Goal: Task Accomplishment & Management: Use online tool/utility

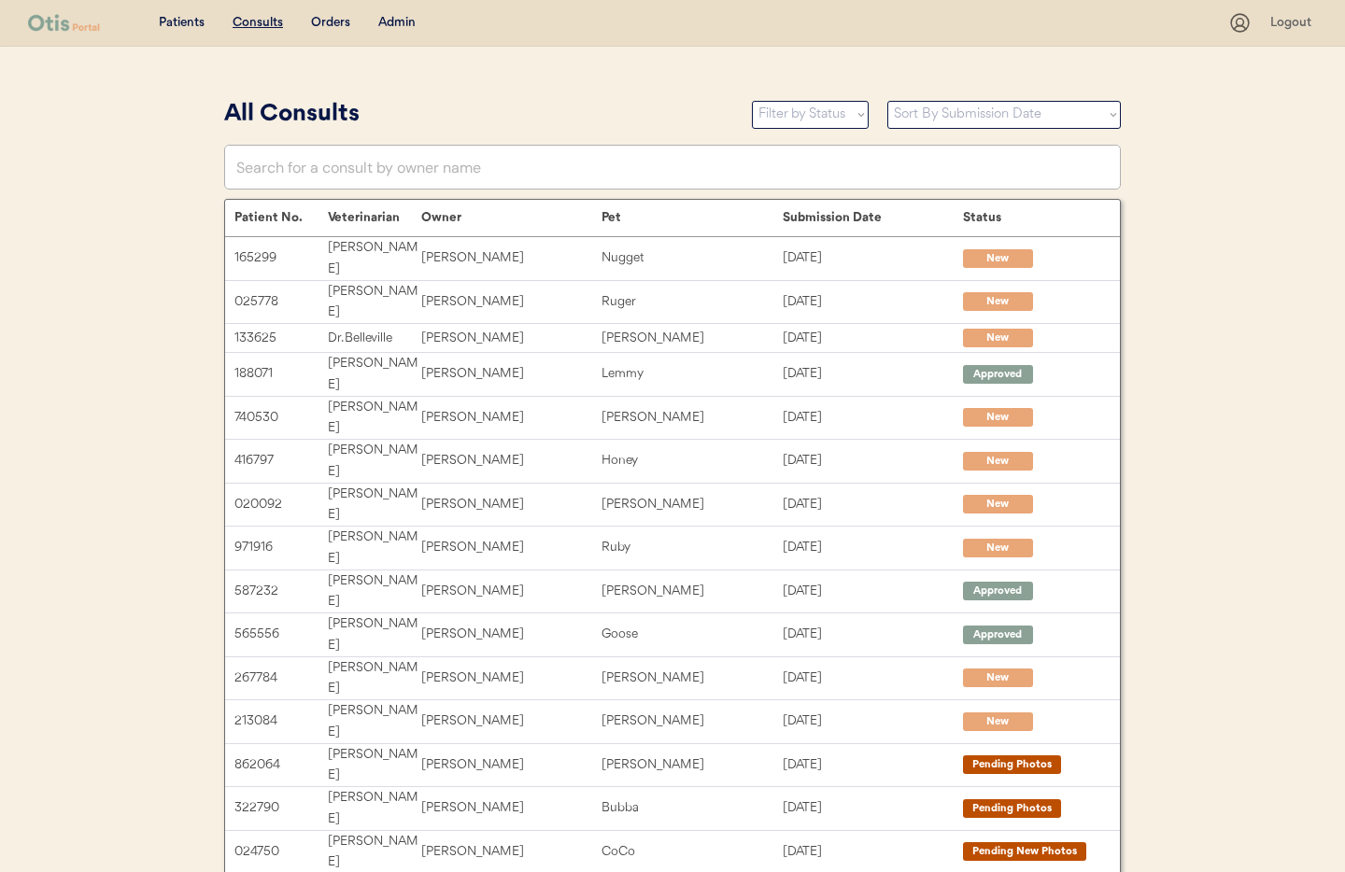
click at [402, 24] on div "Admin" at bounding box center [396, 23] width 37 height 19
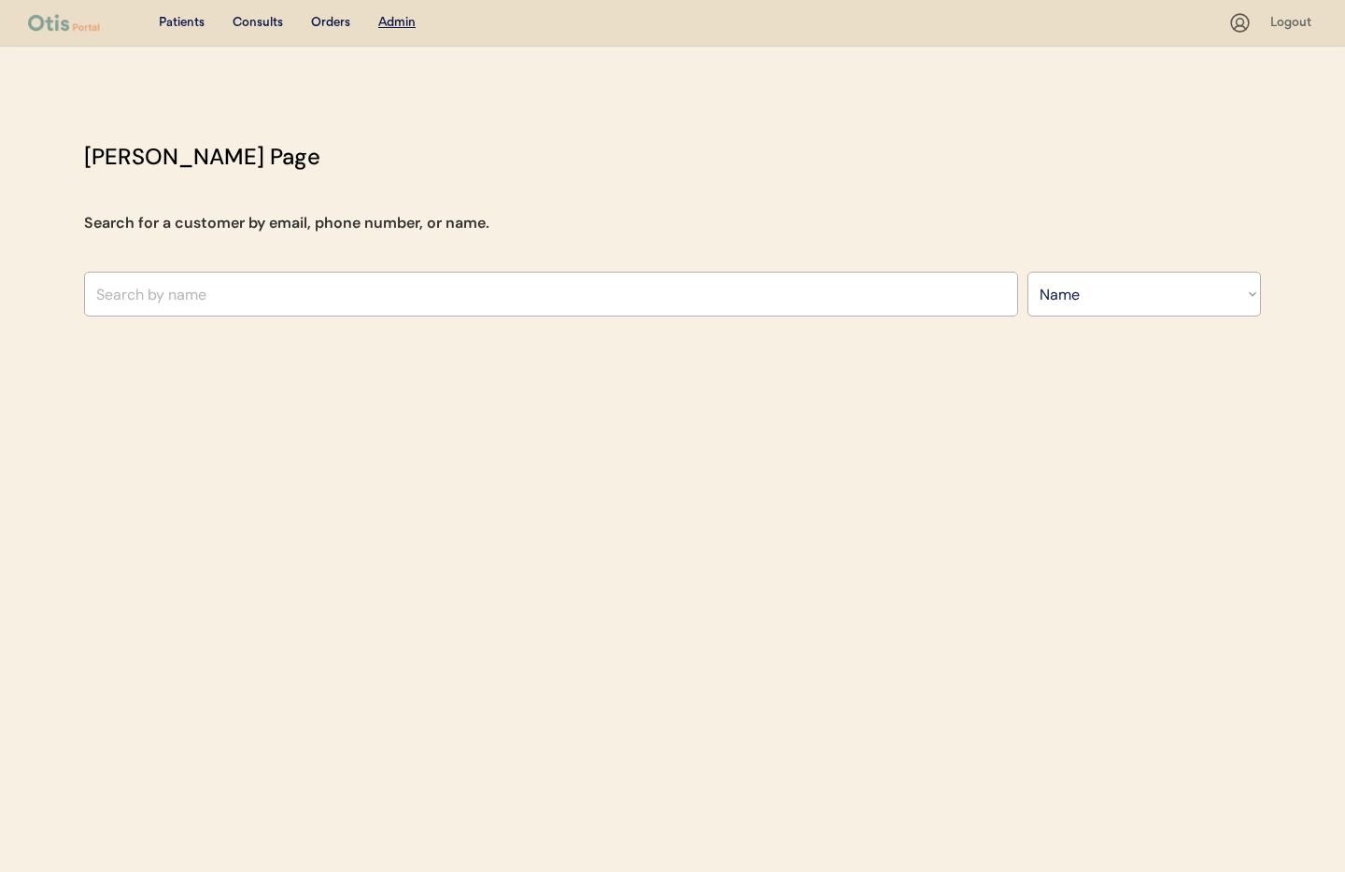
select select ""Name""
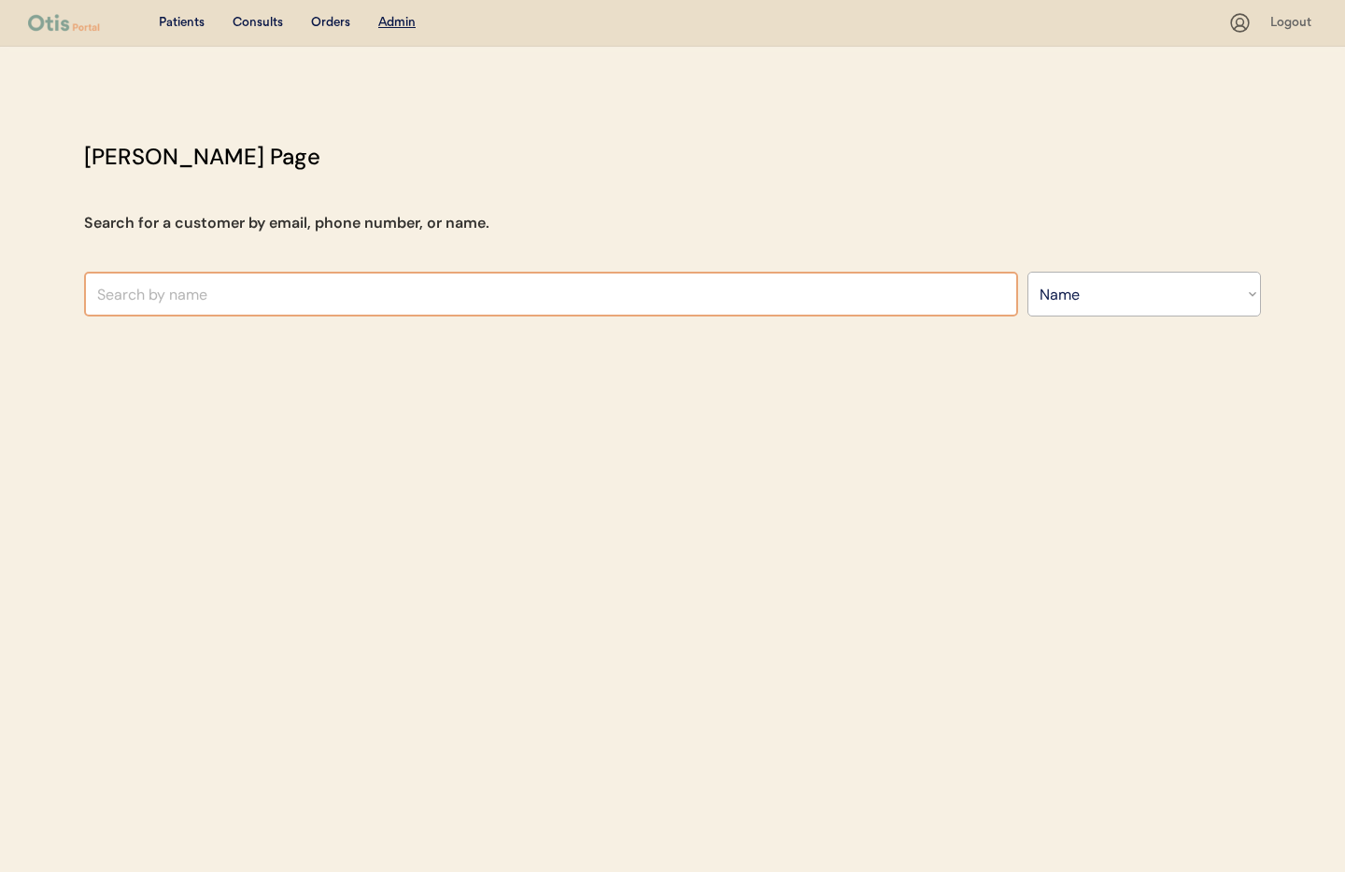
click at [380, 309] on input "text" at bounding box center [551, 294] width 934 height 45
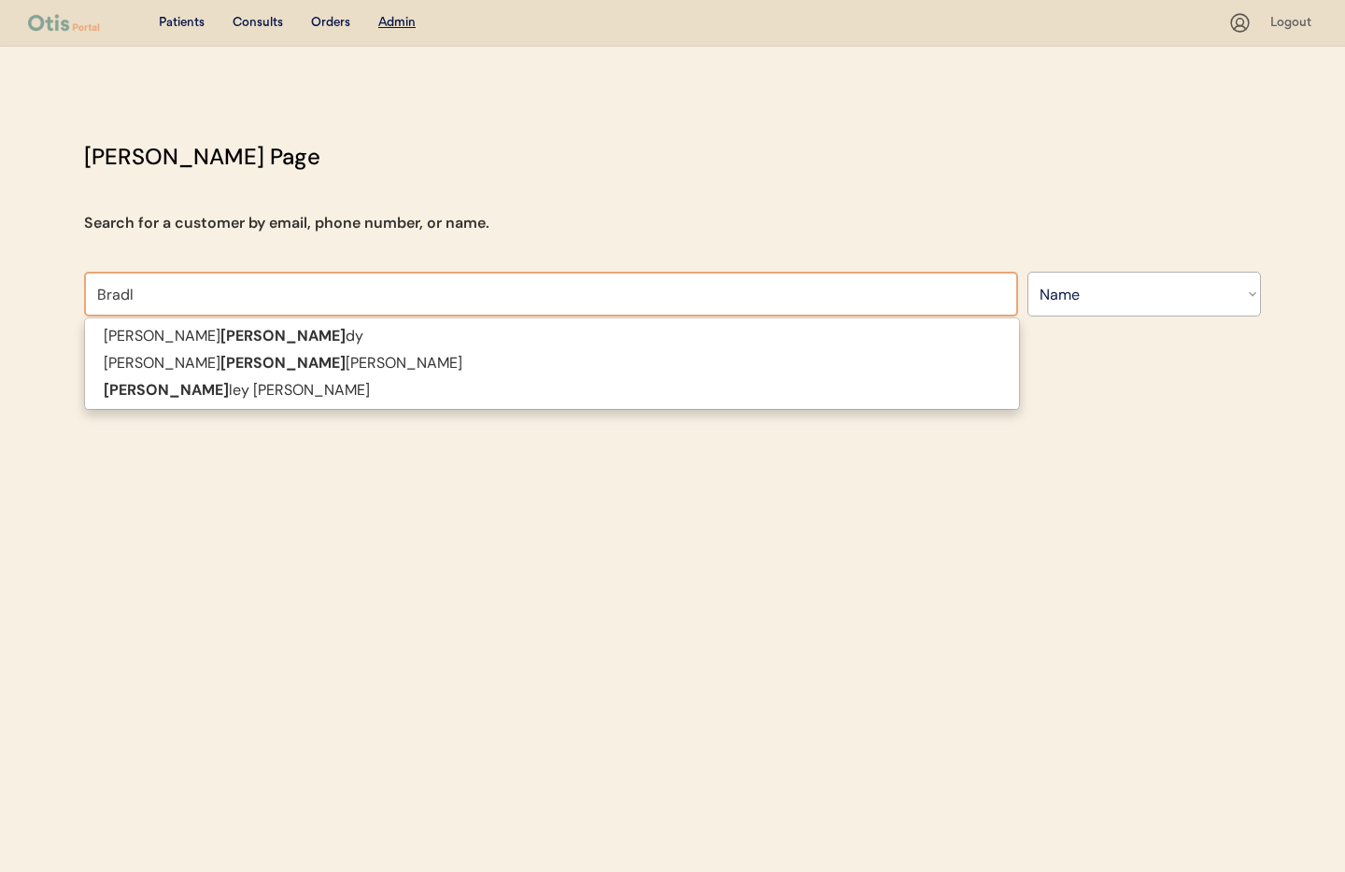
type input "Bradle"
type input "[PERSON_NAME]"
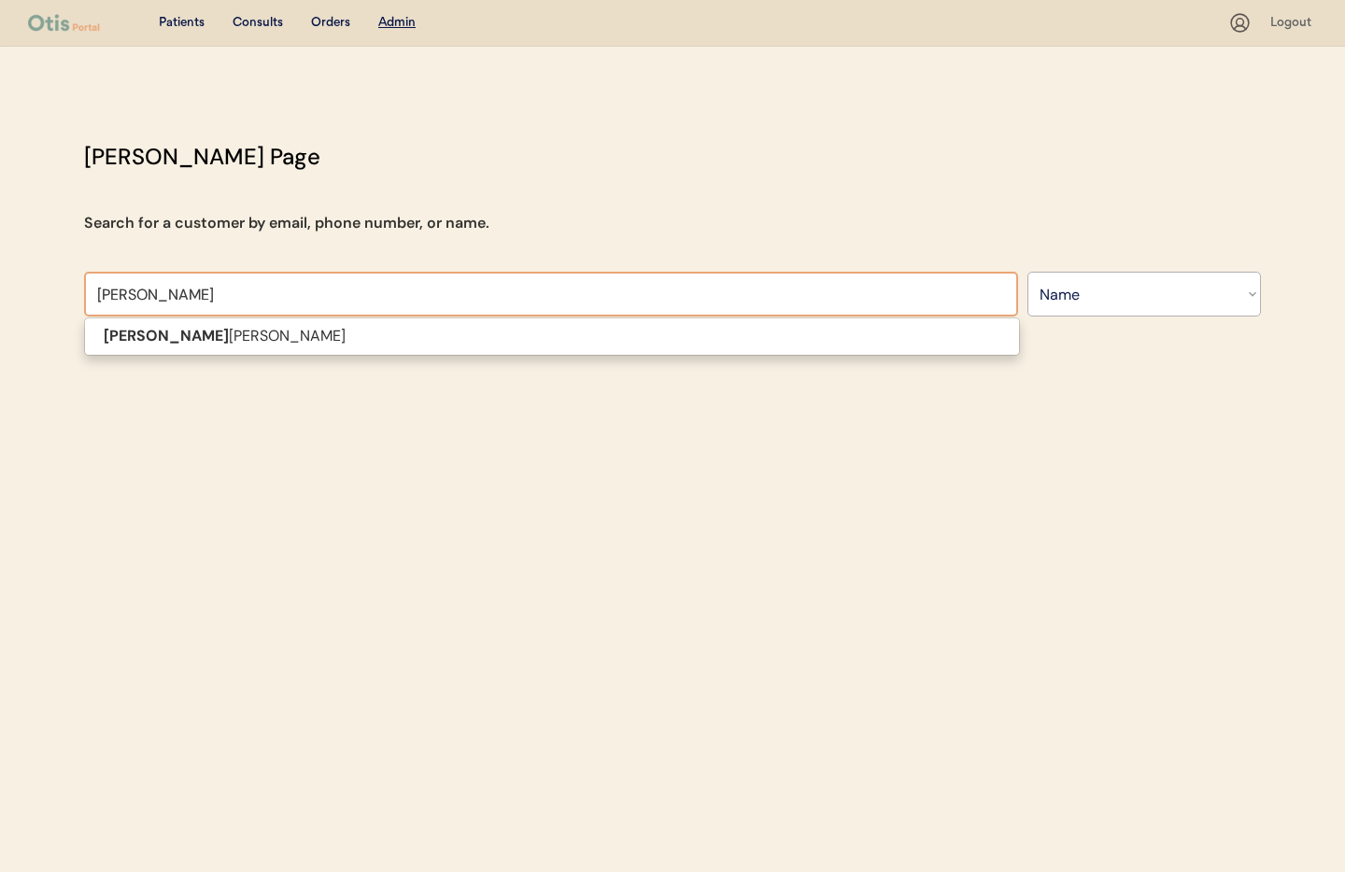
type input "Bradley Hender"
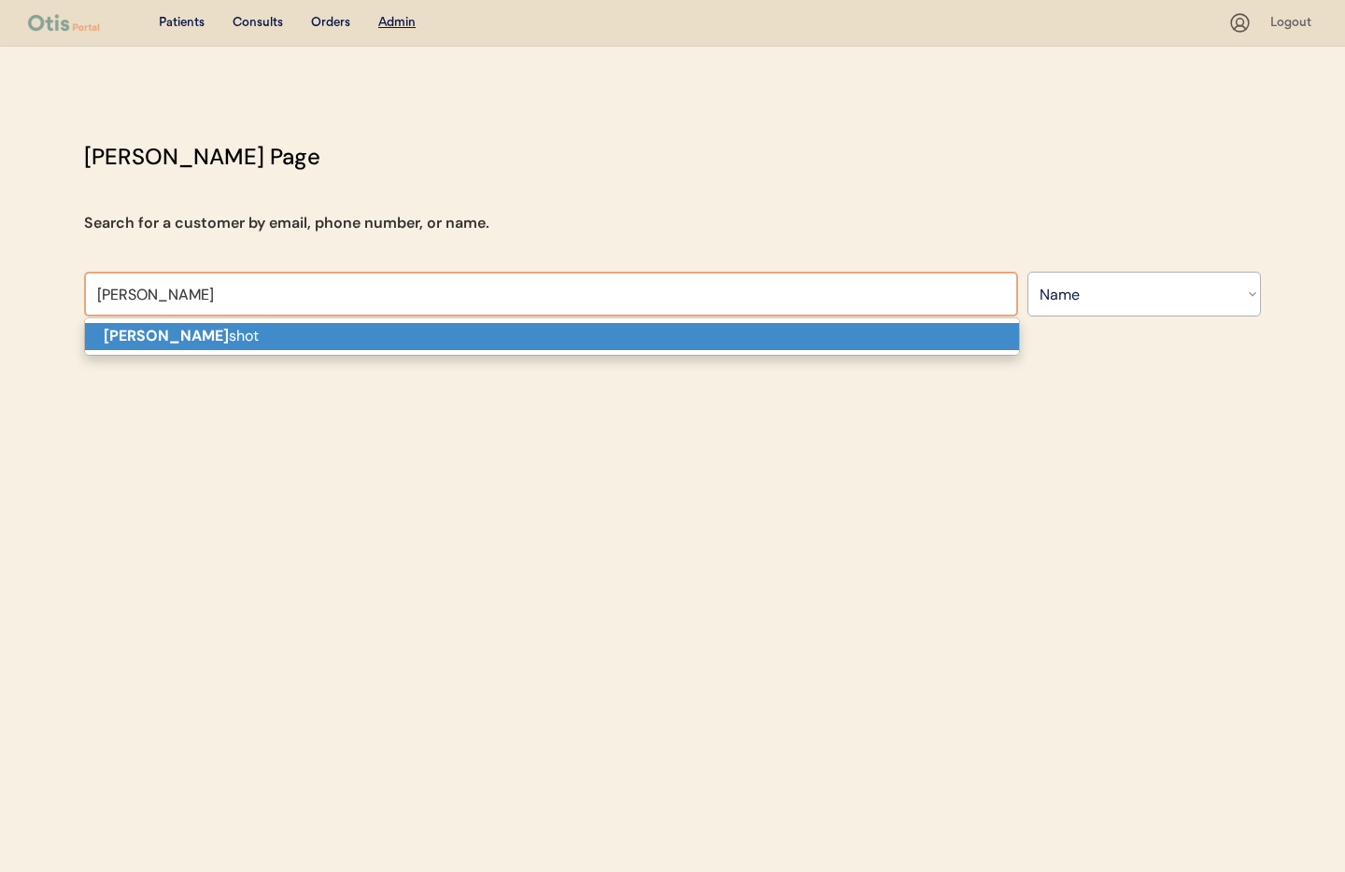
click at [152, 339] on strong "Bradley Hender" at bounding box center [166, 336] width 125 height 20
type input "[PERSON_NAME]"
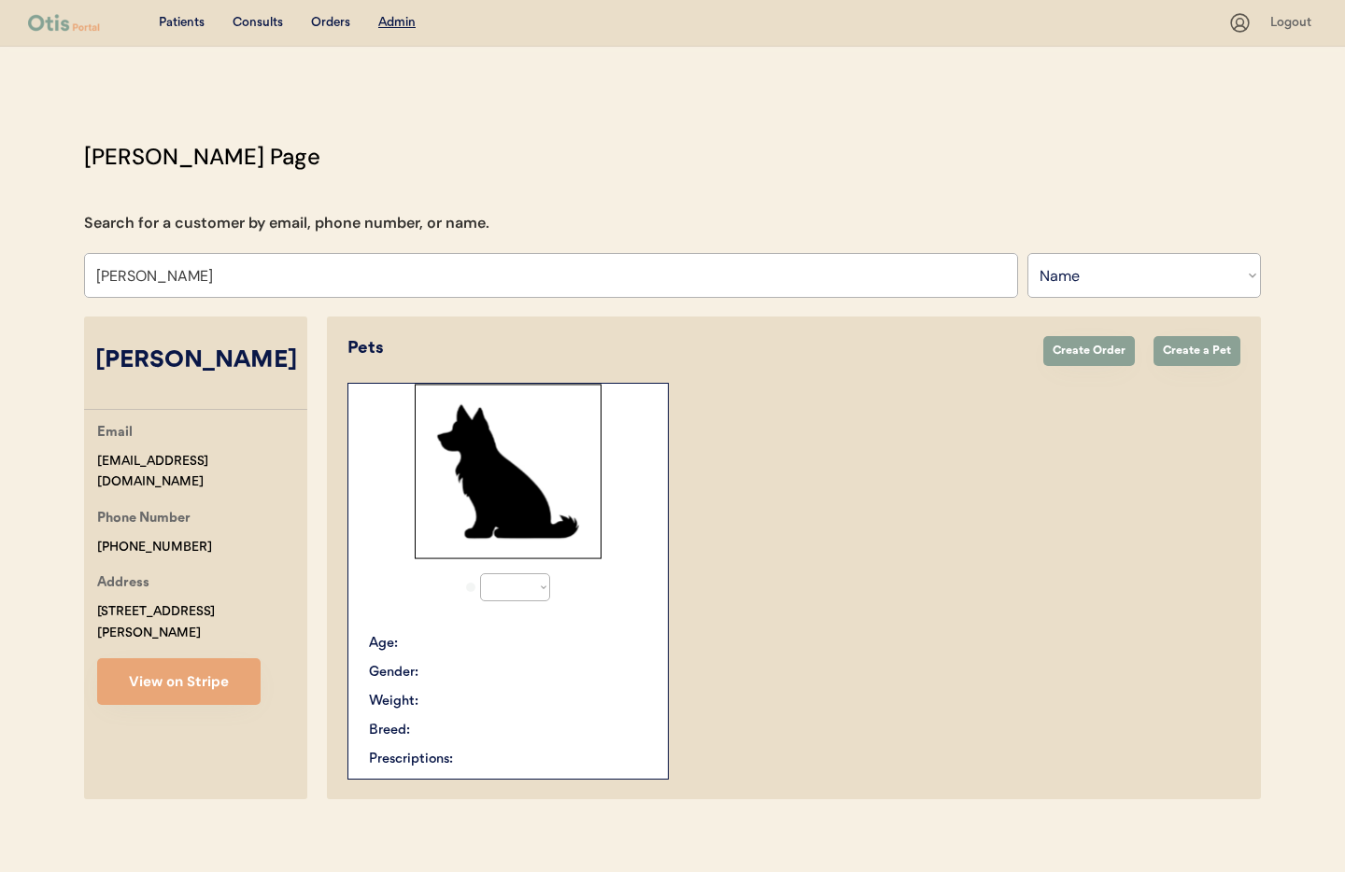
select select "true"
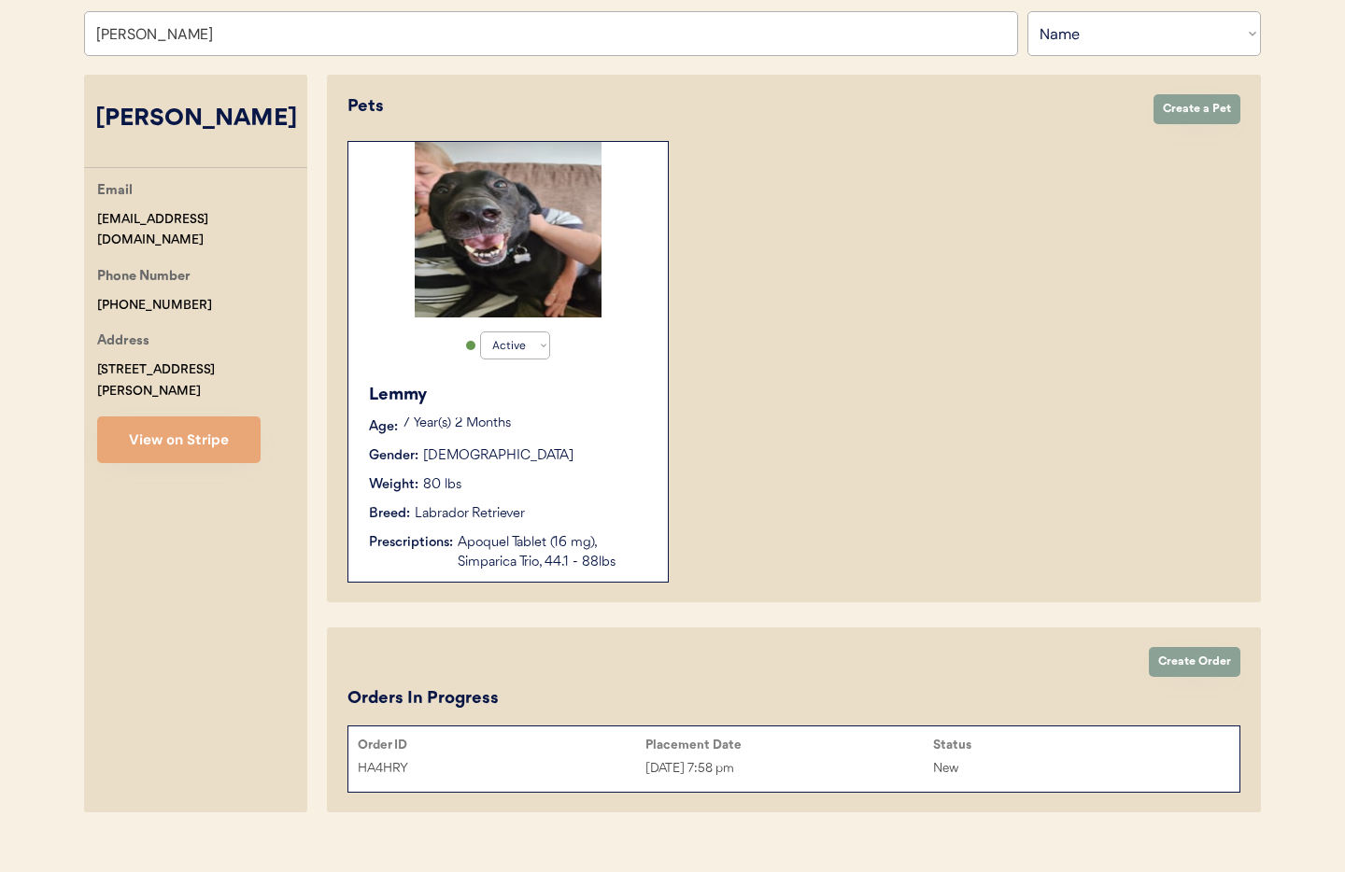
scroll to position [269, 0]
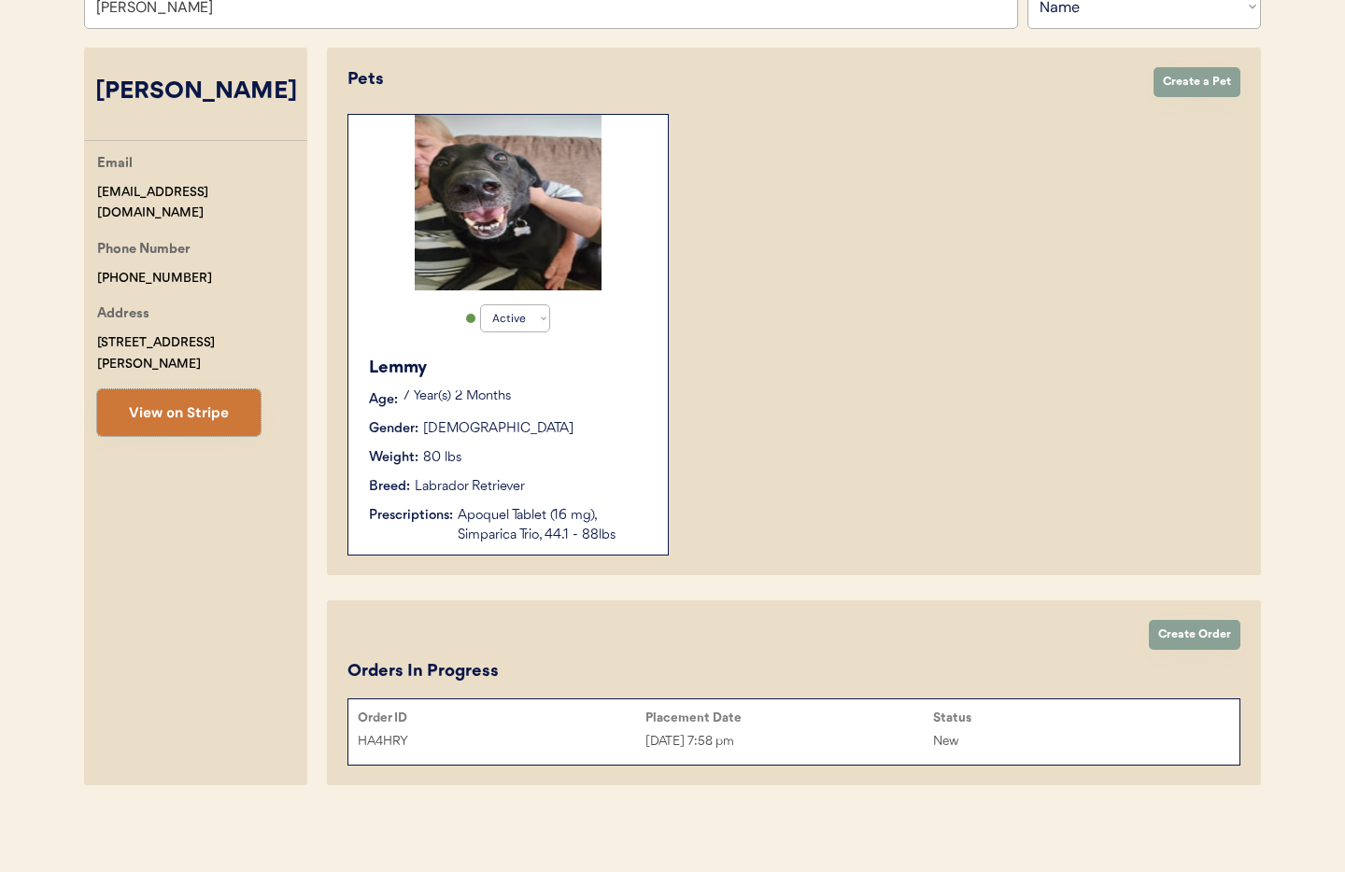
click at [195, 407] on button "View on Stripe" at bounding box center [178, 413] width 163 height 47
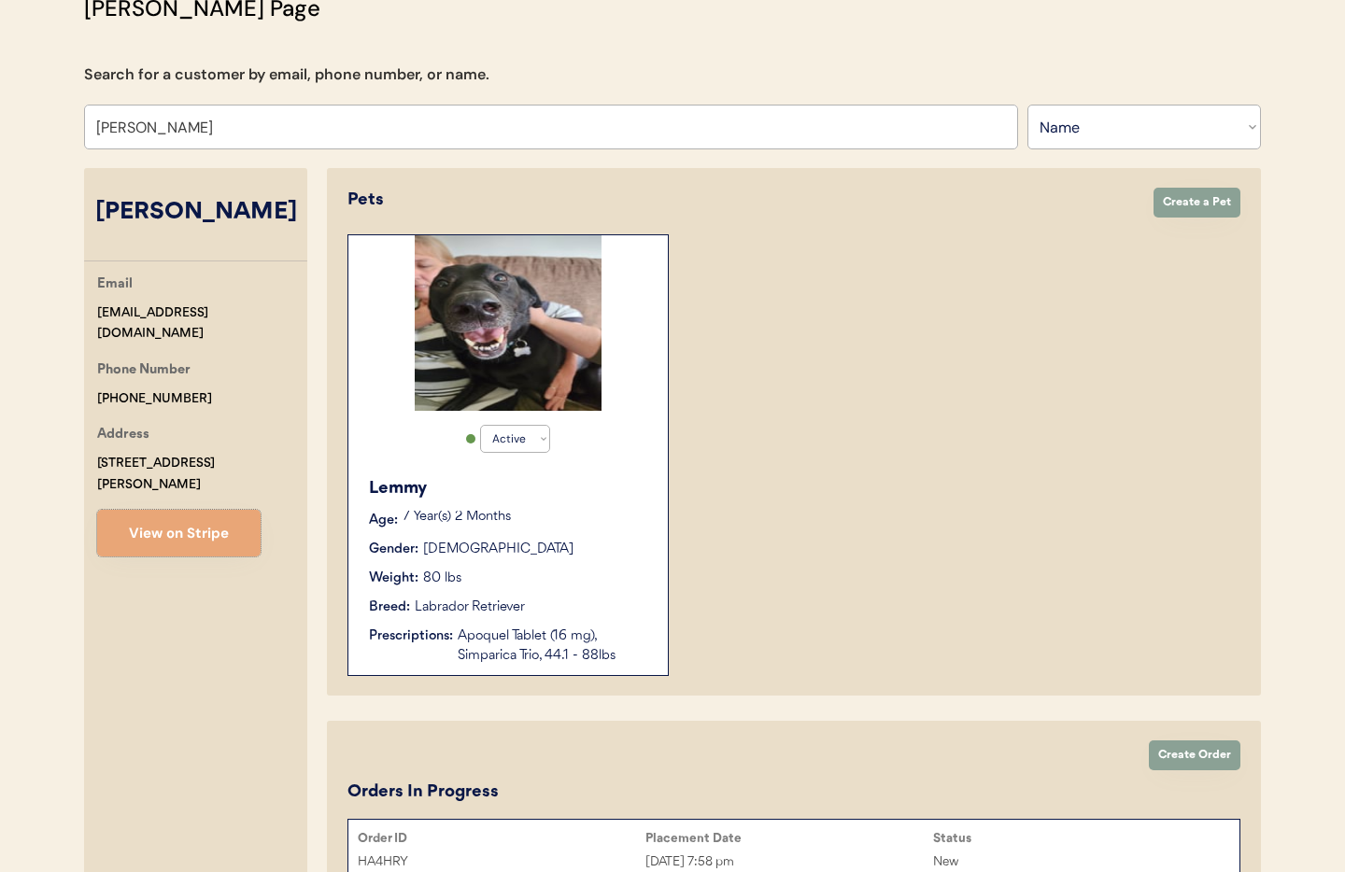
scroll to position [126, 0]
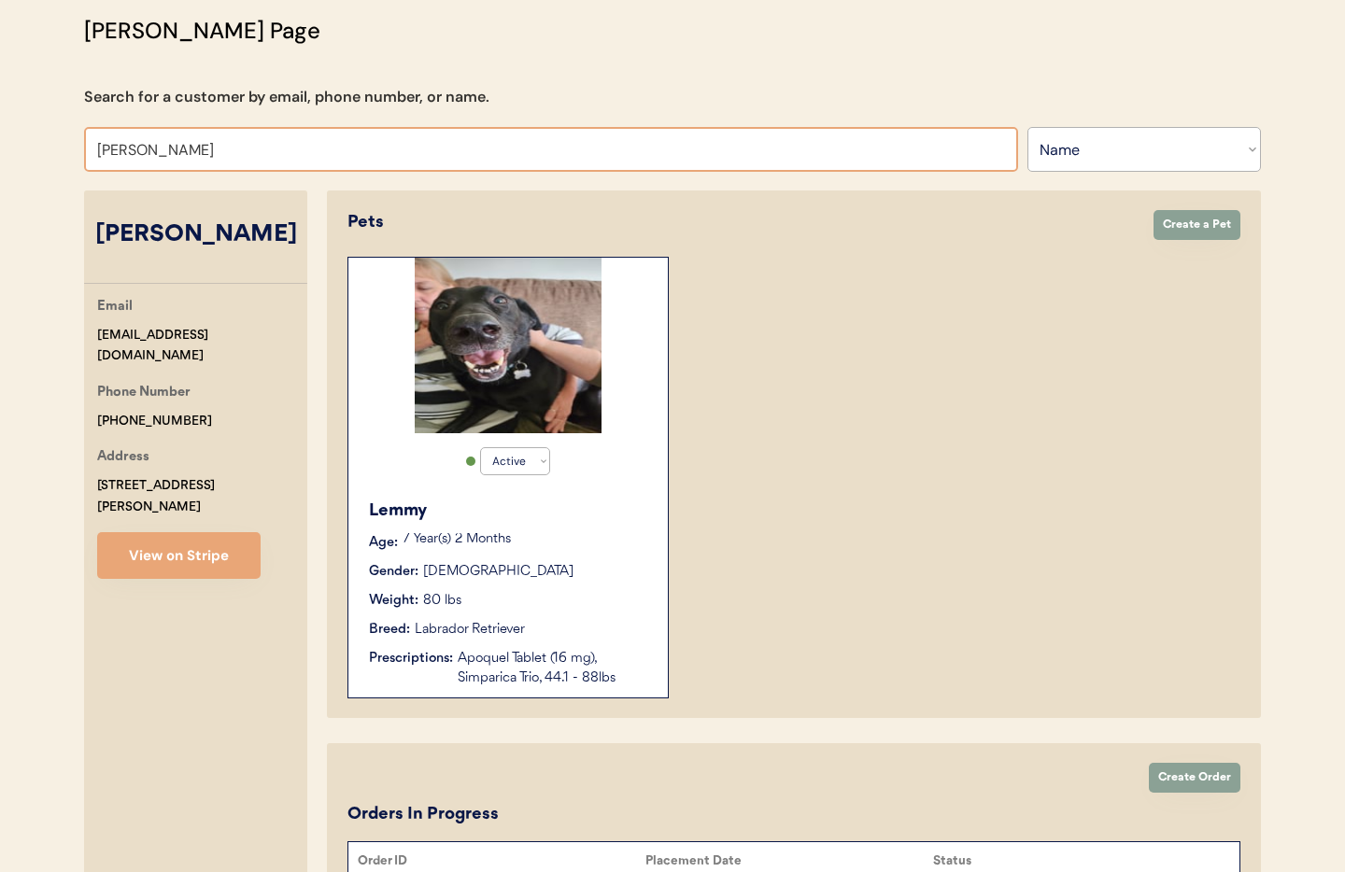
drag, startPoint x: 246, startPoint y: 155, endPoint x: -3, endPoint y: 143, distance: 248.8
click at [0, 143] on html "Patients Consults Orders Admin Logout Otis Admin Page Search for a customer by …" at bounding box center [672, 310] width 1345 height 872
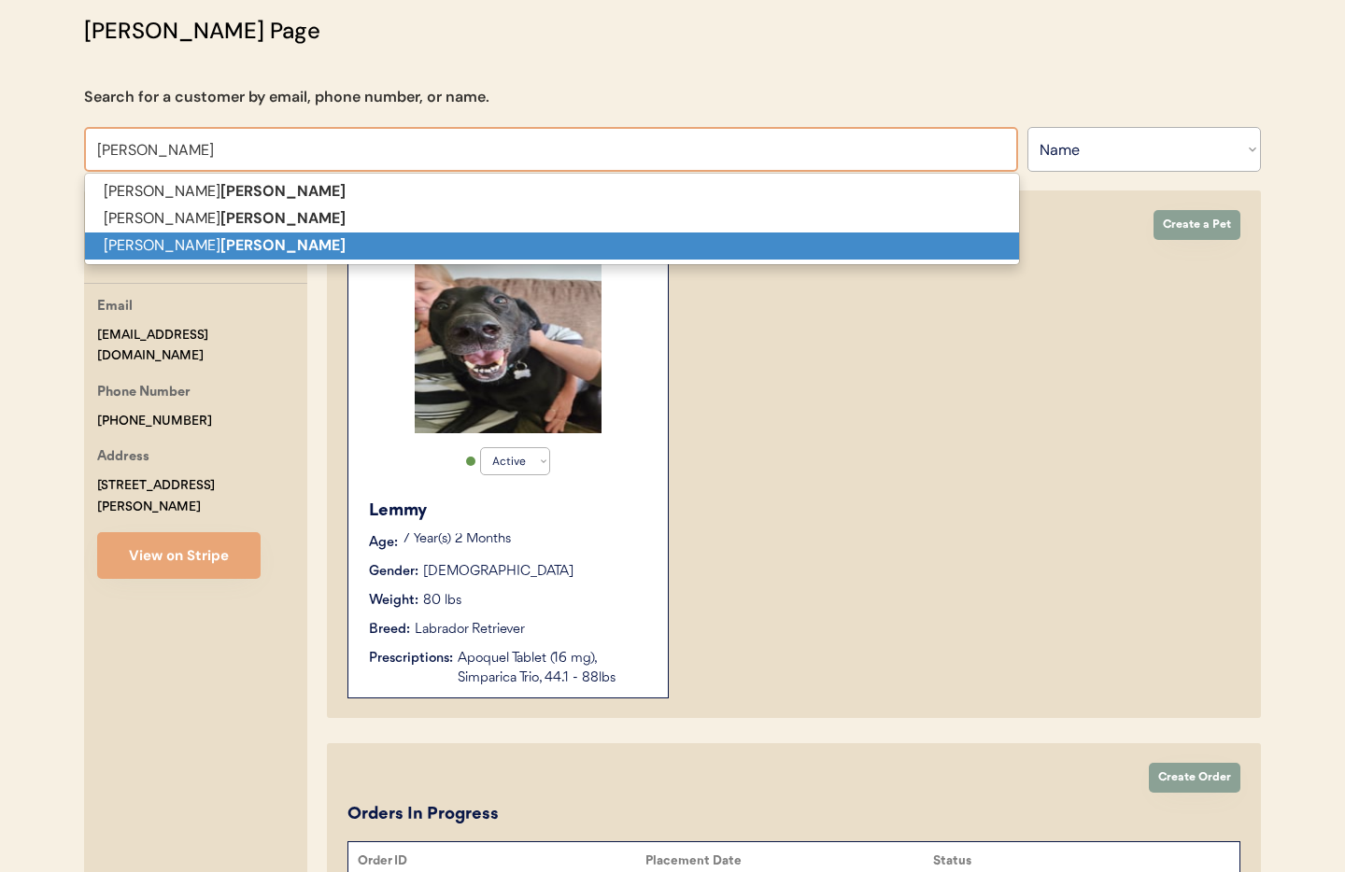
click at [104, 244] on p "Jolynn Herring" at bounding box center [552, 246] width 934 height 27
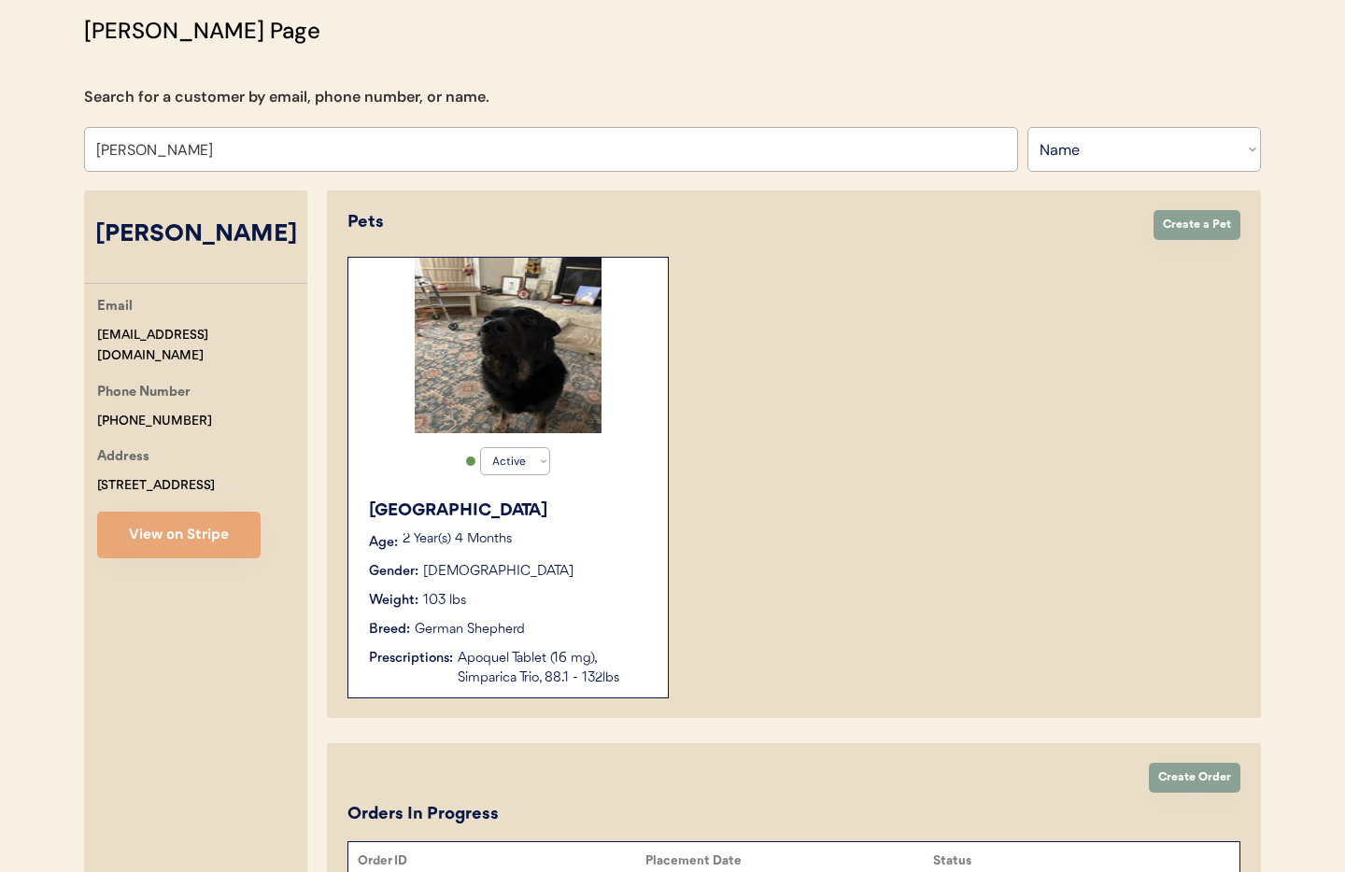
scroll to position [269, 0]
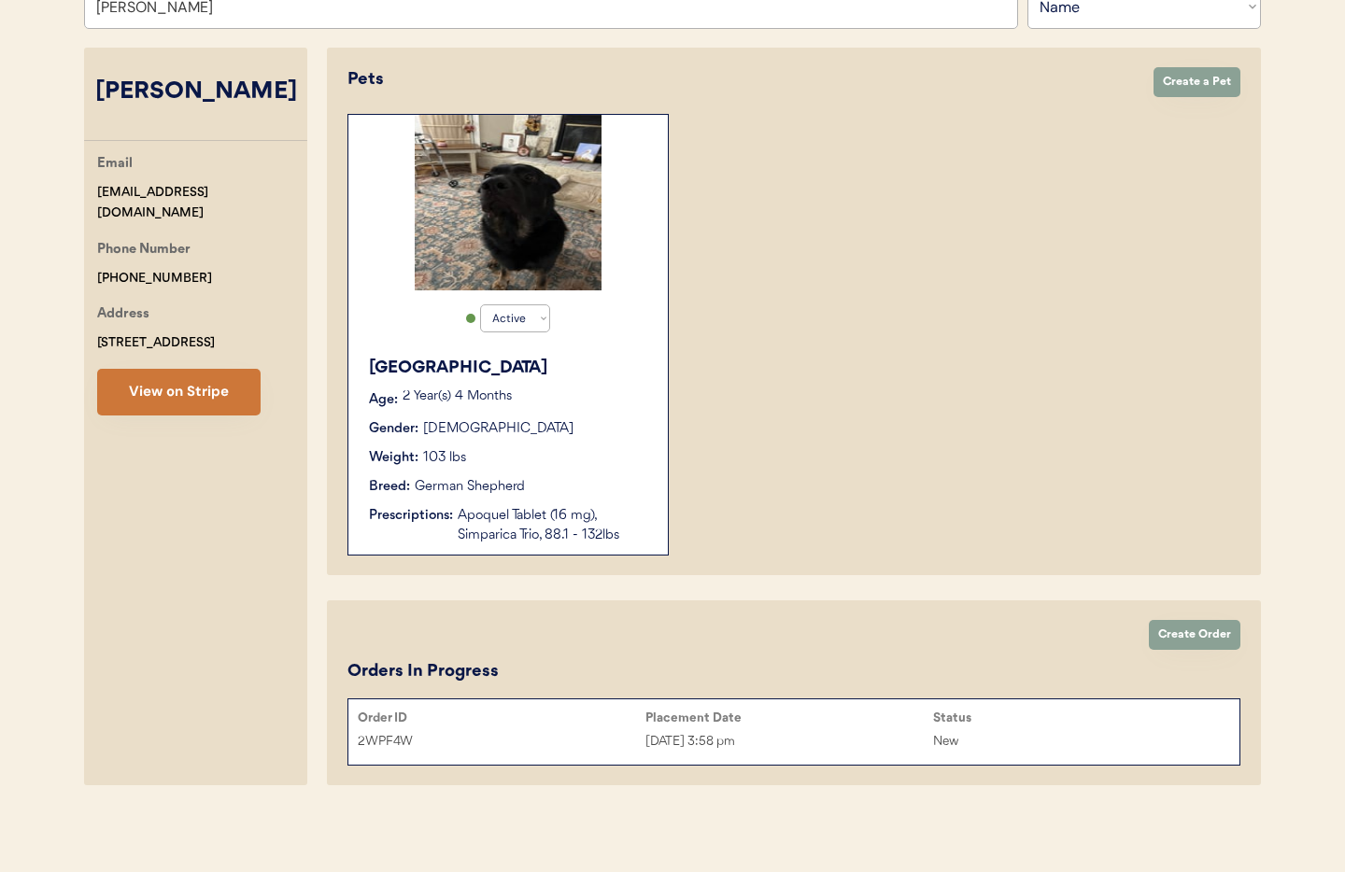
click at [175, 390] on button "View on Stripe" at bounding box center [178, 392] width 163 height 47
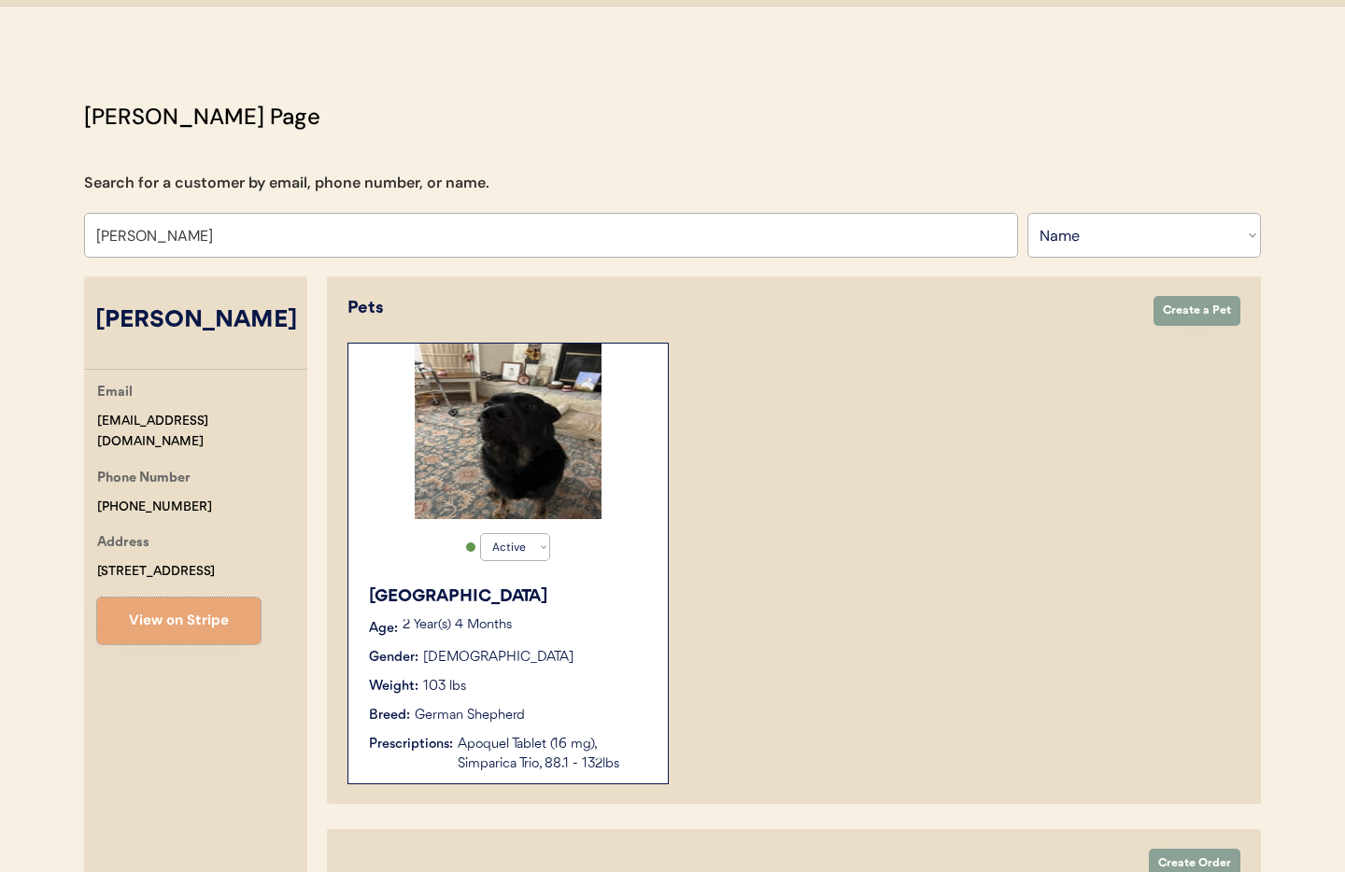
scroll to position [0, 0]
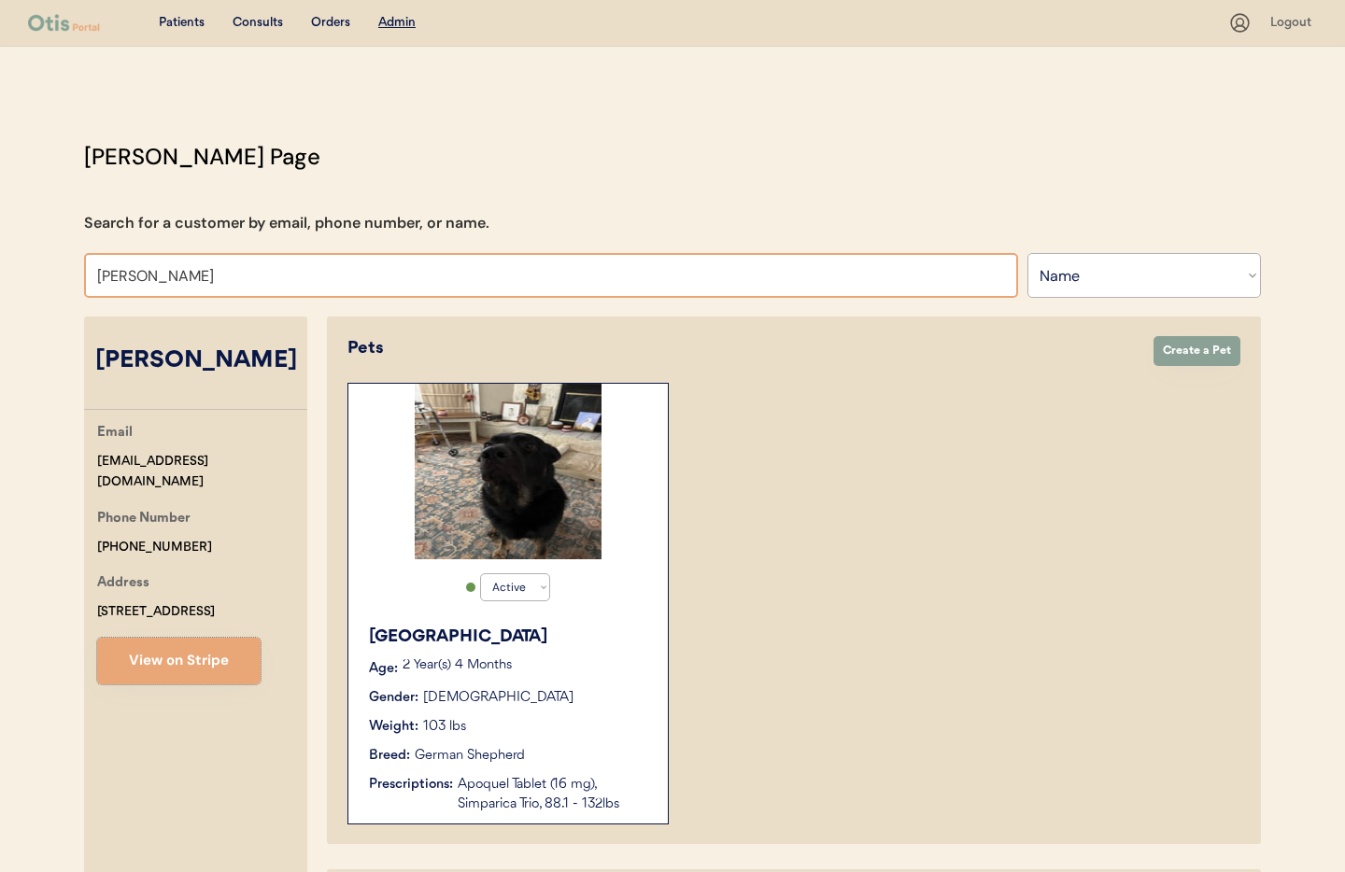
drag, startPoint x: 257, startPoint y: 271, endPoint x: 247, endPoint y: 271, distance: 10.3
click at [255, 271] on input "Jolynn Herring" at bounding box center [551, 275] width 934 height 45
drag, startPoint x: 206, startPoint y: 275, endPoint x: 15, endPoint y: 275, distance: 191.5
click at [15, 275] on div "Patients Consults Orders Admin Logout Otis Admin Page Search for a customer by …" at bounding box center [672, 570] width 1345 height 1141
type input "Ran"
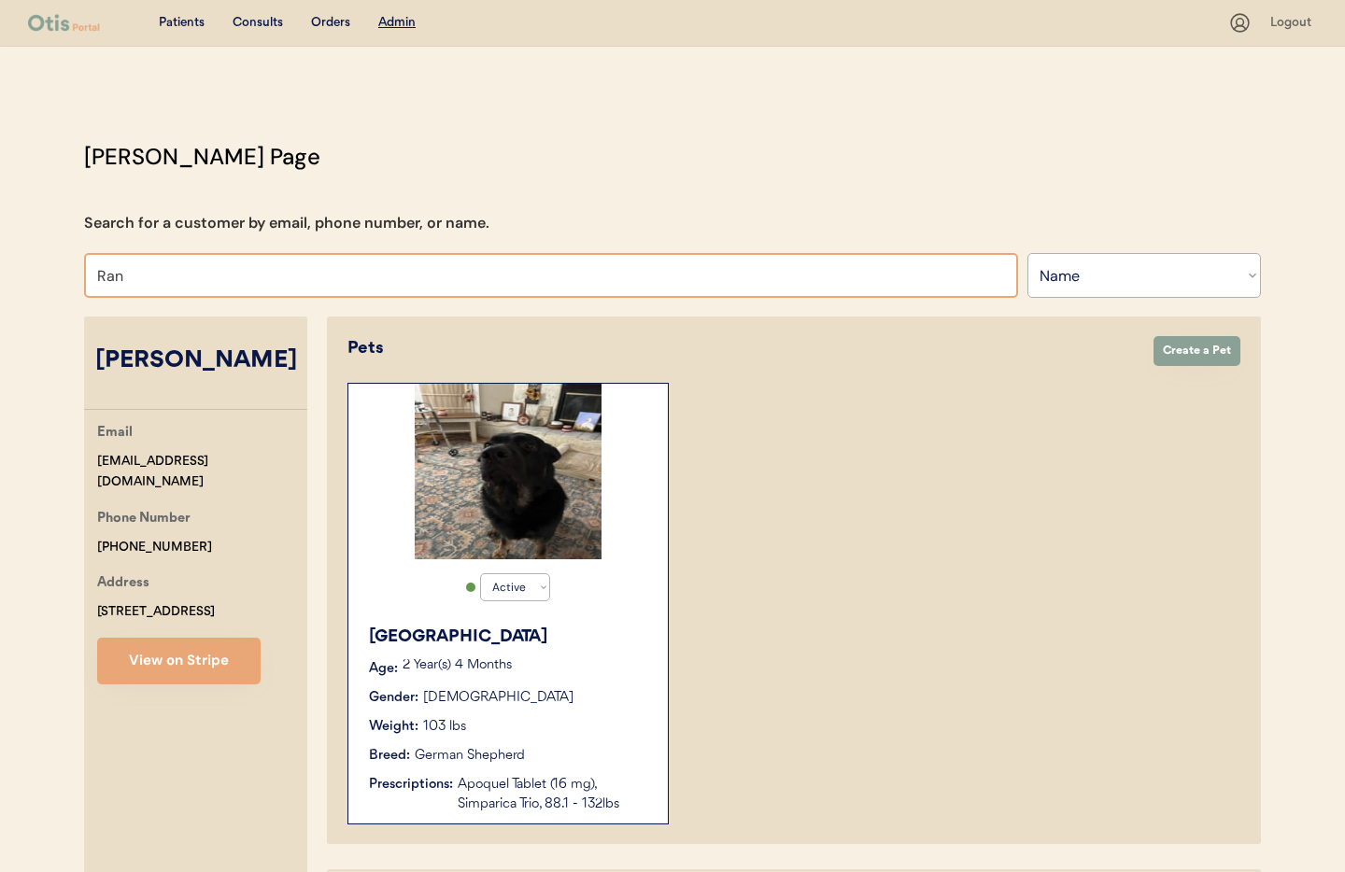
type input "Rani Patel"
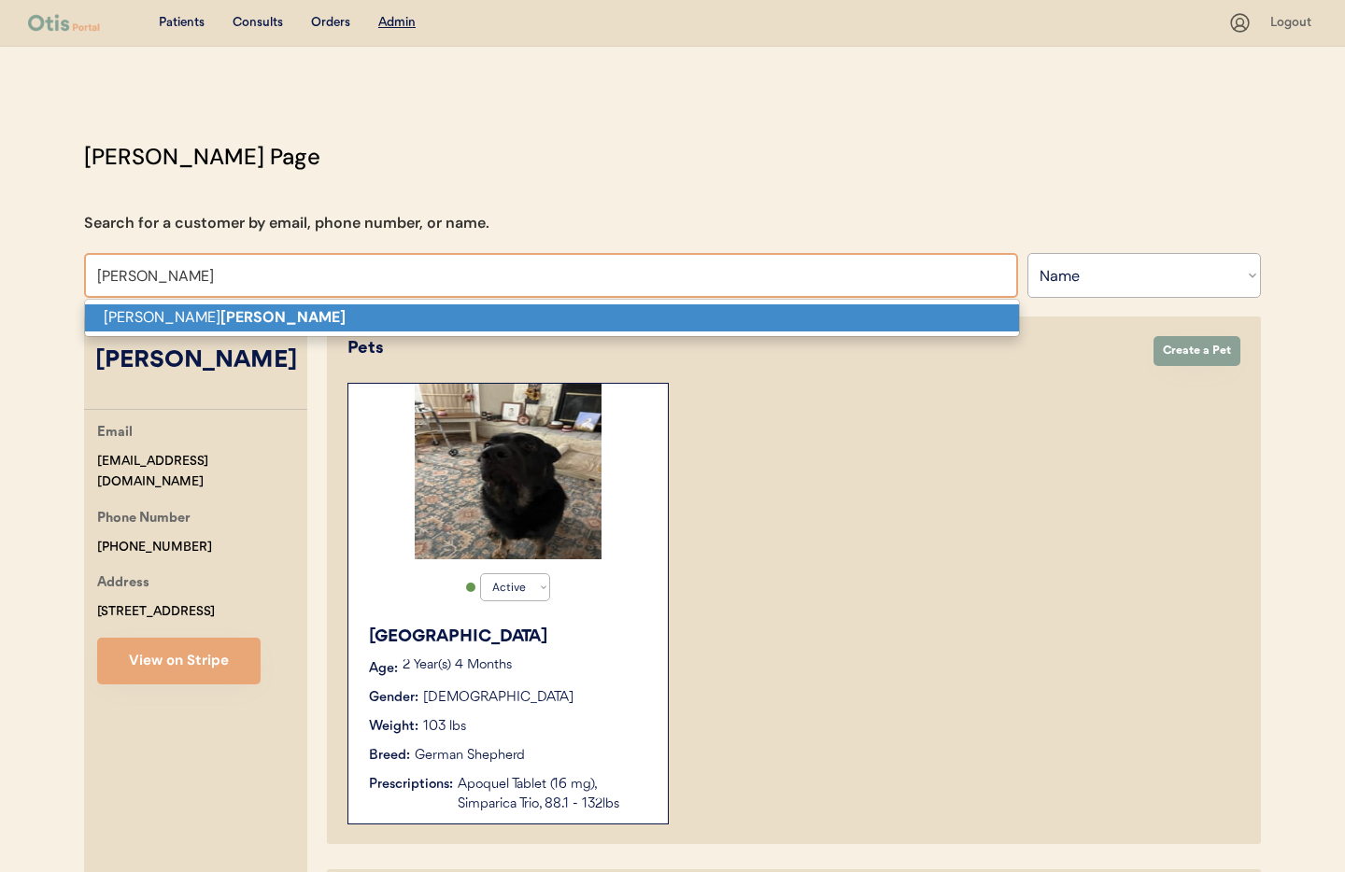
drag, startPoint x: 115, startPoint y: 306, endPoint x: 227, endPoint y: 347, distance: 119.4
click at [115, 306] on p "Josh Randolph" at bounding box center [552, 318] width 934 height 27
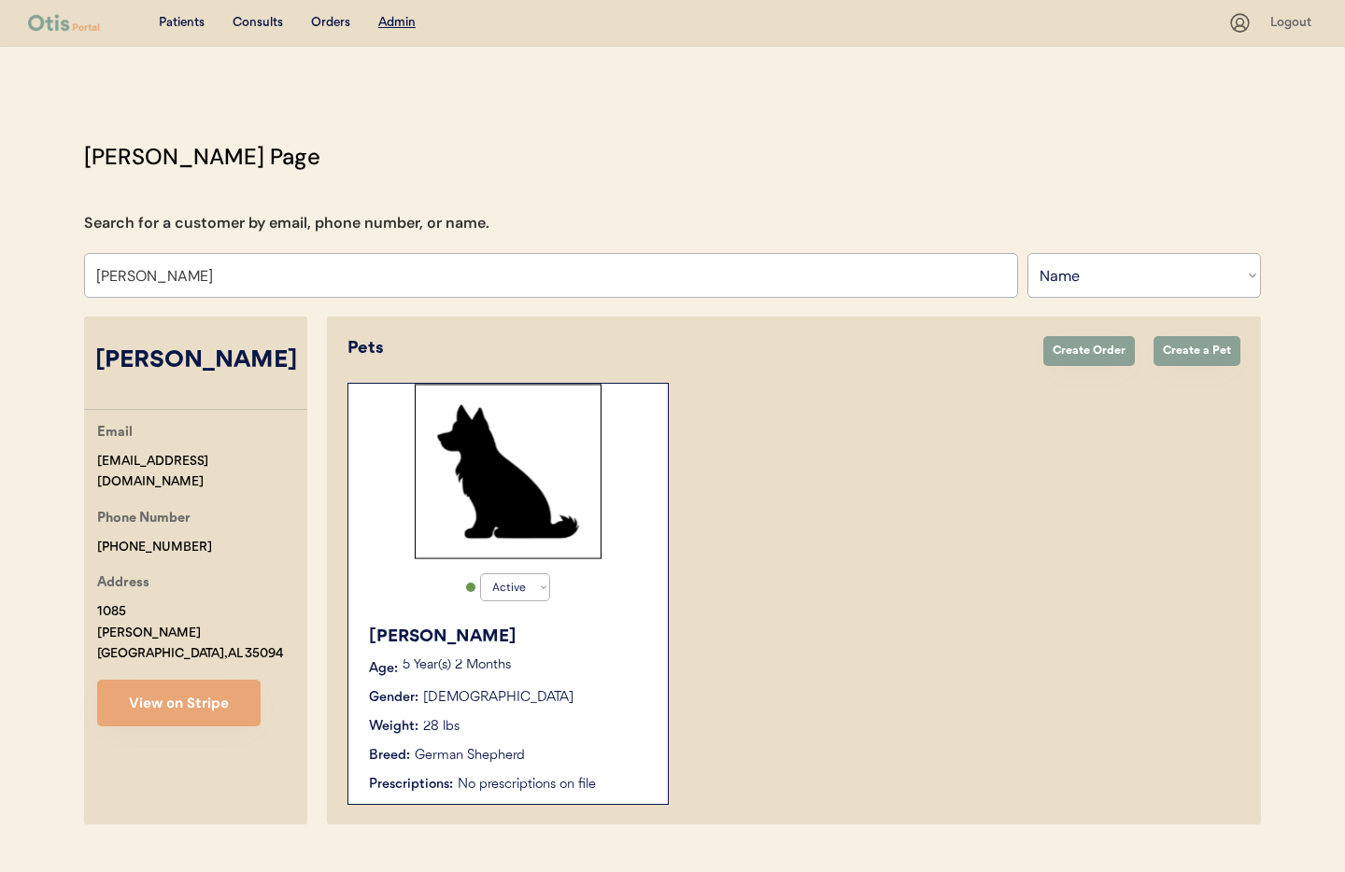
scroll to position [39, 0]
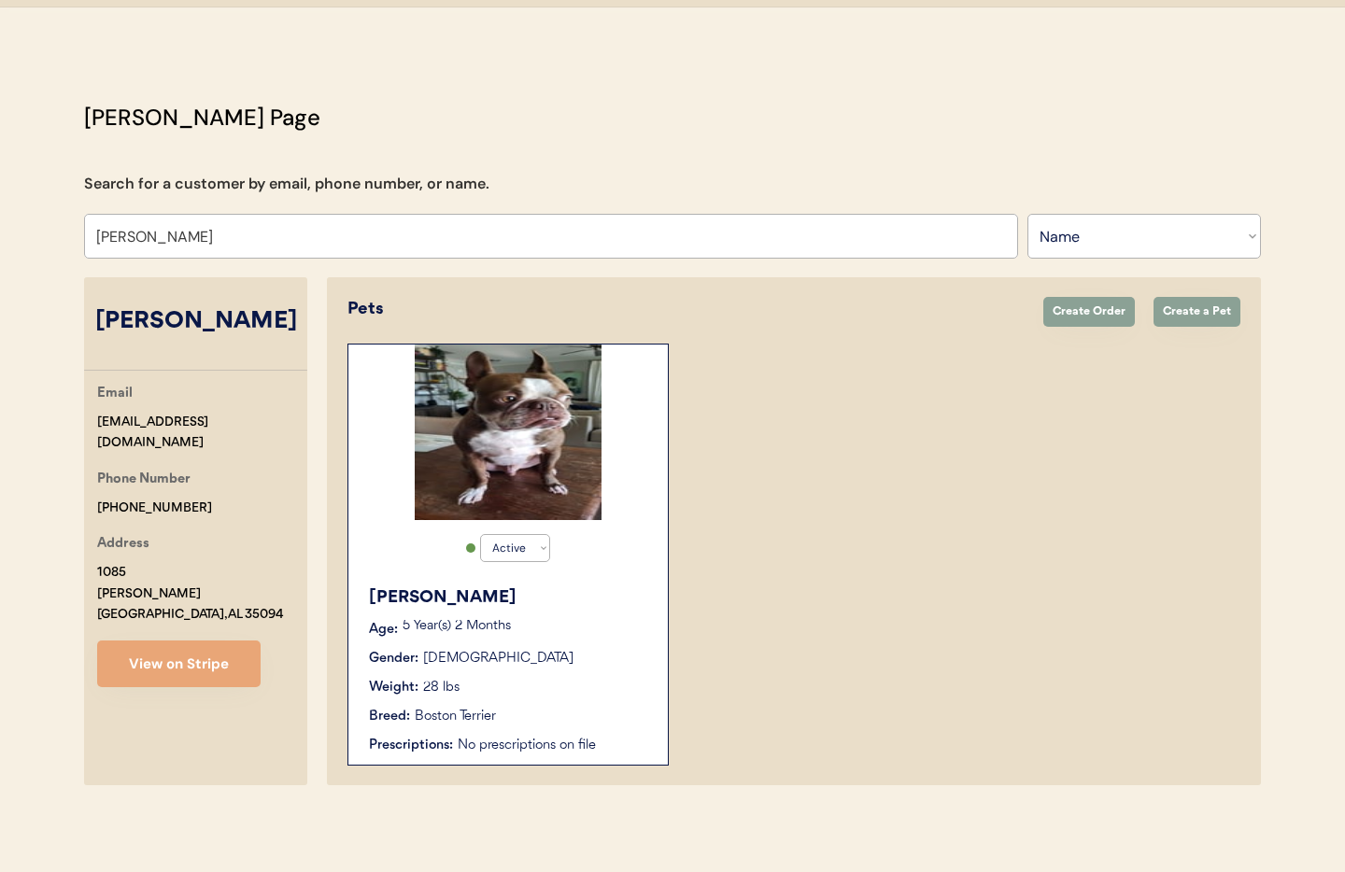
type input "Josh Randolph"
click at [538, 630] on p "5 Year(s) 2 Months" at bounding box center [526, 626] width 247 height 13
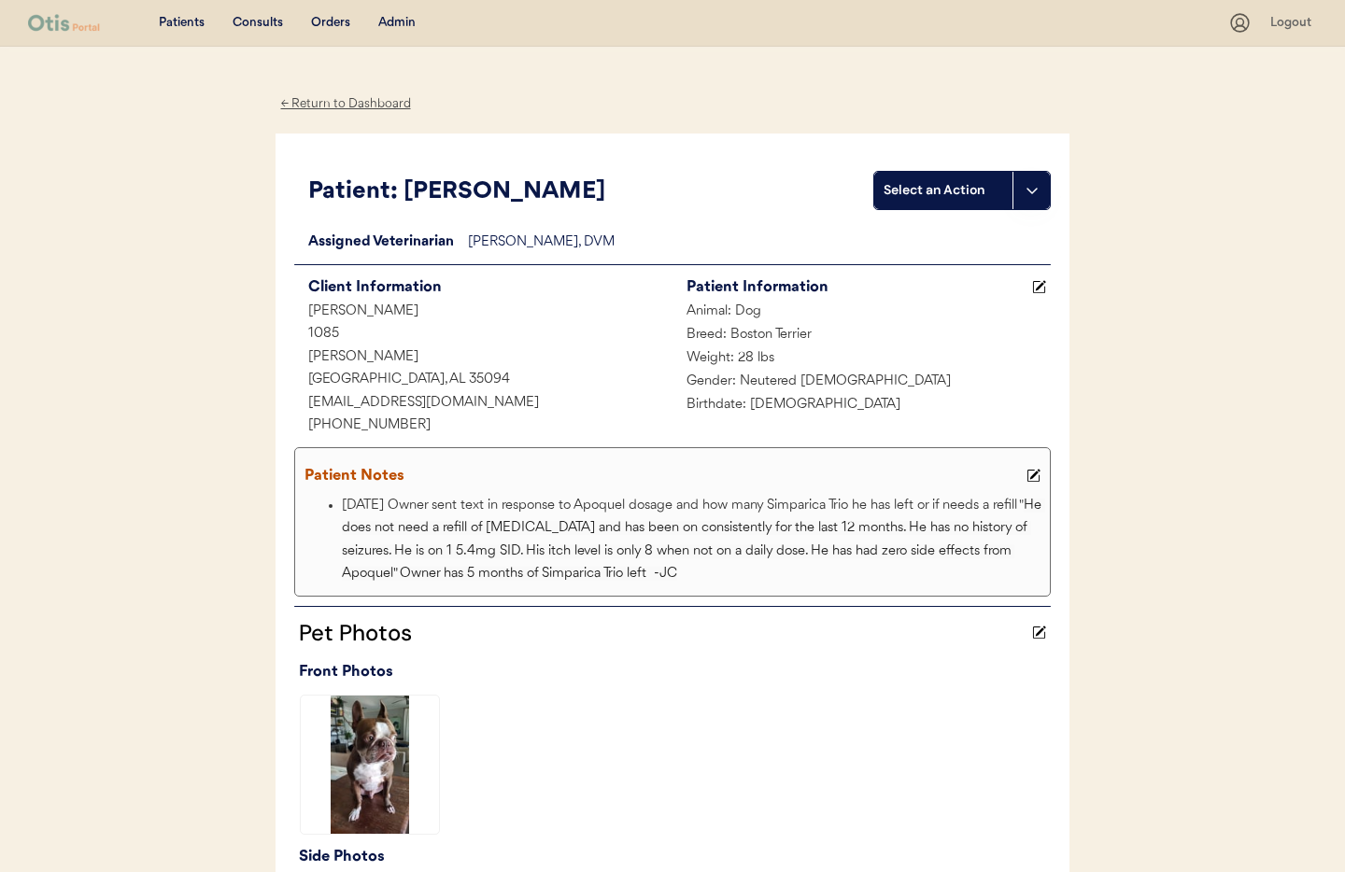
scroll to position [17, 0]
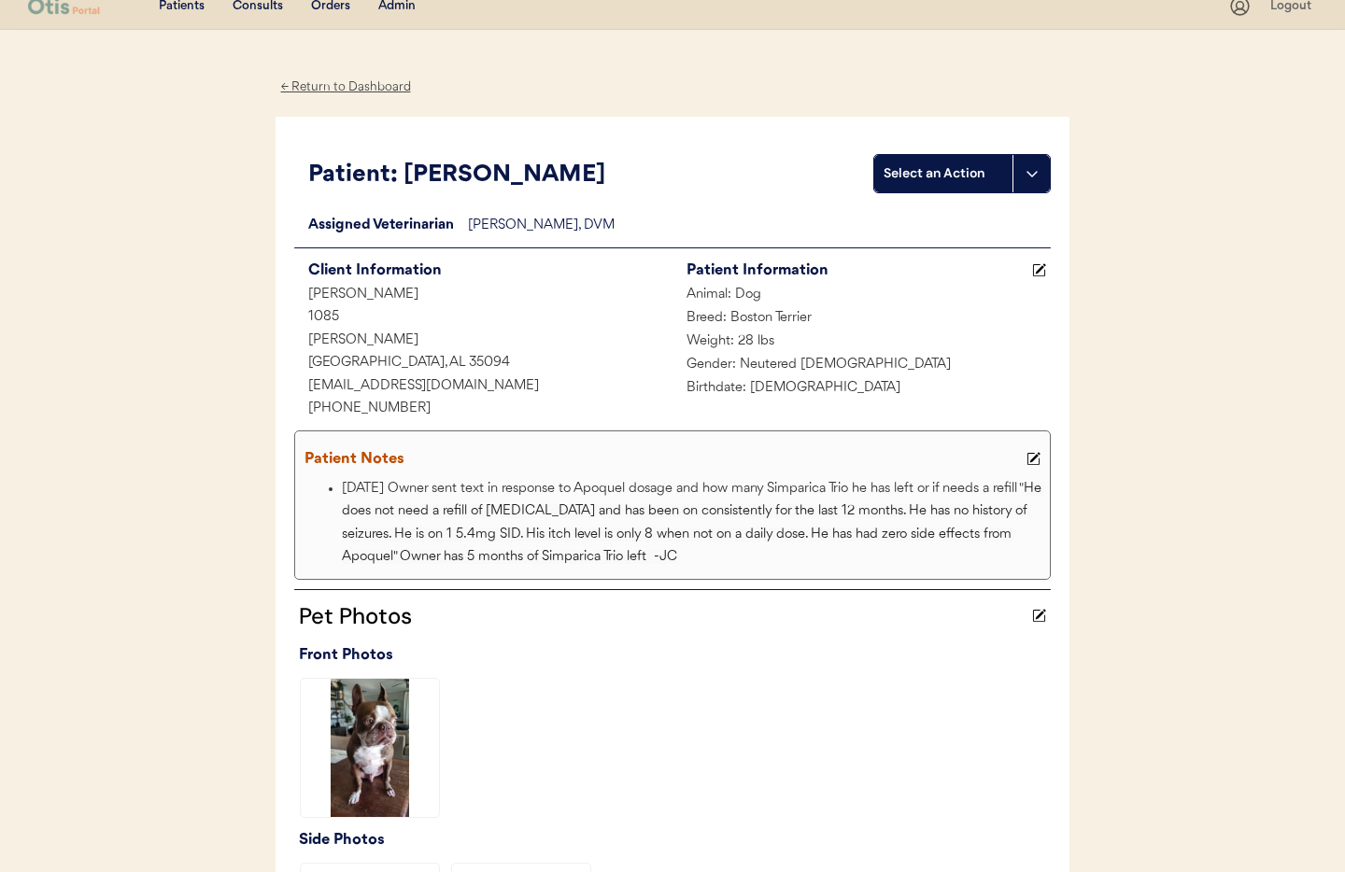
click at [1030, 460] on icon at bounding box center [1034, 459] width 14 height 14
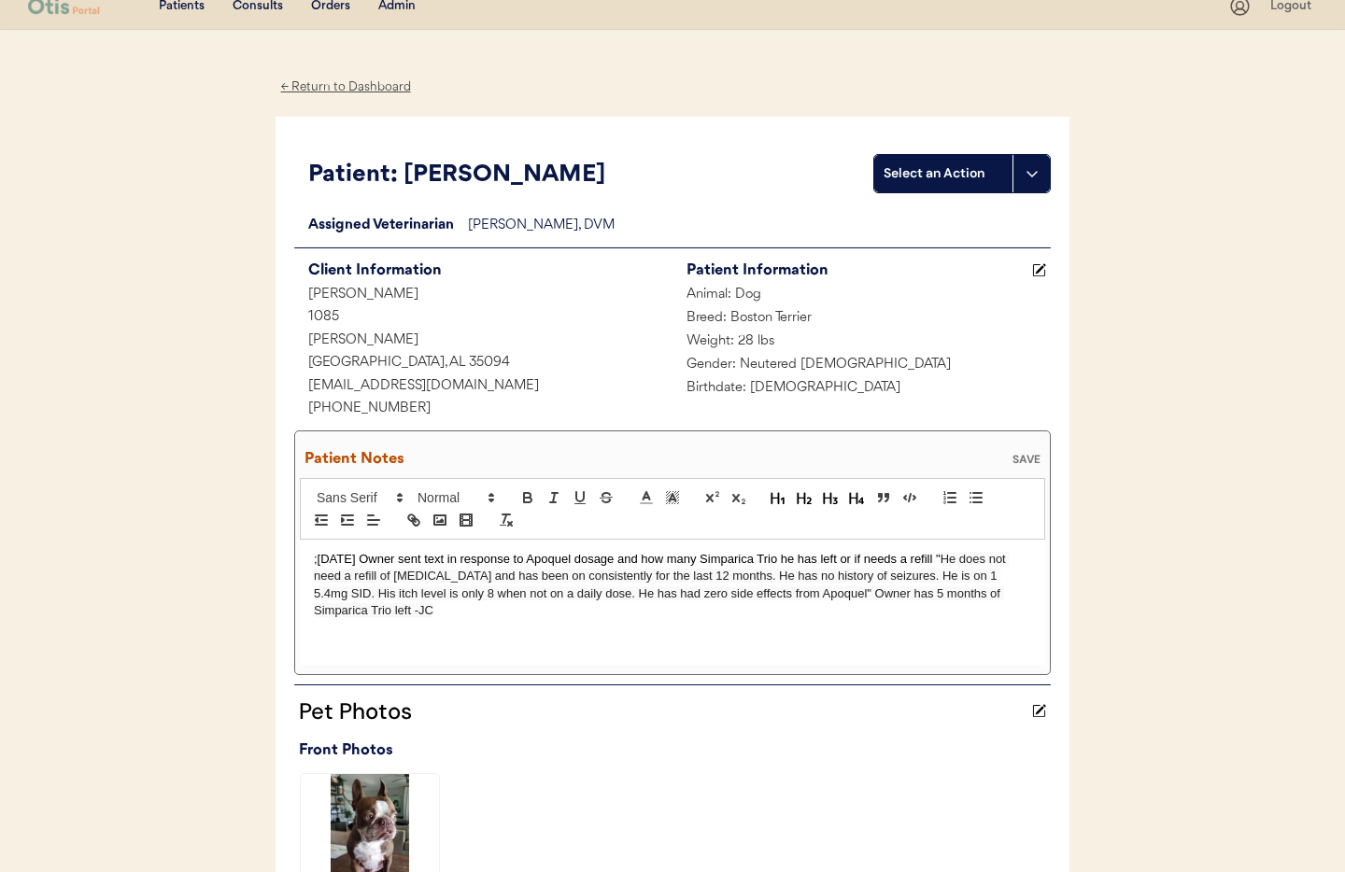
drag, startPoint x: 313, startPoint y: 560, endPoint x: 324, endPoint y: 567, distance: 13.5
click at [314, 560] on p ";[DATE] Owner sent text in response to Apoquel dosage and how many Simparica Tr…" at bounding box center [672, 585] width 717 height 69
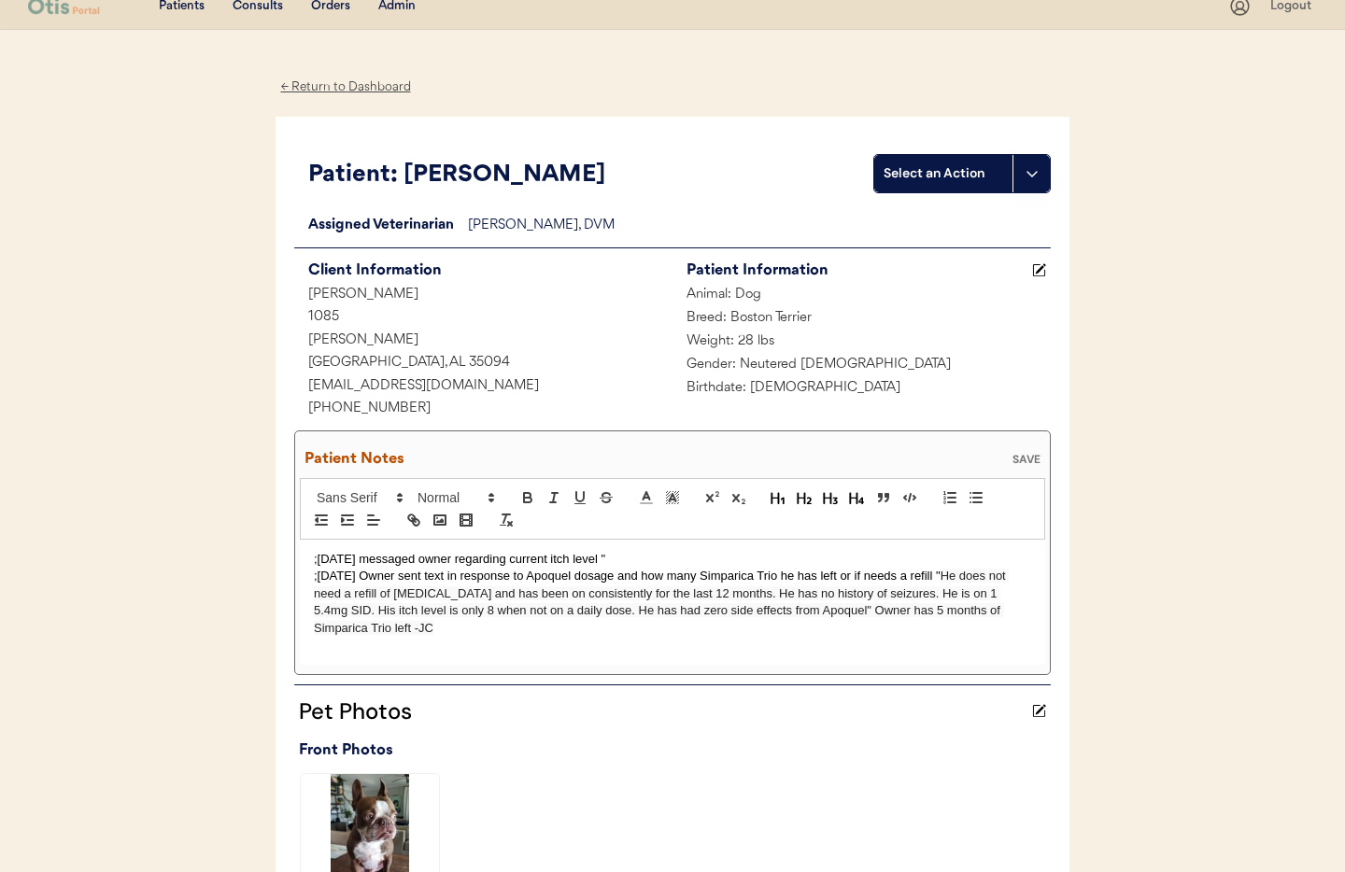
click at [637, 560] on p ";[DATE] messaged owner regarding current itch level "" at bounding box center [672, 559] width 717 height 17
click at [895, 559] on p ";8/20/25 messaged owner regarding current itch level " Itch level is a 2 after …" at bounding box center [672, 559] width 717 height 17
click at [871, 560] on span "Itch level is a 2 after having his dose of Apoquel.If he doesn't have the Apoqu…" at bounding box center [673, 567] width 718 height 31
click at [458, 574] on span "Itch level is a 2 after having his dose of Apoquel. If he doesn't have the Apoq…" at bounding box center [650, 567] width 673 height 31
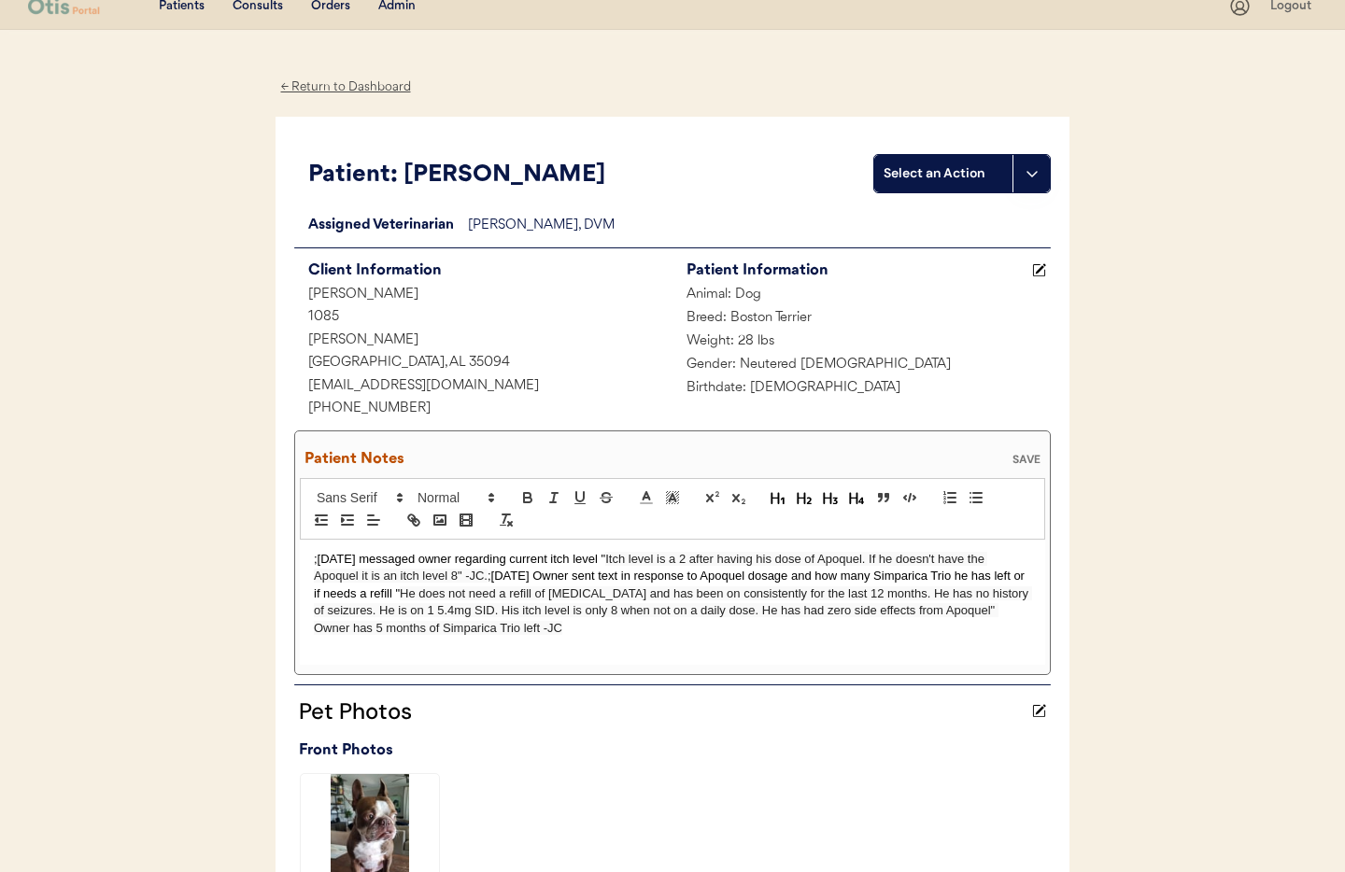
click at [1027, 454] on div "SAVE" at bounding box center [1026, 459] width 37 height 11
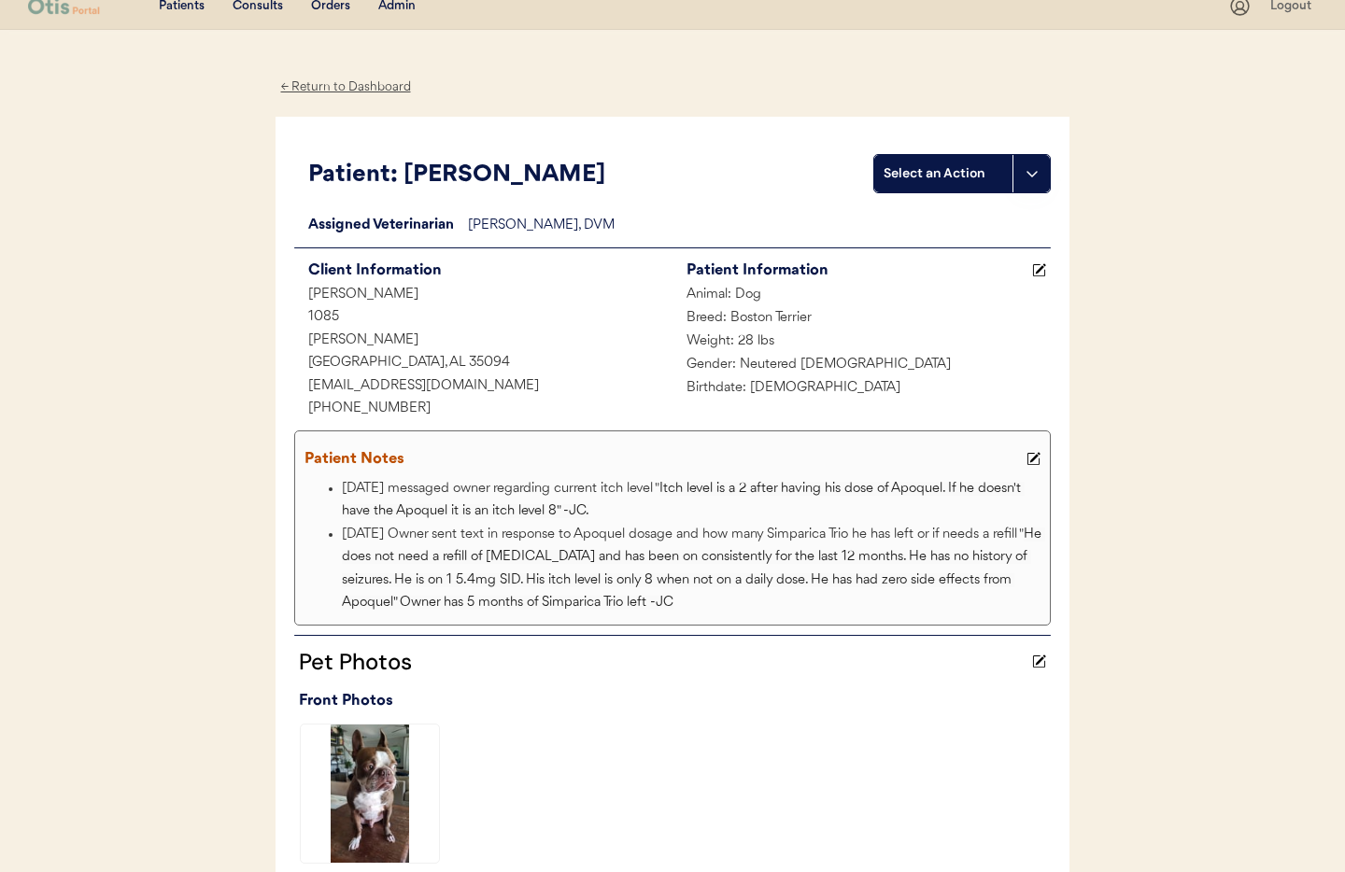
click at [345, 74] on div "← Return to Dashboard Patient: Murray Select an Action Loading... Assigned Vete…" at bounding box center [673, 747] width 794 height 1434
click at [346, 79] on div "← Return to Dashboard" at bounding box center [346, 87] width 140 height 21
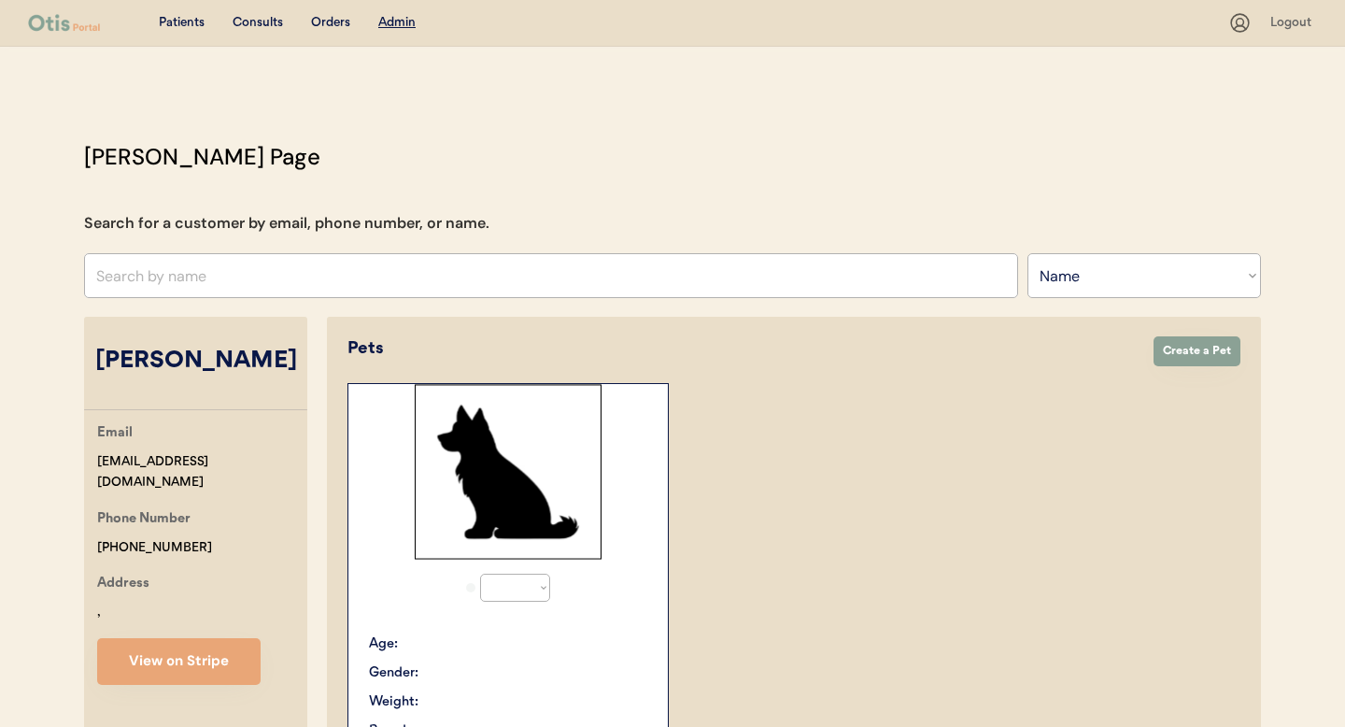
select select ""Name""
select select "true"
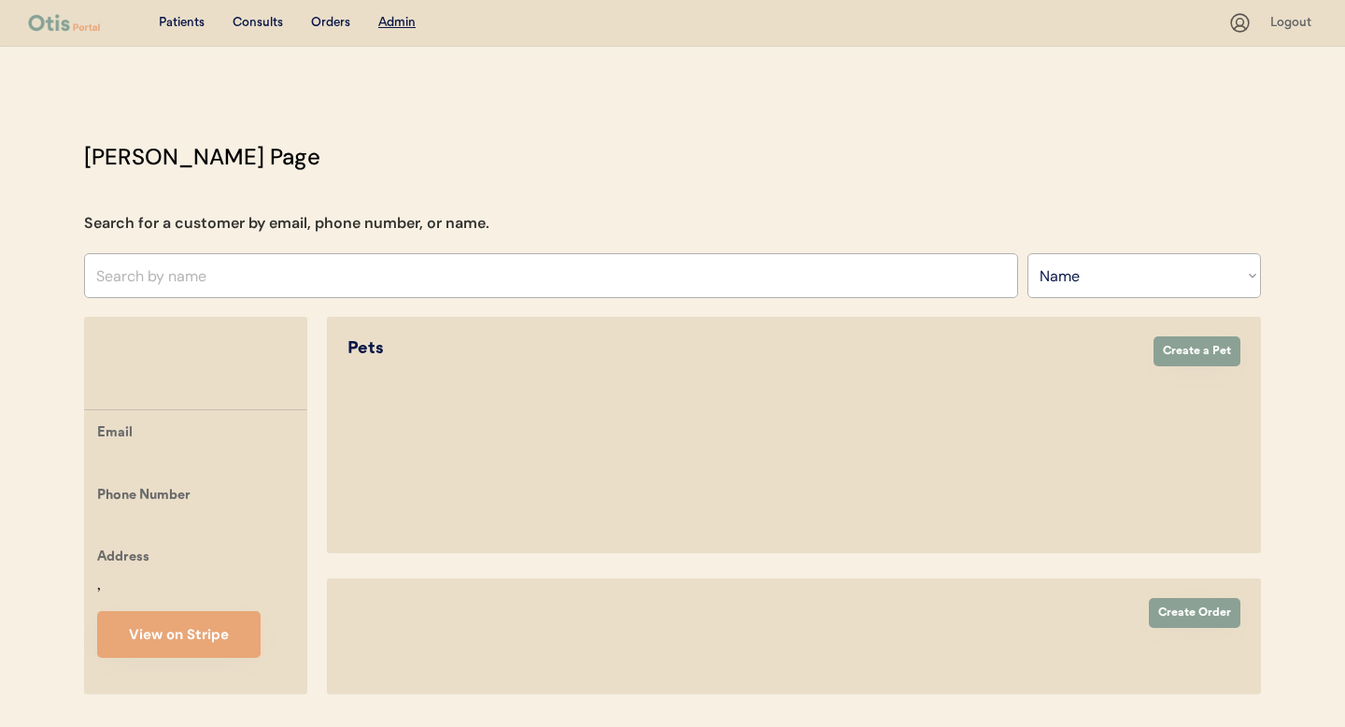
select select ""Name""
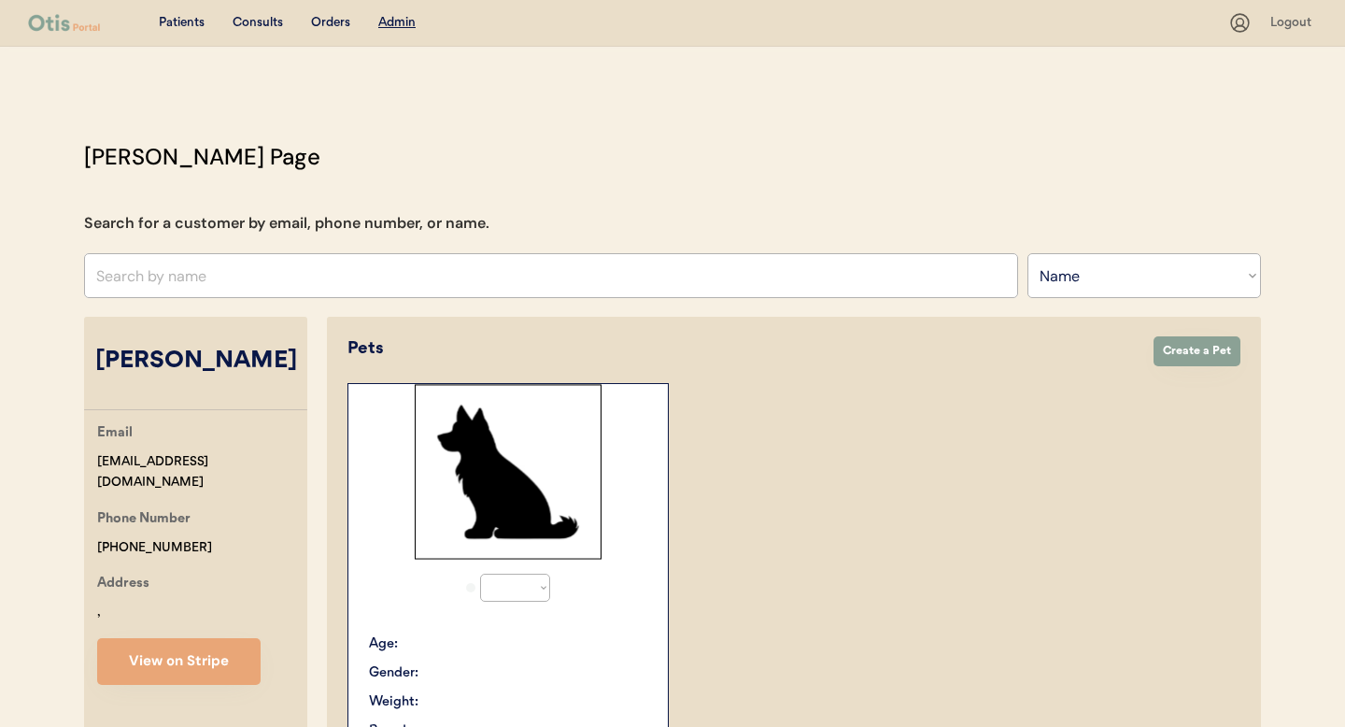
select select "true"
select select ""Name""
select select "true"
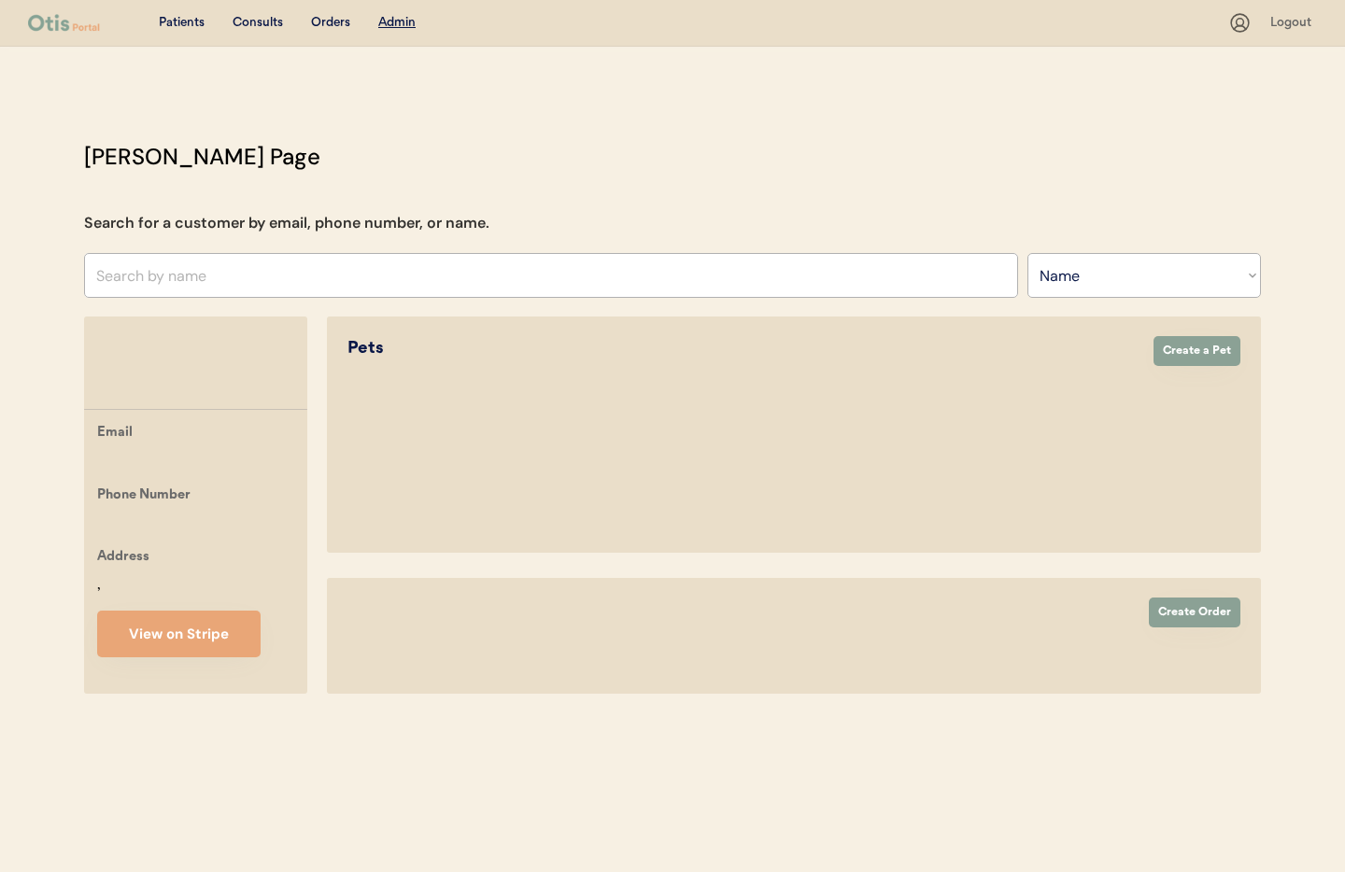
select select ""Name""
select select "true"
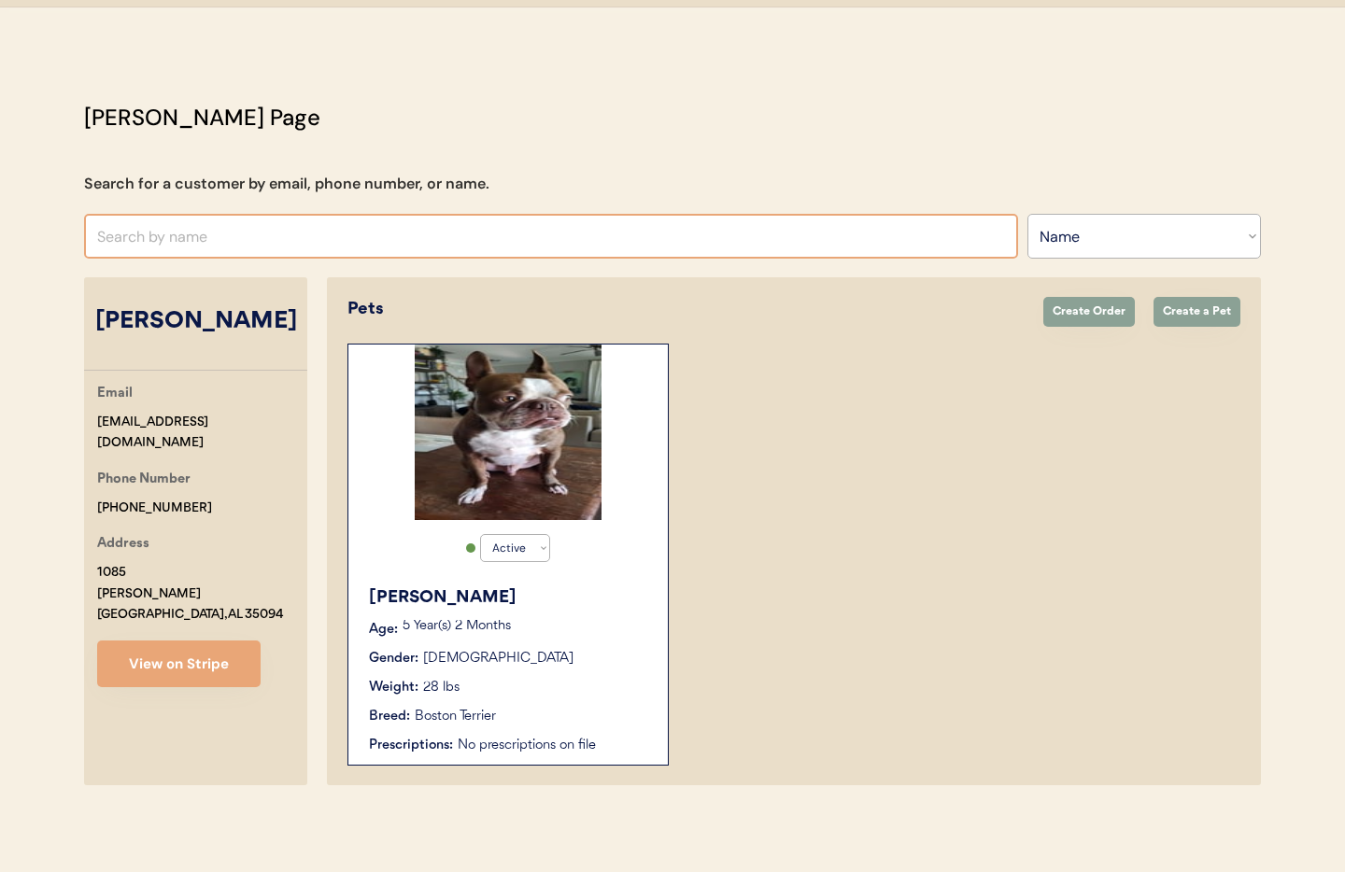
click at [215, 237] on input "text" at bounding box center [551, 236] width 934 height 45
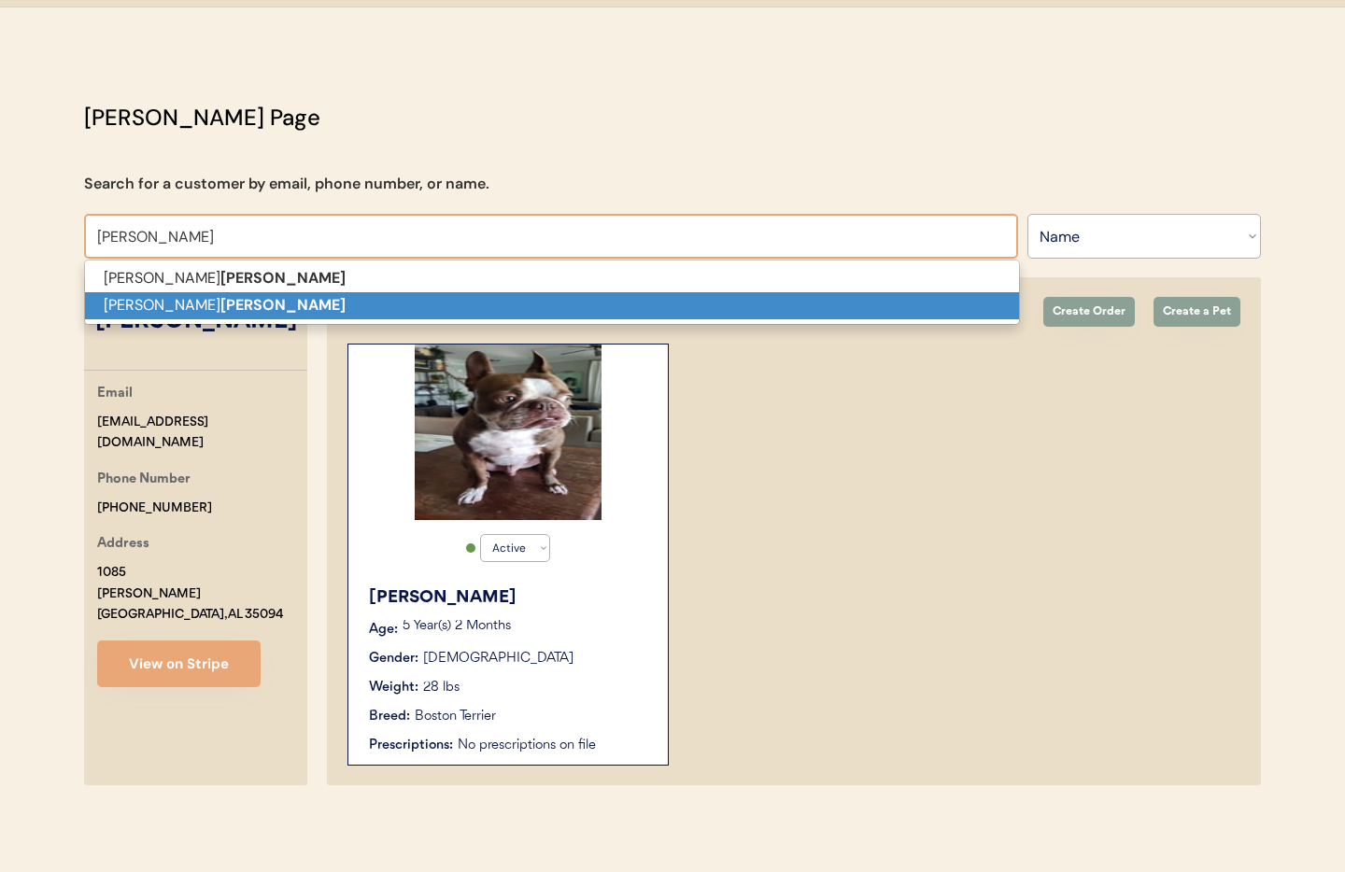
click at [226, 302] on strong "[PERSON_NAME]" at bounding box center [282, 305] width 125 height 20
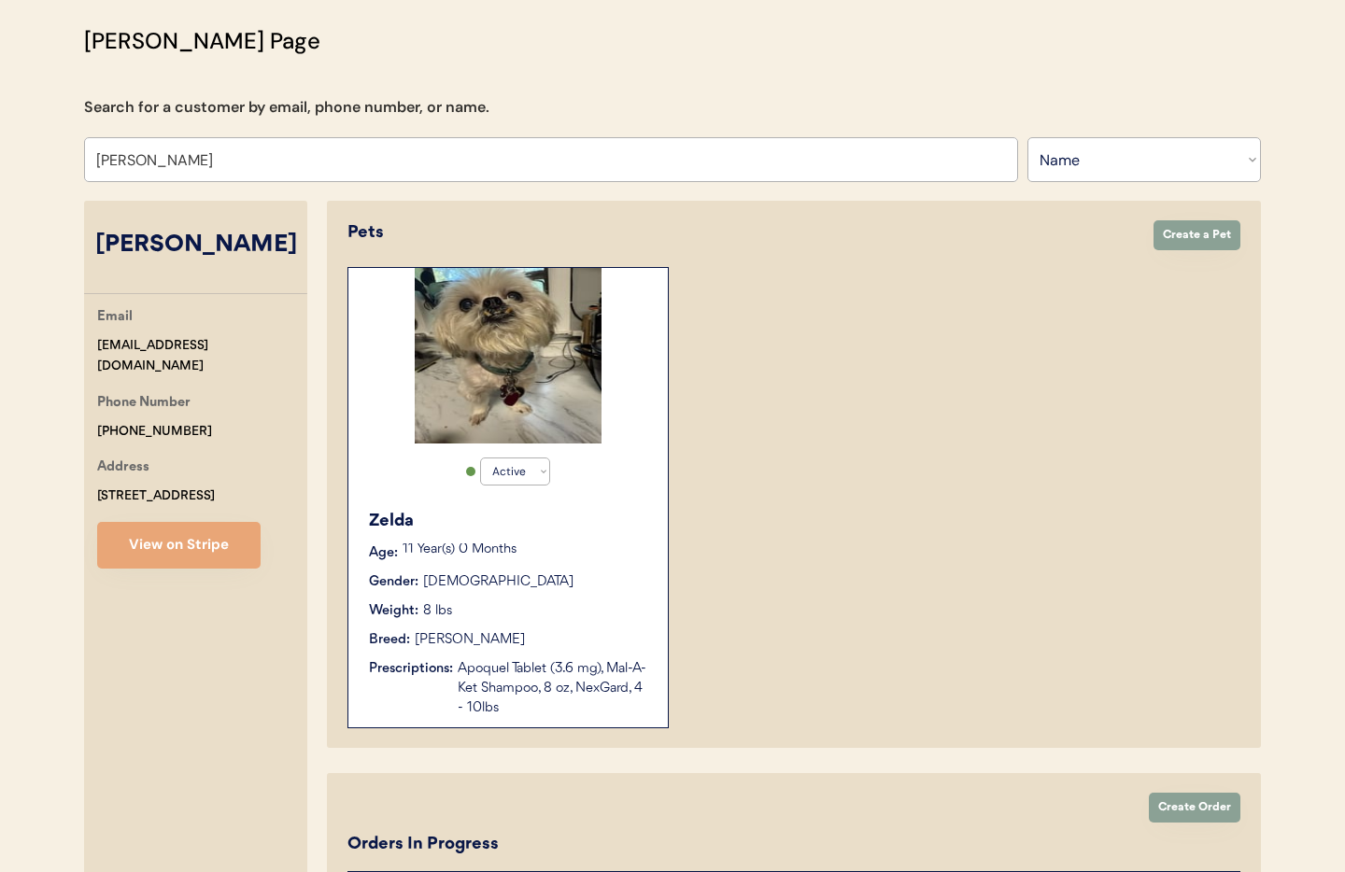
scroll to position [289, 0]
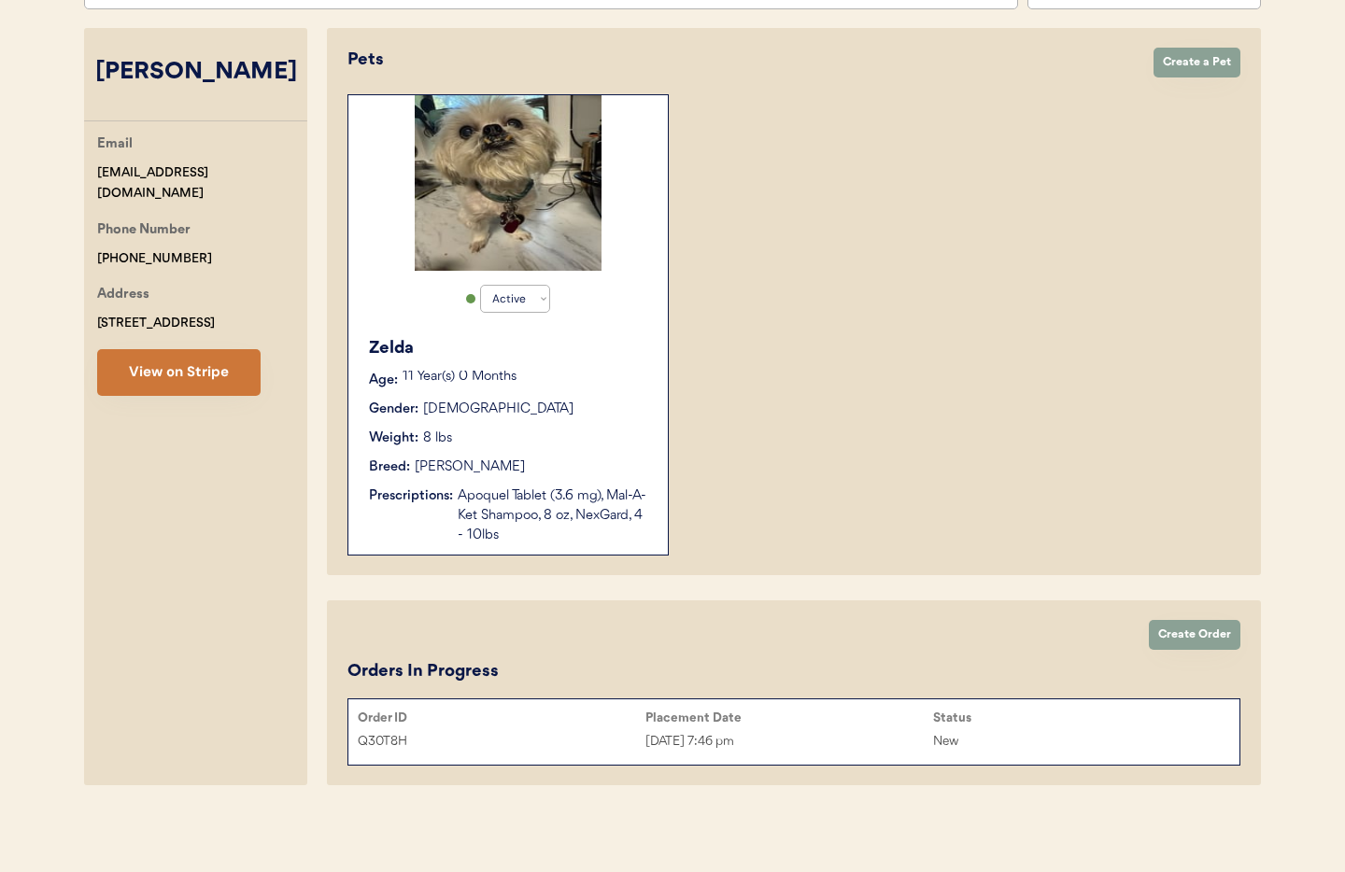
click at [188, 387] on button "View on Stripe" at bounding box center [178, 372] width 163 height 47
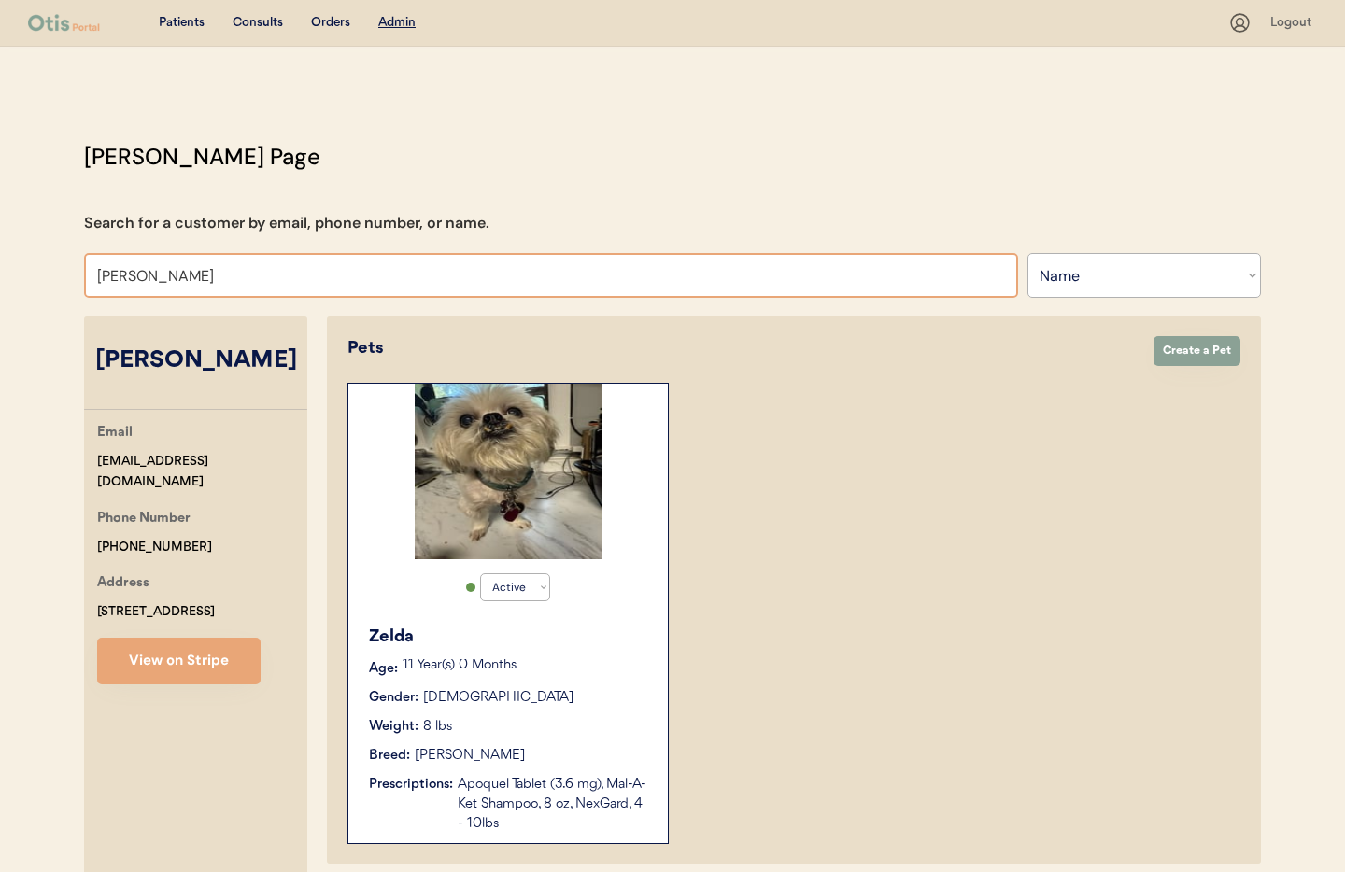
drag, startPoint x: 76, startPoint y: 264, endPoint x: 29, endPoint y: 262, distance: 46.8
click at [29, 262] on div "Patients Consults Orders Admin Logout Otis Admin Page Search for a customer by …" at bounding box center [672, 580] width 1345 height 1161
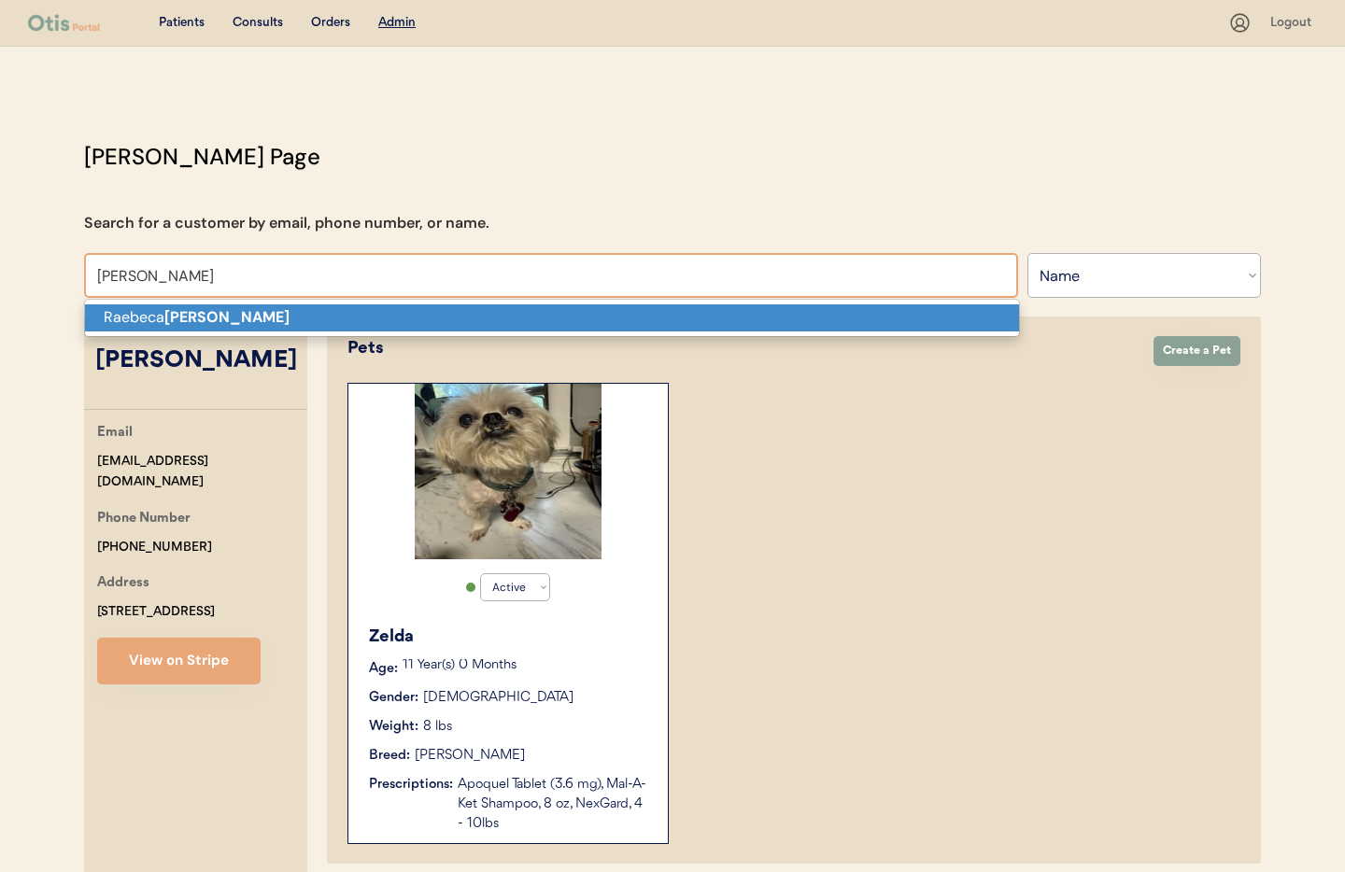
click at [111, 325] on p "Raebeca stien" at bounding box center [552, 318] width 934 height 27
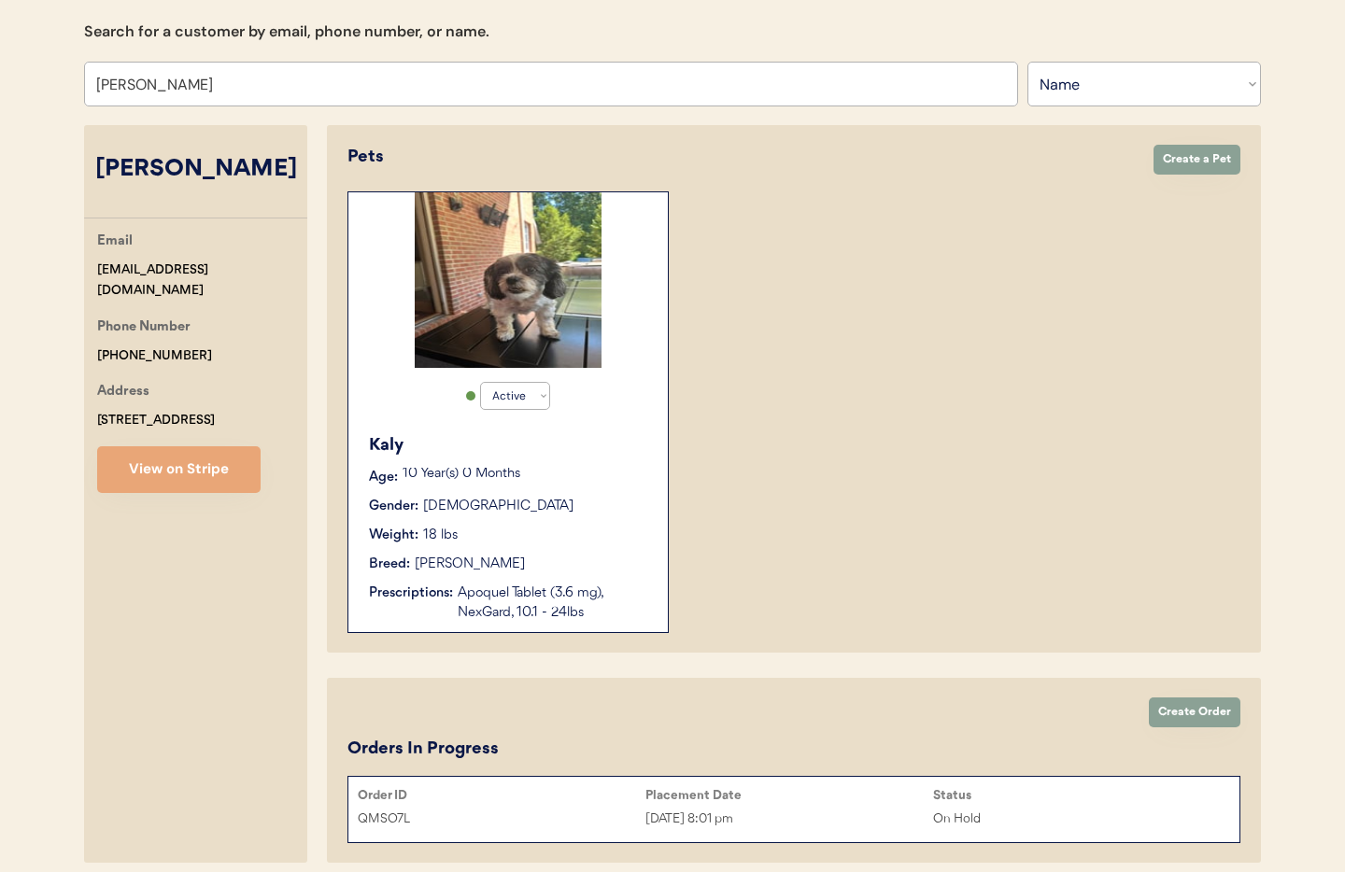
scroll to position [269, 0]
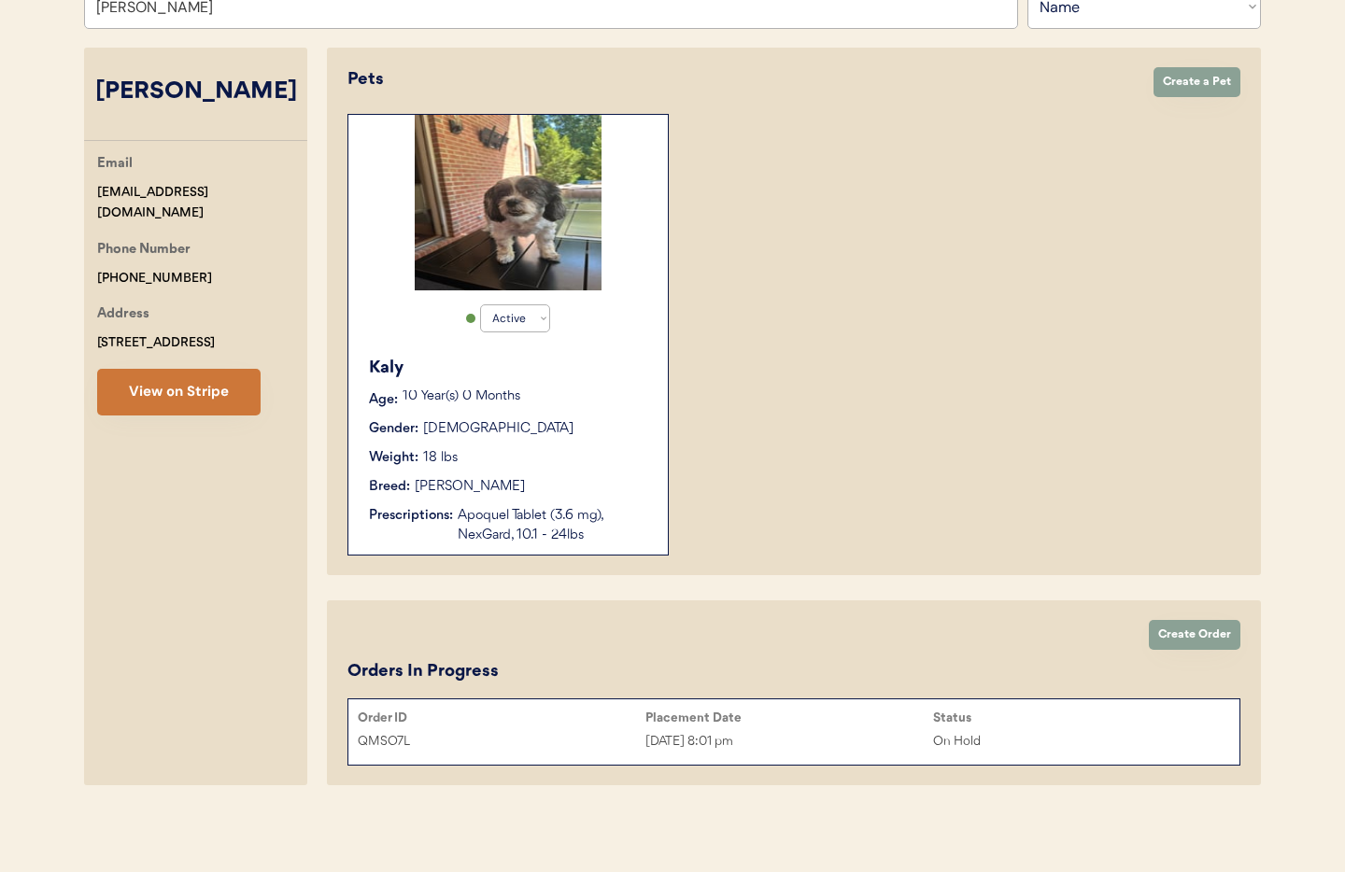
click at [200, 401] on button "View on Stripe" at bounding box center [178, 392] width 163 height 47
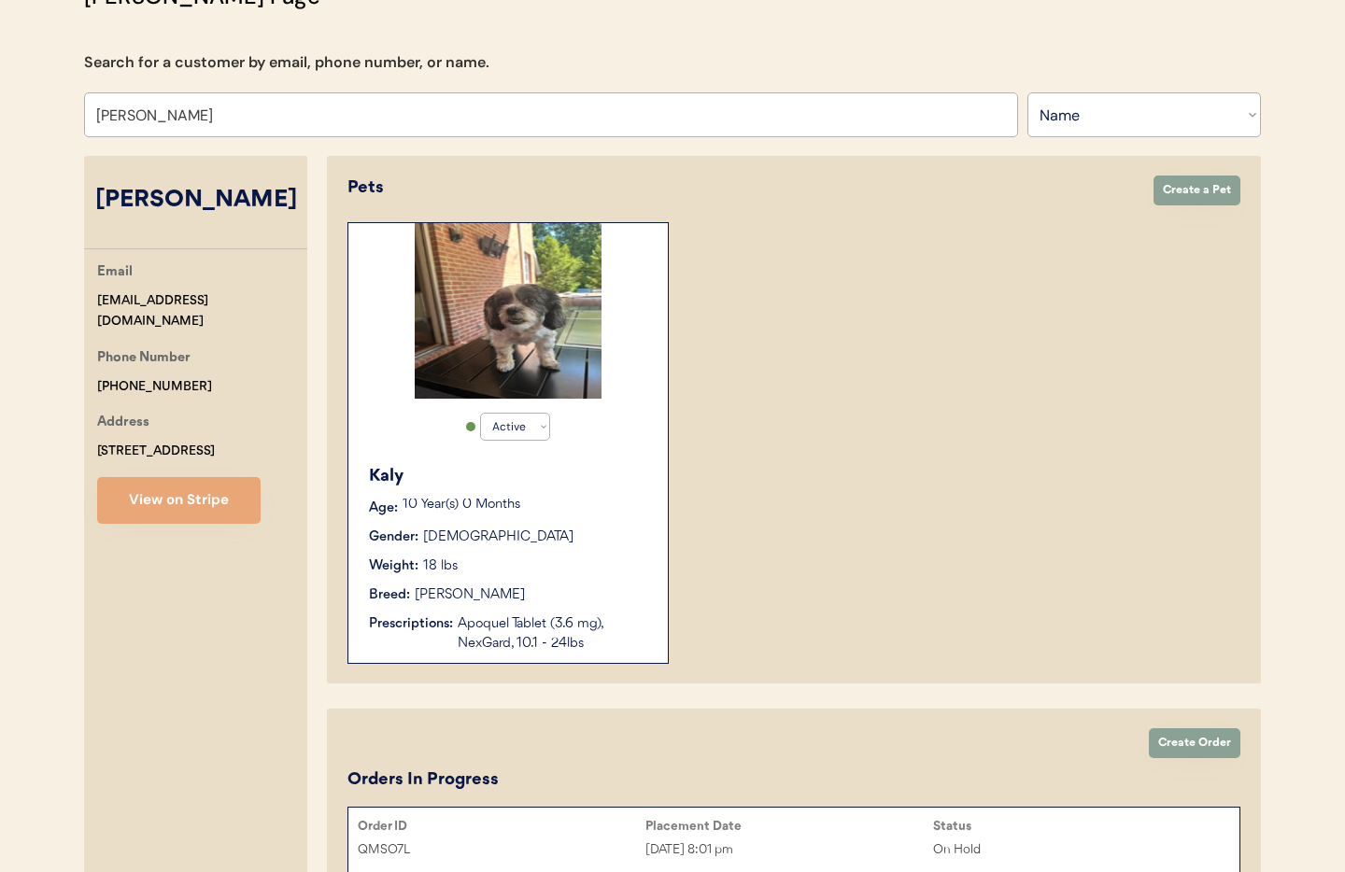
scroll to position [152, 0]
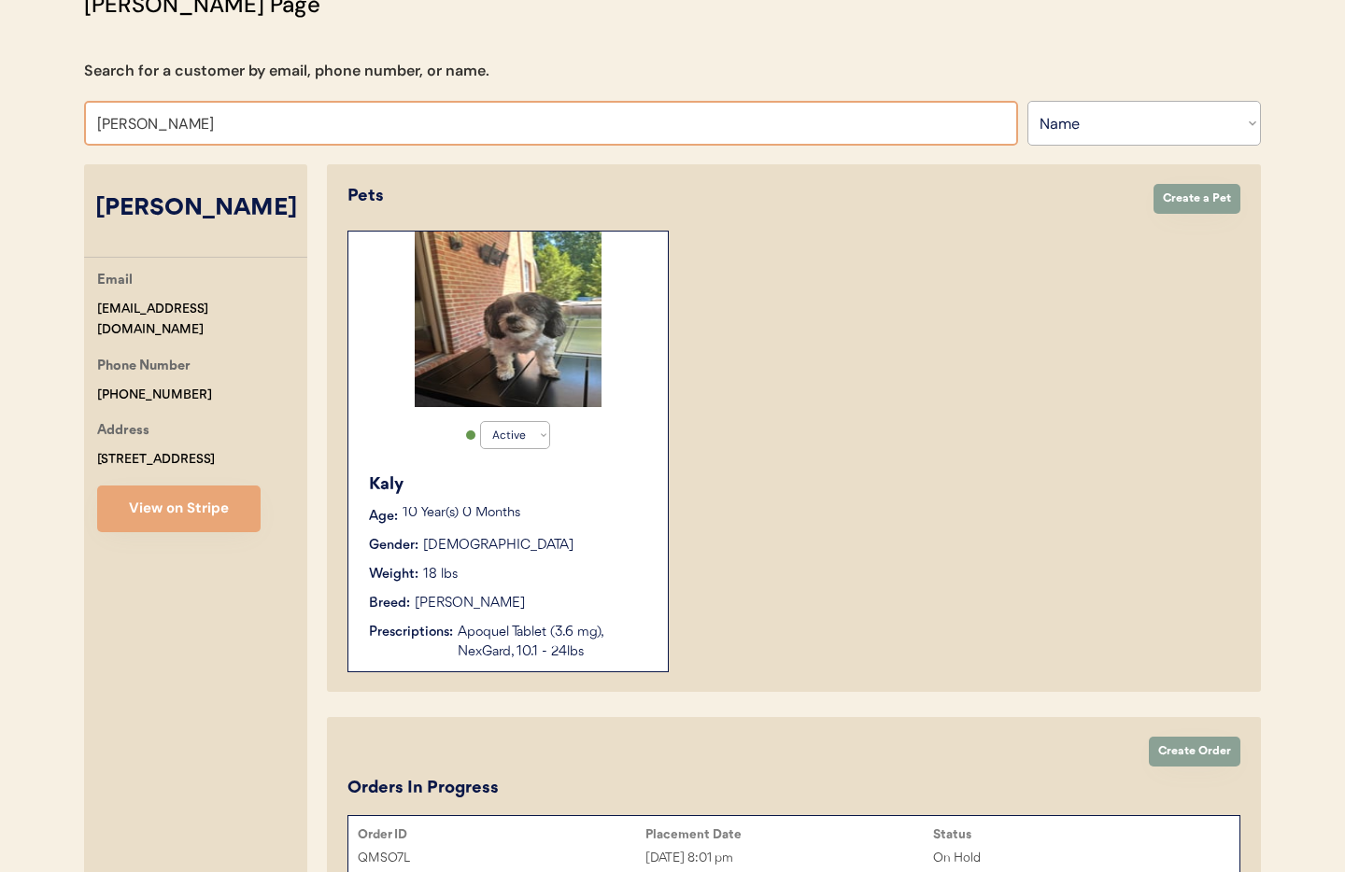
drag, startPoint x: 214, startPoint y: 127, endPoint x: 37, endPoint y: 117, distance: 176.8
click at [37, 117] on div "Patients Consults Orders Admin Logout Otis Admin Page Search for a customer by …" at bounding box center [672, 418] width 1345 height 1141
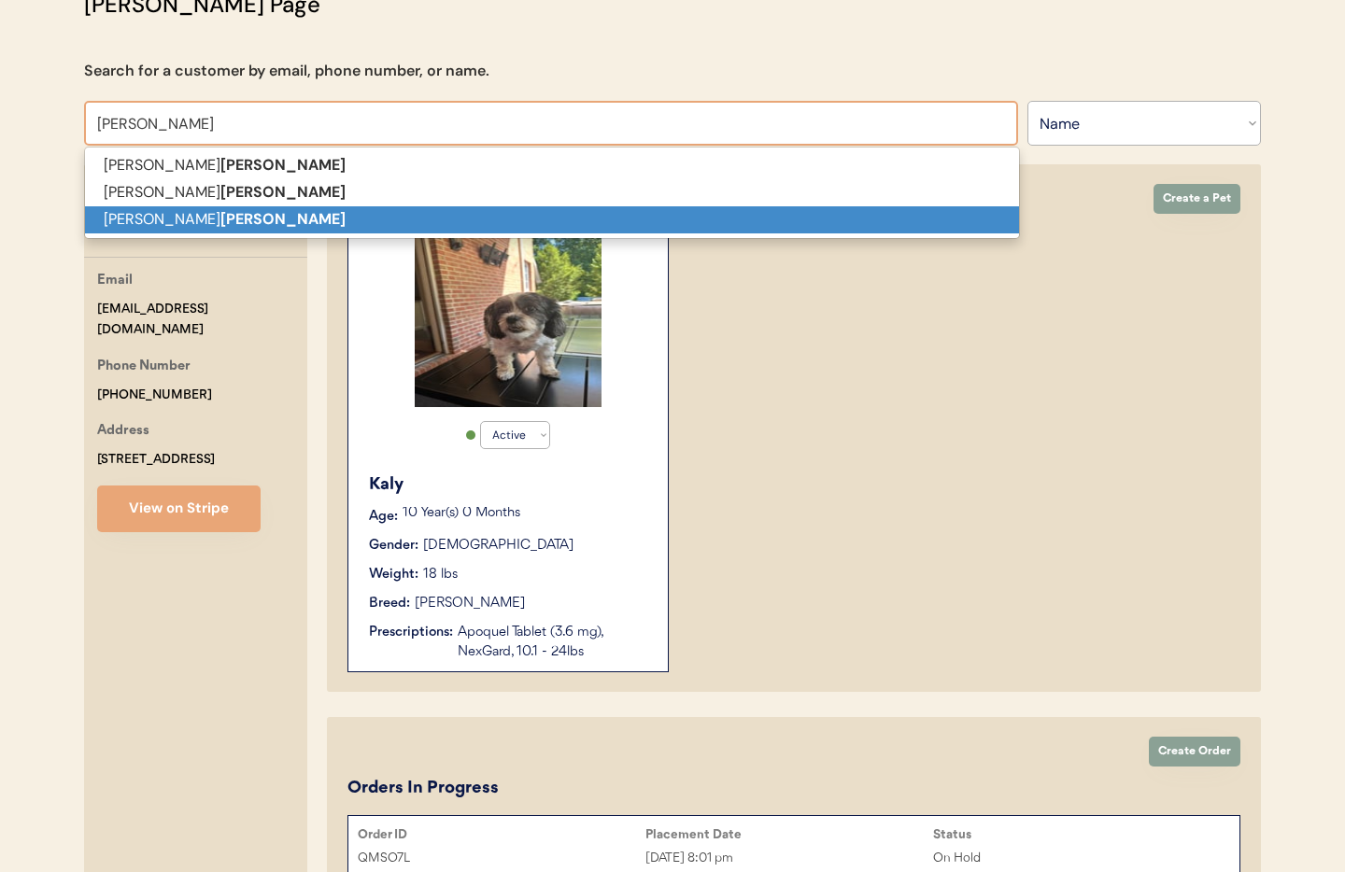
click at [105, 216] on p "Jolynn Herring" at bounding box center [552, 219] width 934 height 27
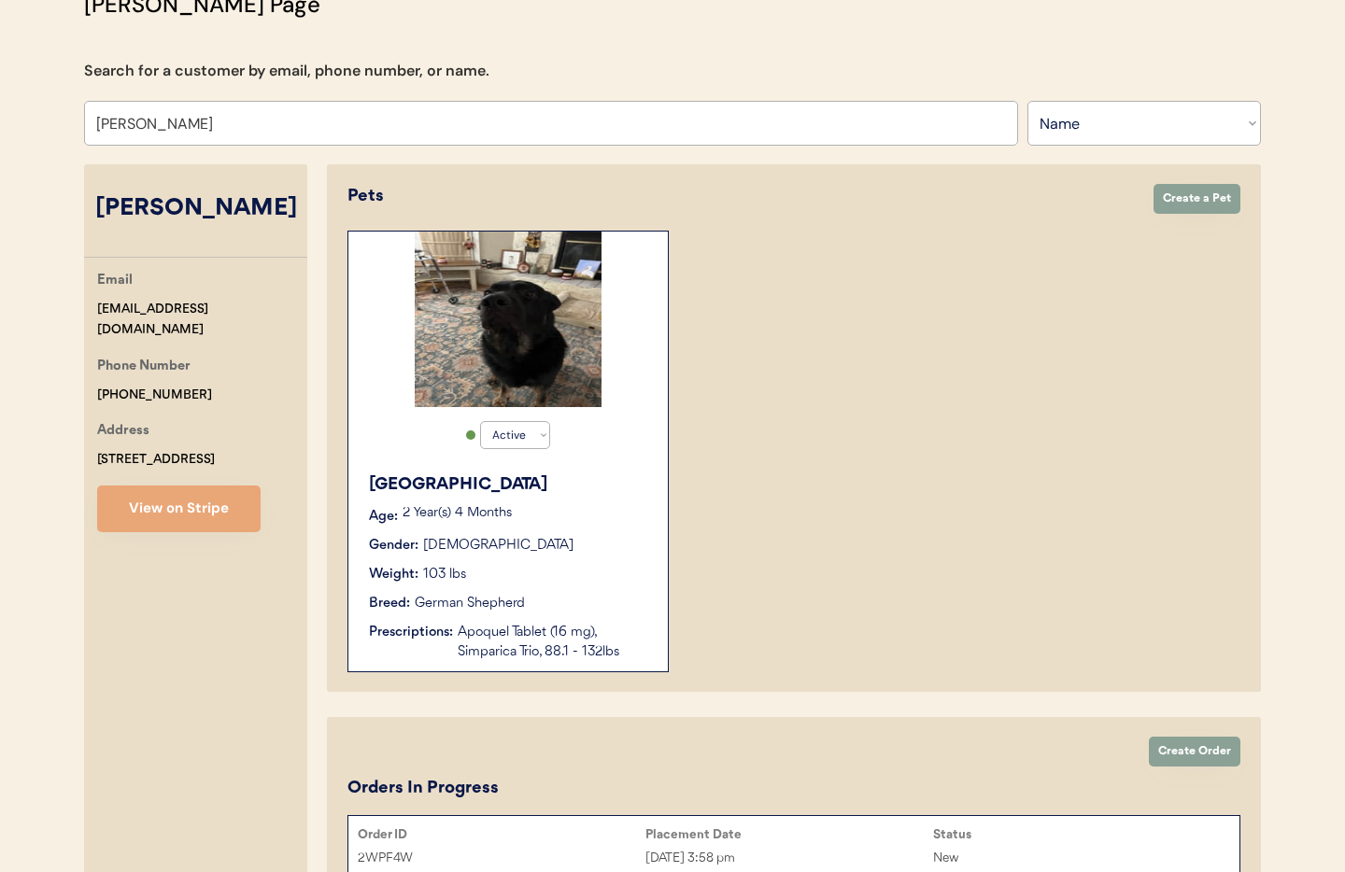
scroll to position [198, 0]
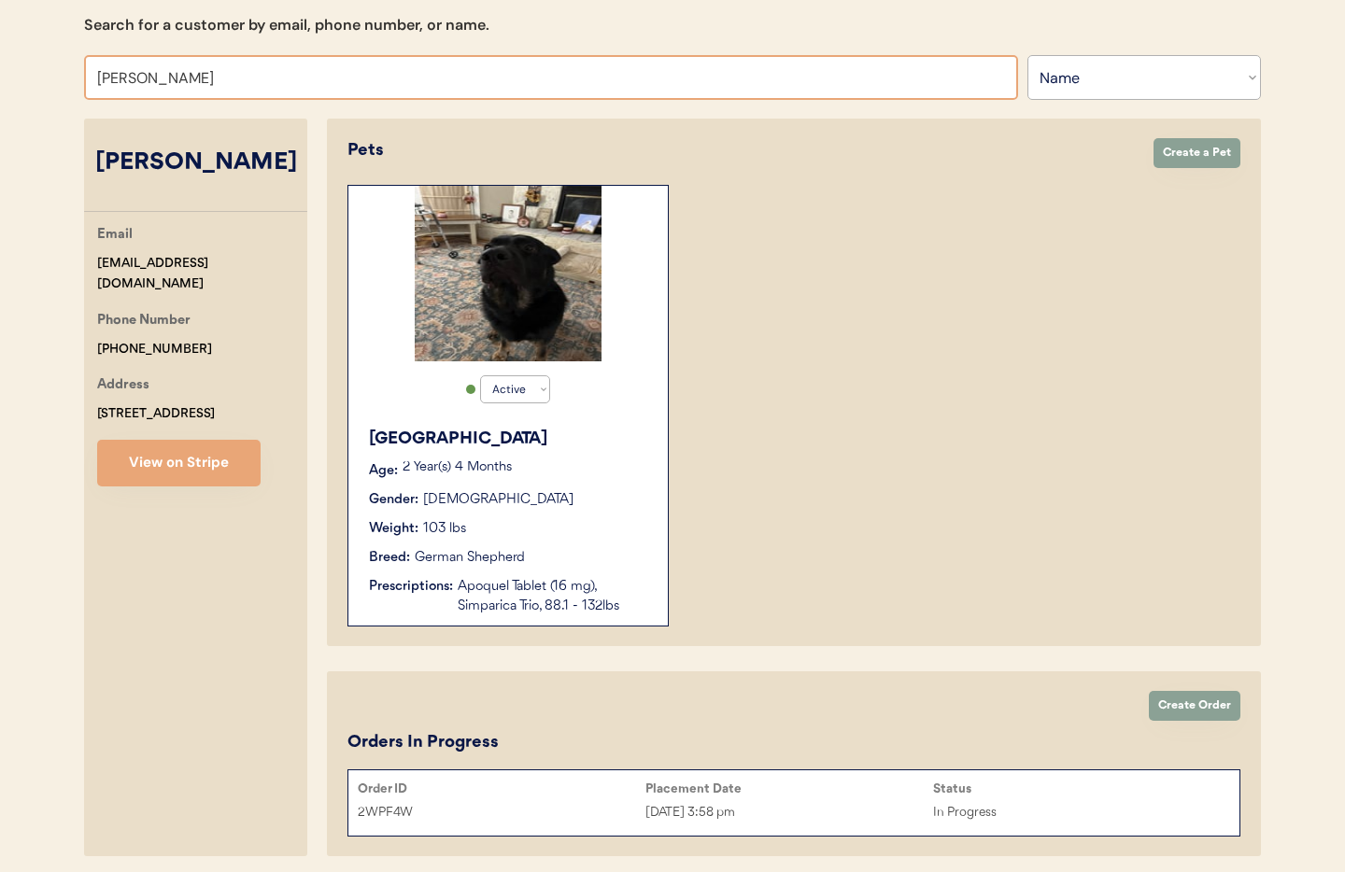
drag, startPoint x: 135, startPoint y: 75, endPoint x: 20, endPoint y: 73, distance: 115.8
click at [20, 73] on div "Patients Consults Orders Admin Logout Otis Admin Page Search for a customer by …" at bounding box center [672, 372] width 1345 height 1141
type input "Ka"
type input "Katie McLaren"
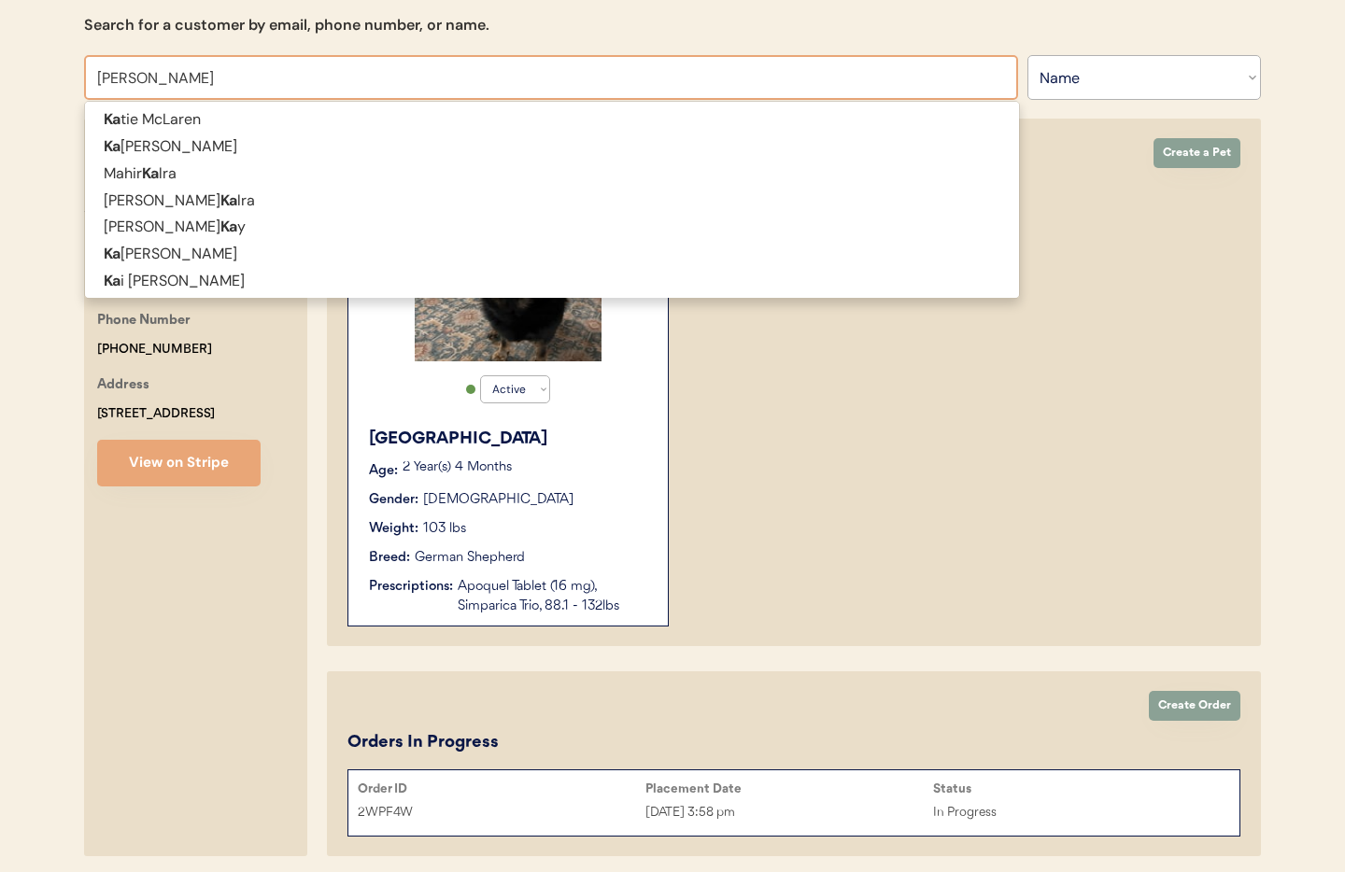
type input "Kait"
type input "Kaitlin Sheppard"
type input "Kaitl"
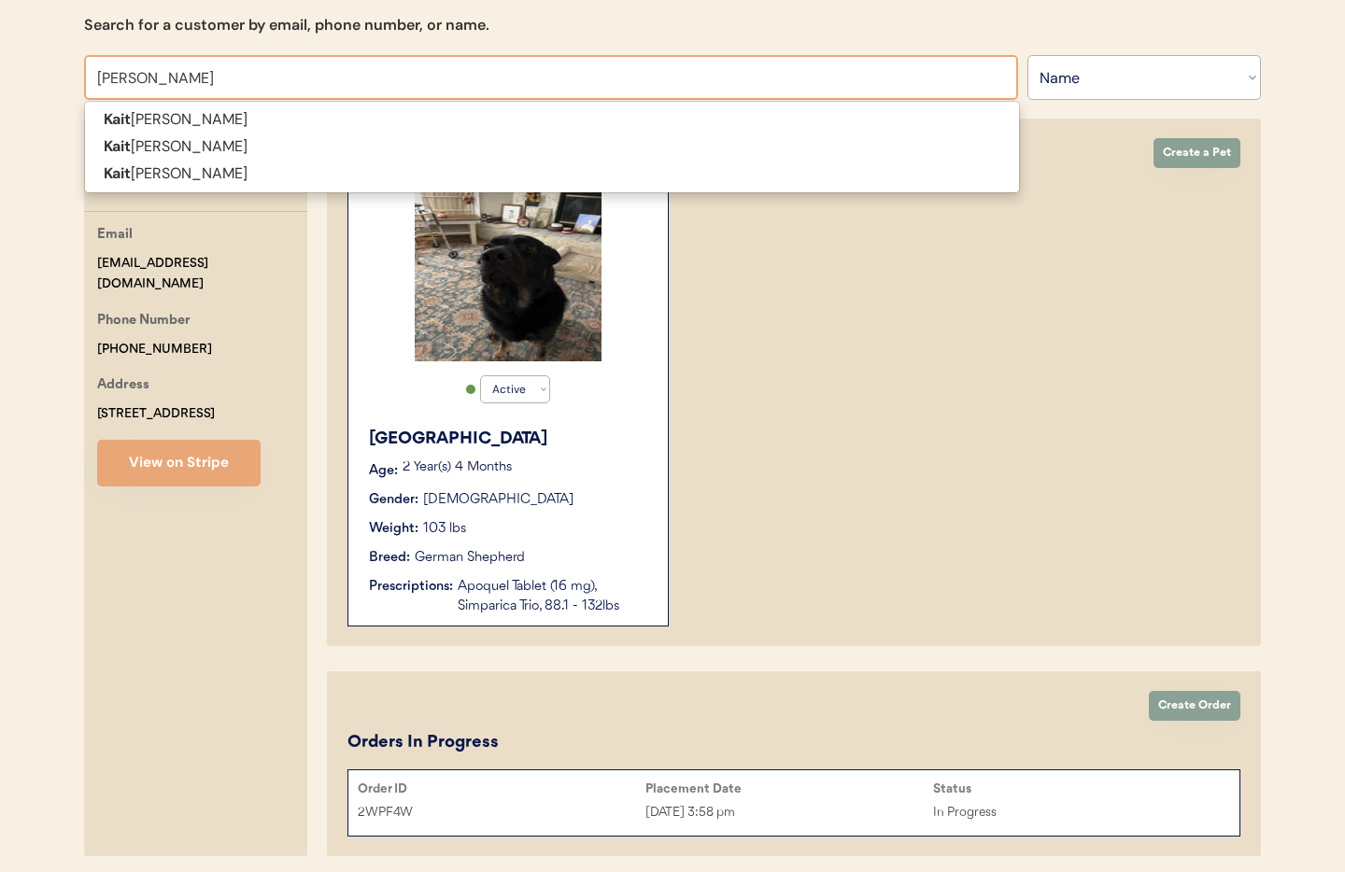
type input "Kaitlynn"
type input "Kaitlynn Beck"
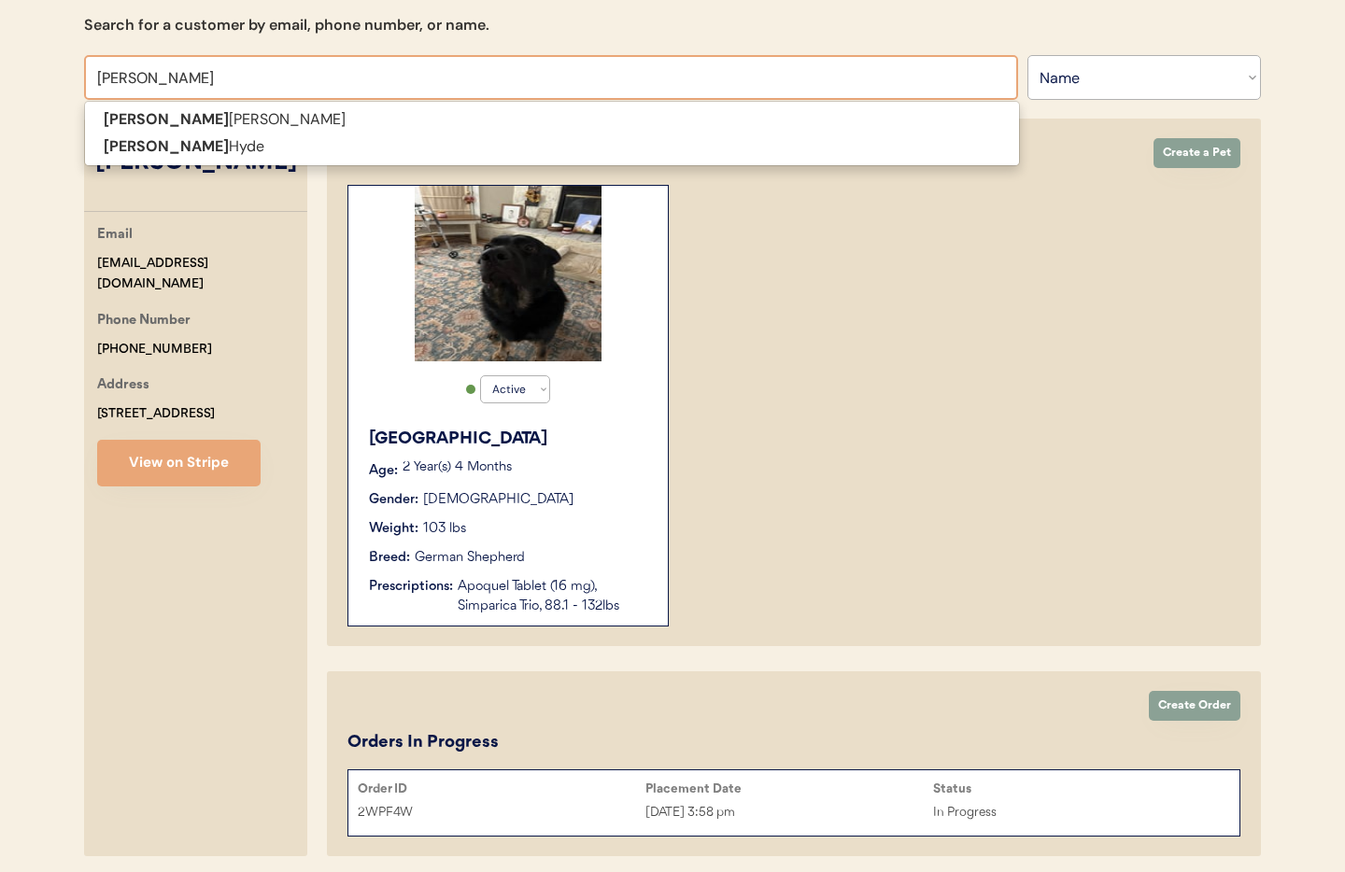
type input "Kaitlynn"
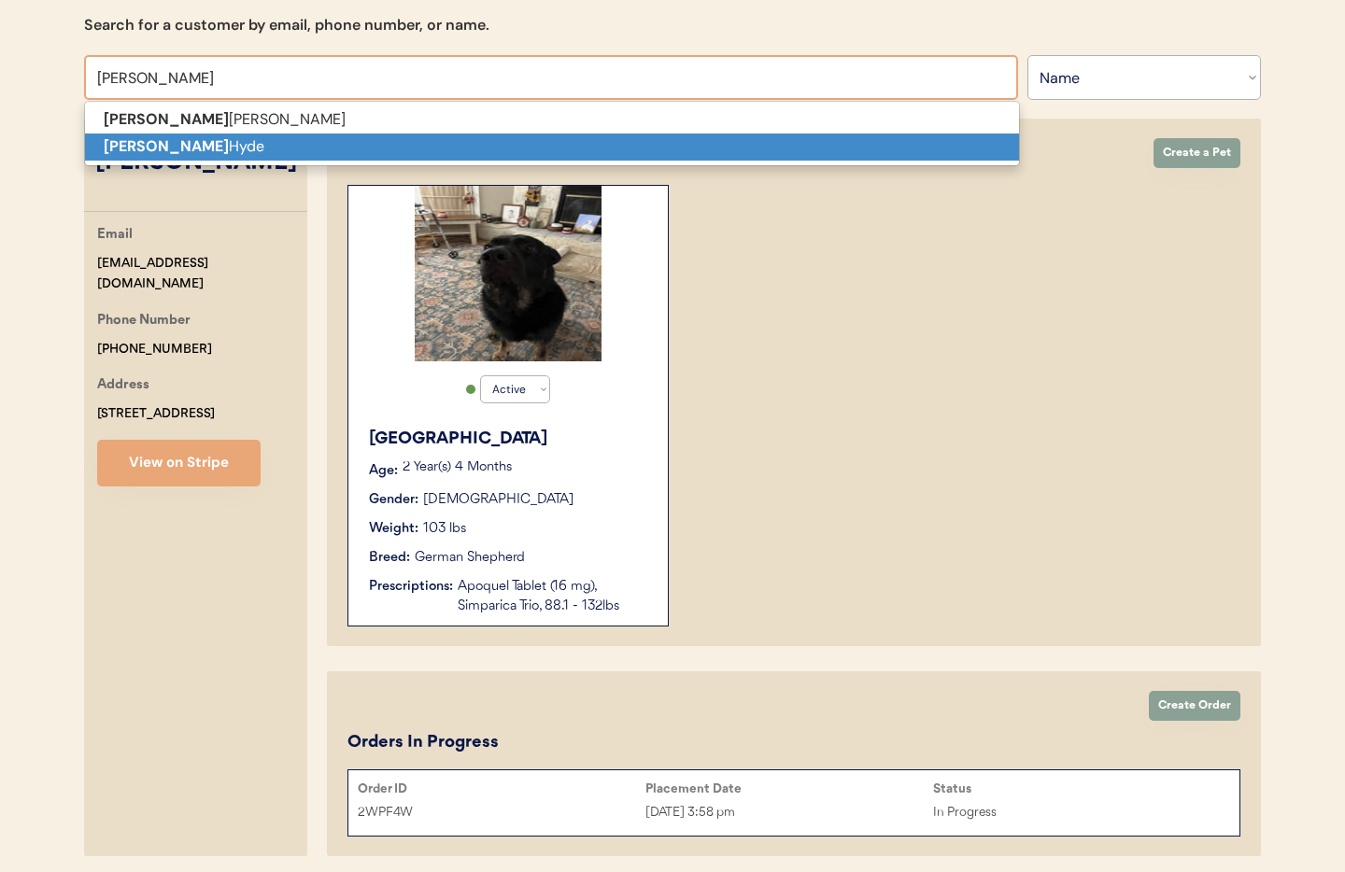
click at [136, 144] on strong "Kaitlynn" at bounding box center [166, 146] width 125 height 20
type input "Kaitlynn Hyde"
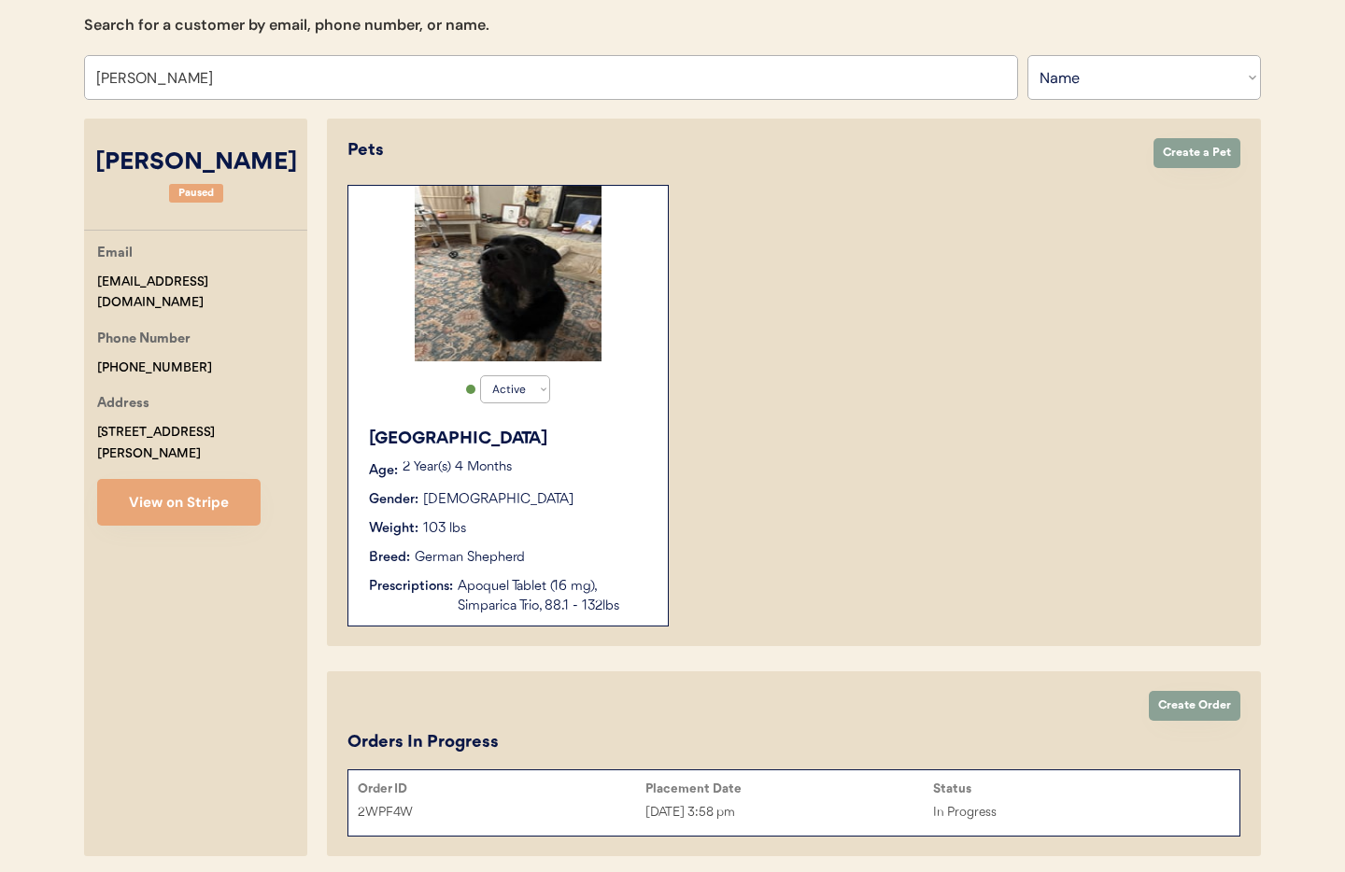
select select "true"
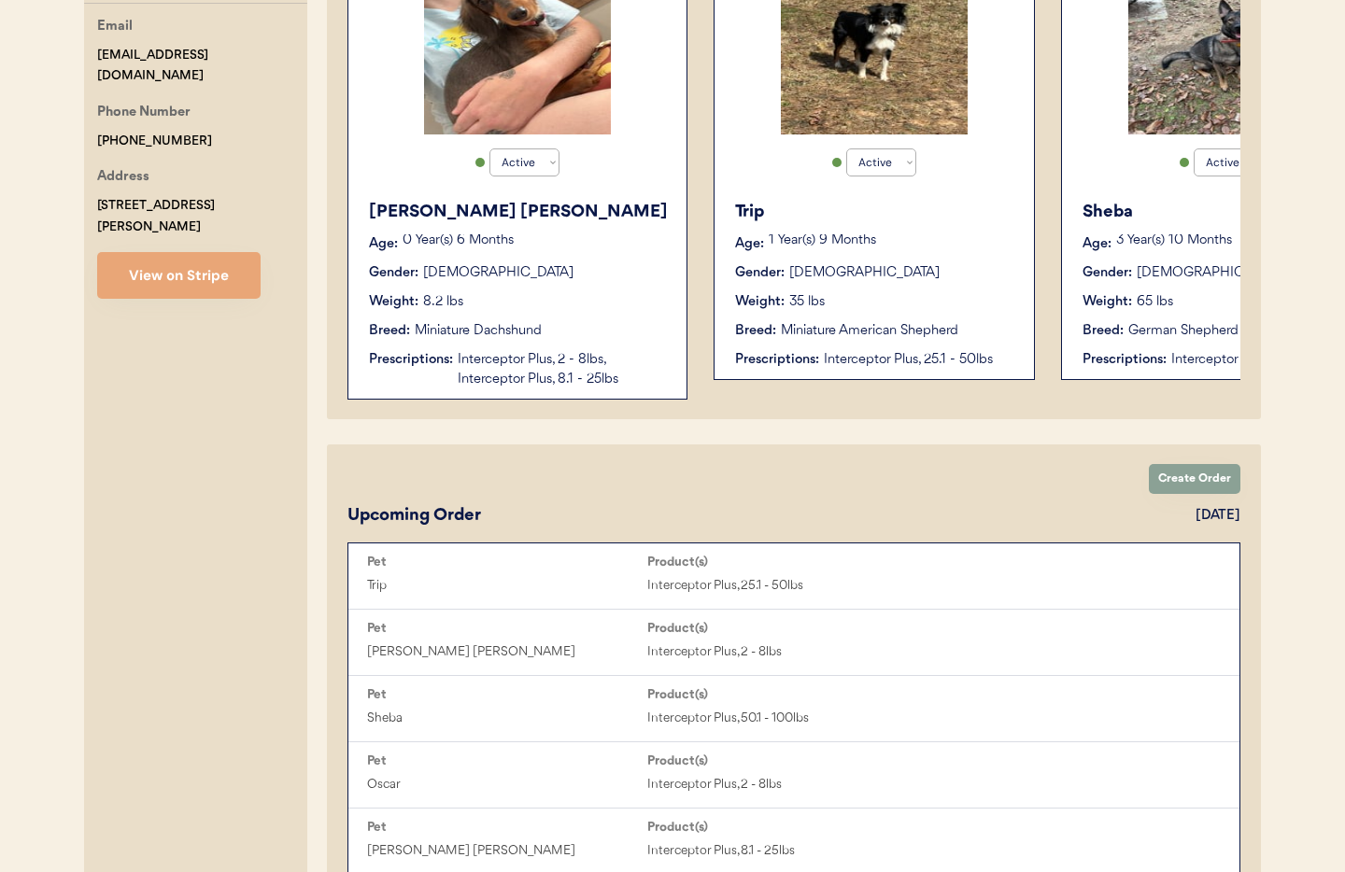
scroll to position [414, 0]
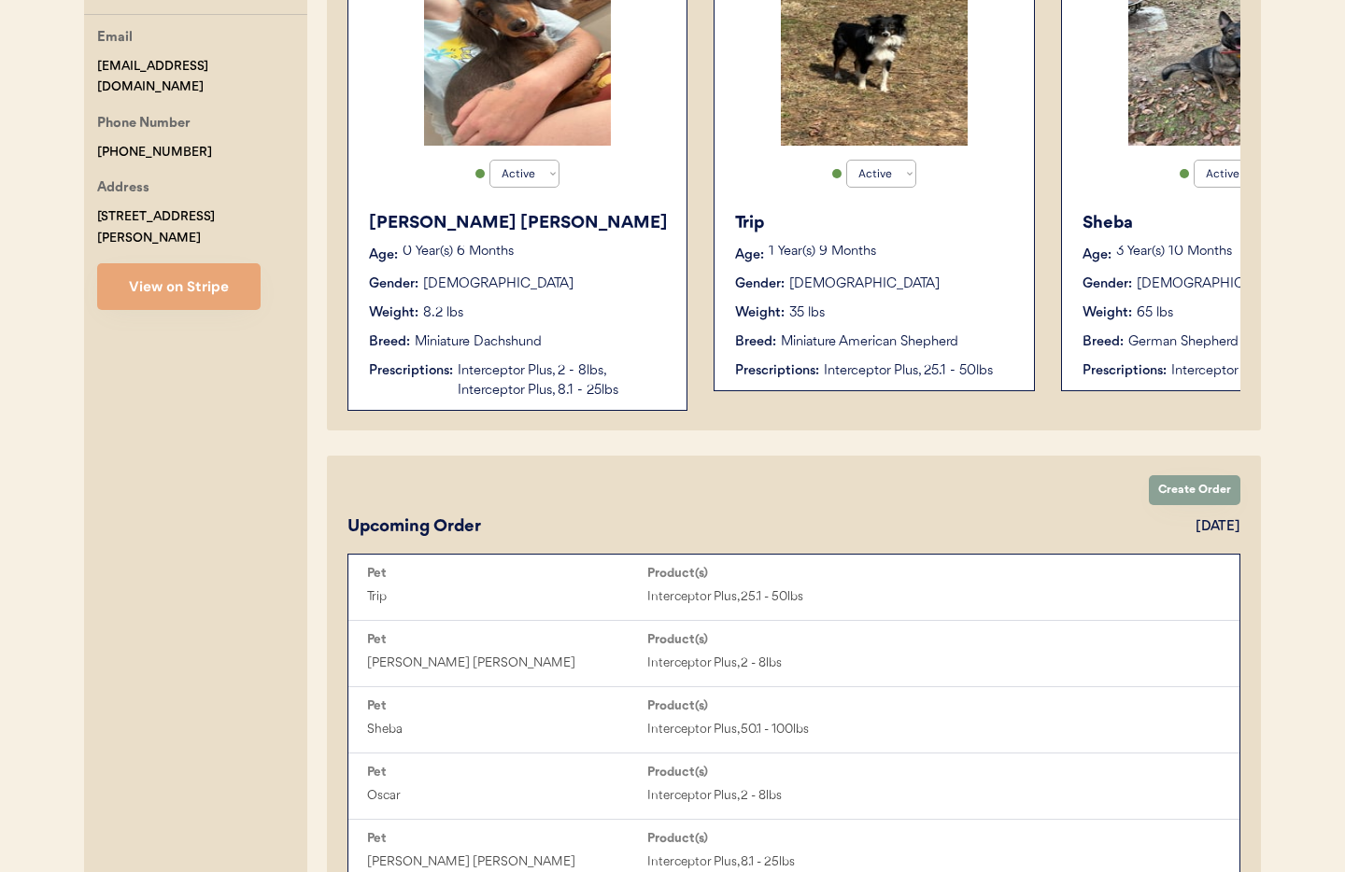
type input "Kaitlynn Hyde"
click at [128, 269] on button "View on Stripe" at bounding box center [178, 286] width 163 height 47
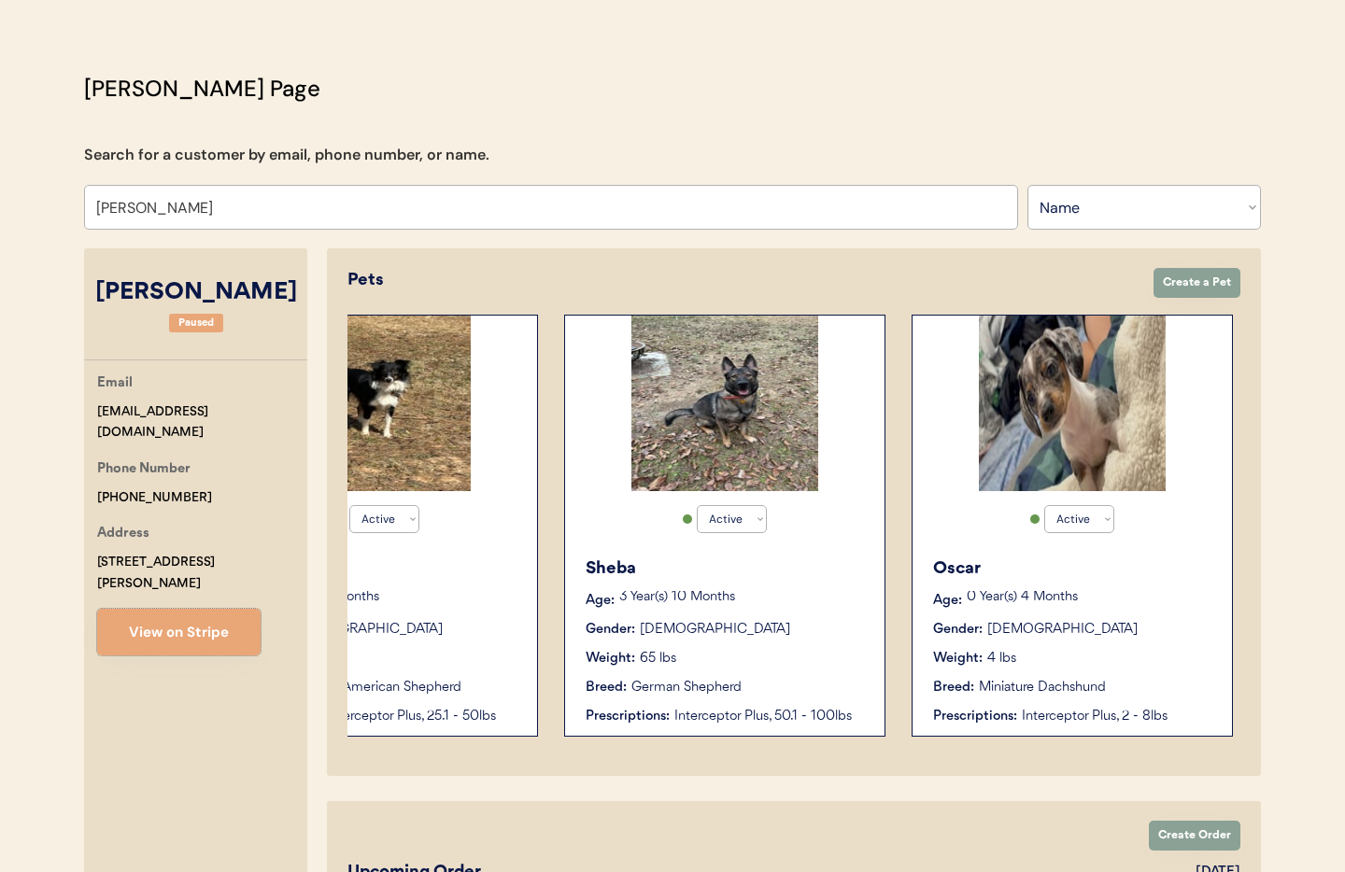
scroll to position [0, 0]
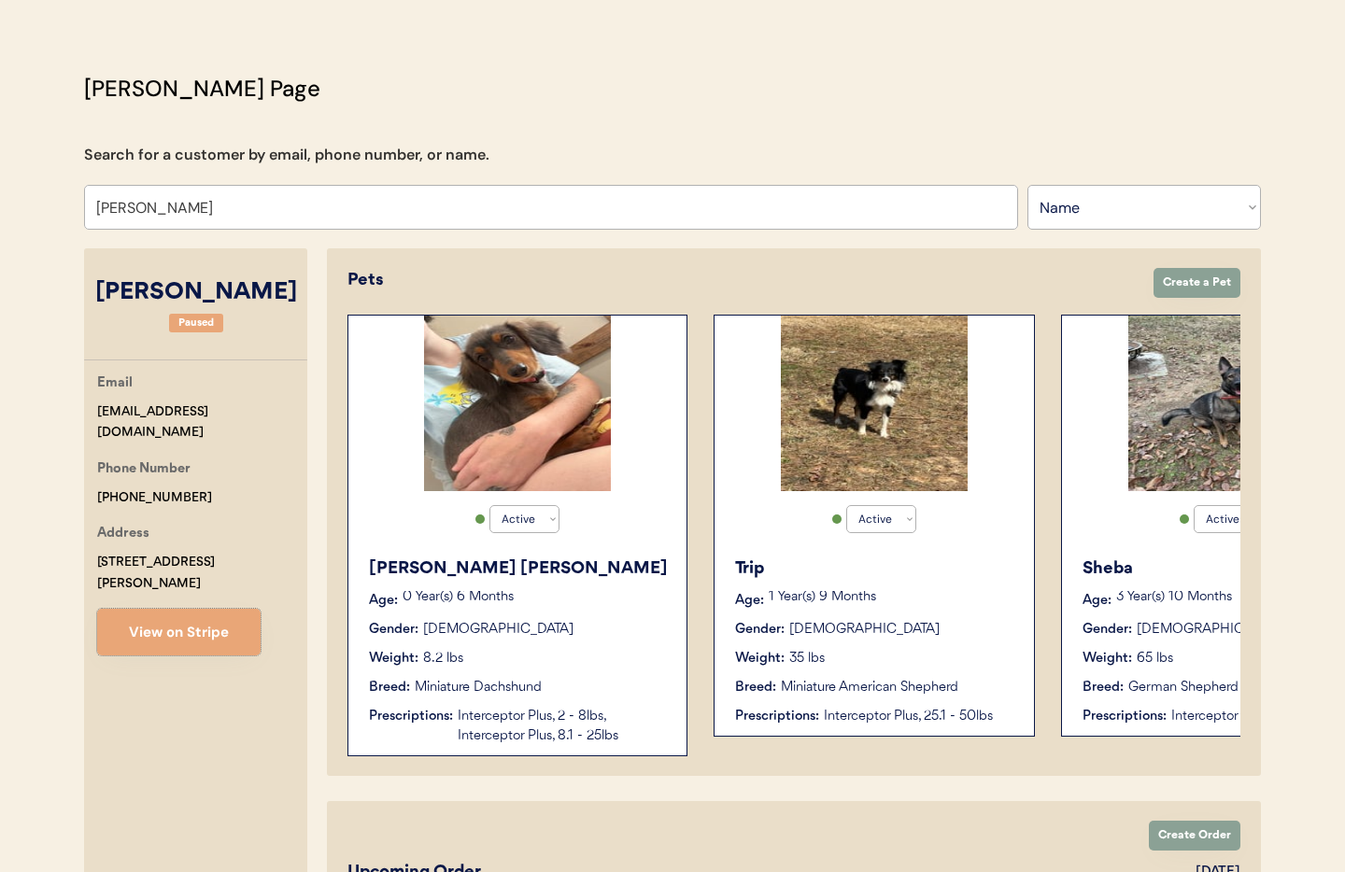
click at [984, 644] on div "Trip Age: 1 Year(s) 9 Months Gender: Male Weight: 35 lbs Breed: Miniature Ameri…" at bounding box center [874, 641] width 301 height 189
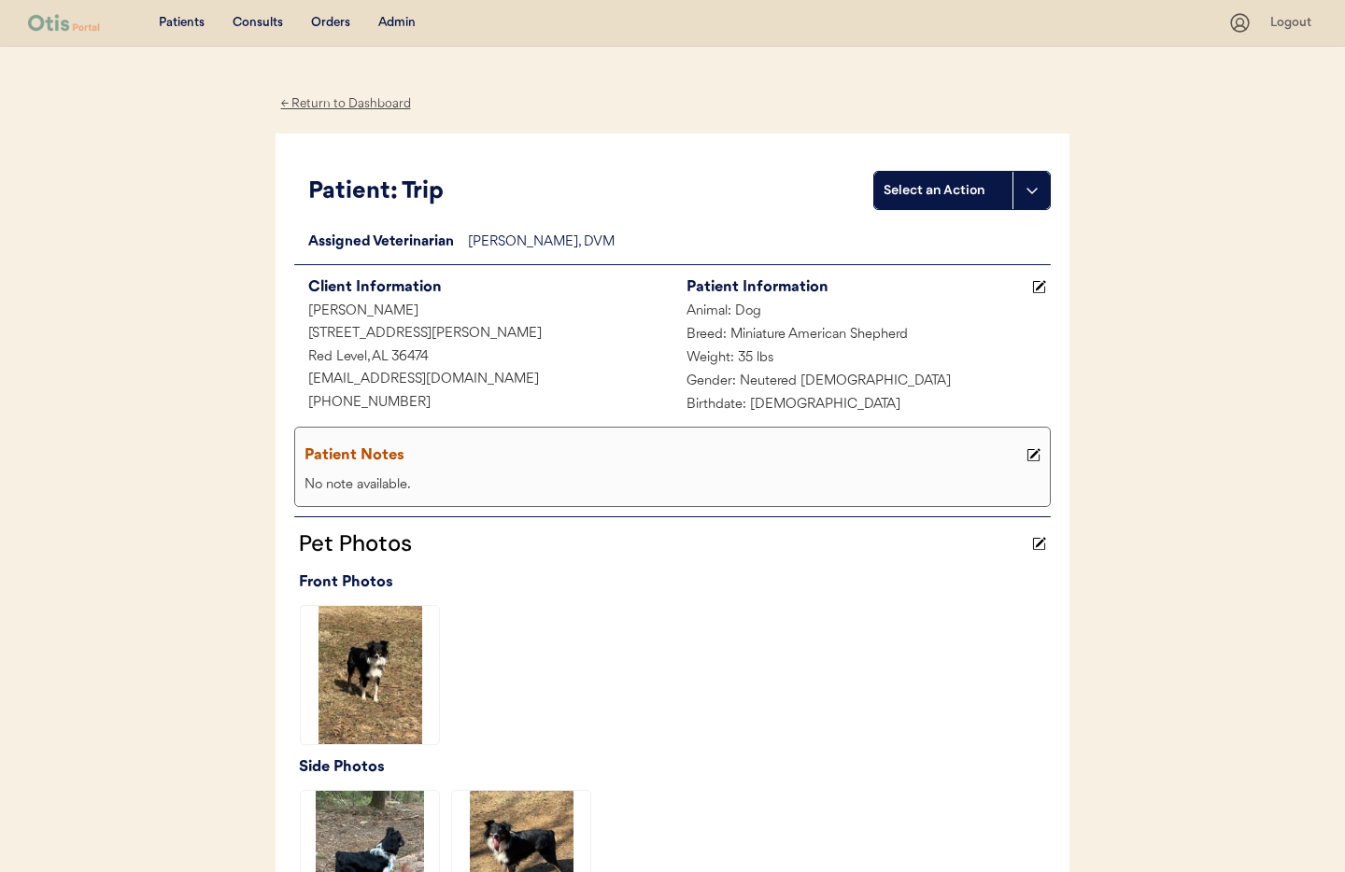
click at [344, 101] on div "← Return to Dashboard" at bounding box center [346, 103] width 140 height 21
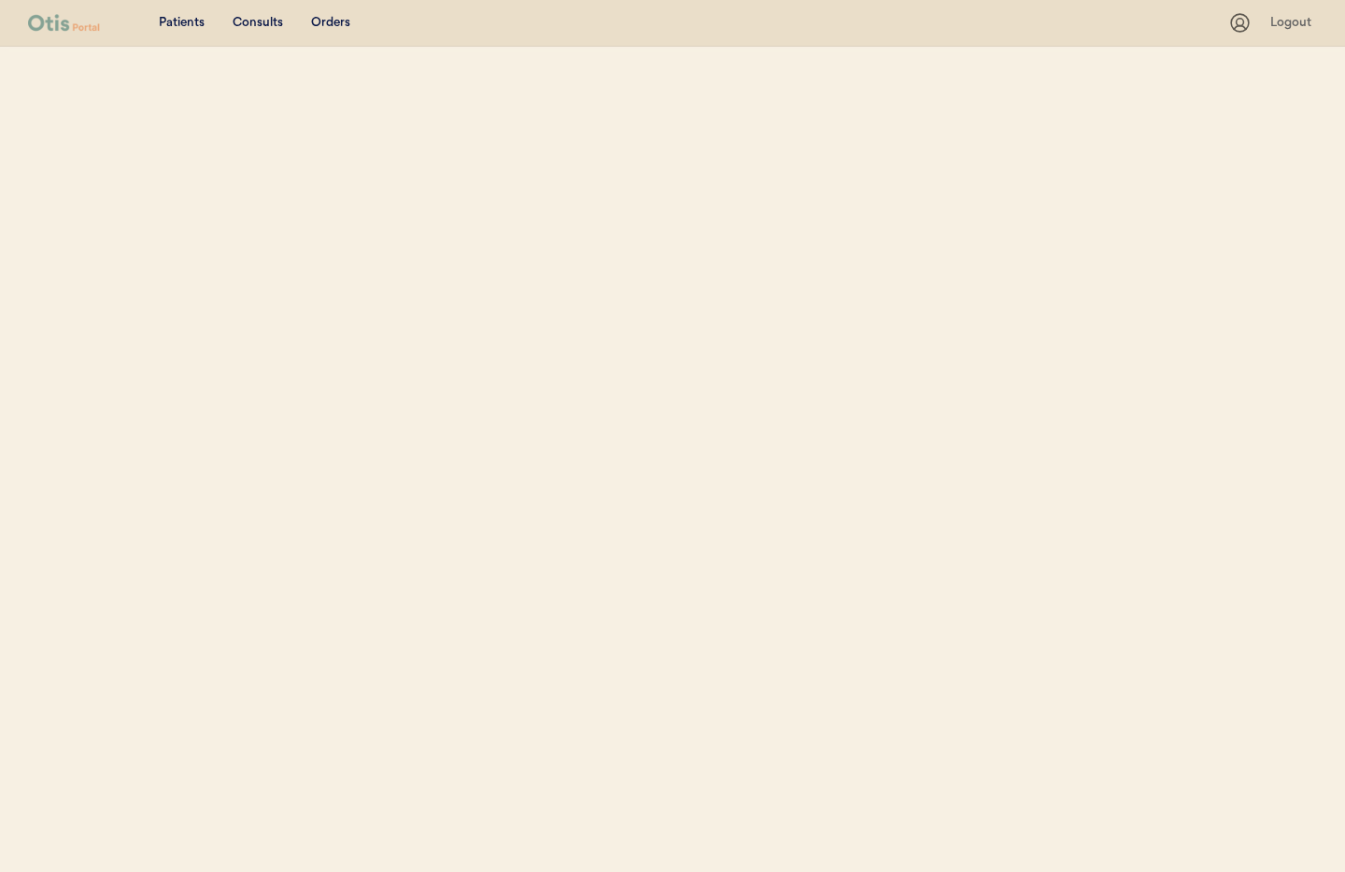
select select ""Name""
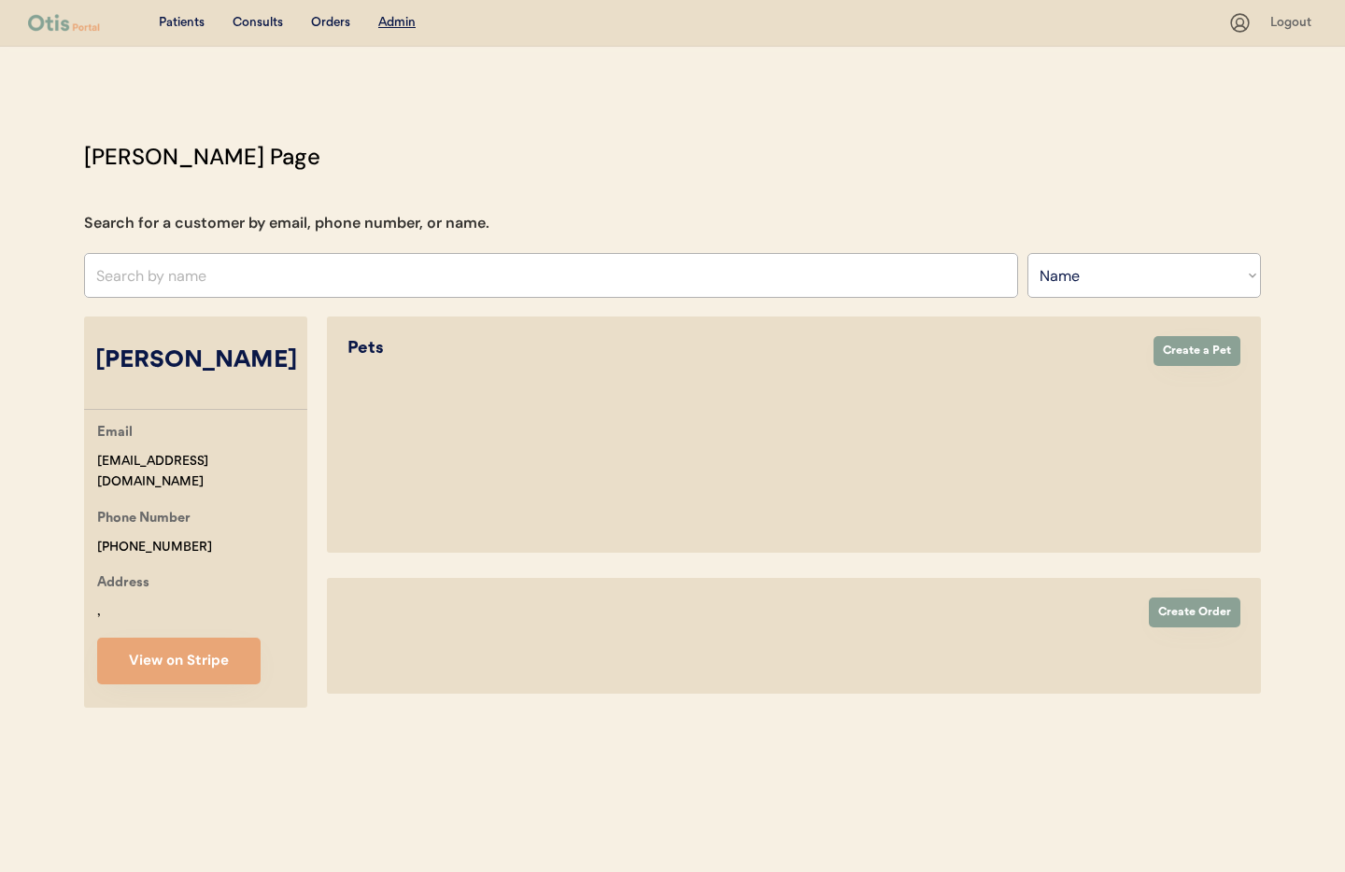
select select "true"
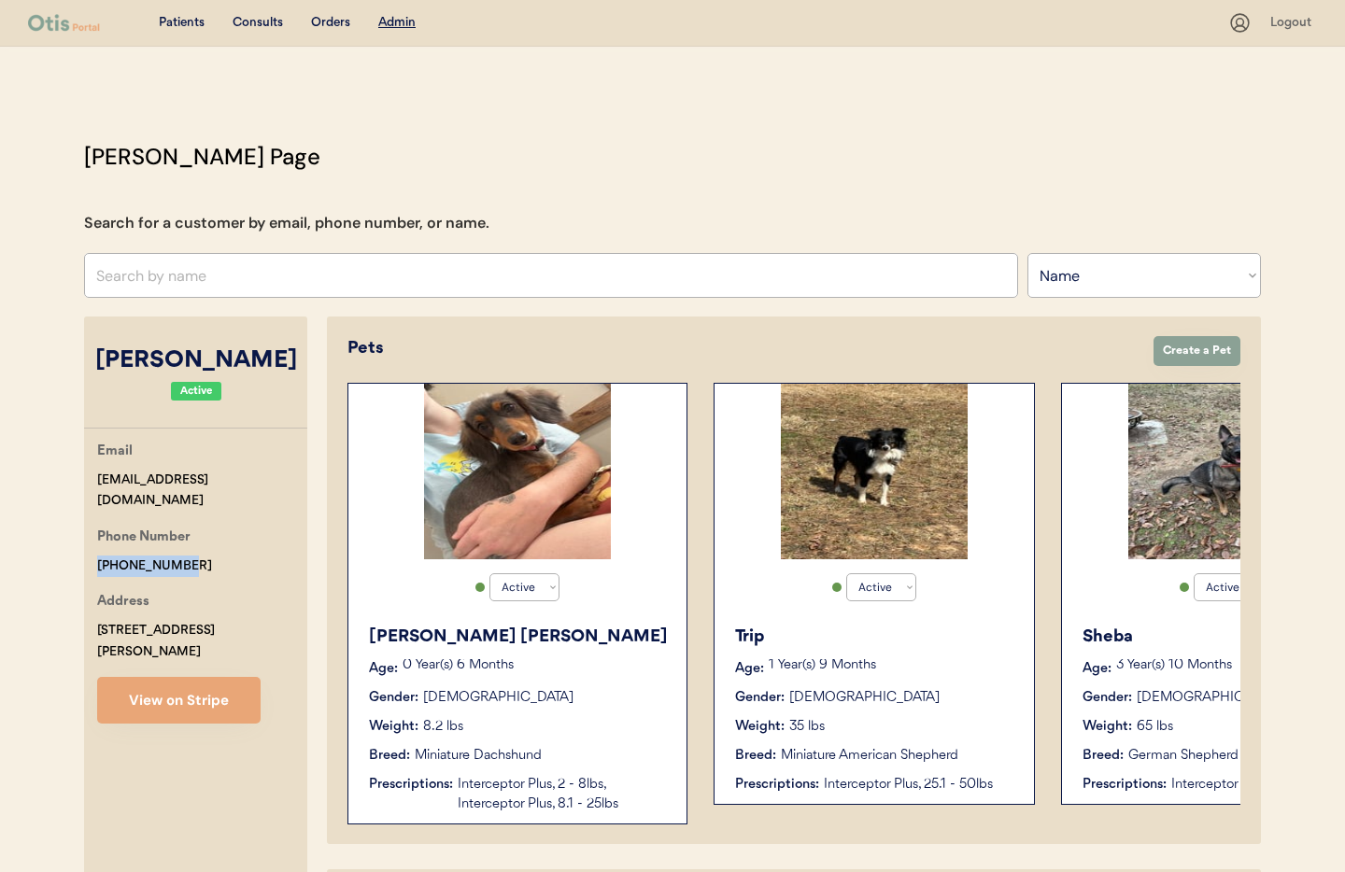
drag, startPoint x: 137, startPoint y: 537, endPoint x: 70, endPoint y: 533, distance: 67.4
copy div "+12174021479"
click at [168, 677] on button "View on Stripe" at bounding box center [178, 700] width 163 height 47
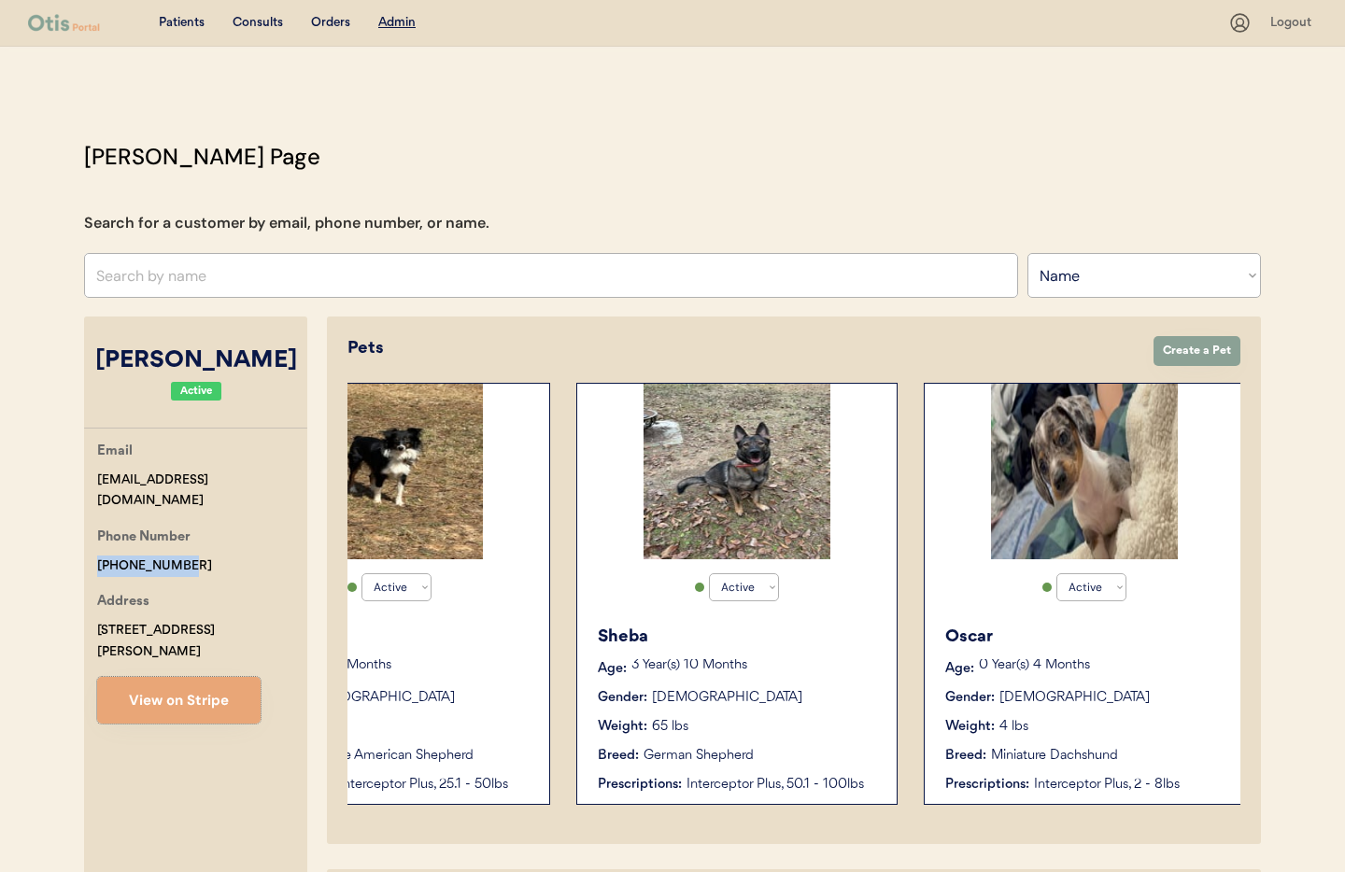
scroll to position [0, 497]
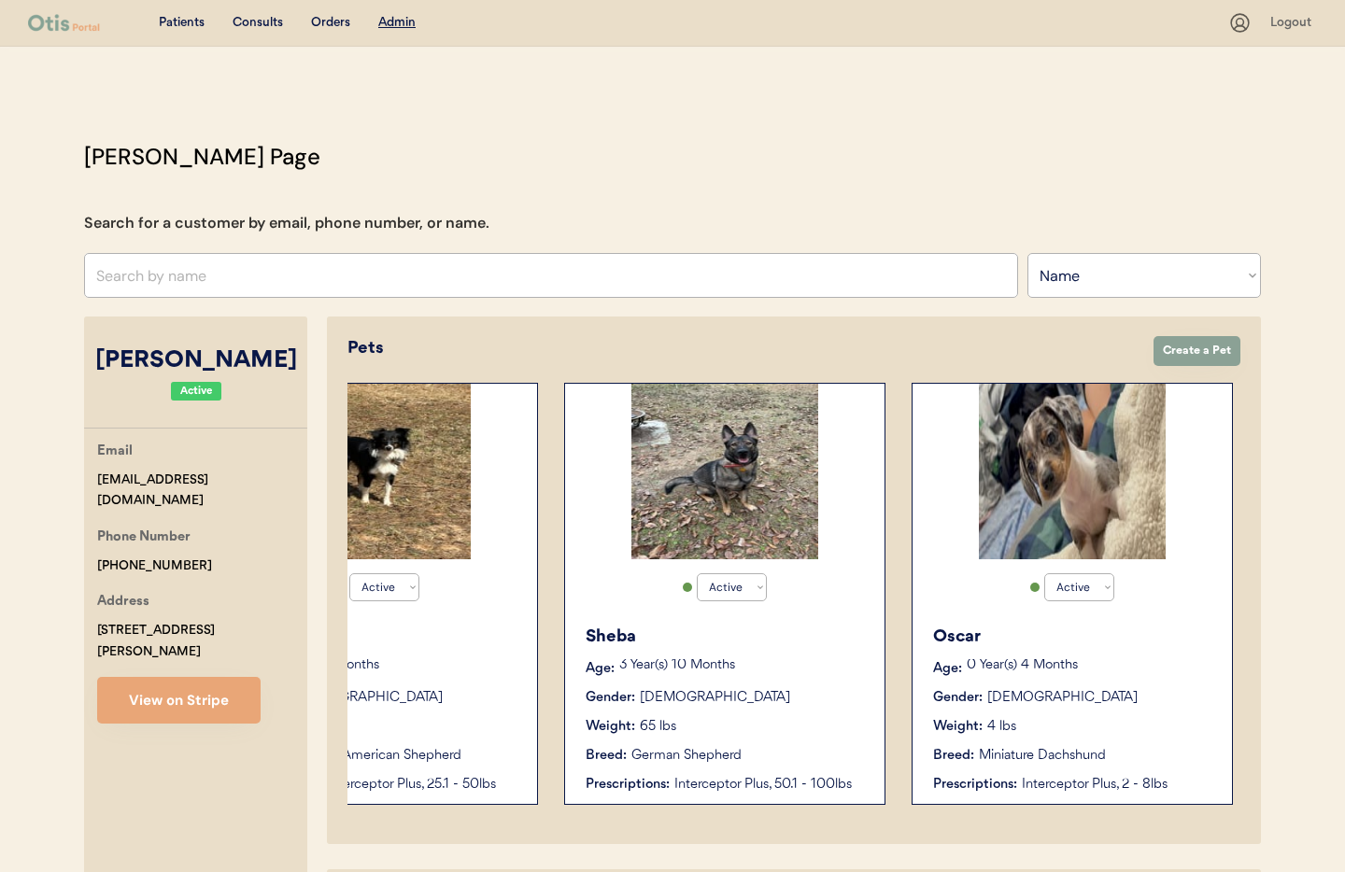
click at [186, 495] on div "Email lovemadhatter565@icloud.com Phone Number +12174021479 Address 33953 Heste…" at bounding box center [195, 582] width 223 height 283
drag, startPoint x: 255, startPoint y: 480, endPoint x: 120, endPoint y: 477, distance: 134.5
click at [85, 478] on div "Email lovemadhatter565@icloud.com Phone Number +12174021479 Address 33953 Heste…" at bounding box center [195, 582] width 223 height 283
copy div "lovemadhatter565@icloud.com"
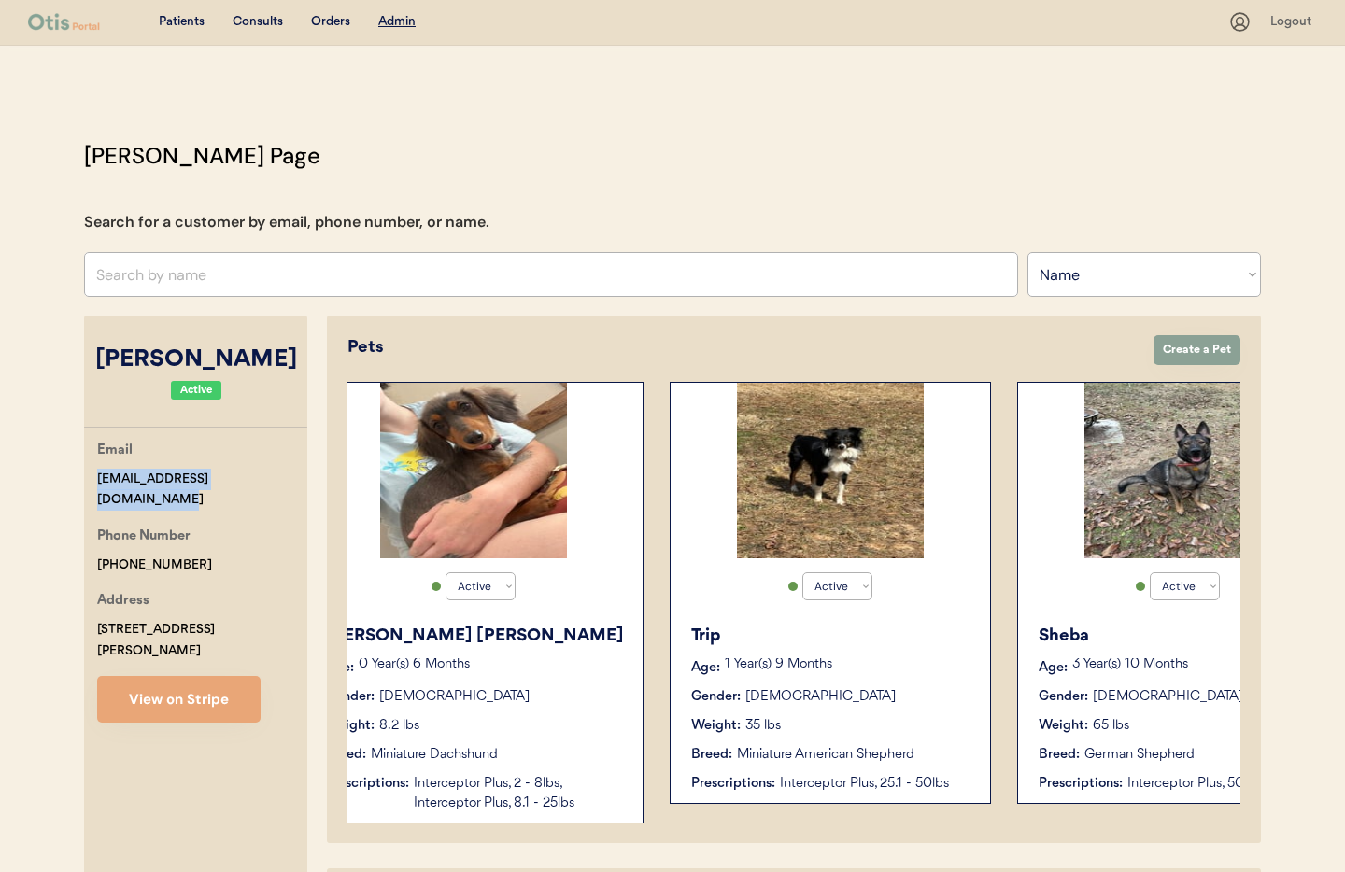
scroll to position [0, 0]
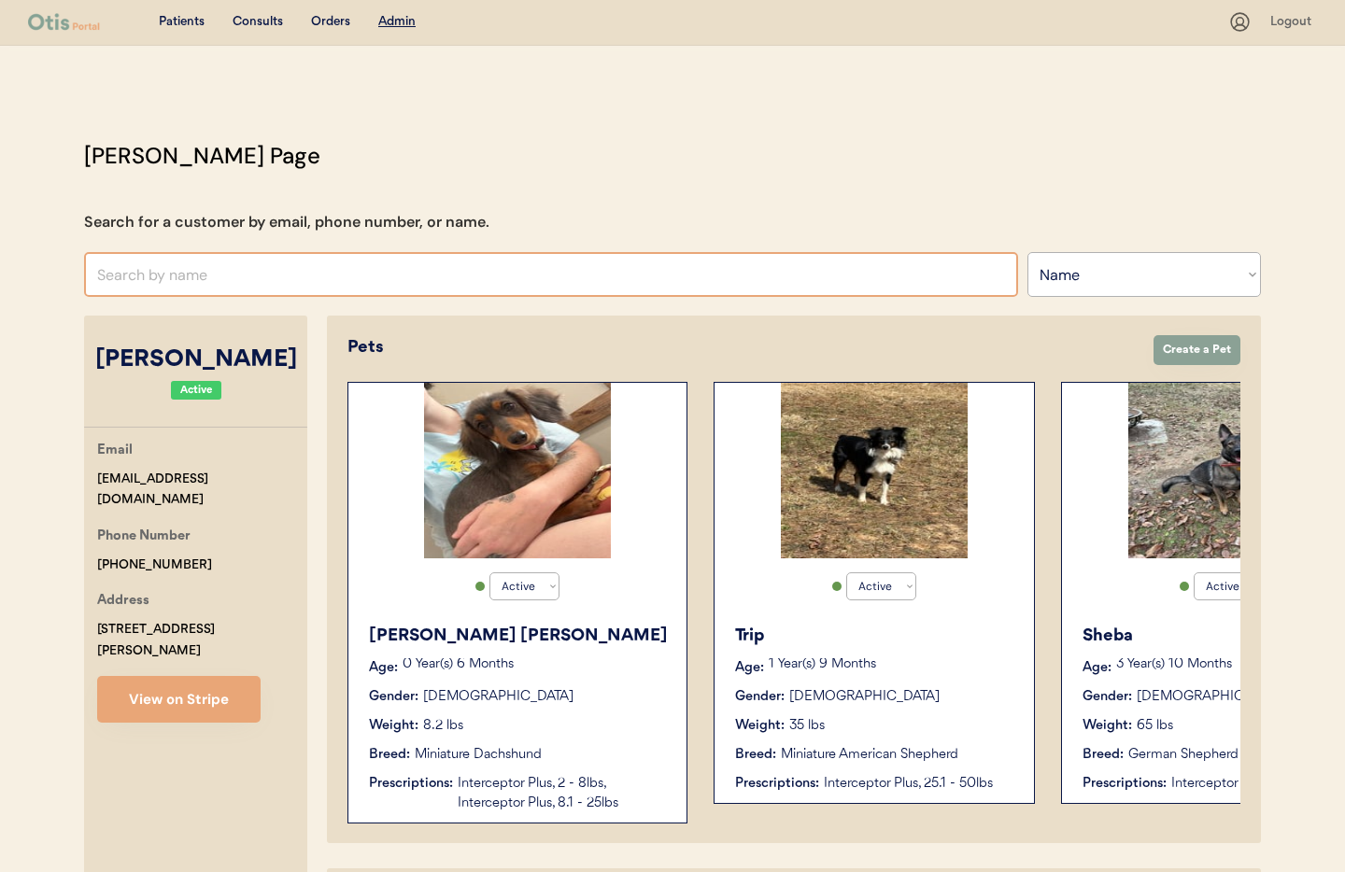
click at [258, 280] on input "text" at bounding box center [551, 274] width 934 height 45
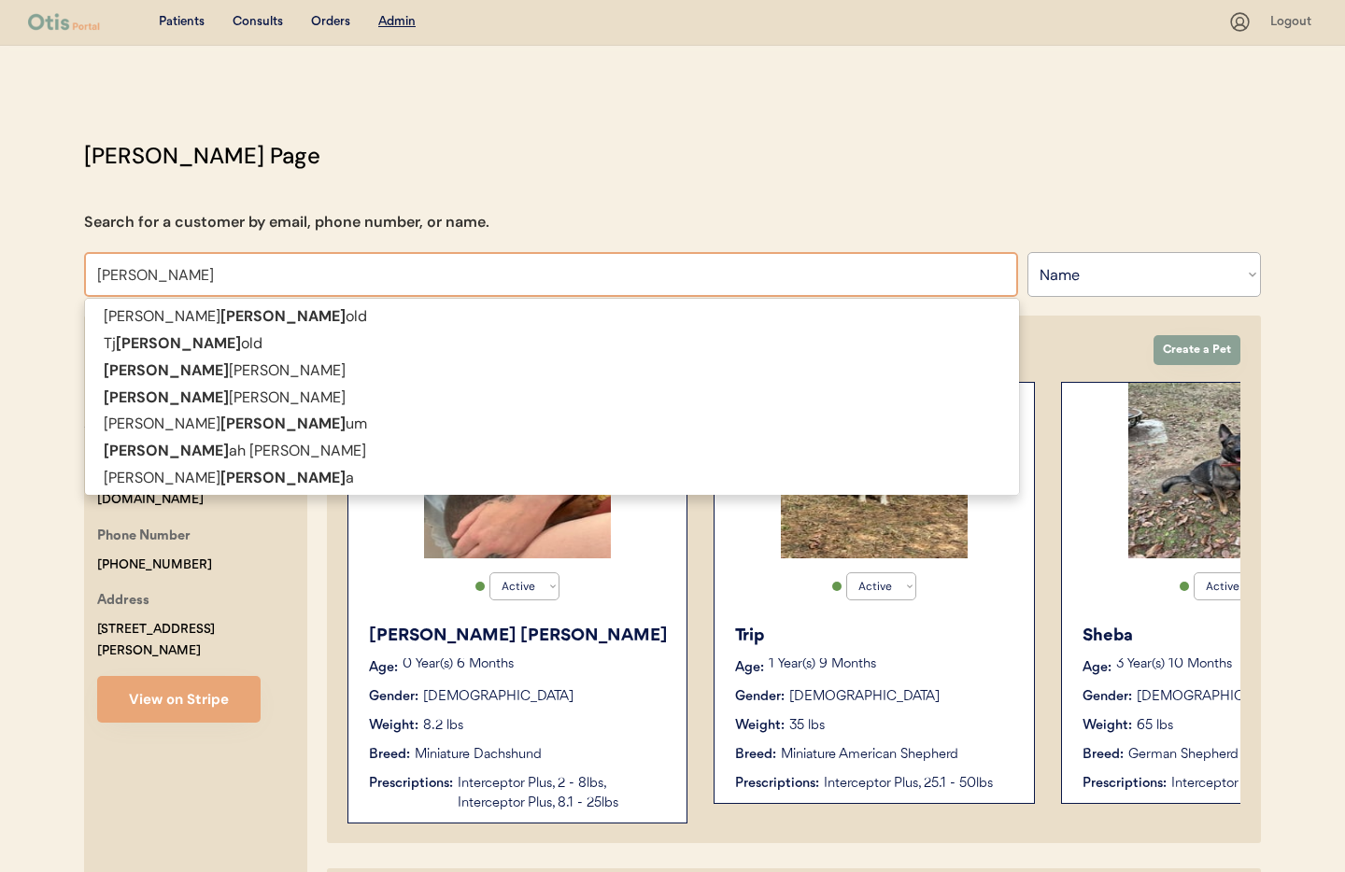
type input "HannA"
type input "HannAh Whitaker"
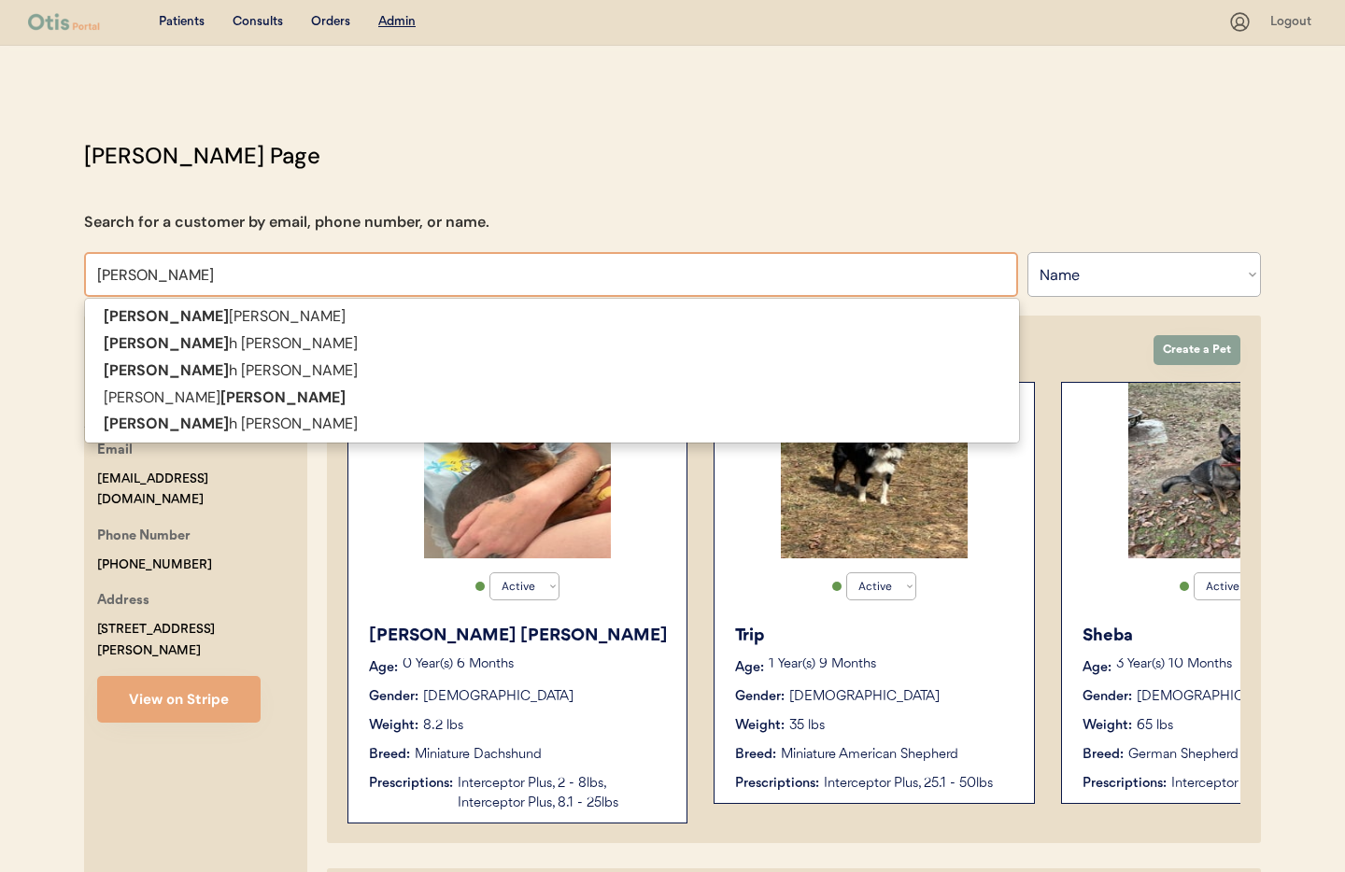
type input "Hann"
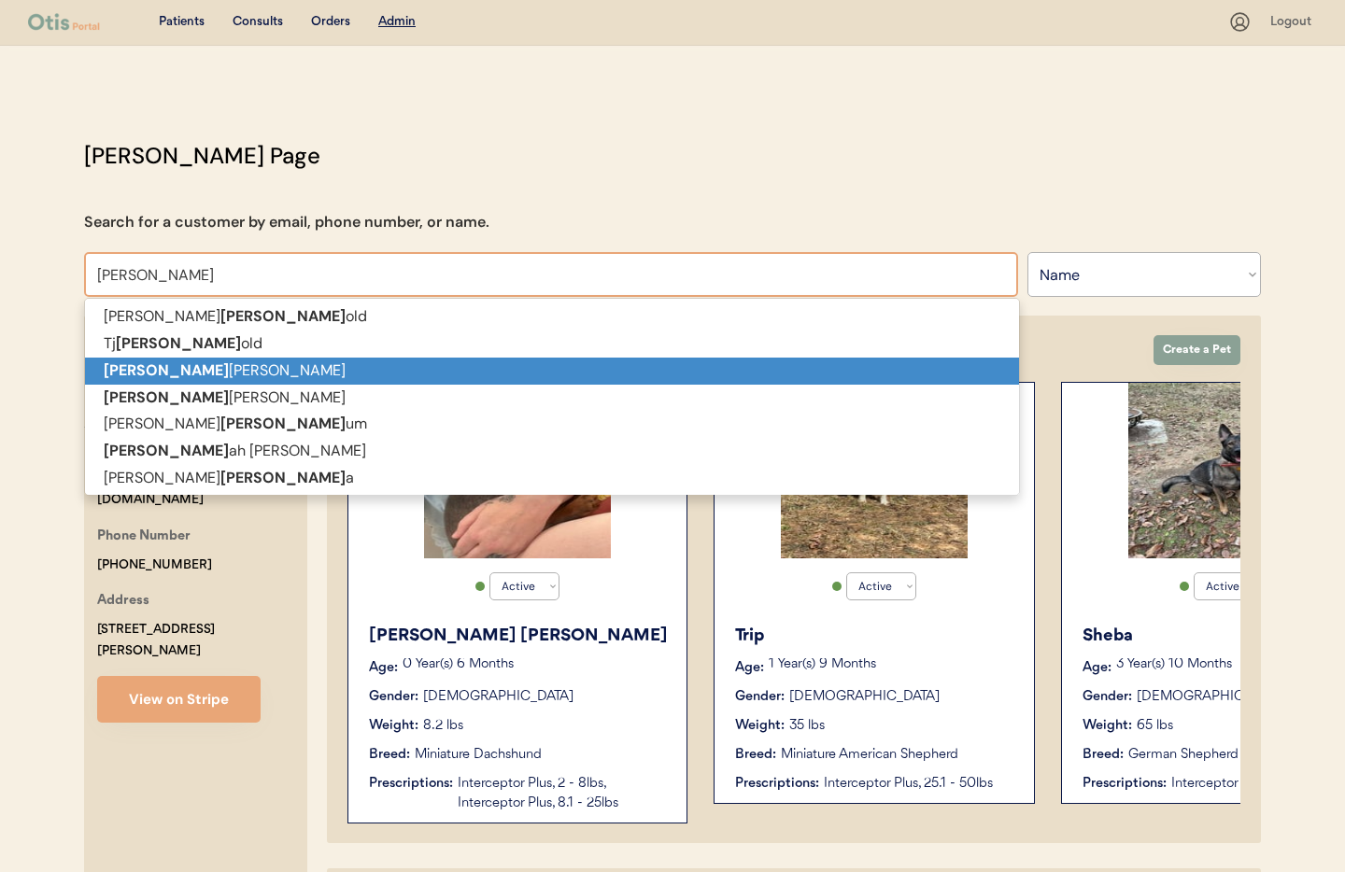
click at [259, 364] on p "Hann ah Whitaker" at bounding box center [552, 371] width 934 height 27
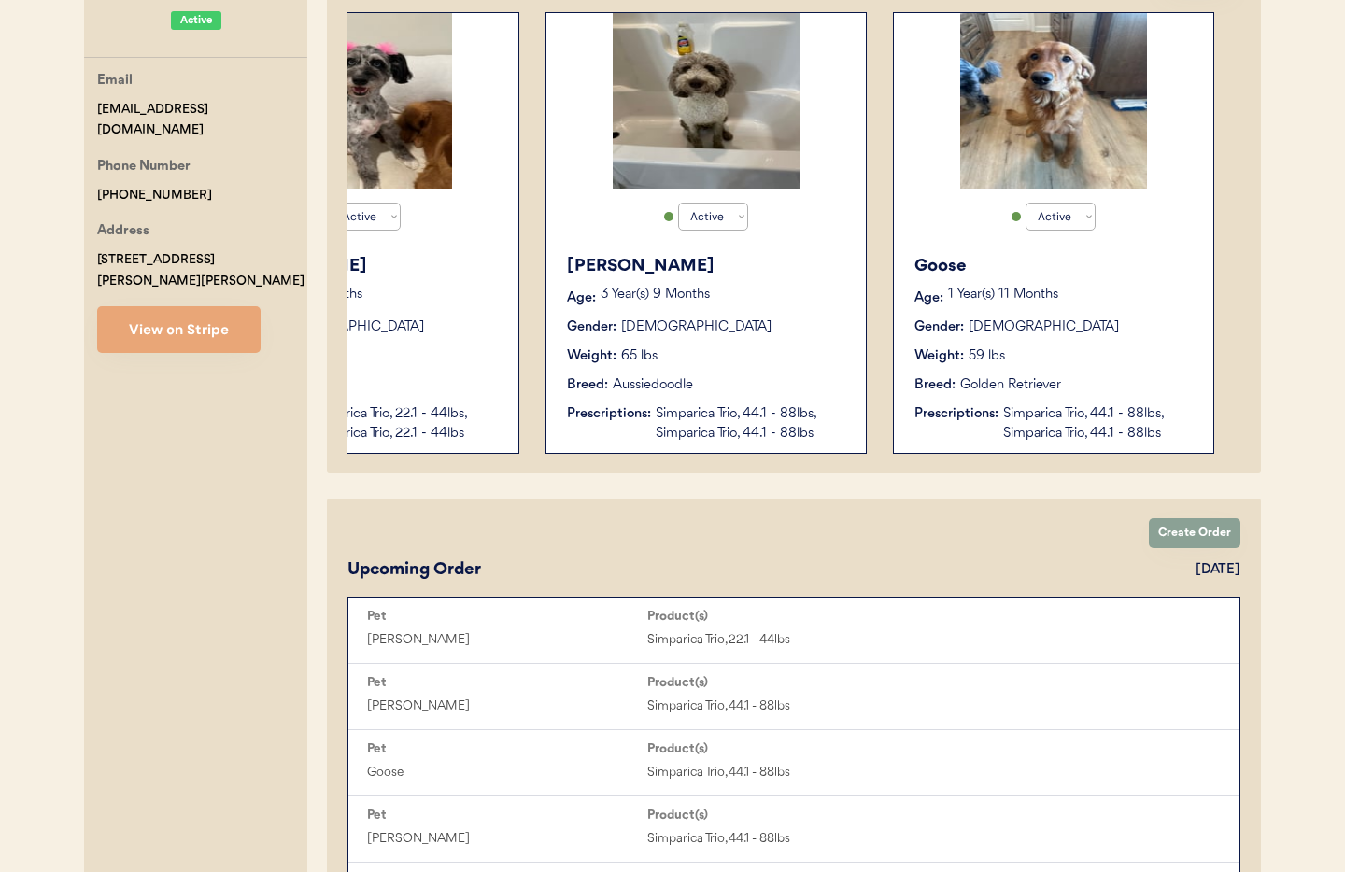
scroll to position [344, 0]
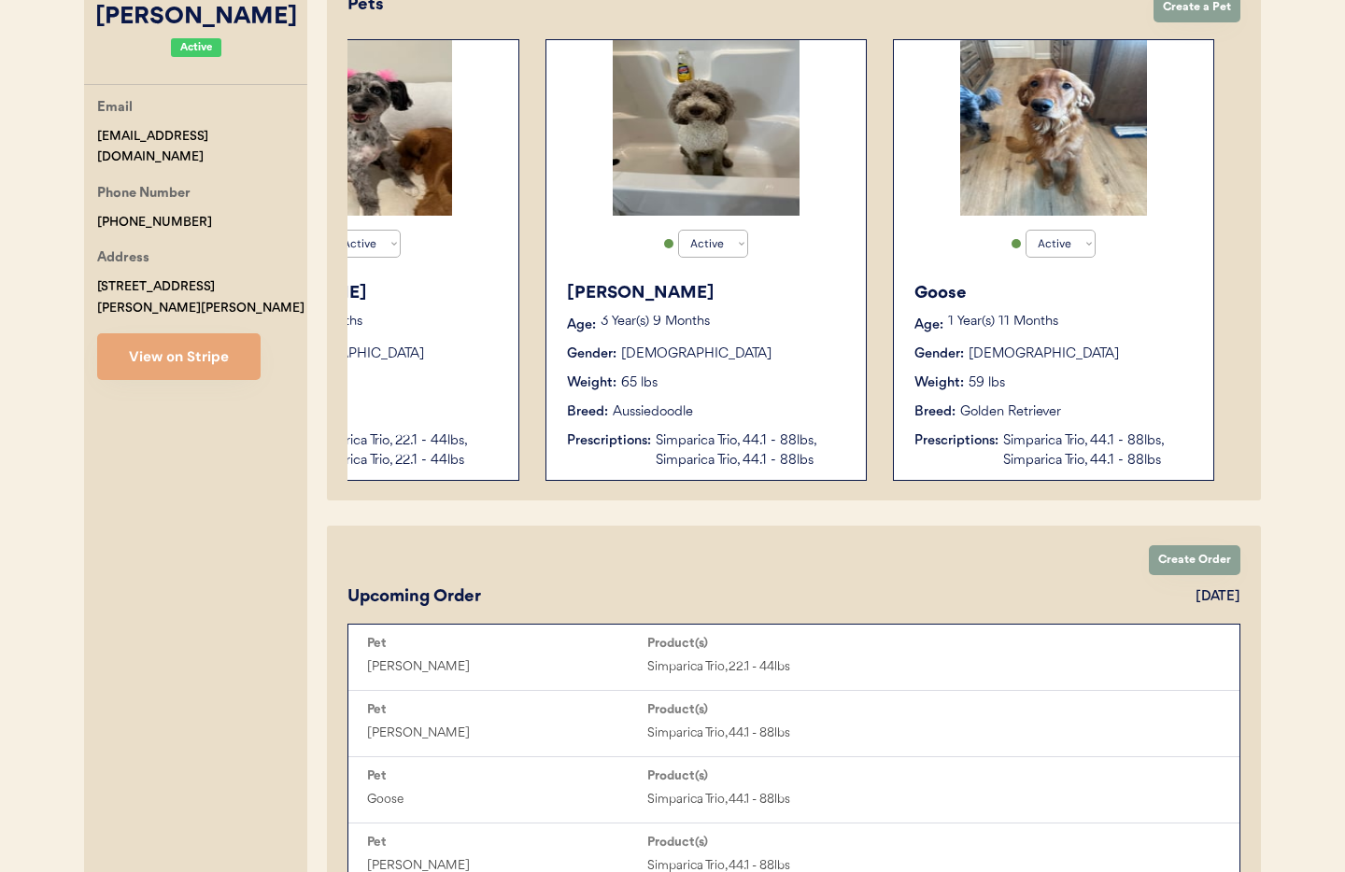
type input "[PERSON_NAME]"
click at [1078, 450] on div "Simparica Trio, 44.1 - 88lbs, Simparica Trio, 44.1 - 88lbs" at bounding box center [1098, 451] width 191 height 39
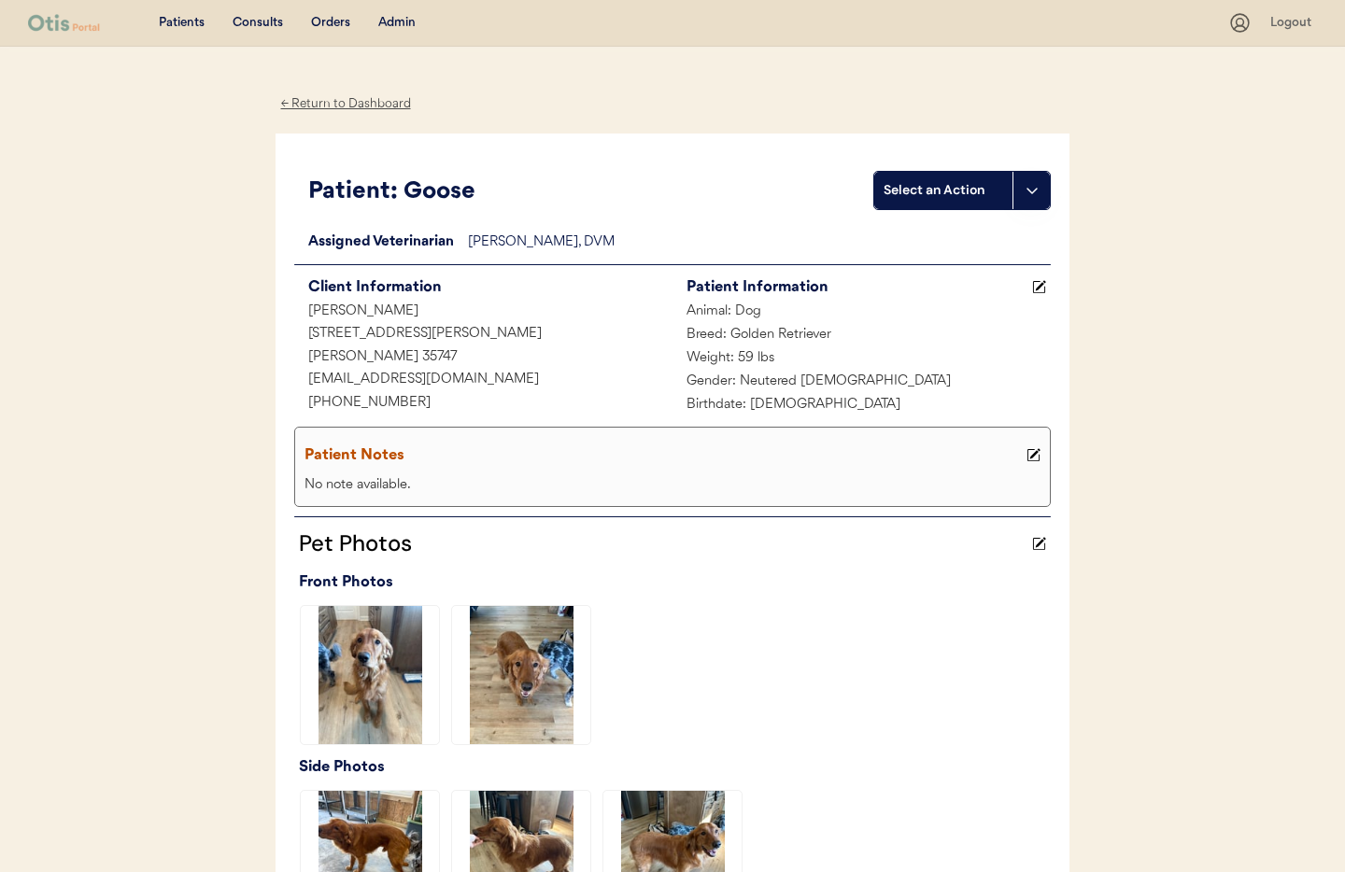
click at [334, 102] on div "← Return to Dashboard" at bounding box center [346, 103] width 140 height 21
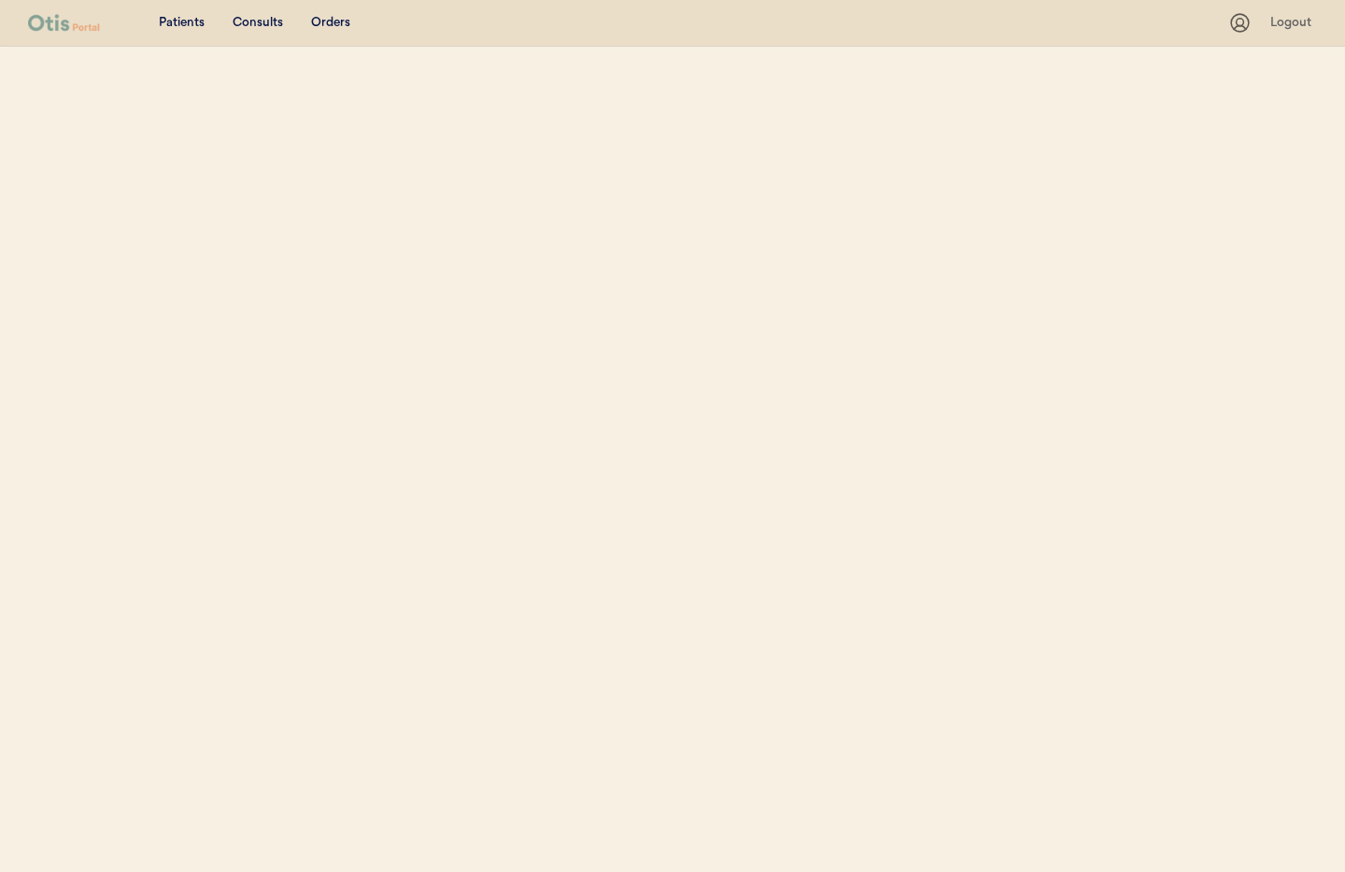
select select ""Name""
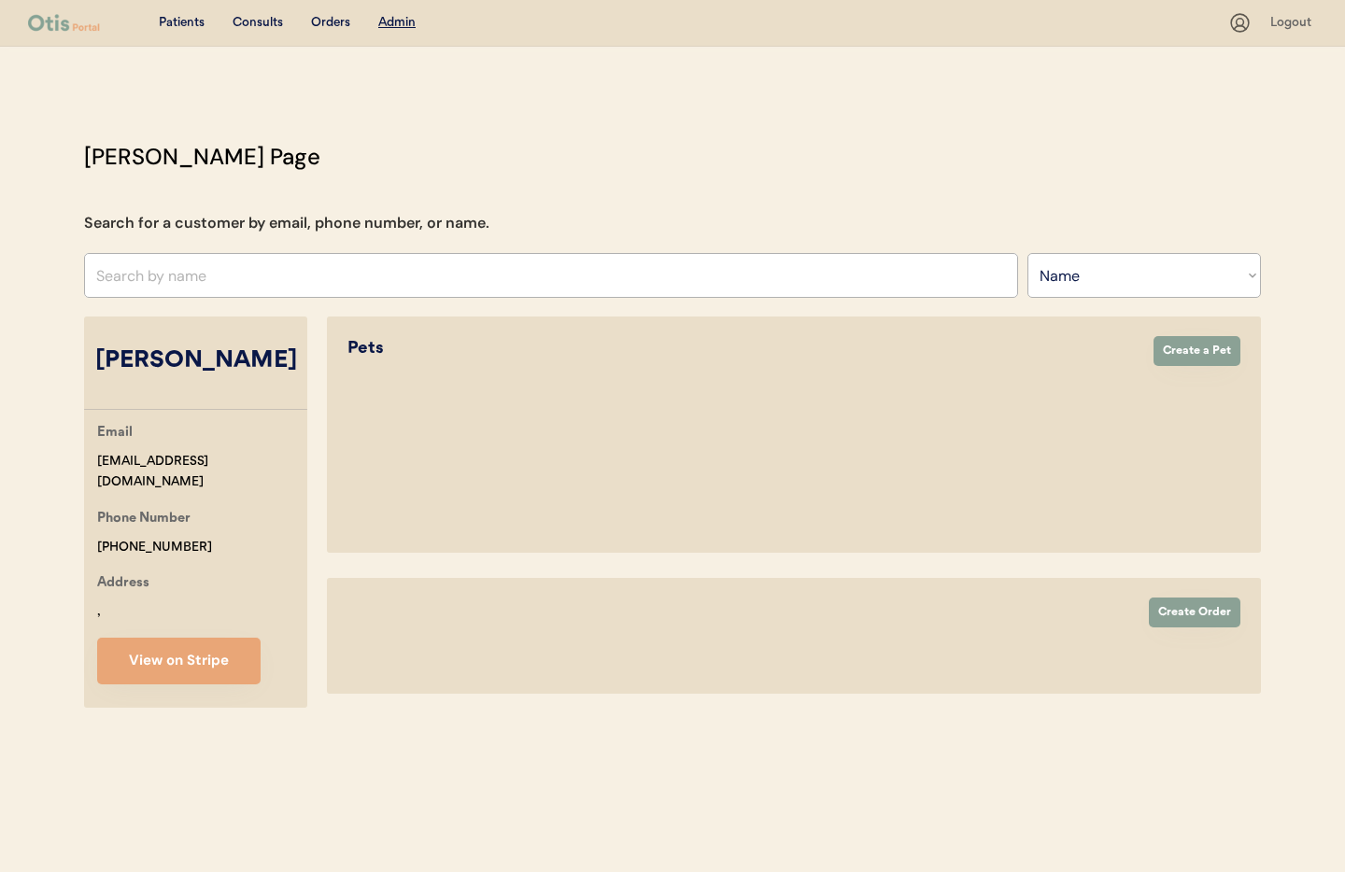
select select "true"
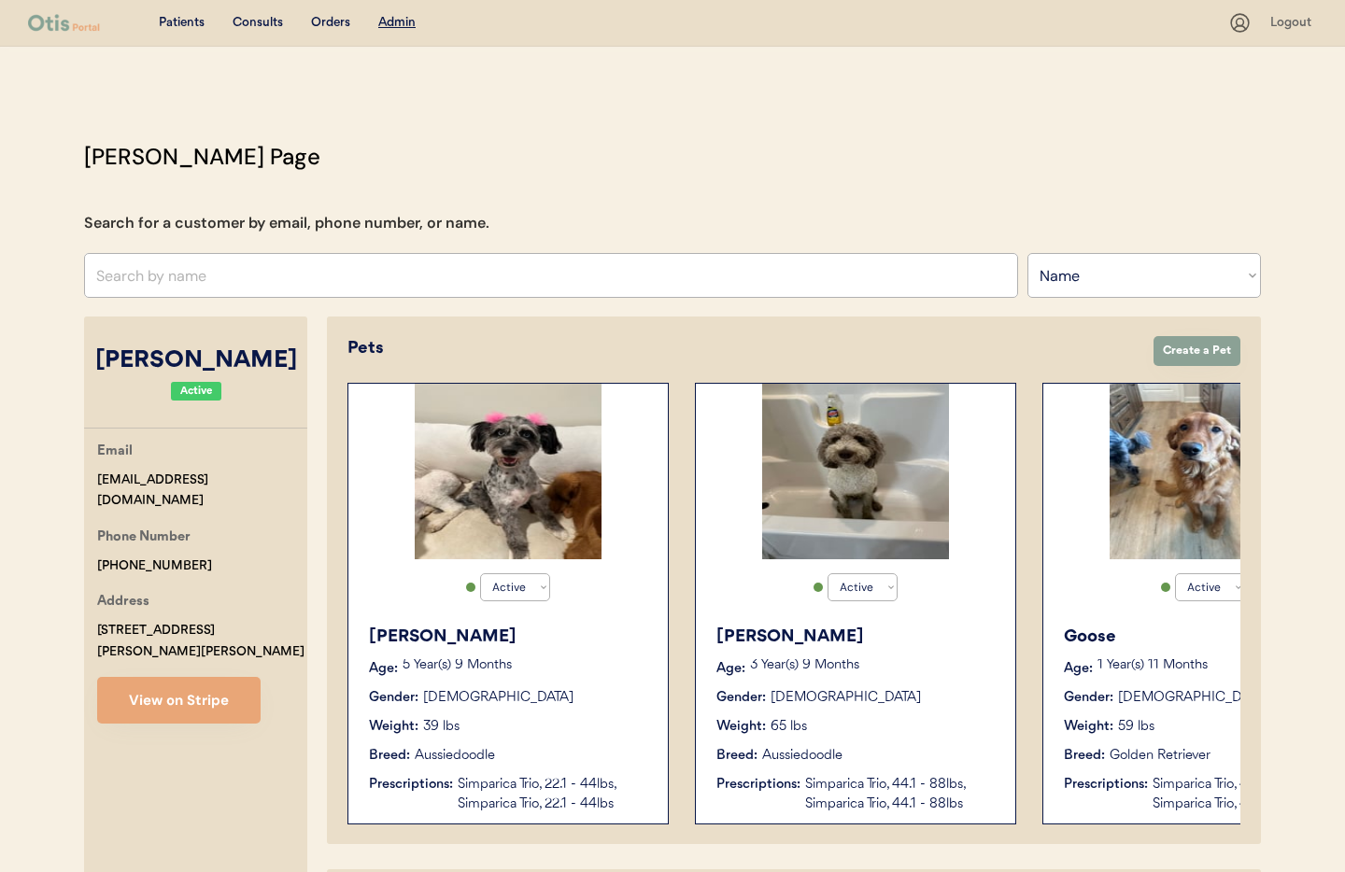
click at [917, 734] on div "Weight: 65 lbs" at bounding box center [856, 727] width 280 height 20
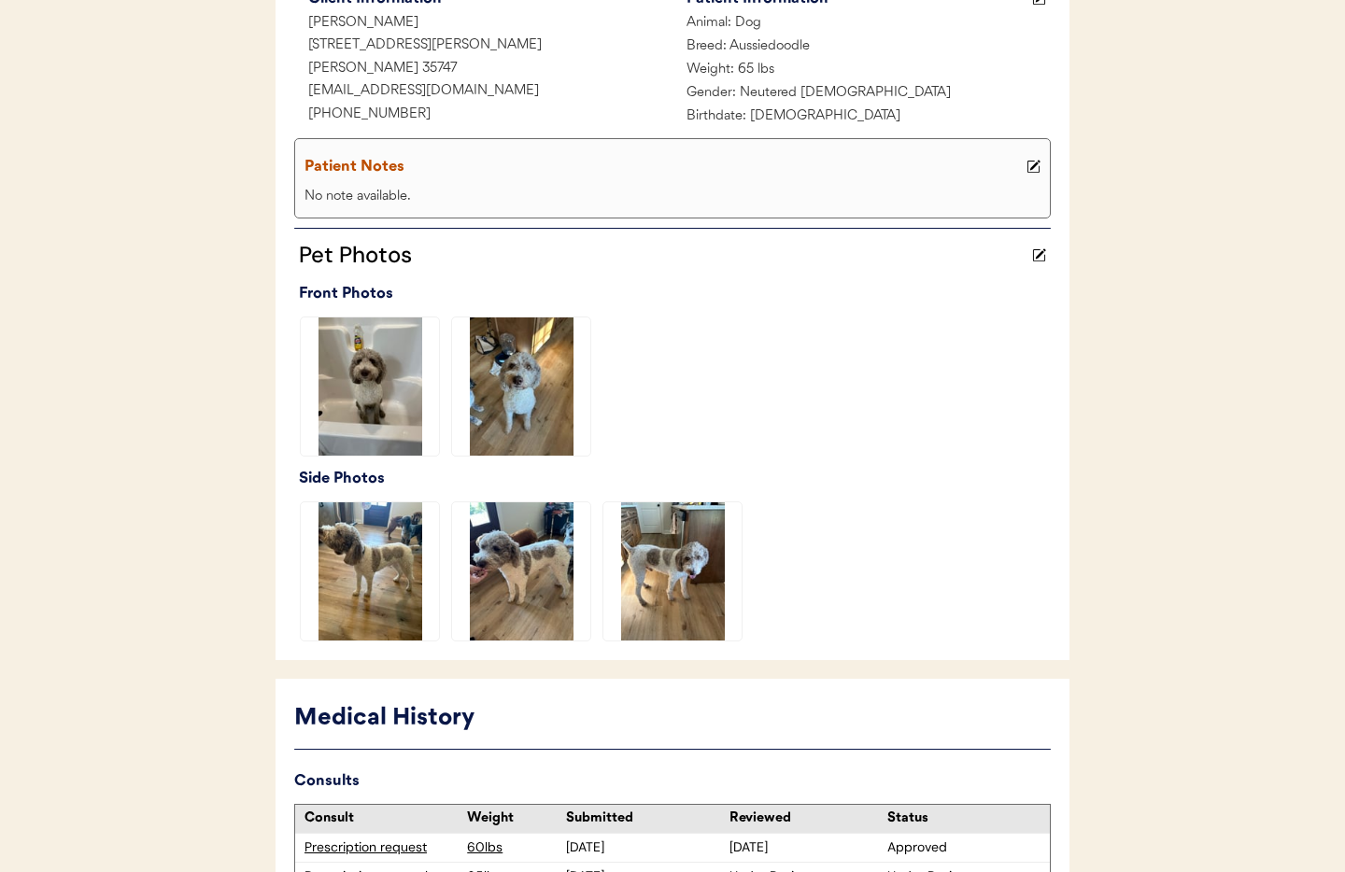
scroll to position [542, 0]
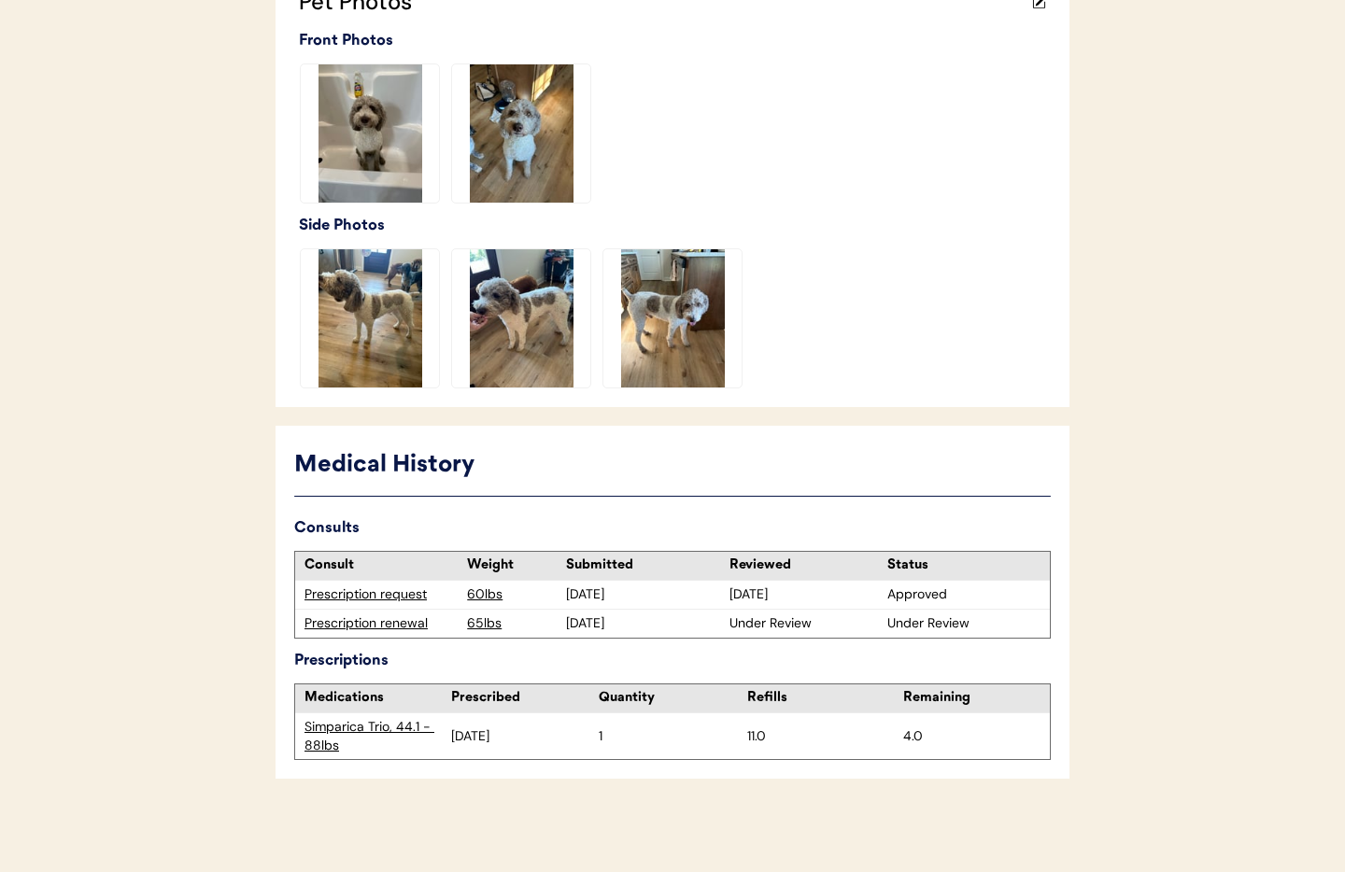
click at [383, 628] on div "Prescription renewal" at bounding box center [381, 624] width 153 height 19
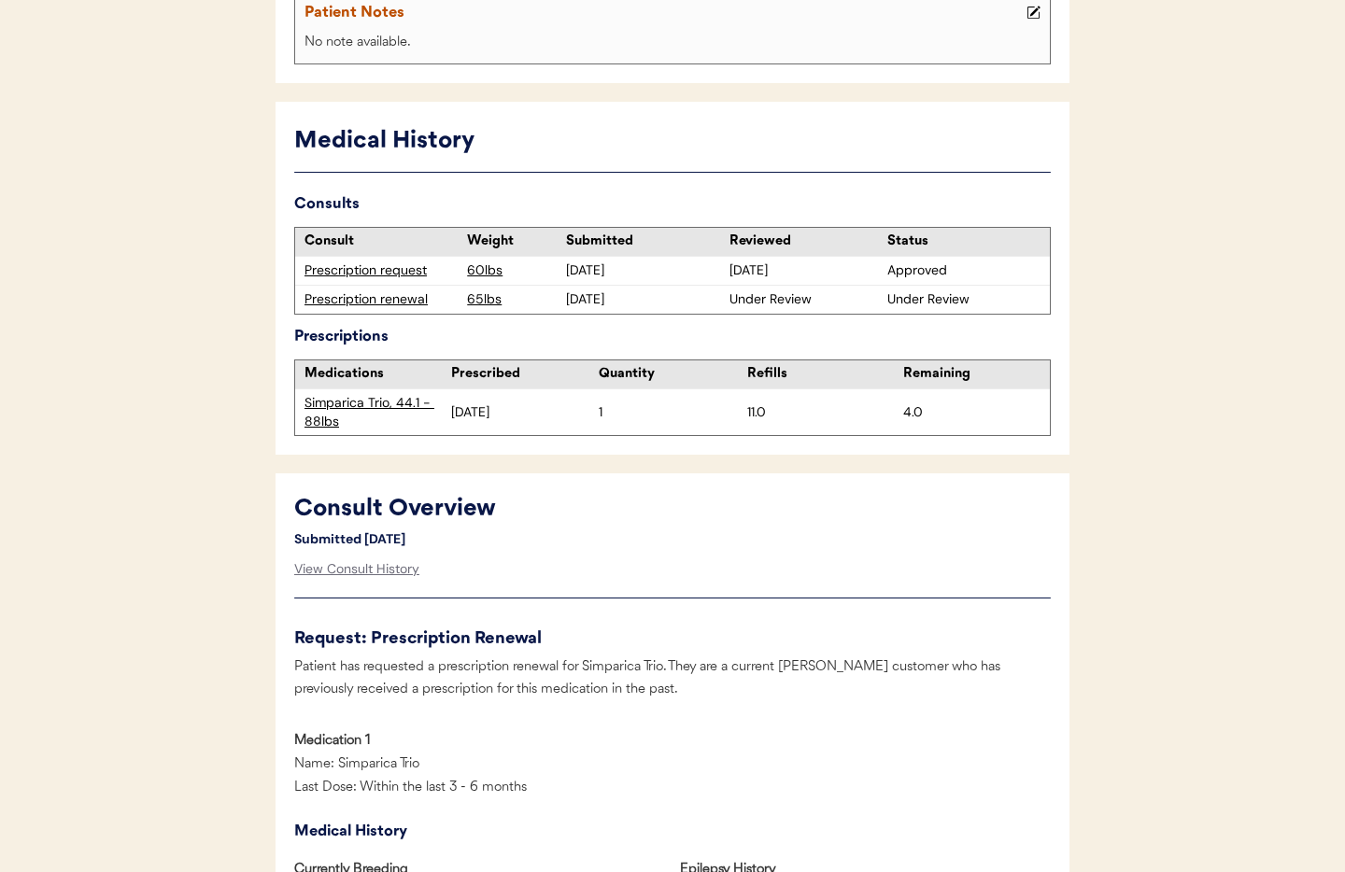
scroll to position [447, 0]
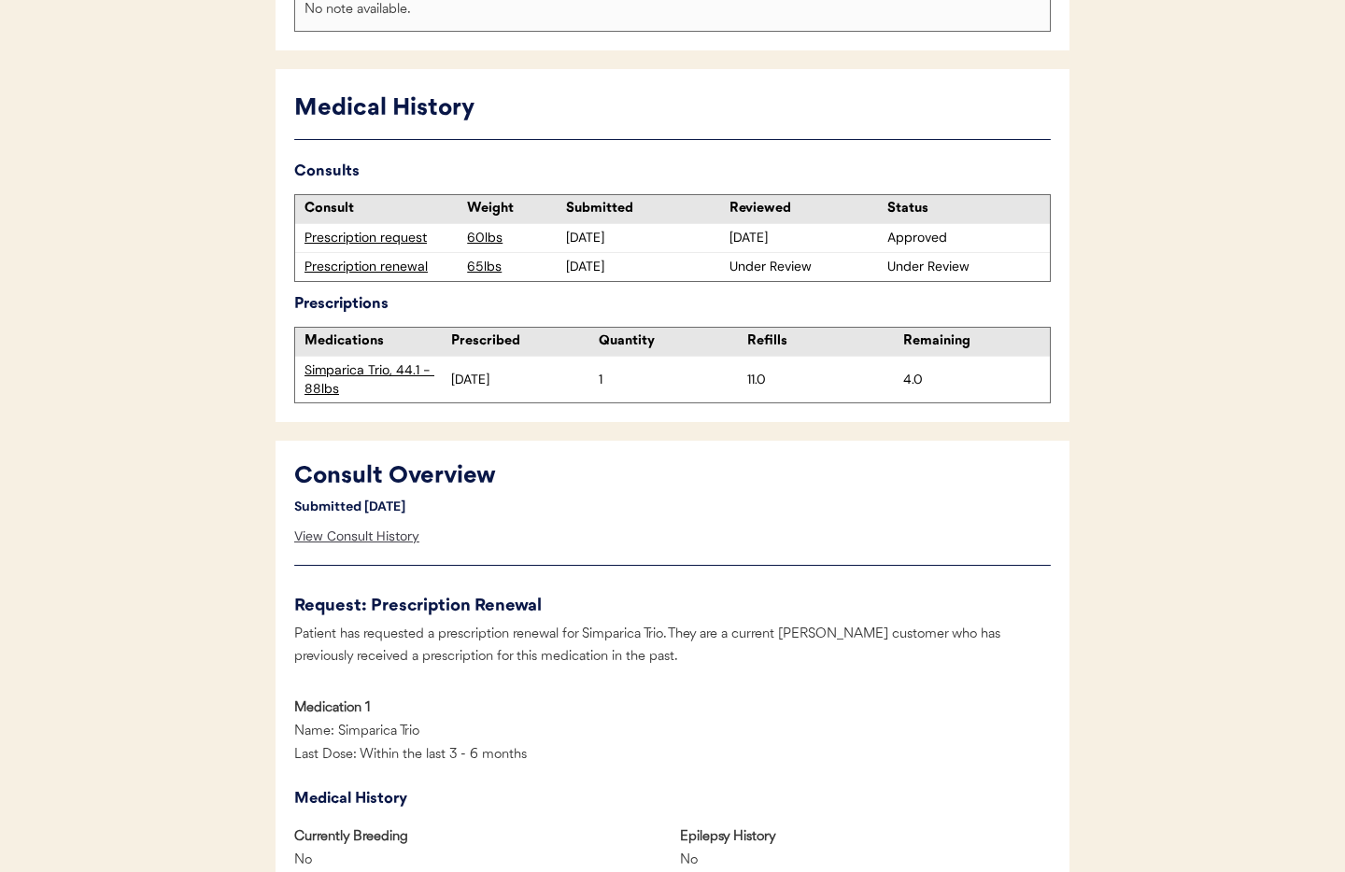
click at [383, 541] on div "View Consult History" at bounding box center [356, 536] width 125 height 37
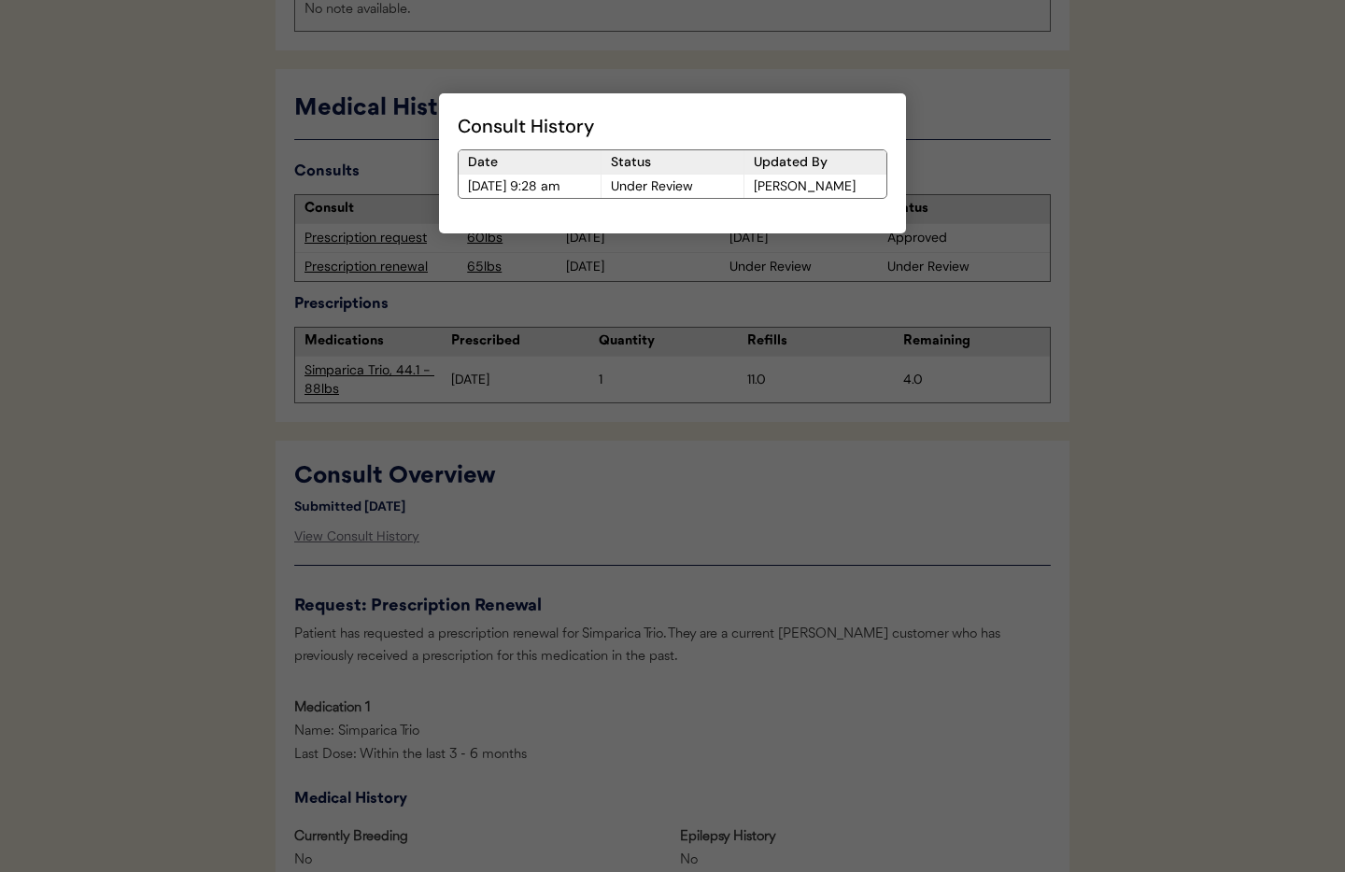
click at [627, 548] on div at bounding box center [672, 436] width 1345 height 872
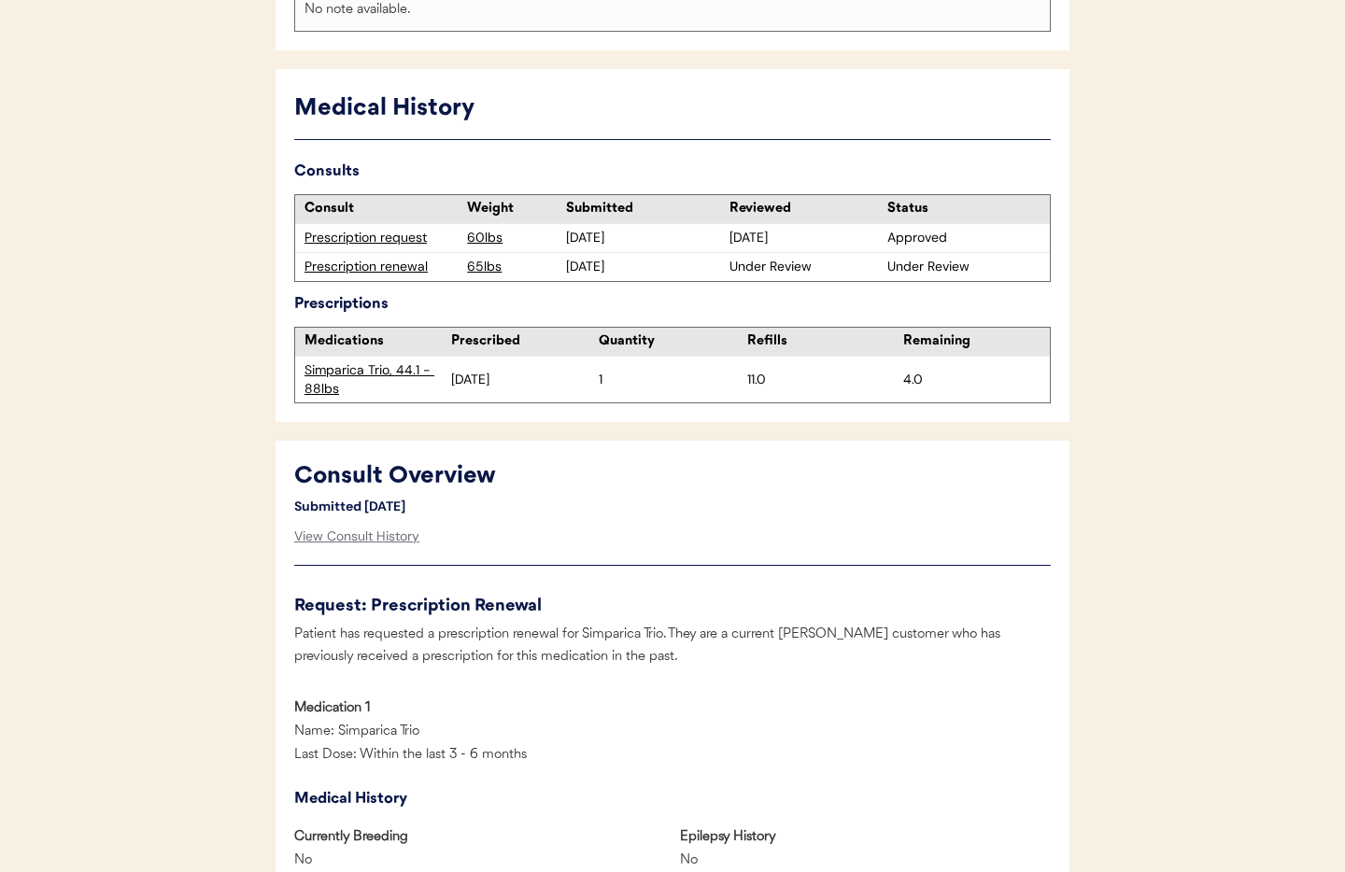
scroll to position [0, 0]
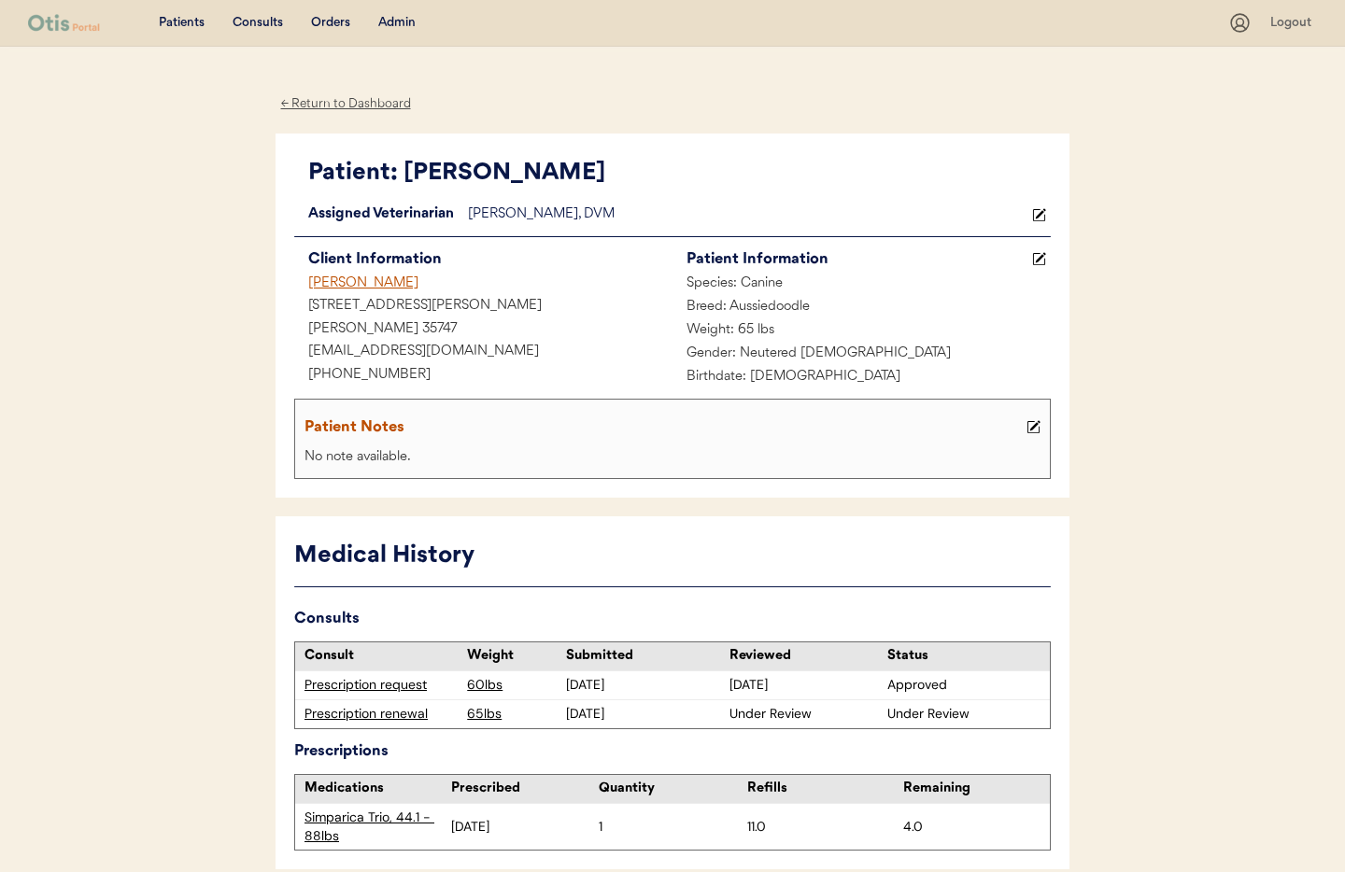
click at [348, 104] on div "← Return to Dashboard" at bounding box center [346, 103] width 140 height 21
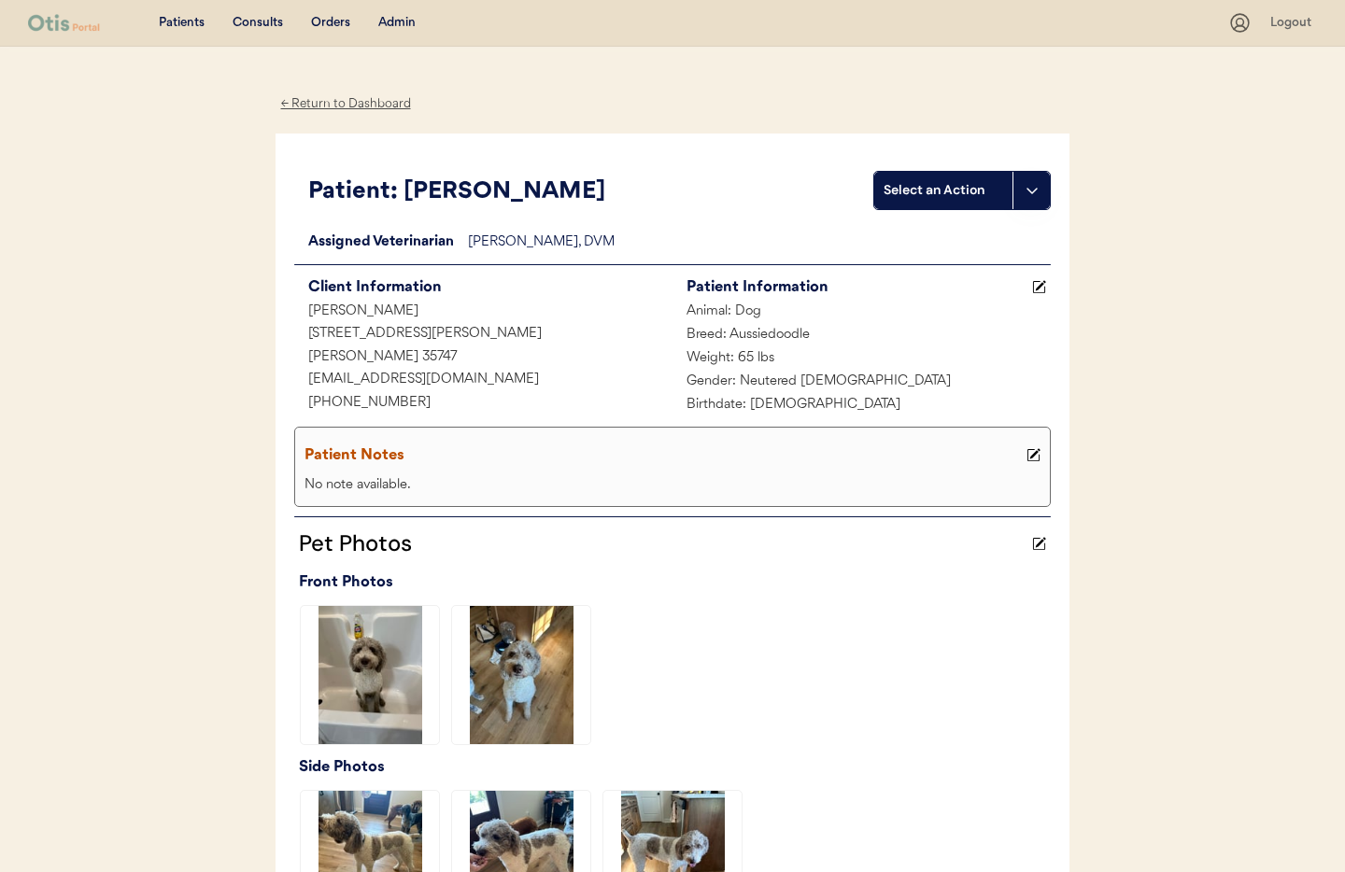
drag, startPoint x: 342, startPoint y: 104, endPoint x: 367, endPoint y: 126, distance: 33.7
click at [342, 104] on div "← Return to Dashboard" at bounding box center [346, 103] width 140 height 21
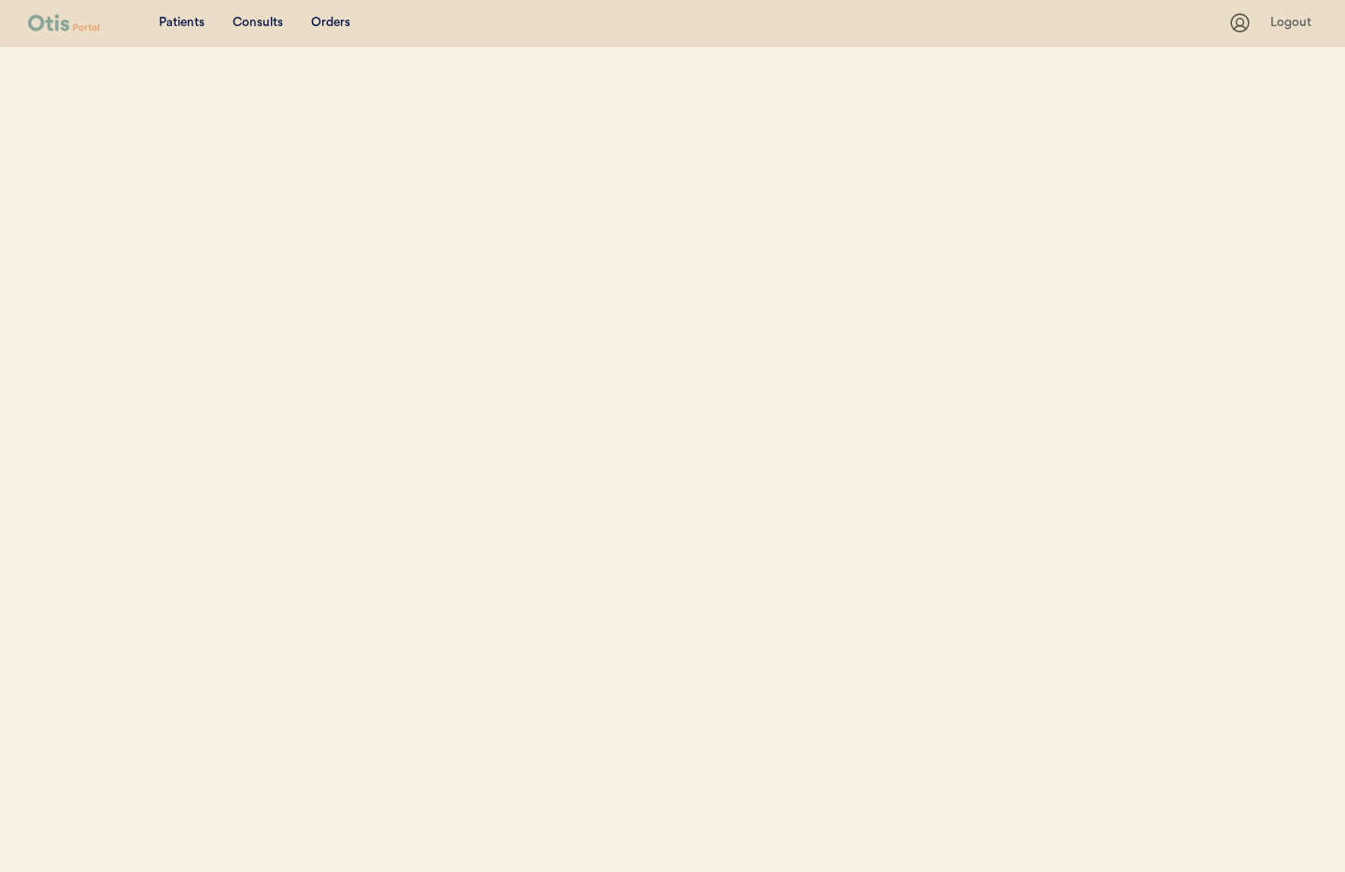
select select ""Name""
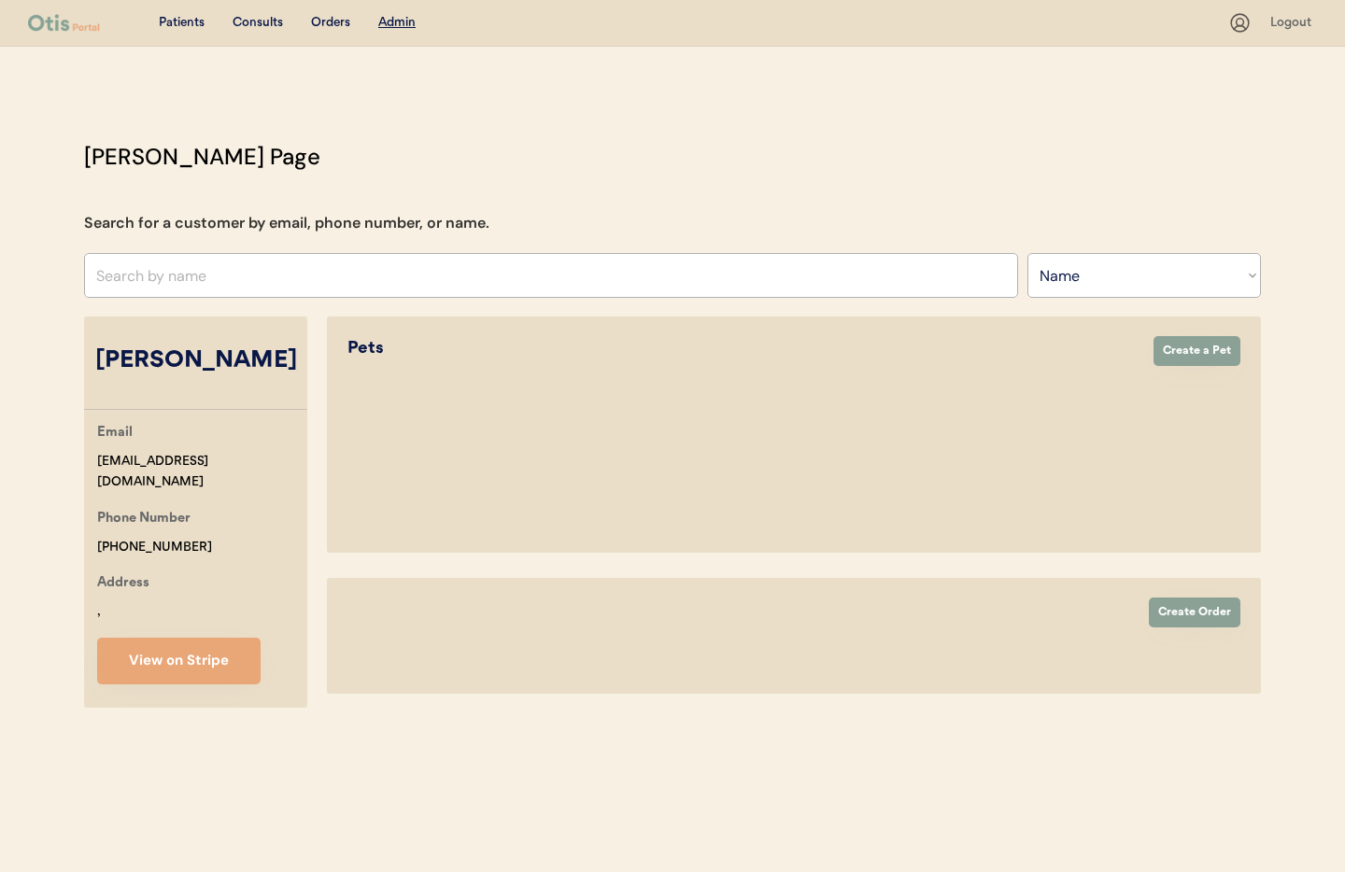
select select "true"
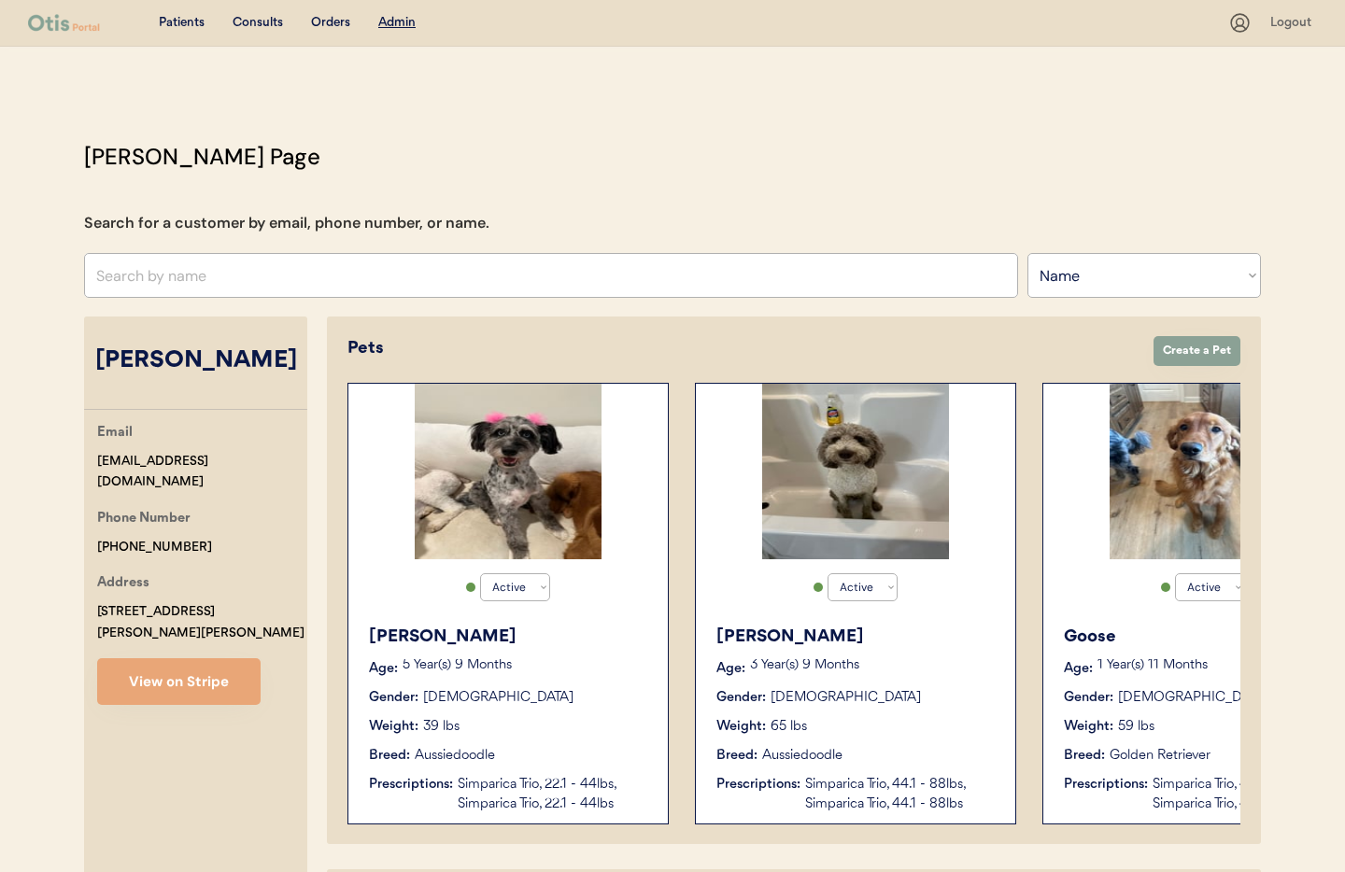
click at [537, 688] on div "Gender: [DEMOGRAPHIC_DATA]" at bounding box center [509, 698] width 280 height 20
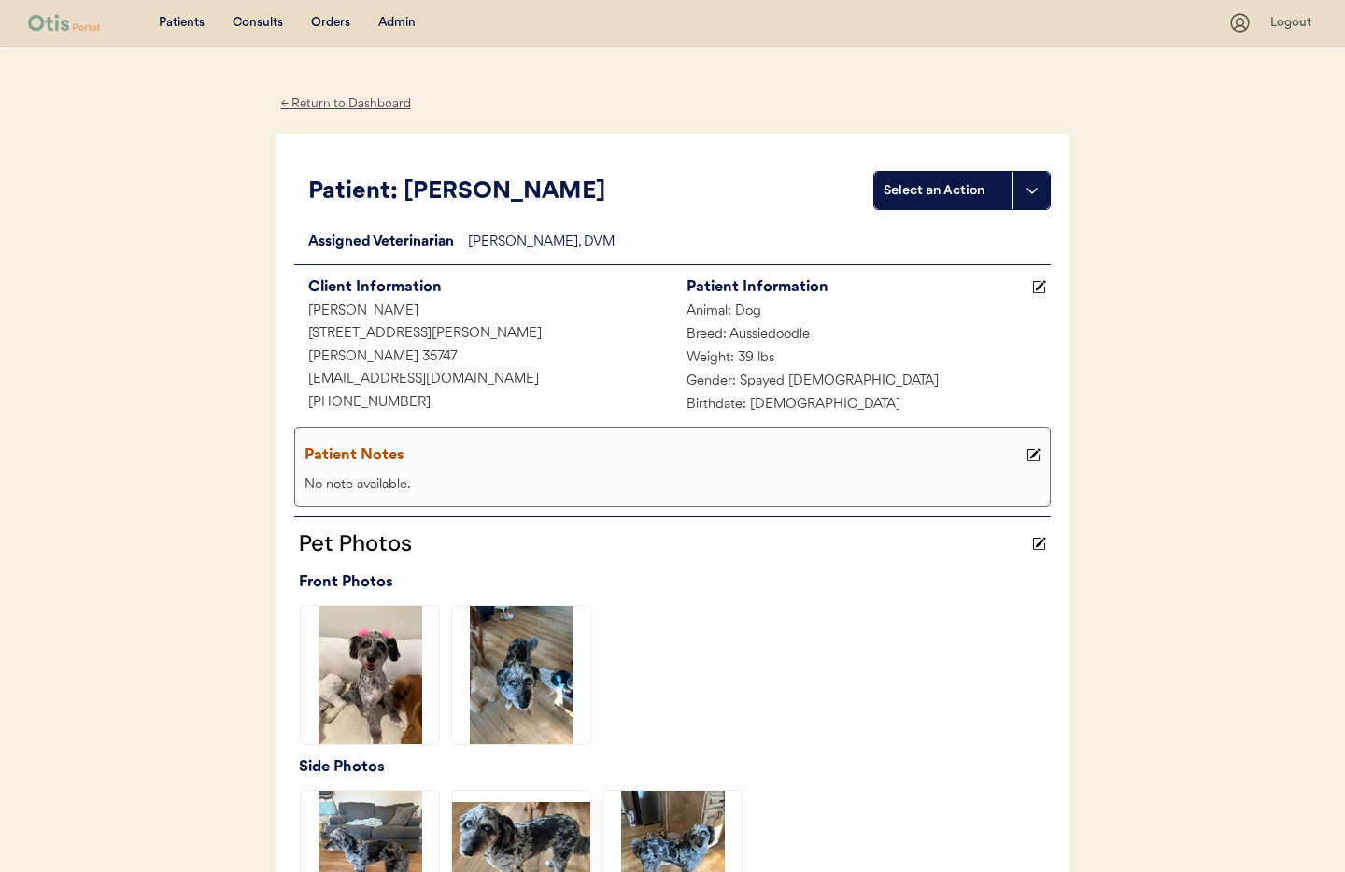
click at [324, 100] on div "← Return to Dashboard" at bounding box center [346, 103] width 140 height 21
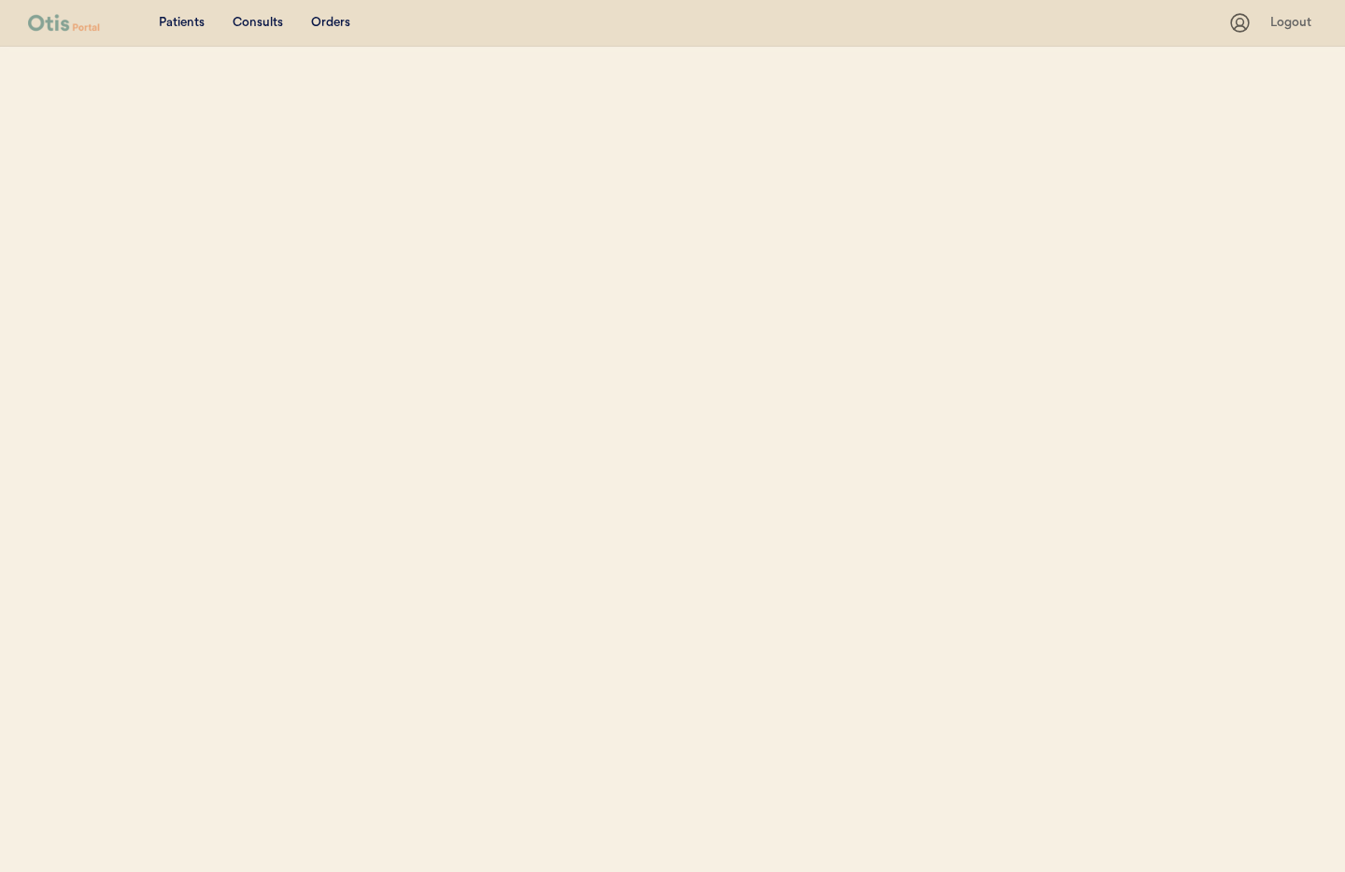
select select ""Name""
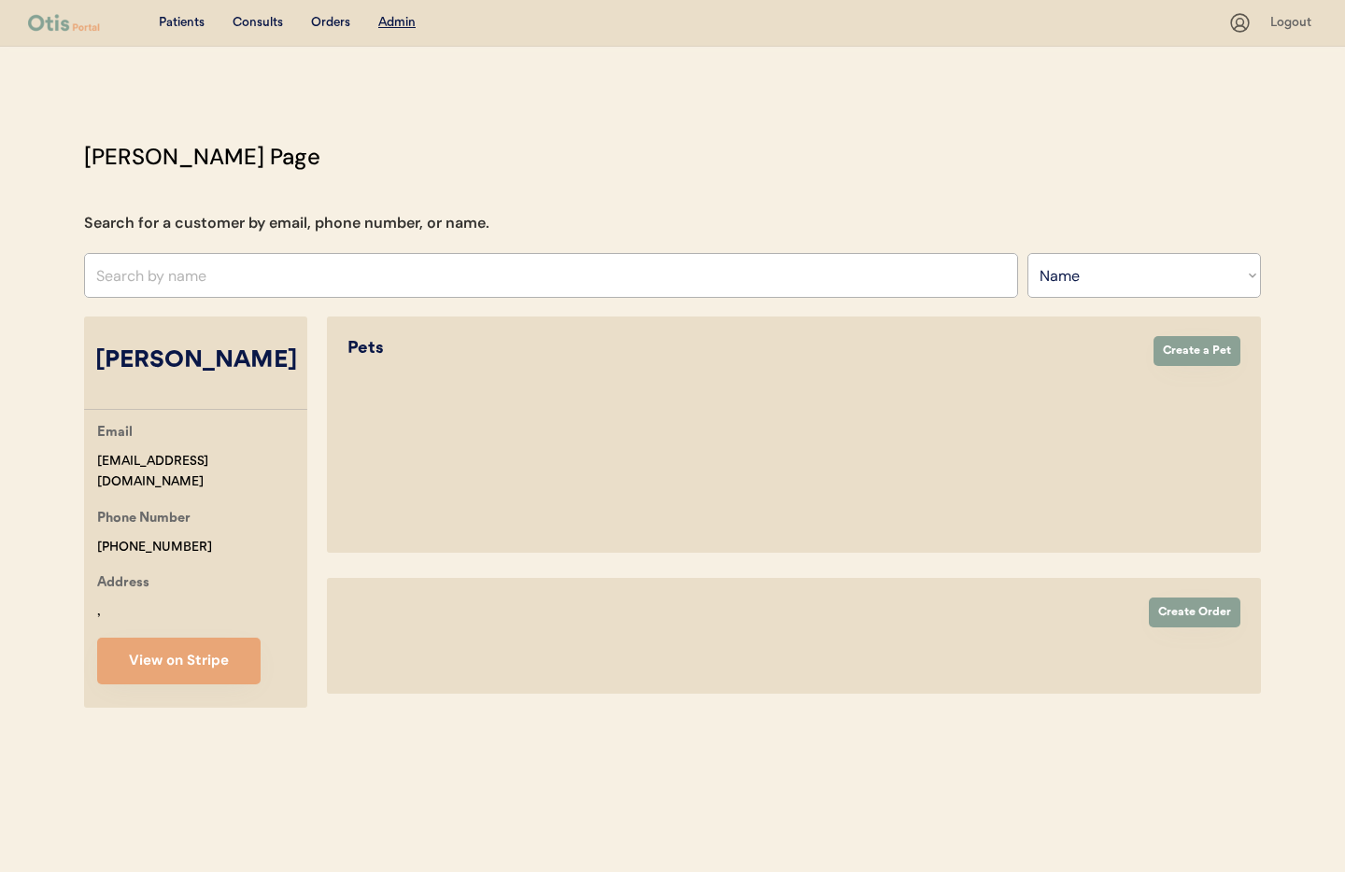
select select "true"
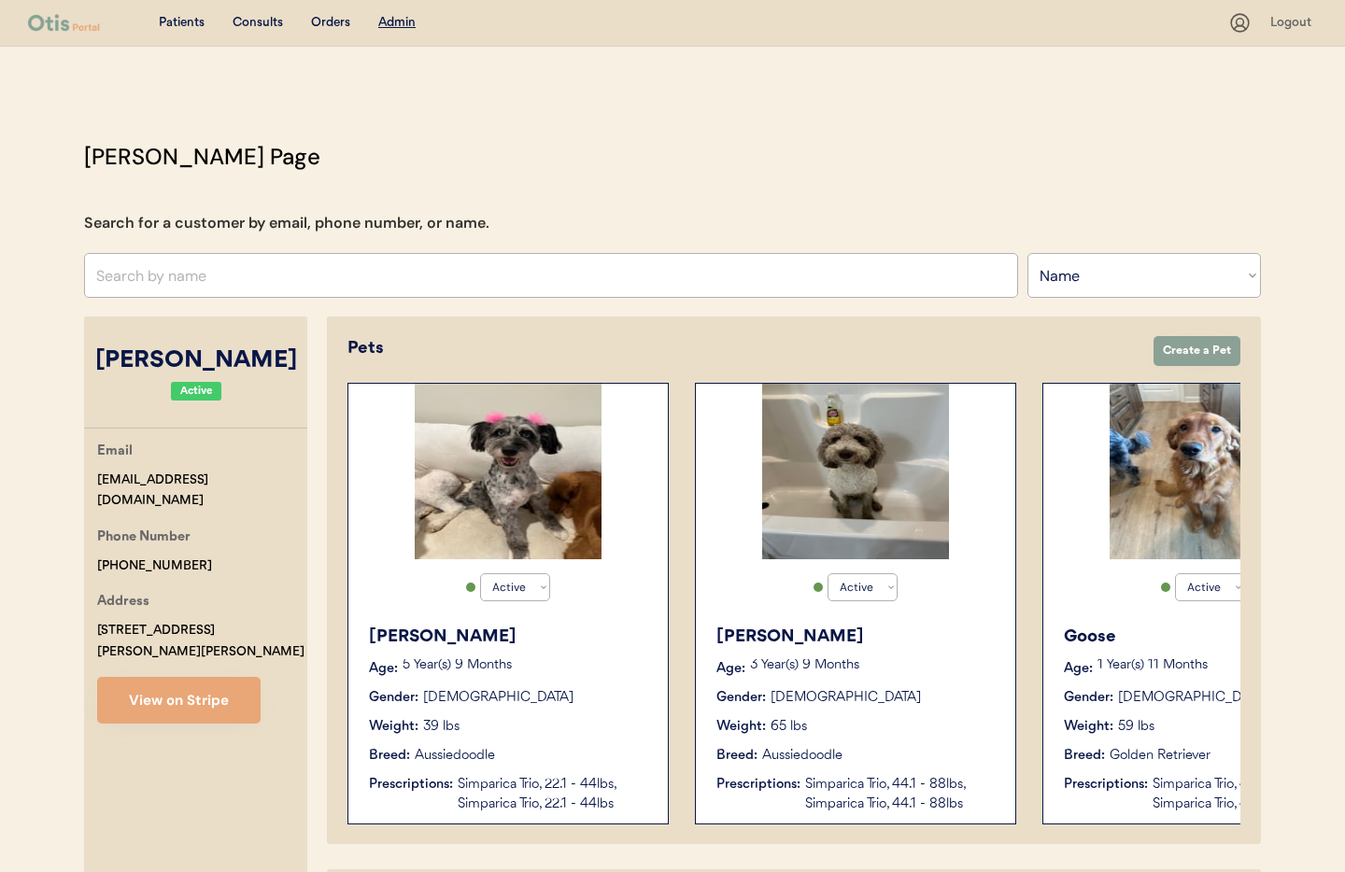
click at [885, 705] on div "Gender: Male" at bounding box center [856, 698] width 280 height 20
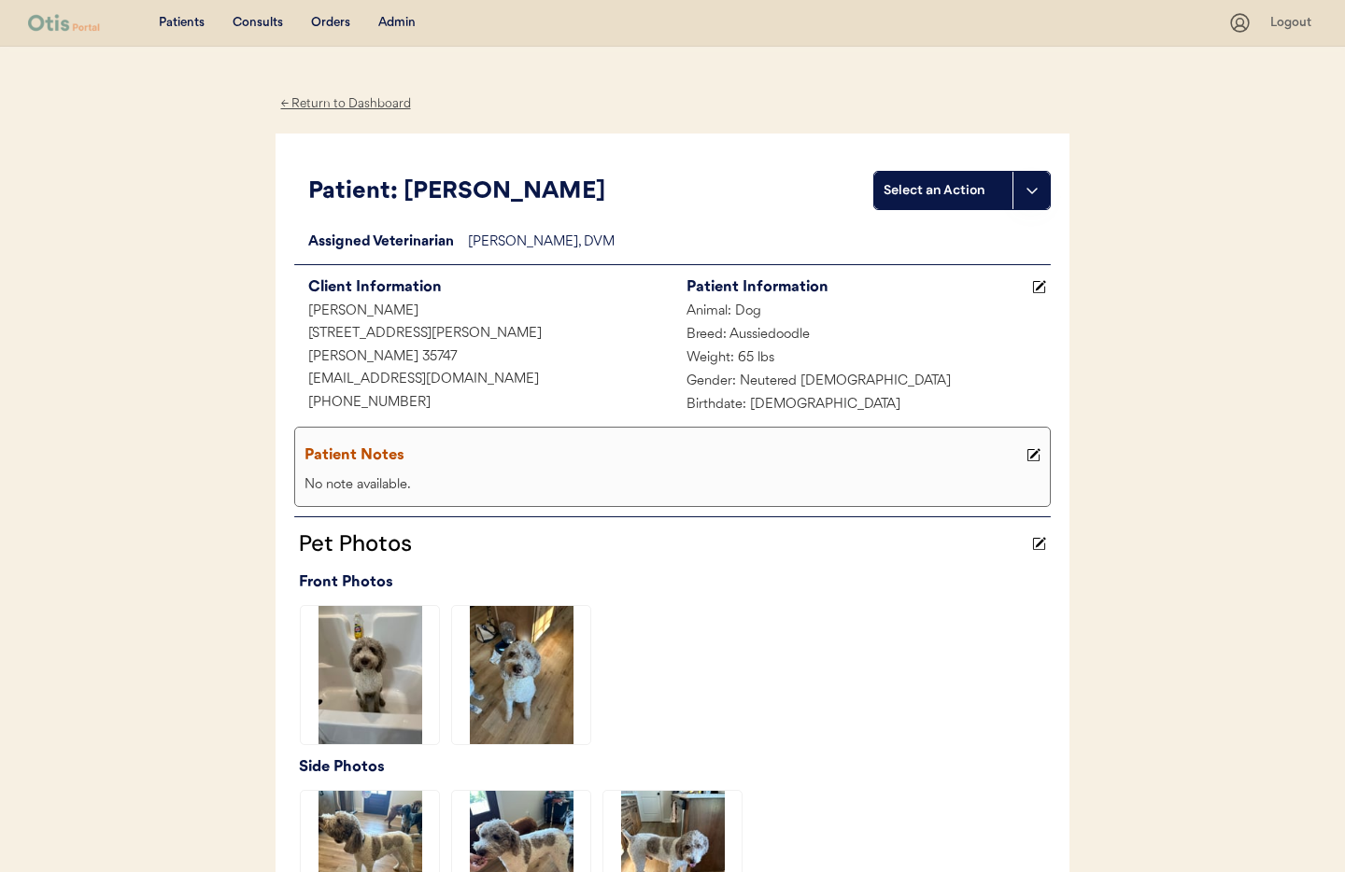
click at [335, 106] on div "← Return to Dashboard" at bounding box center [346, 103] width 140 height 21
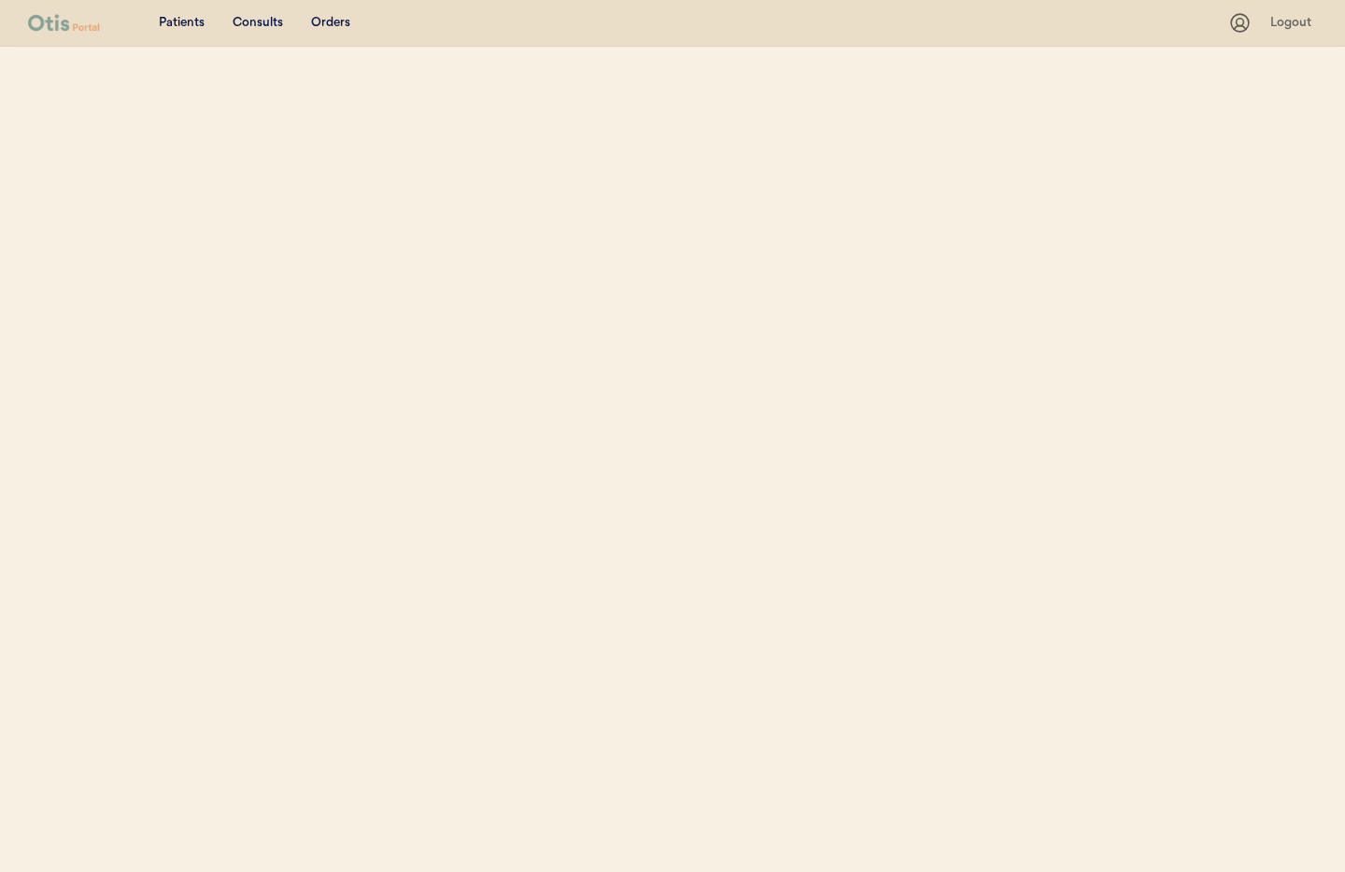
select select ""Name""
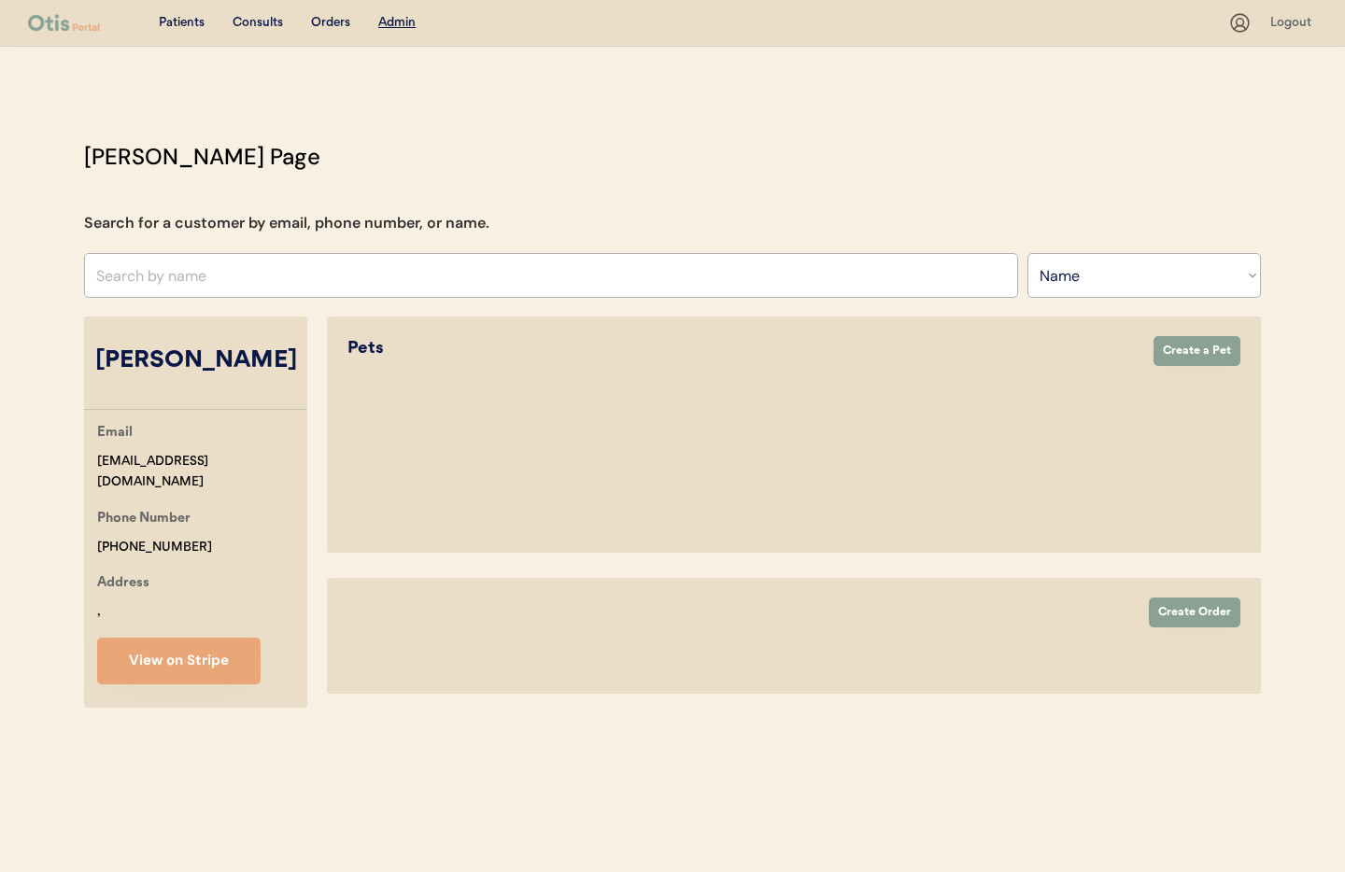
select select "true"
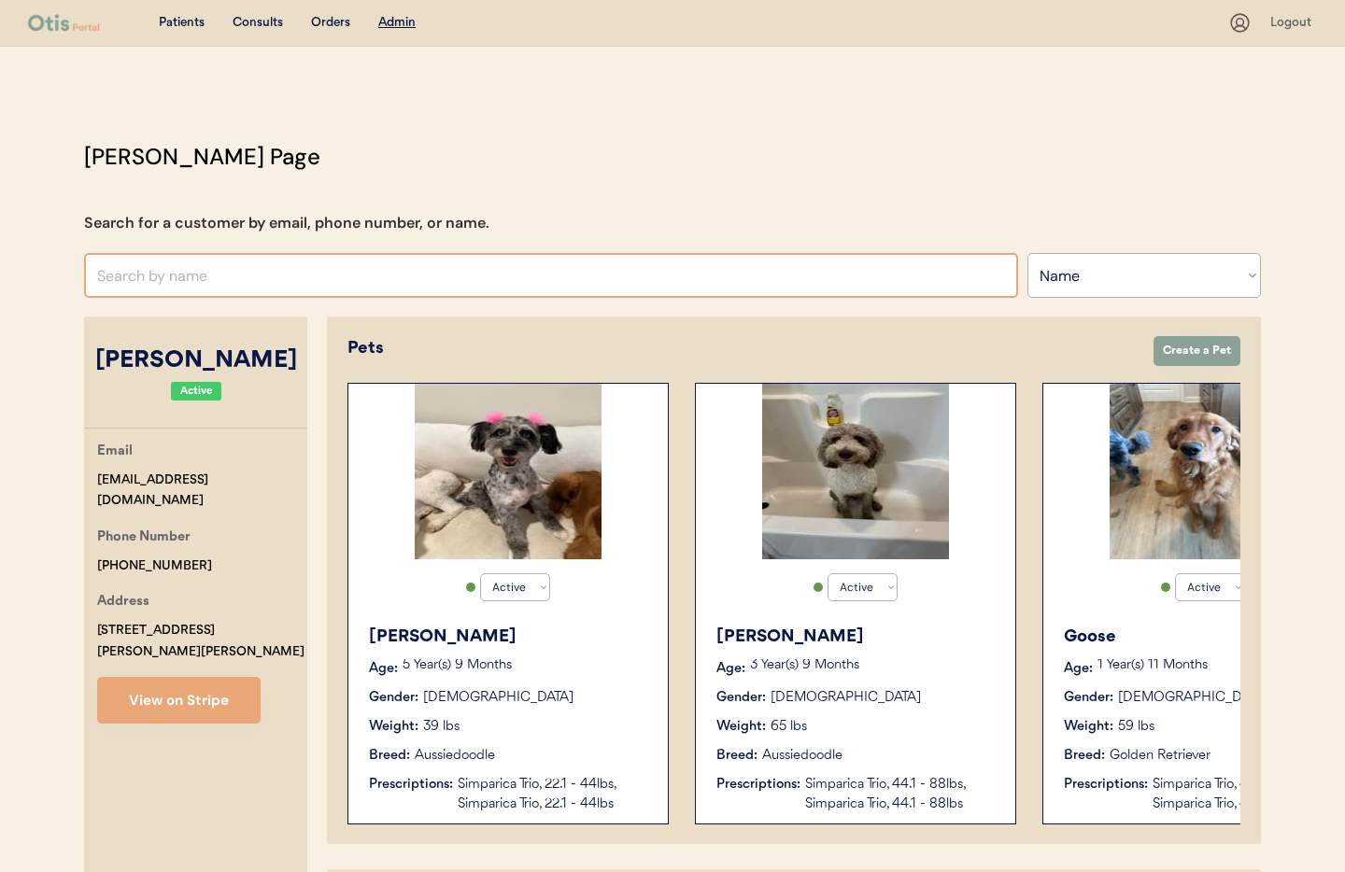
click at [304, 274] on input "text" at bounding box center [551, 275] width 934 height 45
type input "ton"
type input "tonya Crow"
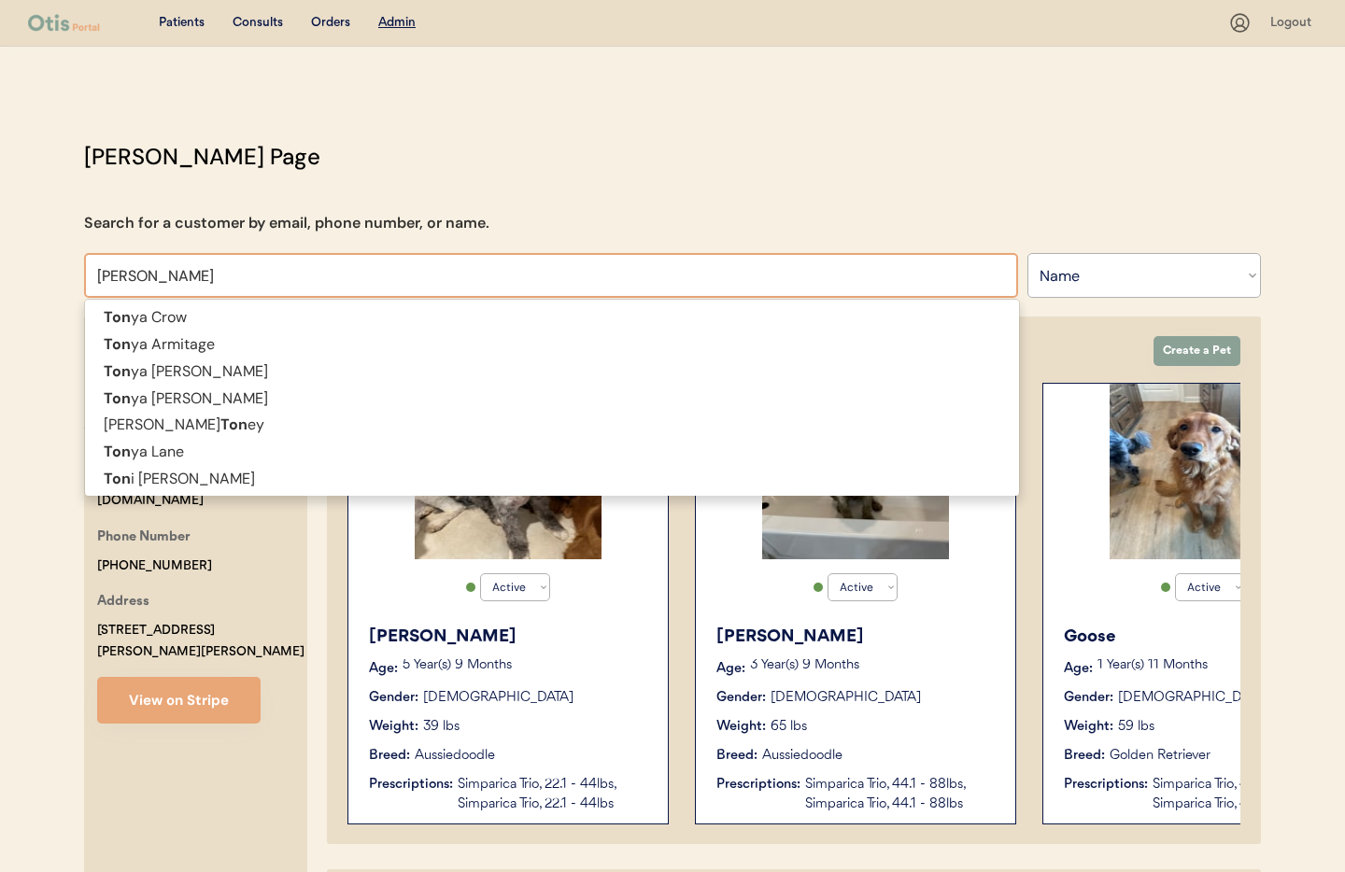
type input "tonya"
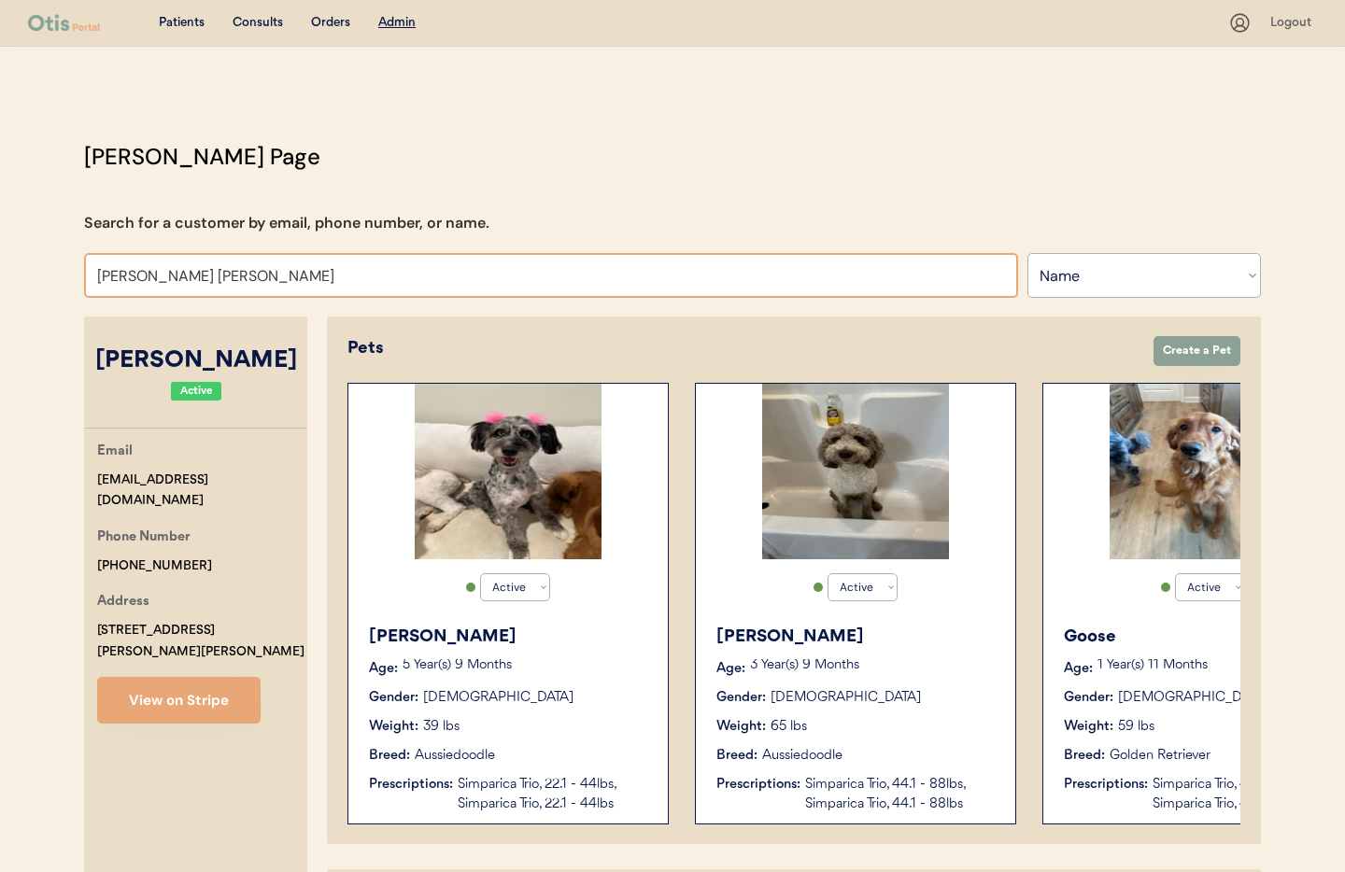
type input "tonya P"
type input "tonya Phillips"
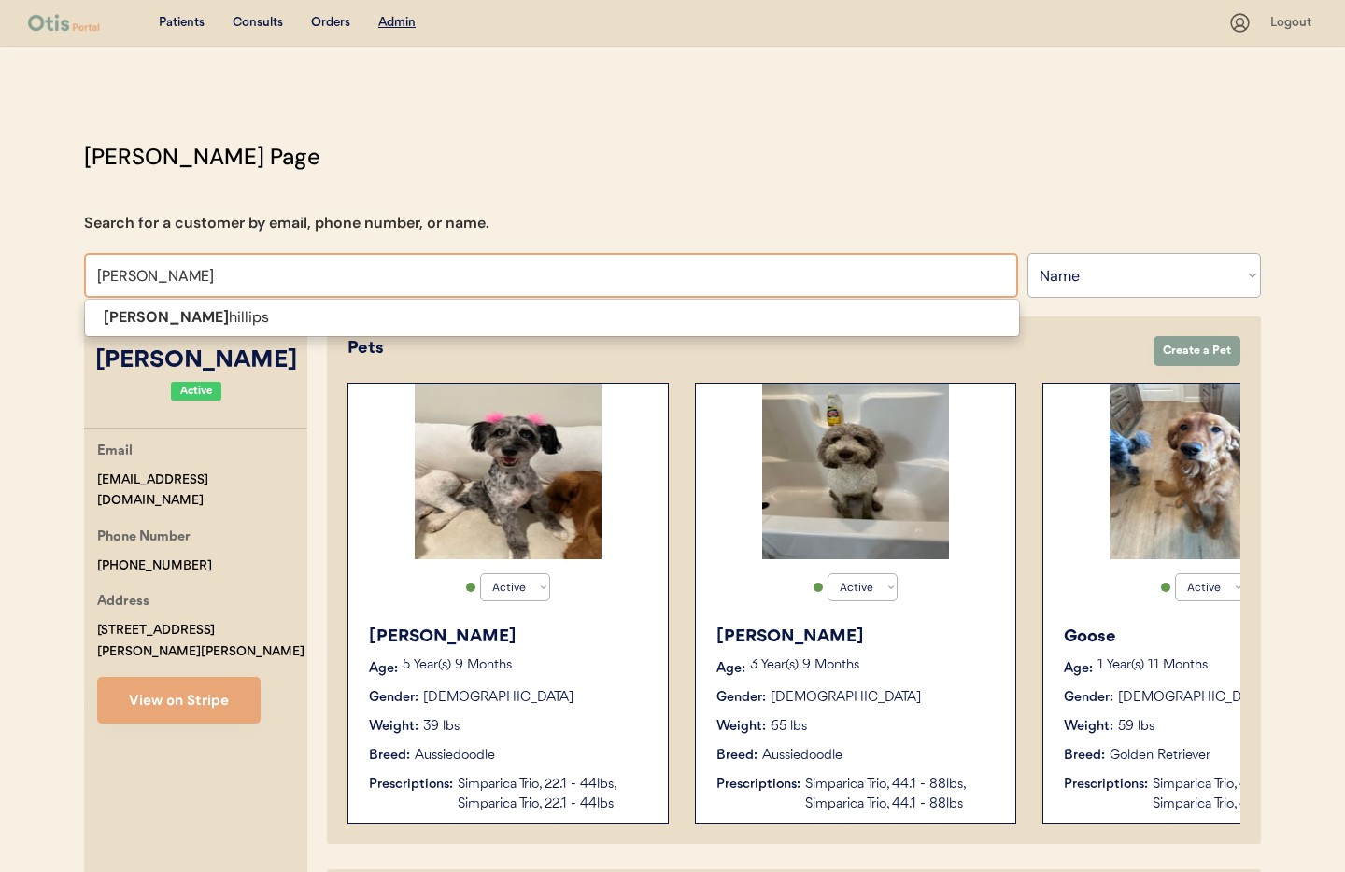
type input "tonya"
type input "tonya Crow"
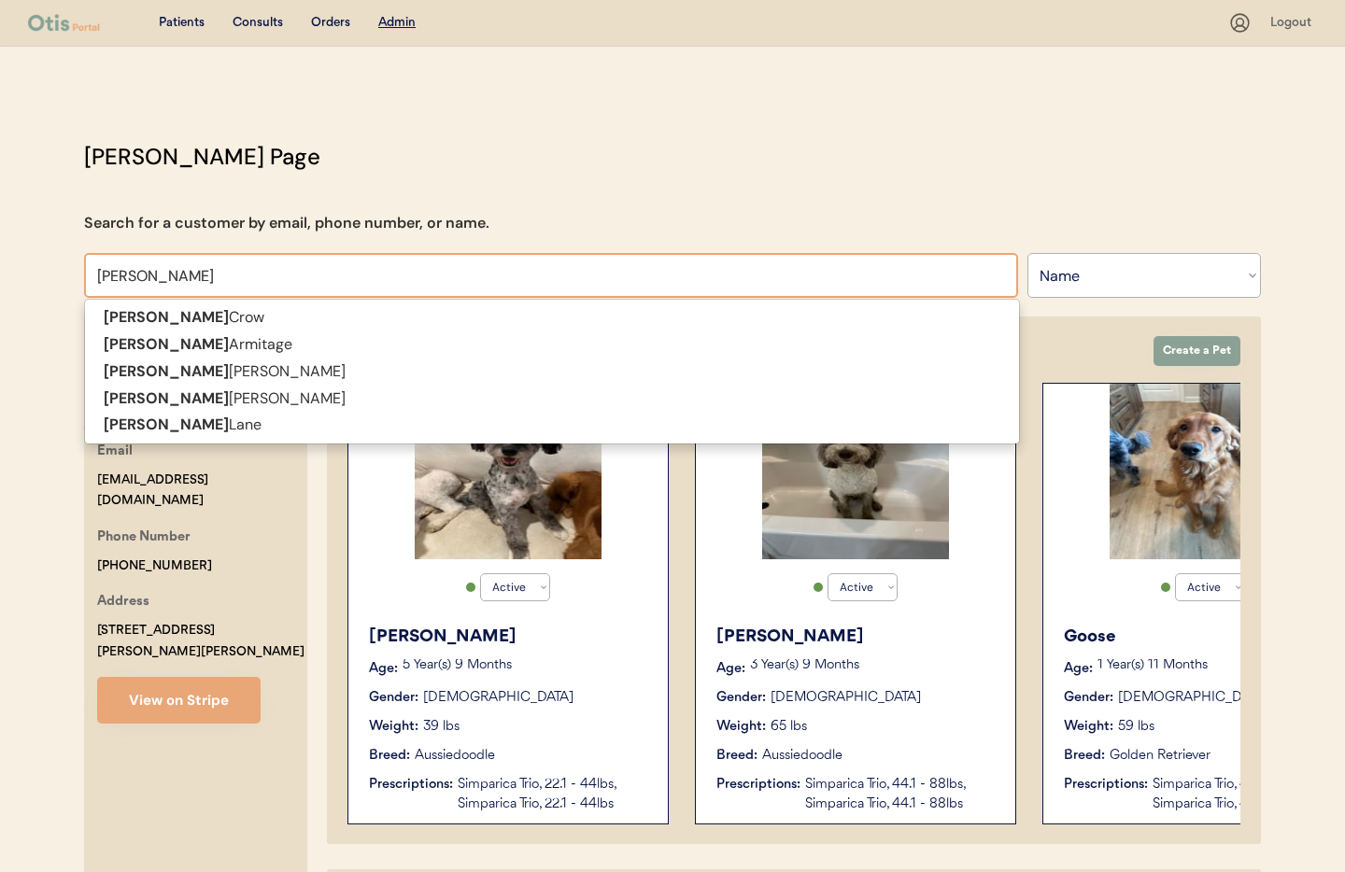
type input "tonya"
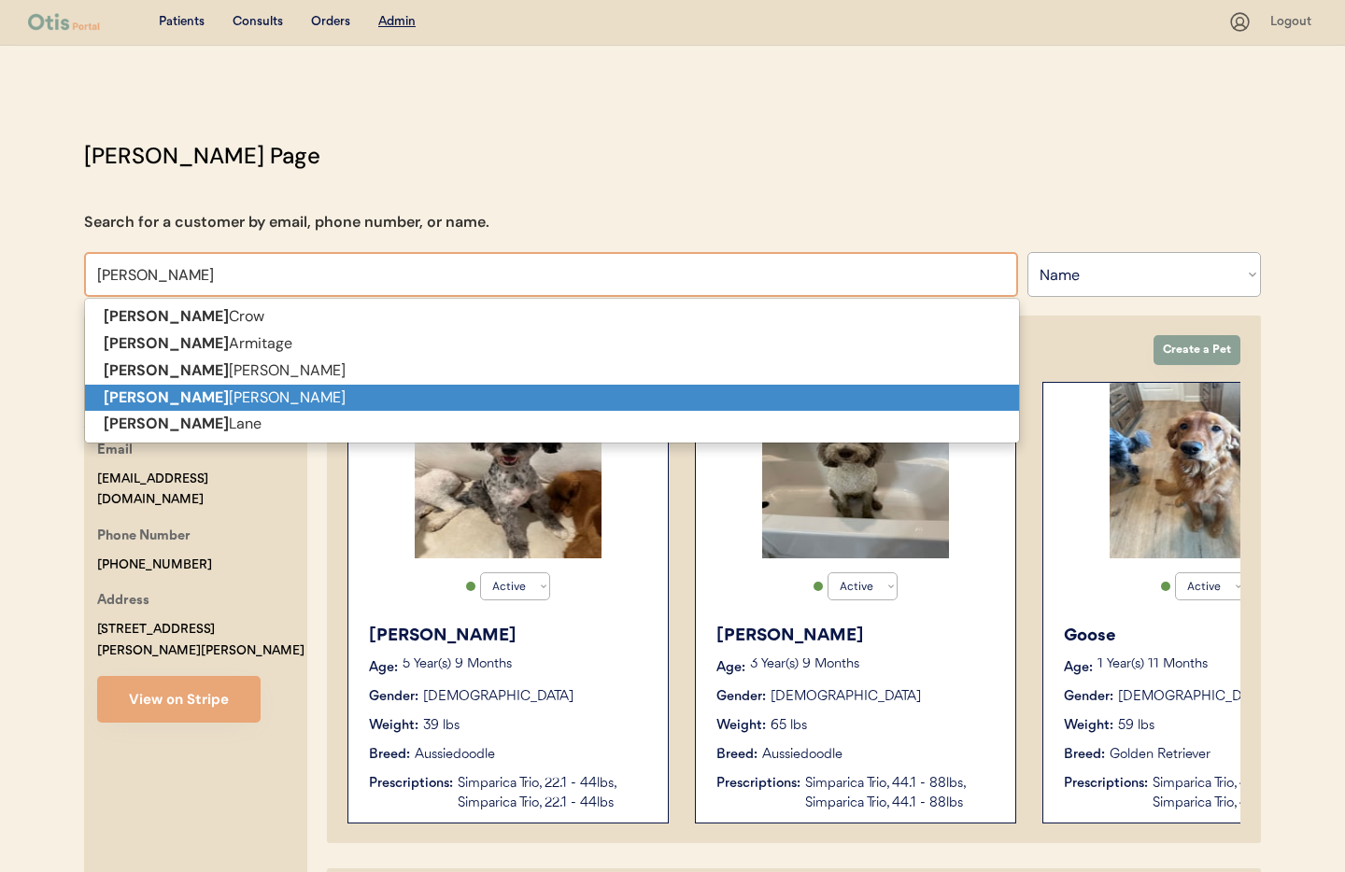
scroll to position [5, 0]
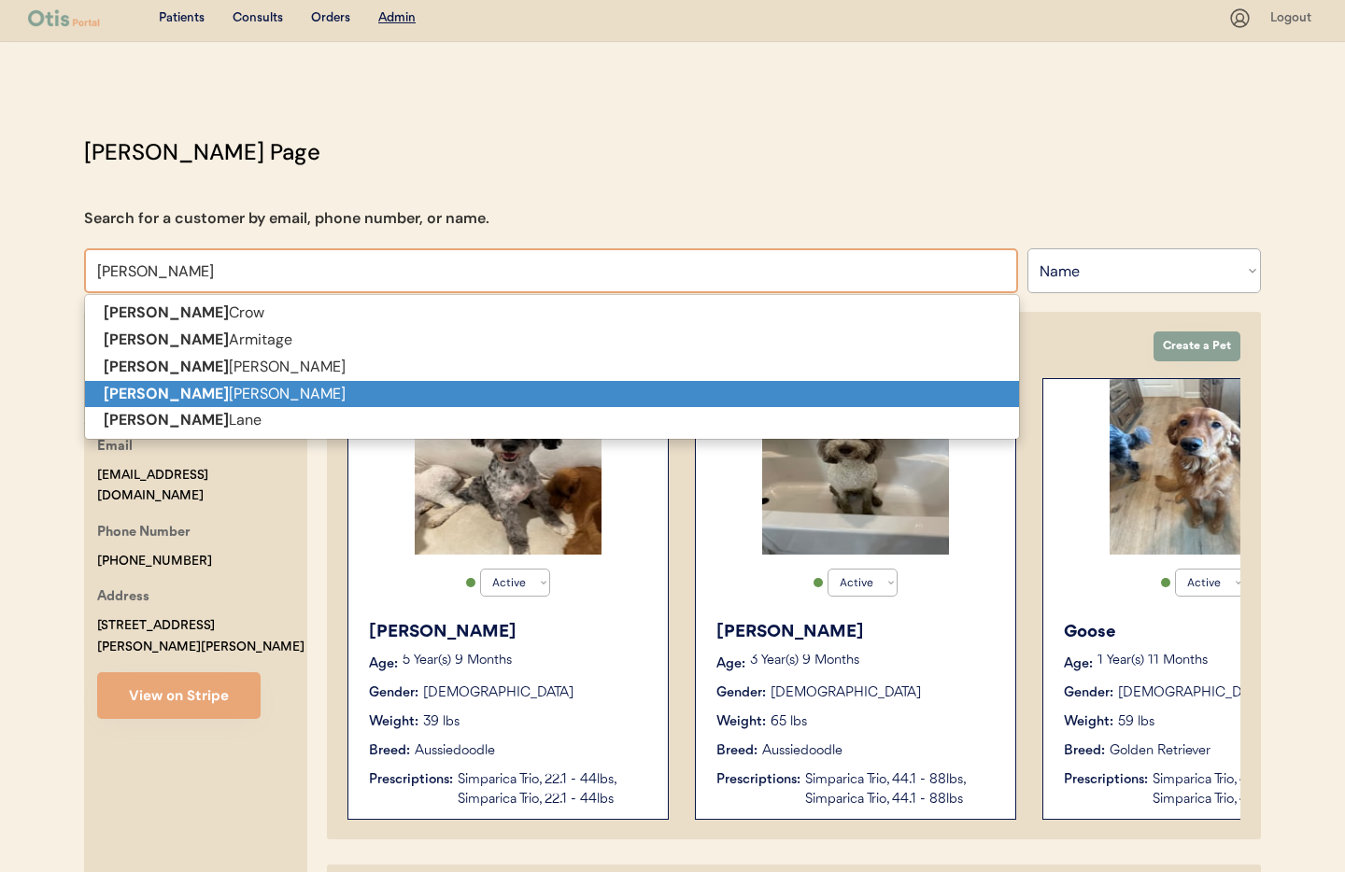
click at [243, 393] on p "Tonya Phillips" at bounding box center [552, 394] width 934 height 27
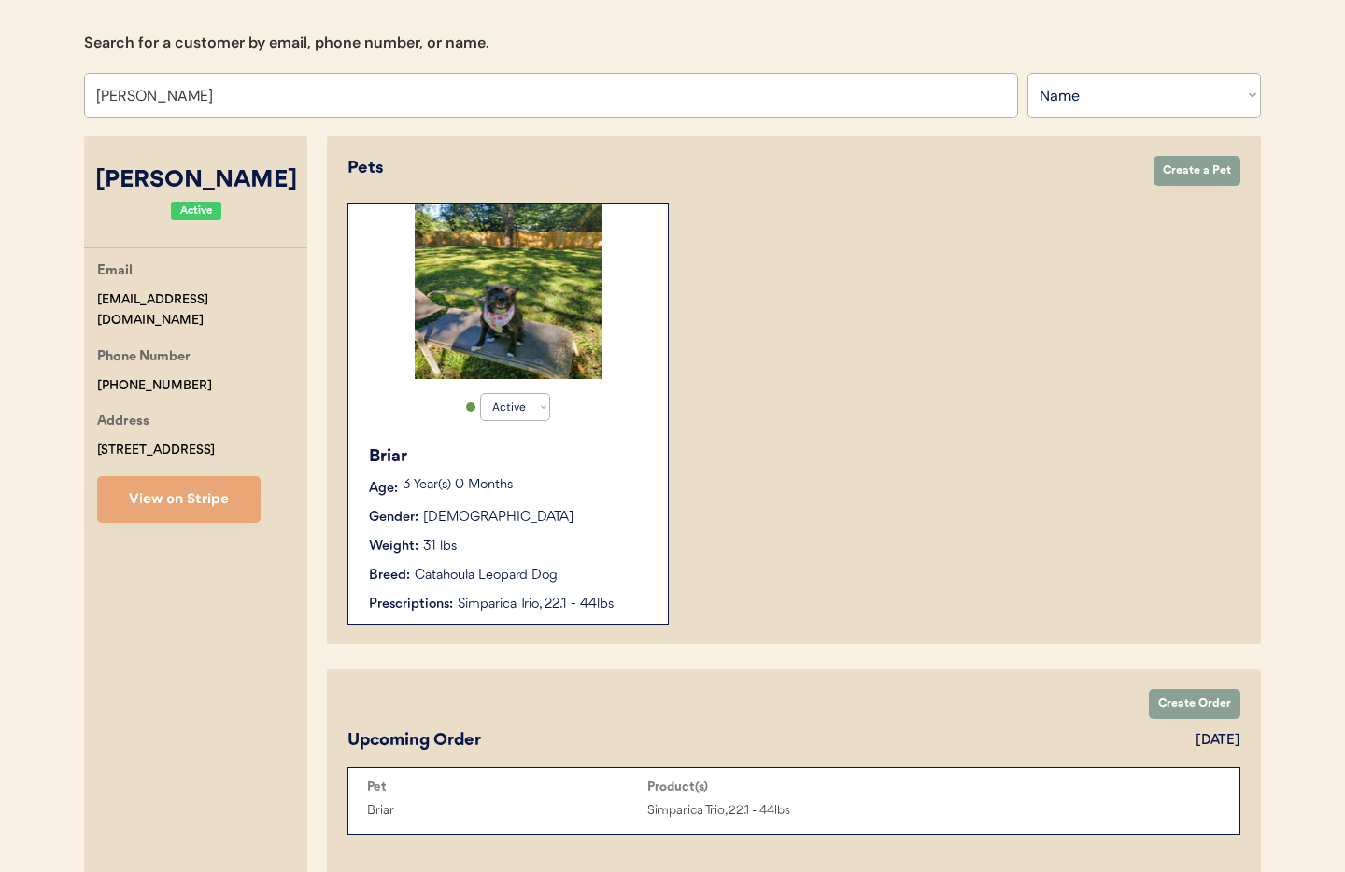
scroll to position [205, 0]
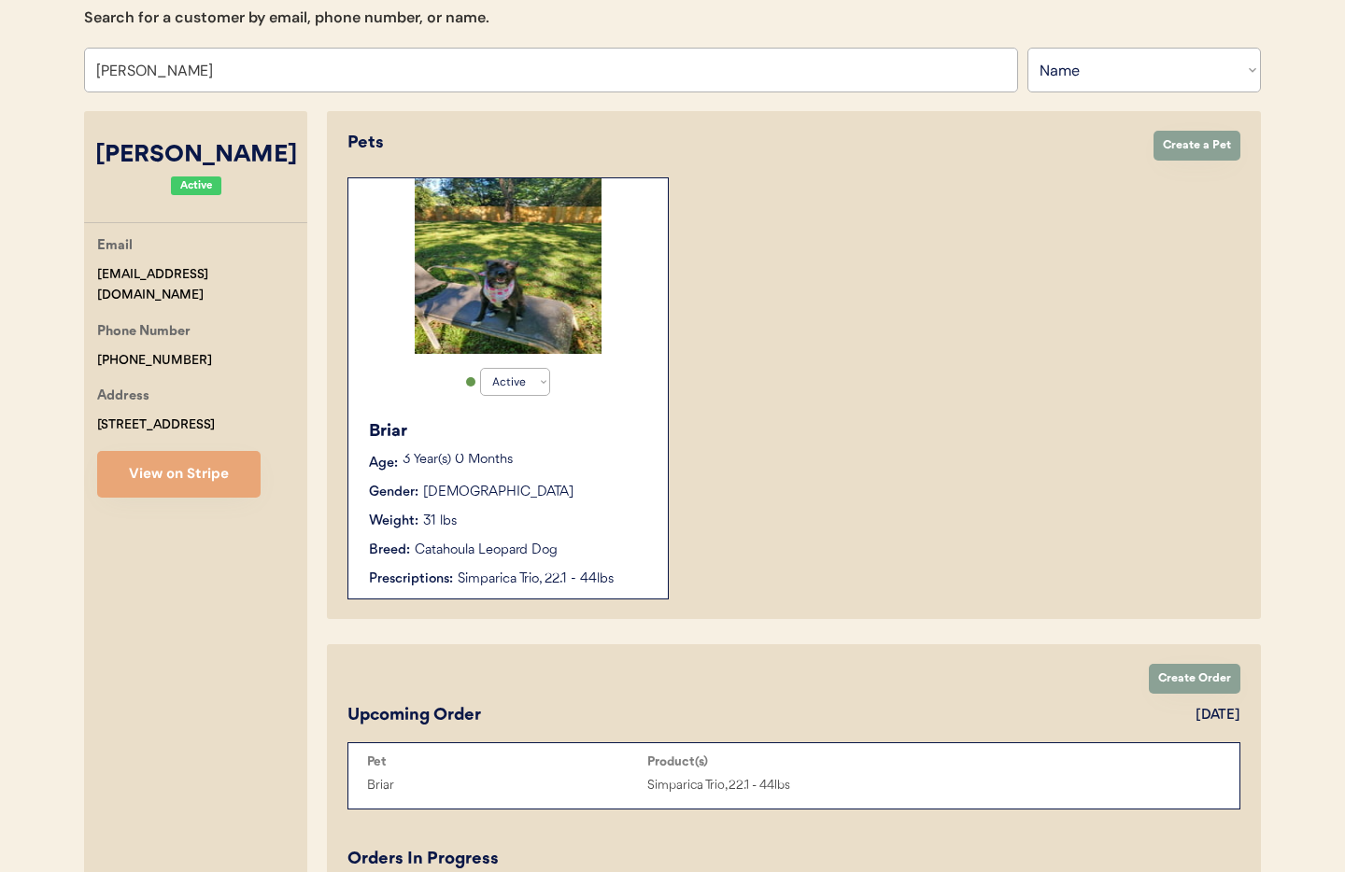
type input "Tonya Phillips"
click at [594, 500] on div "Gender: Female" at bounding box center [509, 493] width 280 height 20
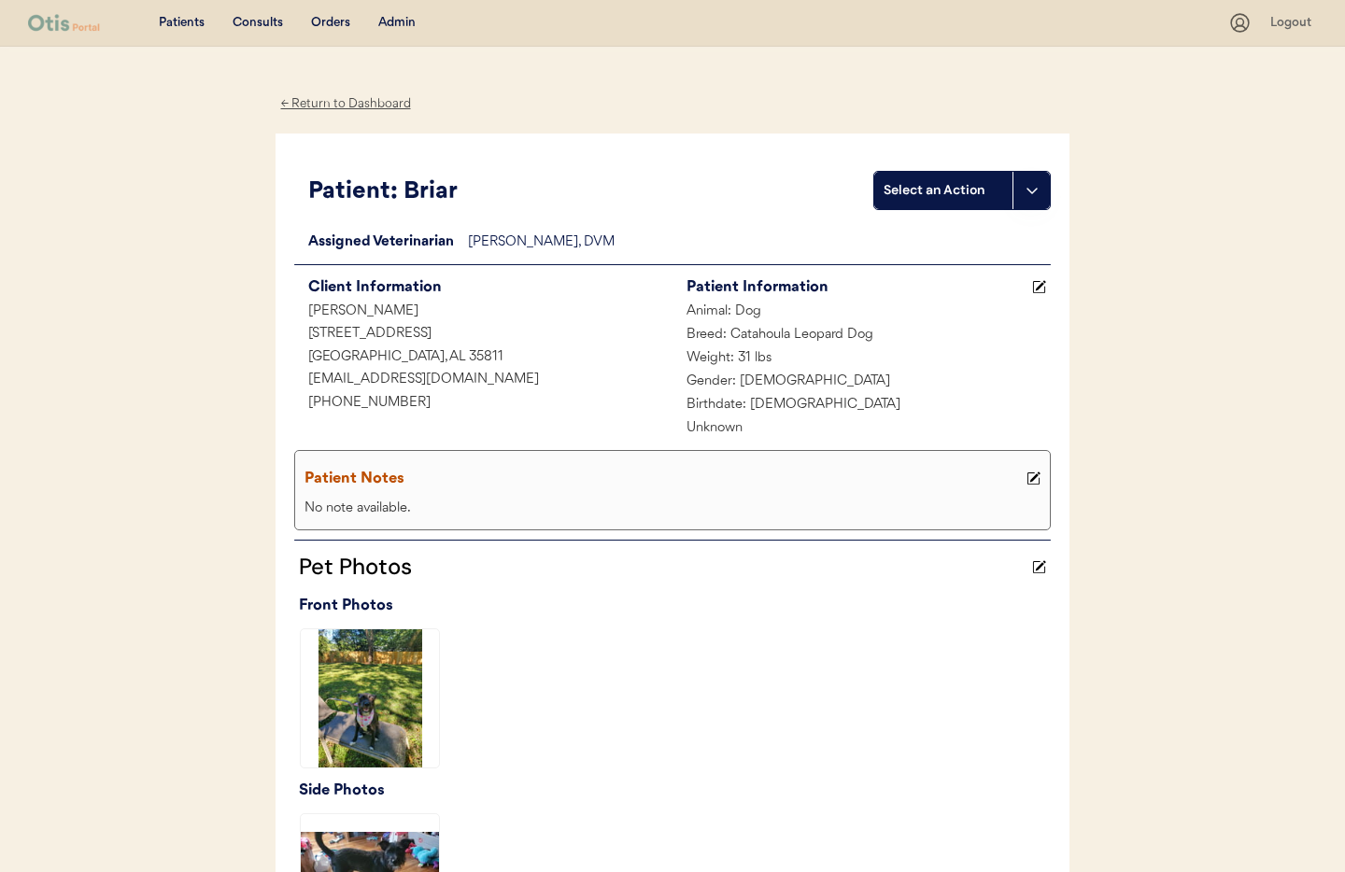
click at [325, 103] on div "← Return to Dashboard" at bounding box center [346, 103] width 140 height 21
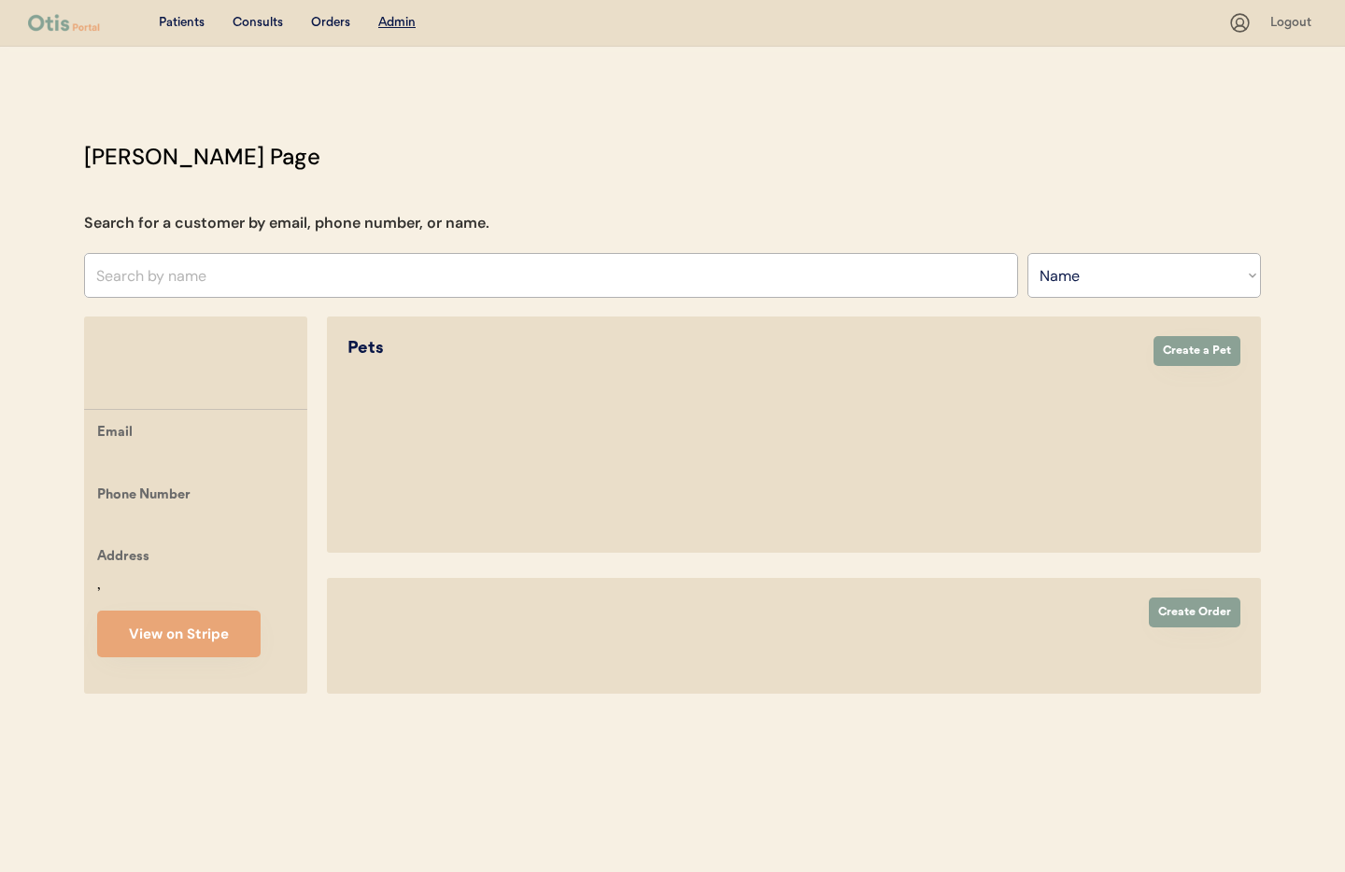
select select ""Name""
select select "true"
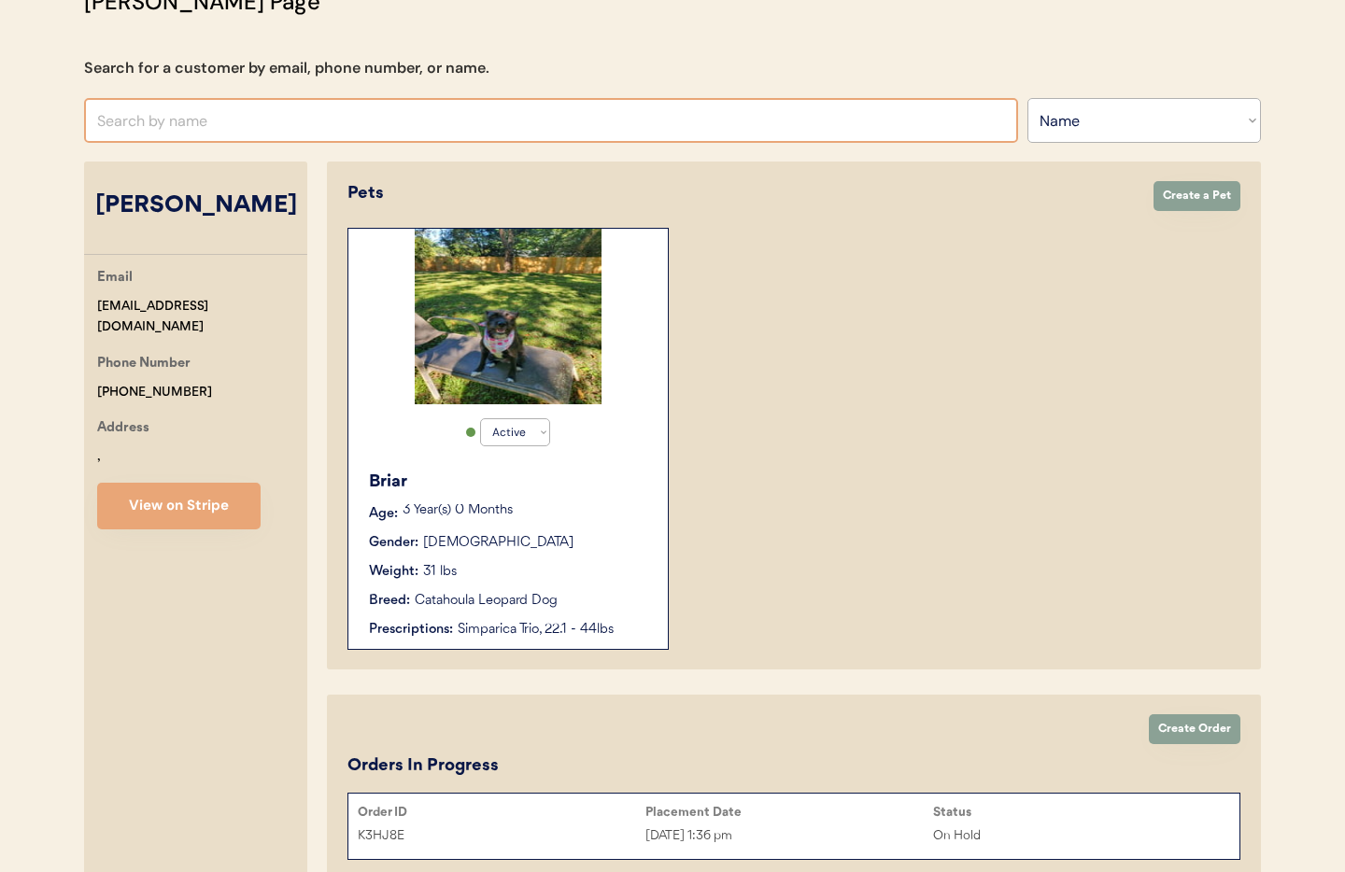
scroll to position [159, 0]
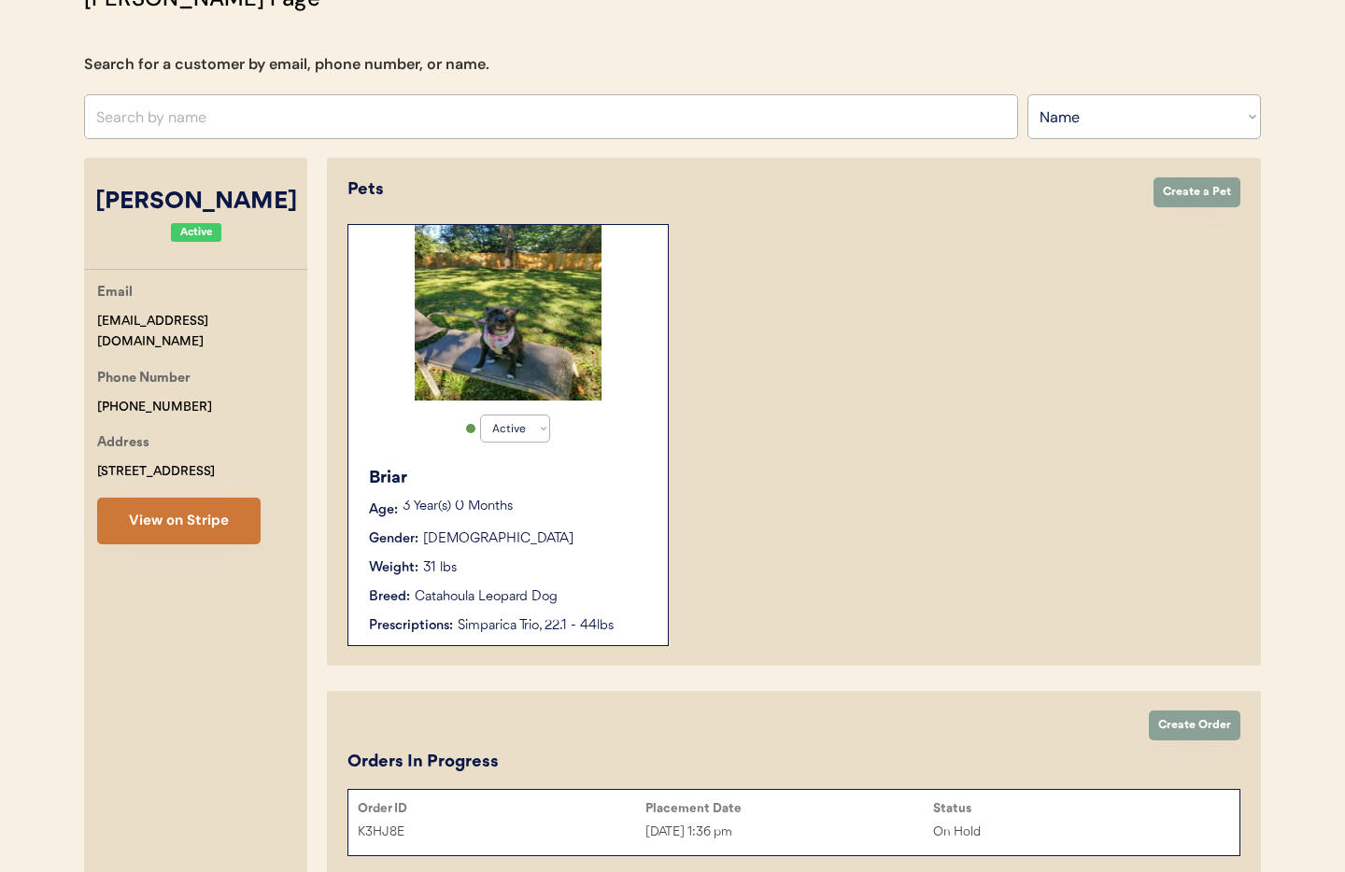
click at [203, 525] on button "View on Stripe" at bounding box center [178, 521] width 163 height 47
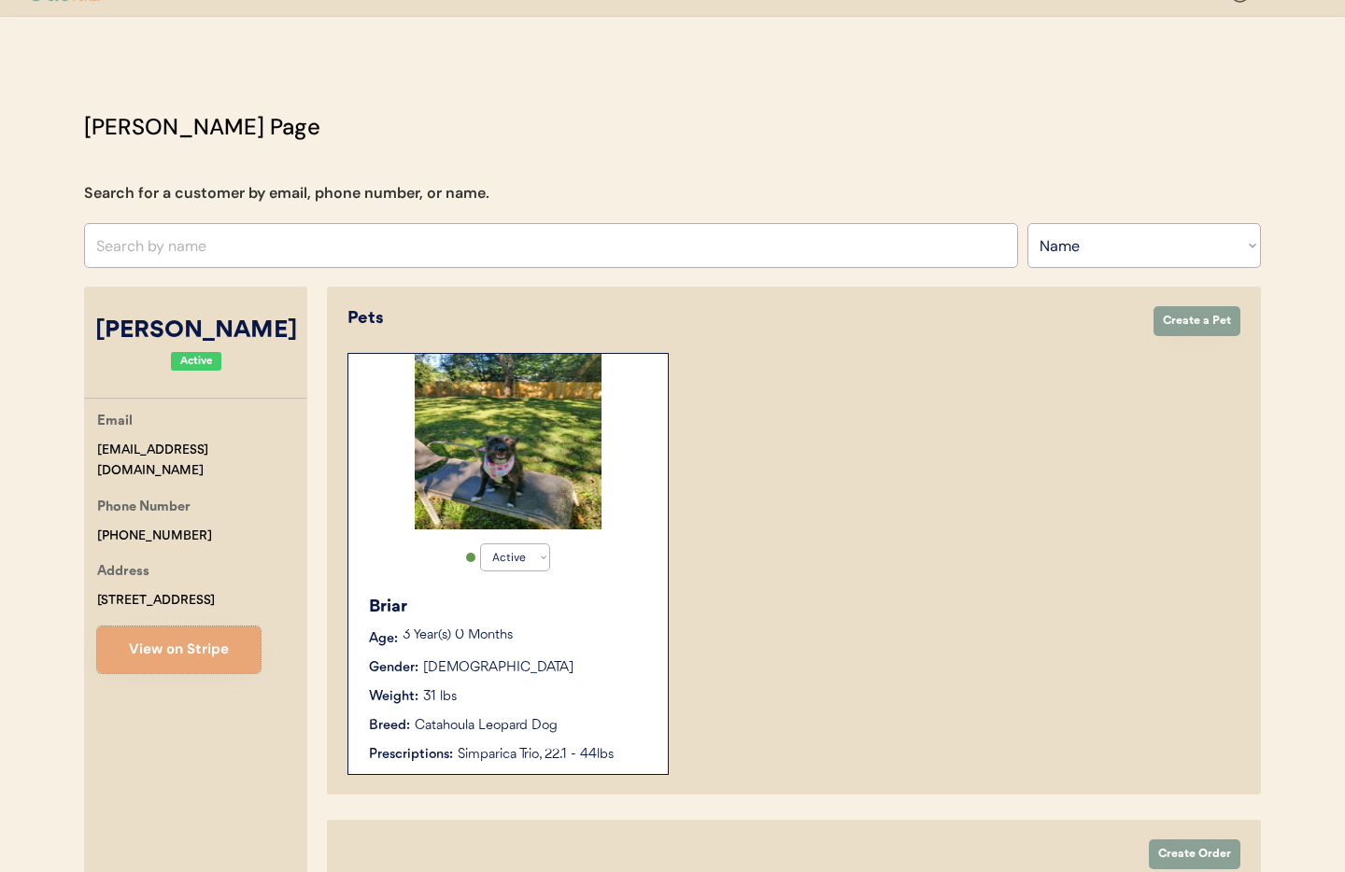
scroll to position [28, 0]
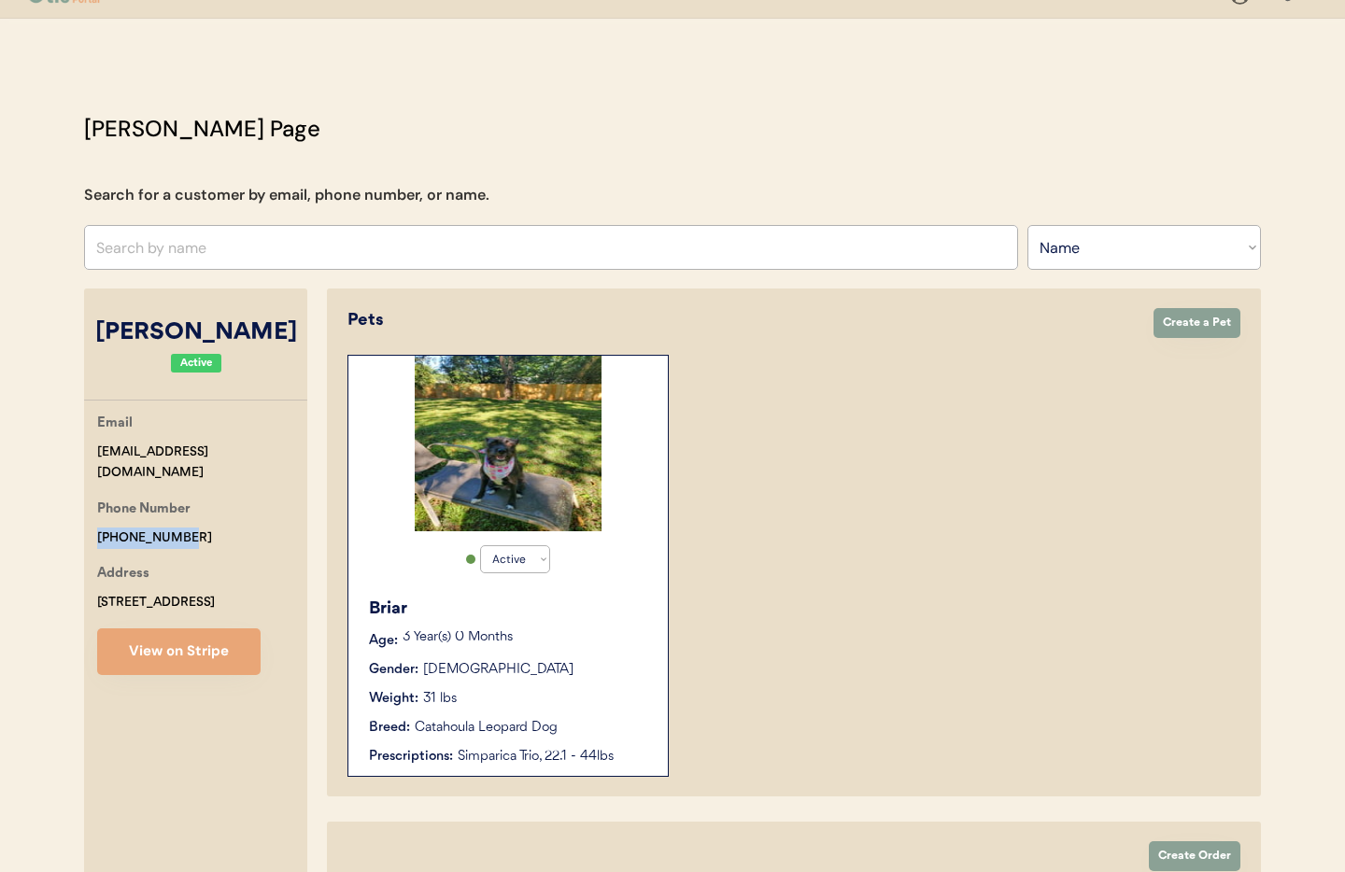
drag, startPoint x: 223, startPoint y: 523, endPoint x: 123, endPoint y: 514, distance: 100.4
click at [92, 513] on div "Email firefly.home13@gmail.com Phone Number +12566539902 Address 106 Raleigh Wa…" at bounding box center [195, 544] width 223 height 262
copy div "[PHONE_NUMBER]"
click at [252, 251] on input "text" at bounding box center [551, 247] width 934 height 45
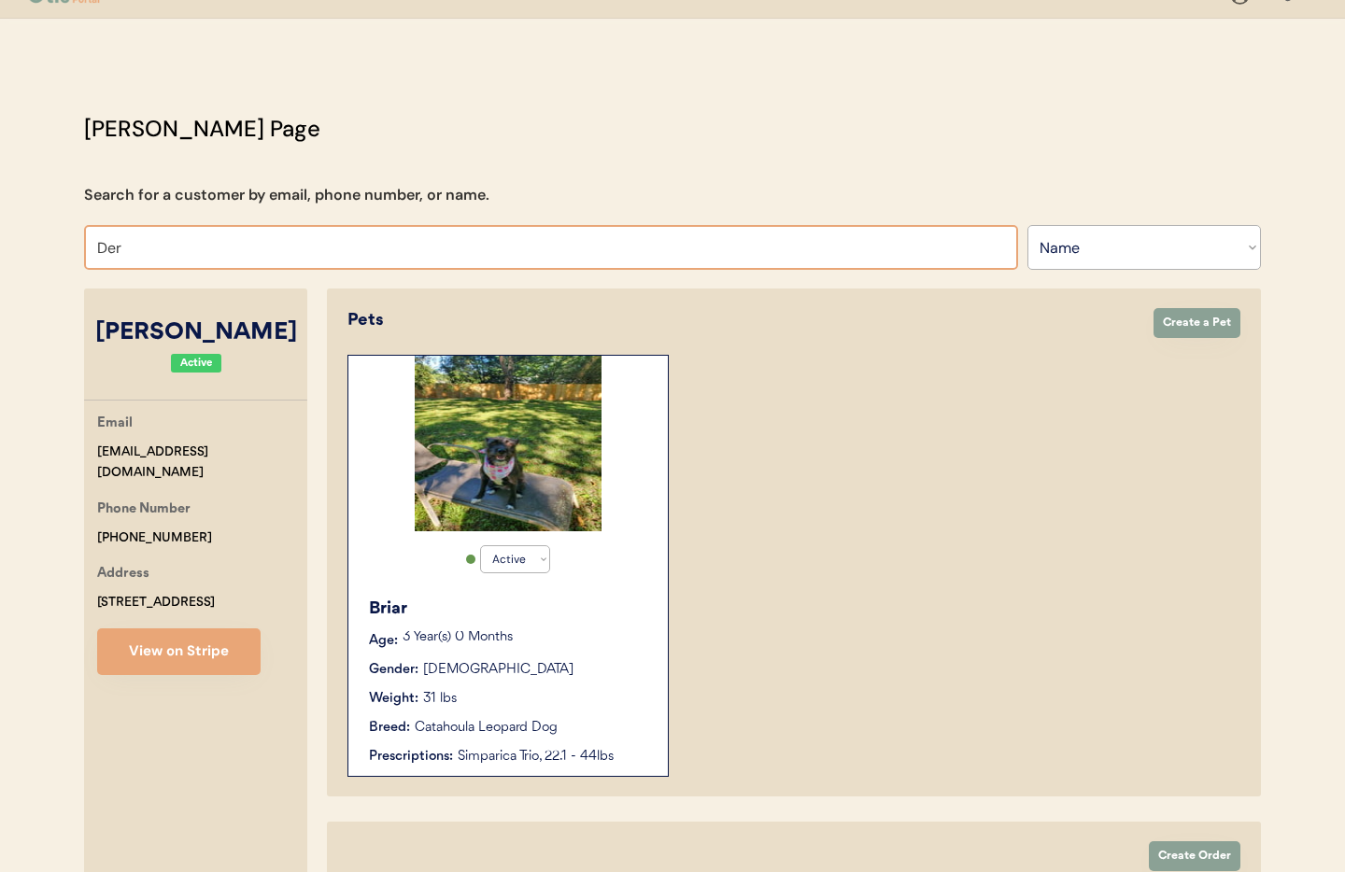
type input "Dere"
type input "Derek Dixon"
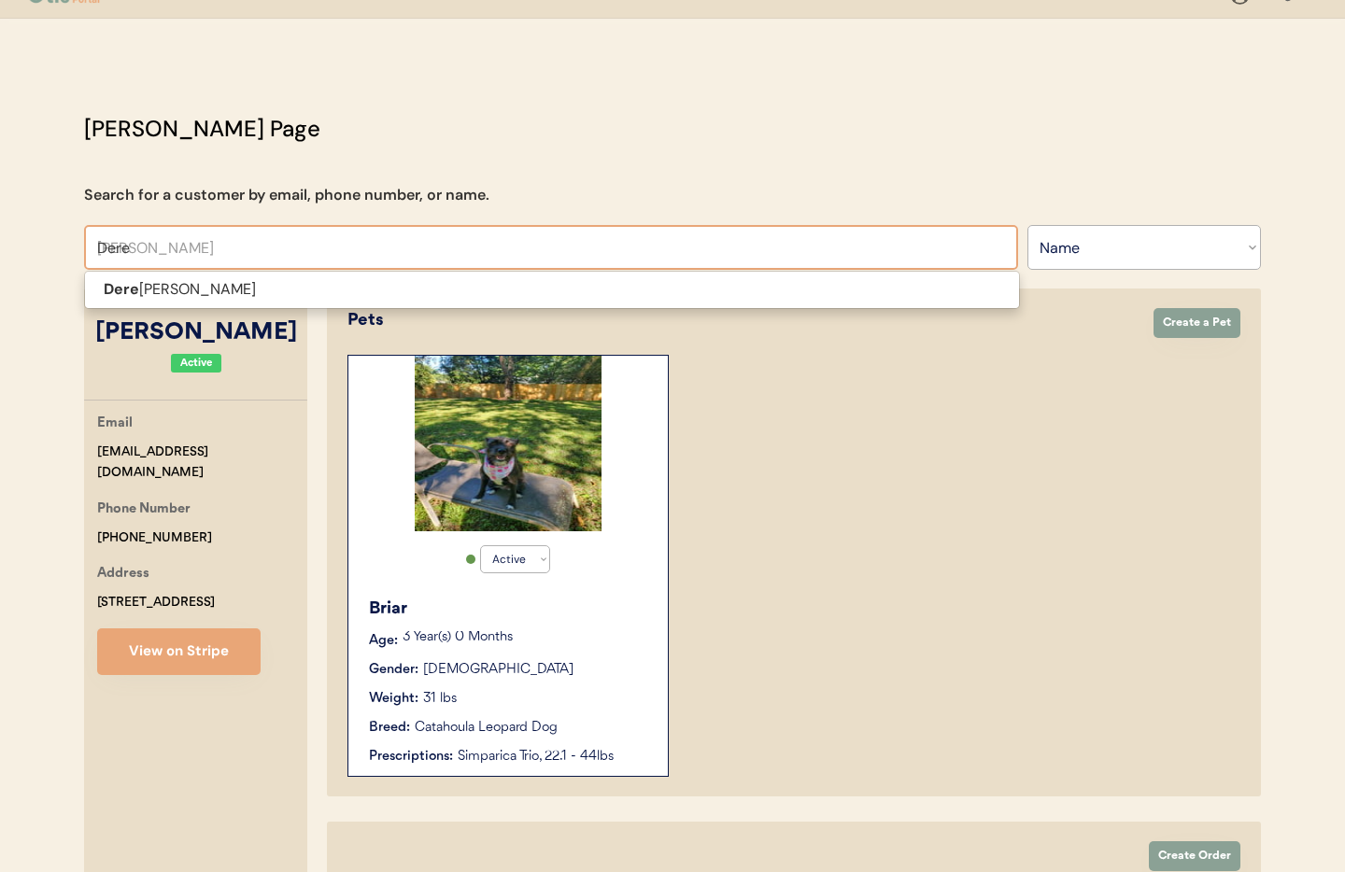
scroll to position [78, 0]
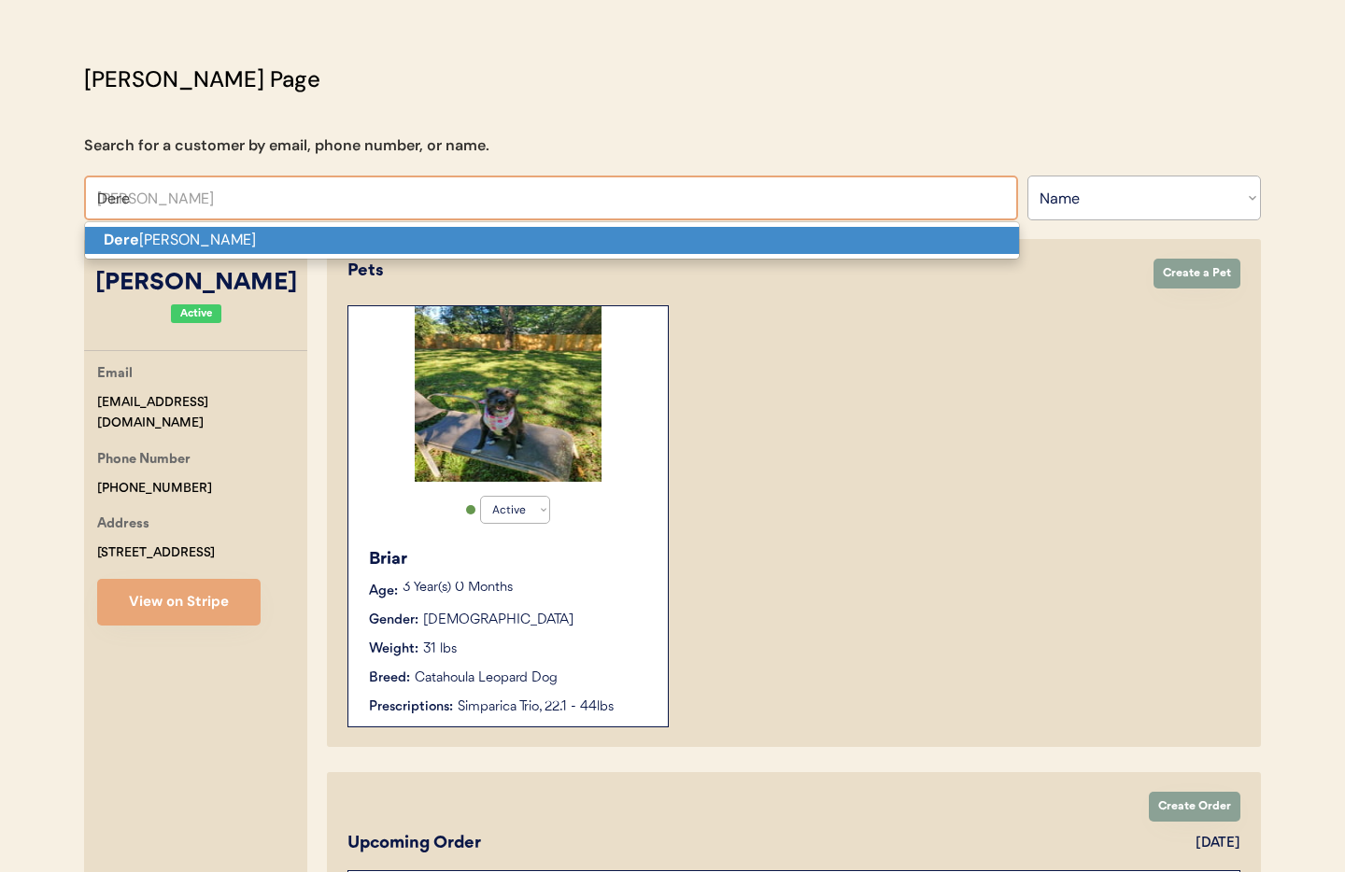
click at [178, 242] on p "Dere k Dixon" at bounding box center [552, 240] width 934 height 27
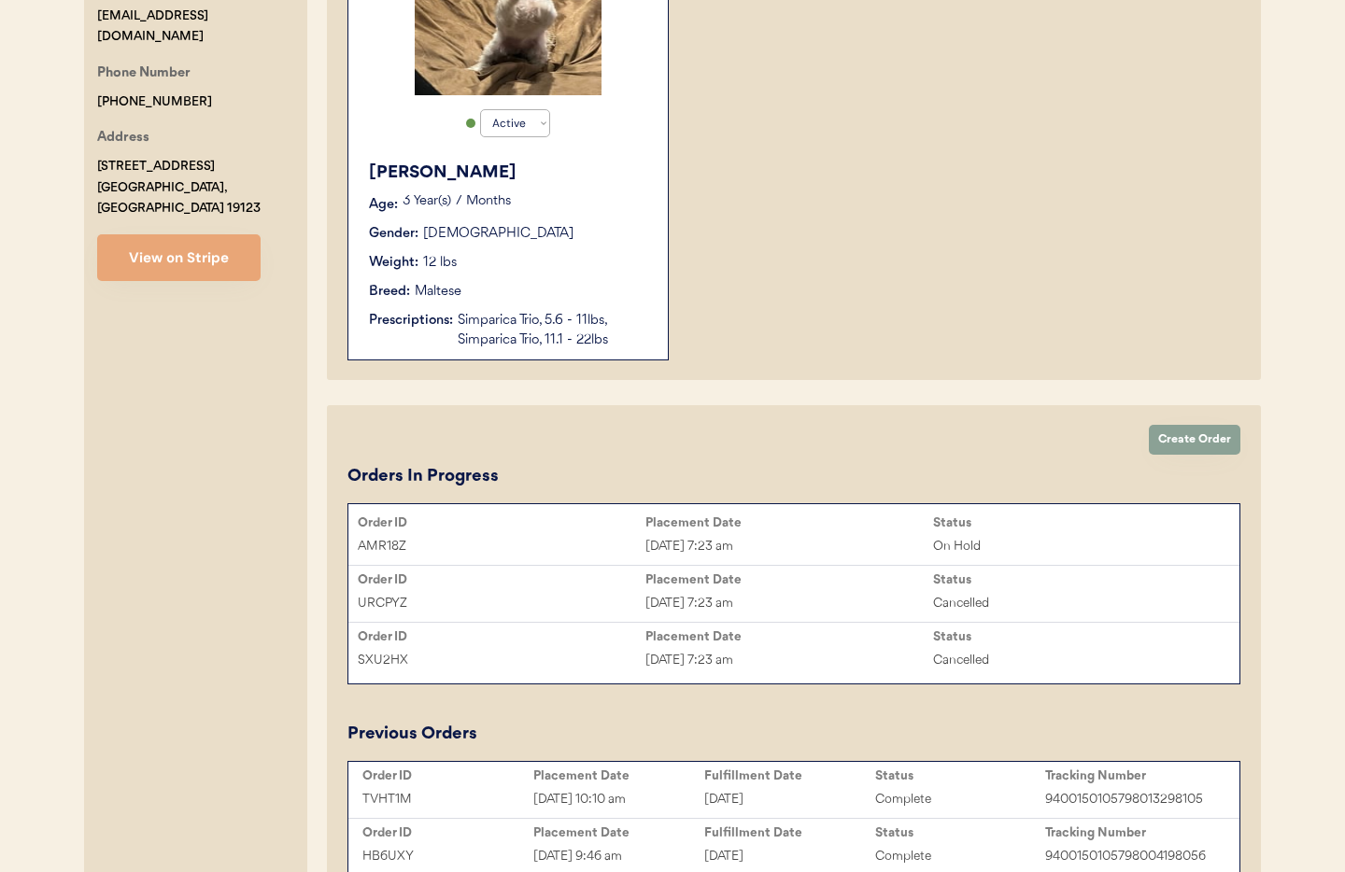
scroll to position [460, 0]
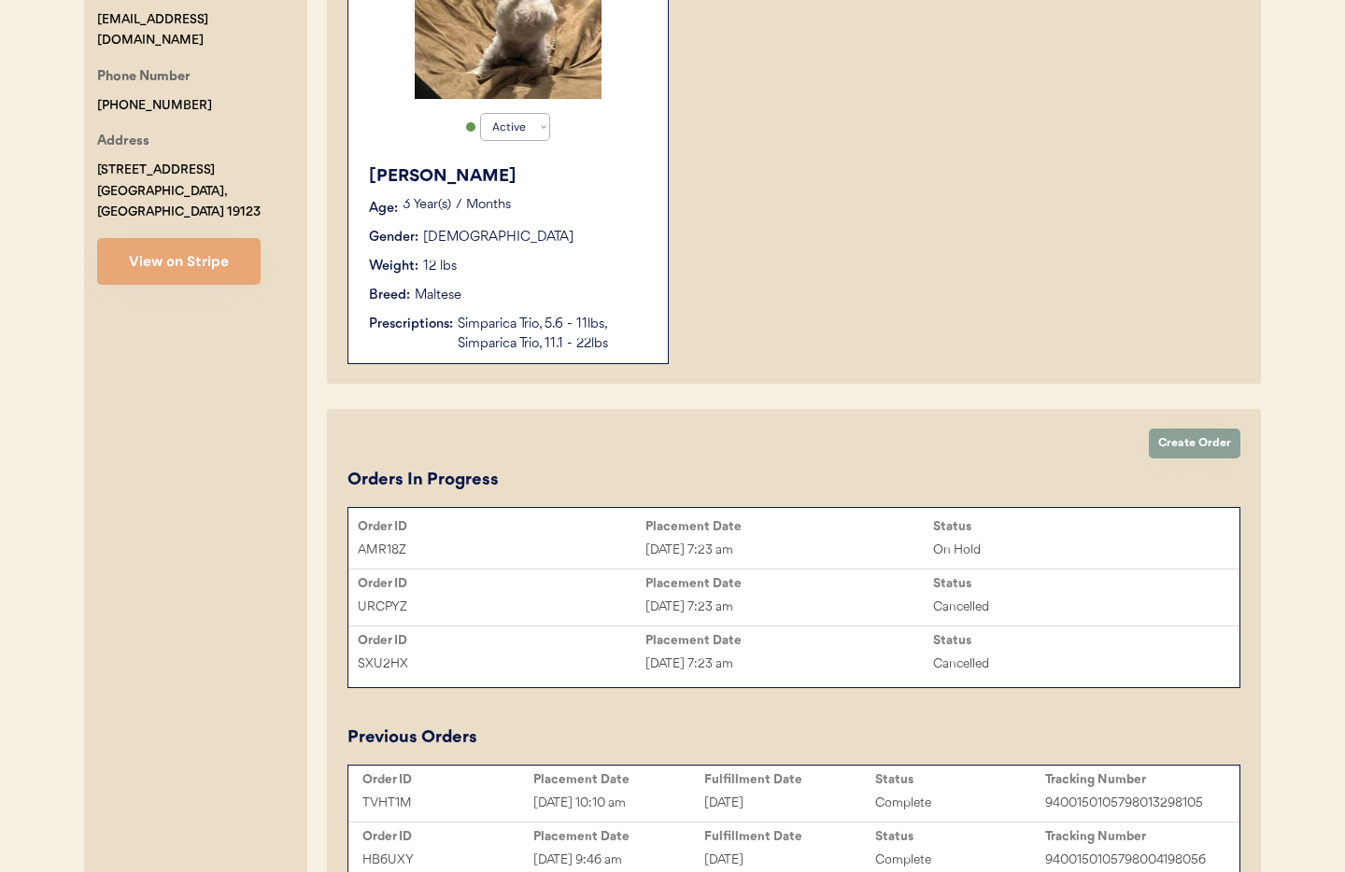
type input "[PERSON_NAME]"
click at [534, 322] on div "Simparica Trio, 5.6 - 11lbs, Simparica Trio, 11.1 - 22lbs" at bounding box center [553, 334] width 191 height 39
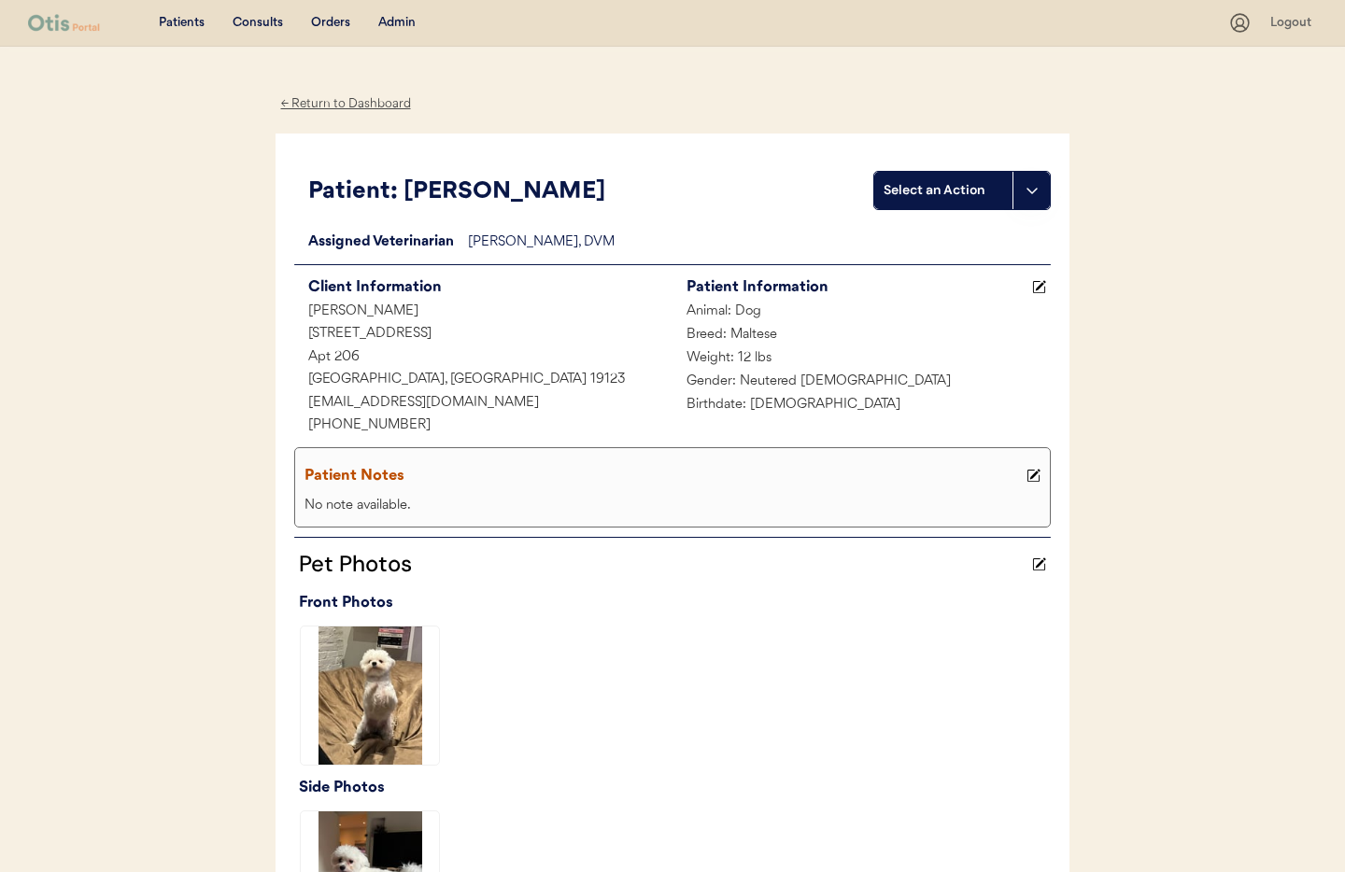
click at [311, 103] on div "← Return to Dashboard" at bounding box center [346, 103] width 140 height 21
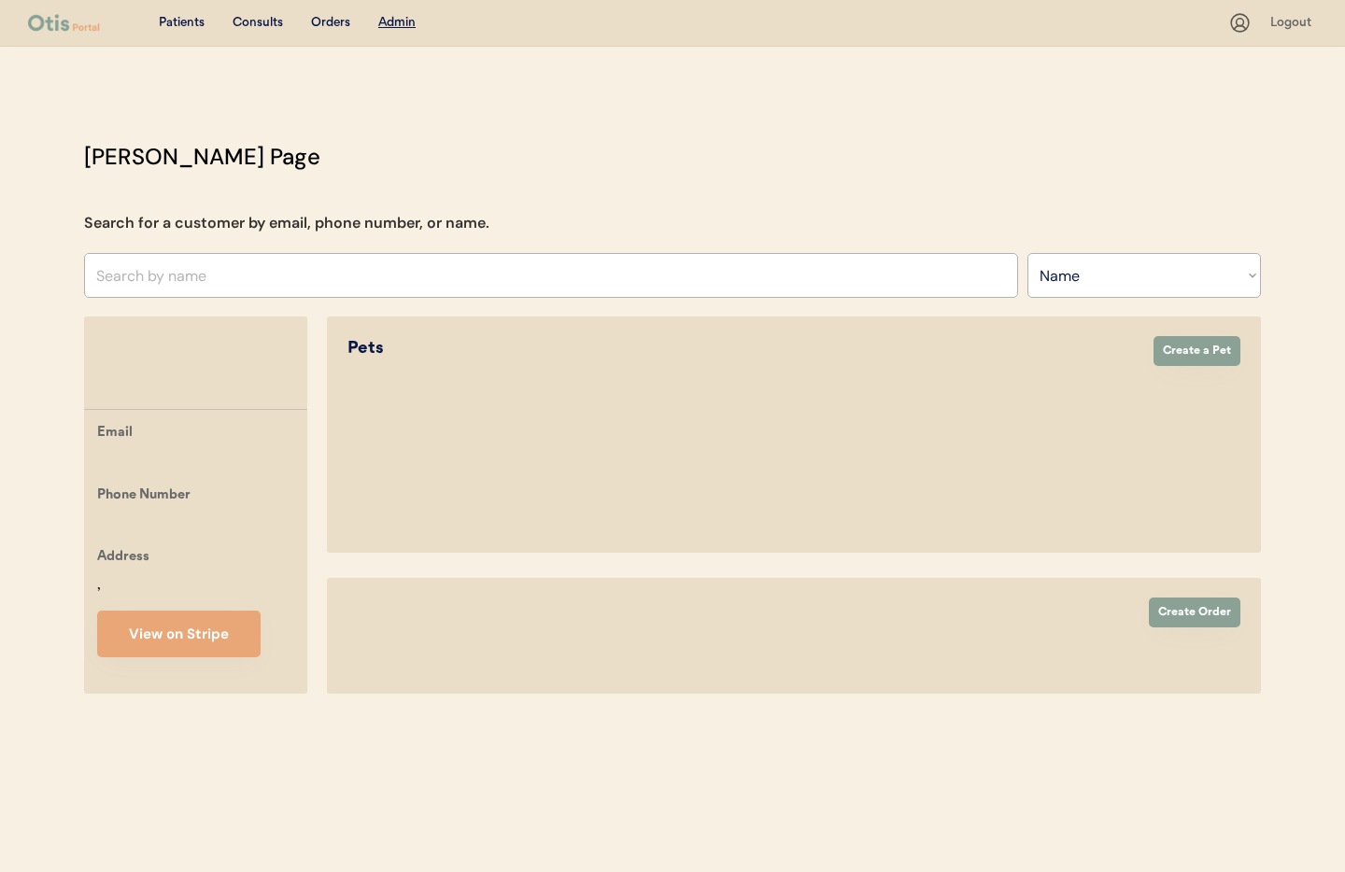
select select ""Name""
click at [397, 16] on u "Admin" at bounding box center [396, 22] width 37 height 13
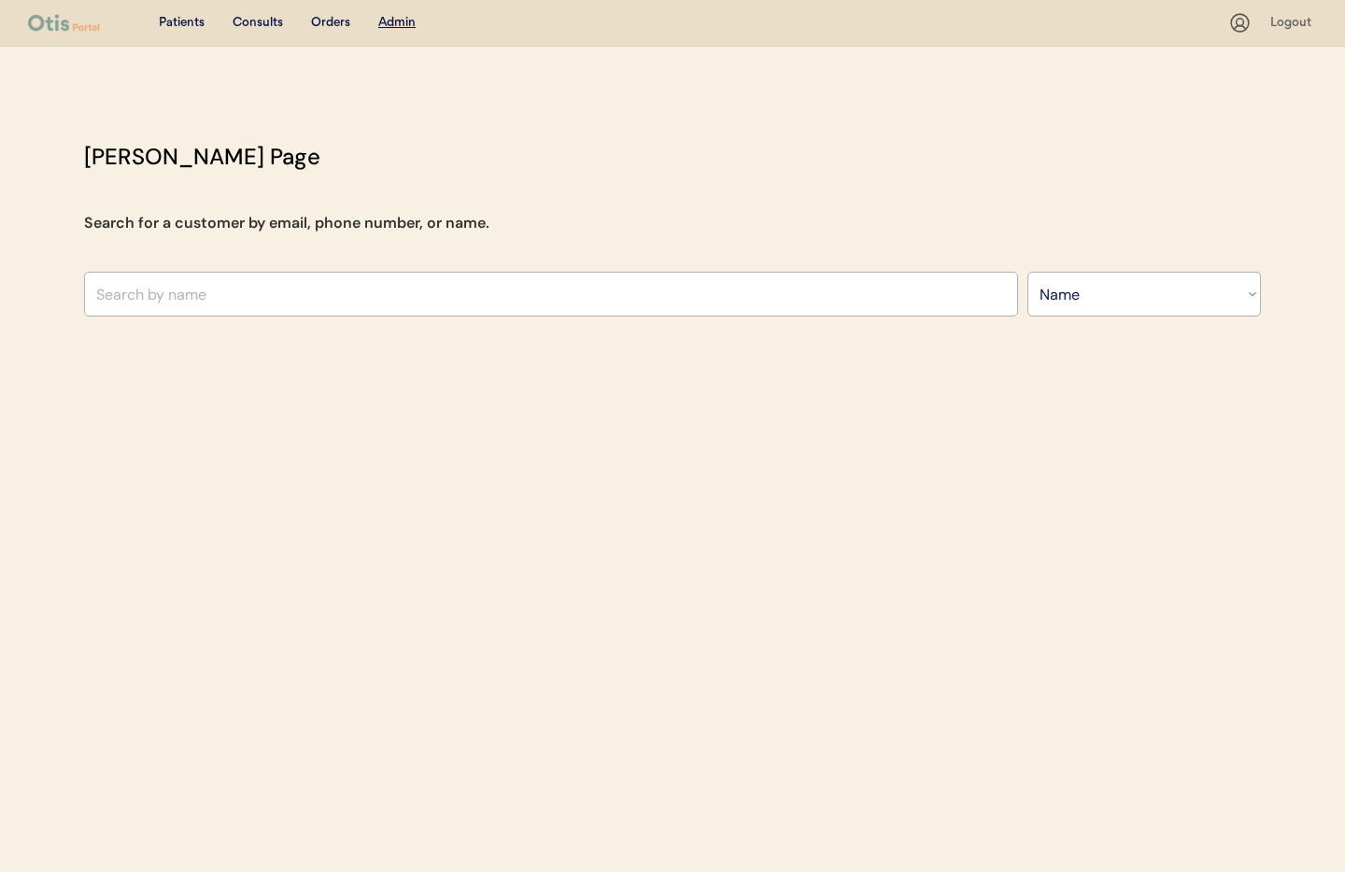
click at [397, 20] on u "Admin" at bounding box center [396, 22] width 37 height 13
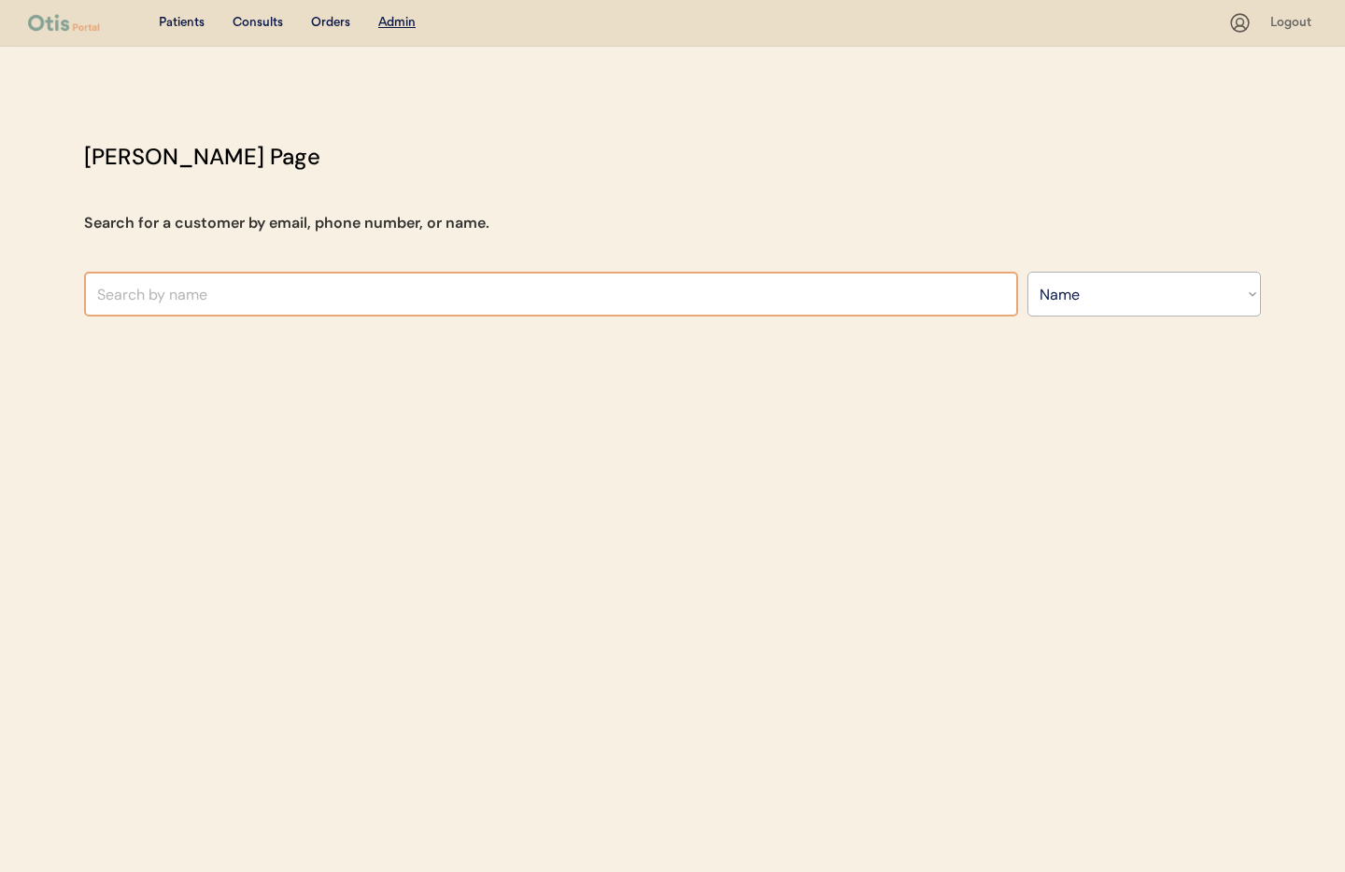
click at [262, 288] on input "text" at bounding box center [551, 294] width 934 height 45
paste input "[PHONE_NUMBER]"
drag, startPoint x: 165, startPoint y: 293, endPoint x: 58, endPoint y: 288, distance: 107.6
click at [58, 288] on div "Patients Consults Orders Admin Logout [PERSON_NAME] Admin Page Search for a cus…" at bounding box center [672, 436] width 1345 height 872
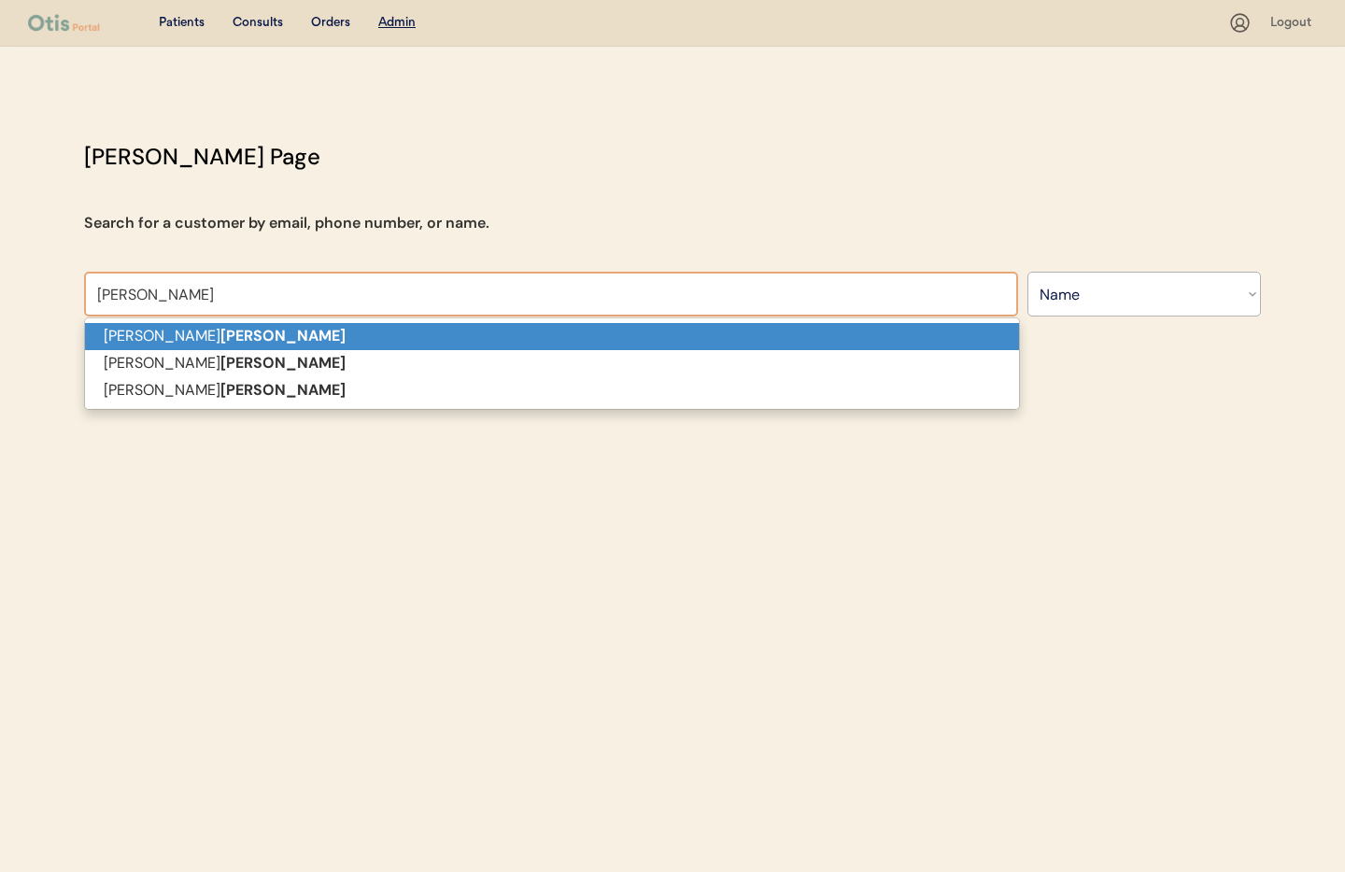
click at [117, 342] on p "[PERSON_NAME]" at bounding box center [552, 336] width 934 height 27
type input "[PERSON_NAME]"
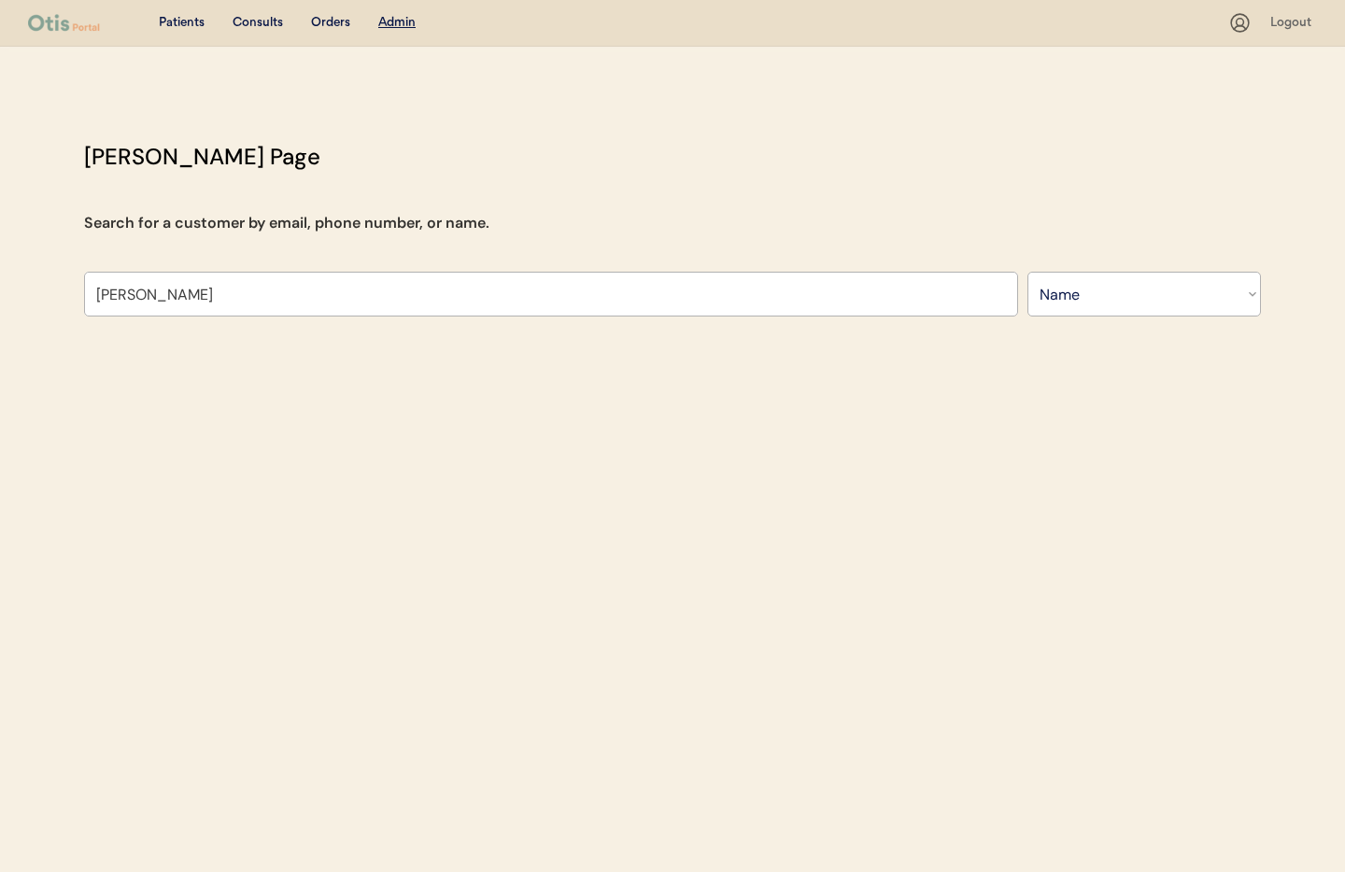
select select "true"
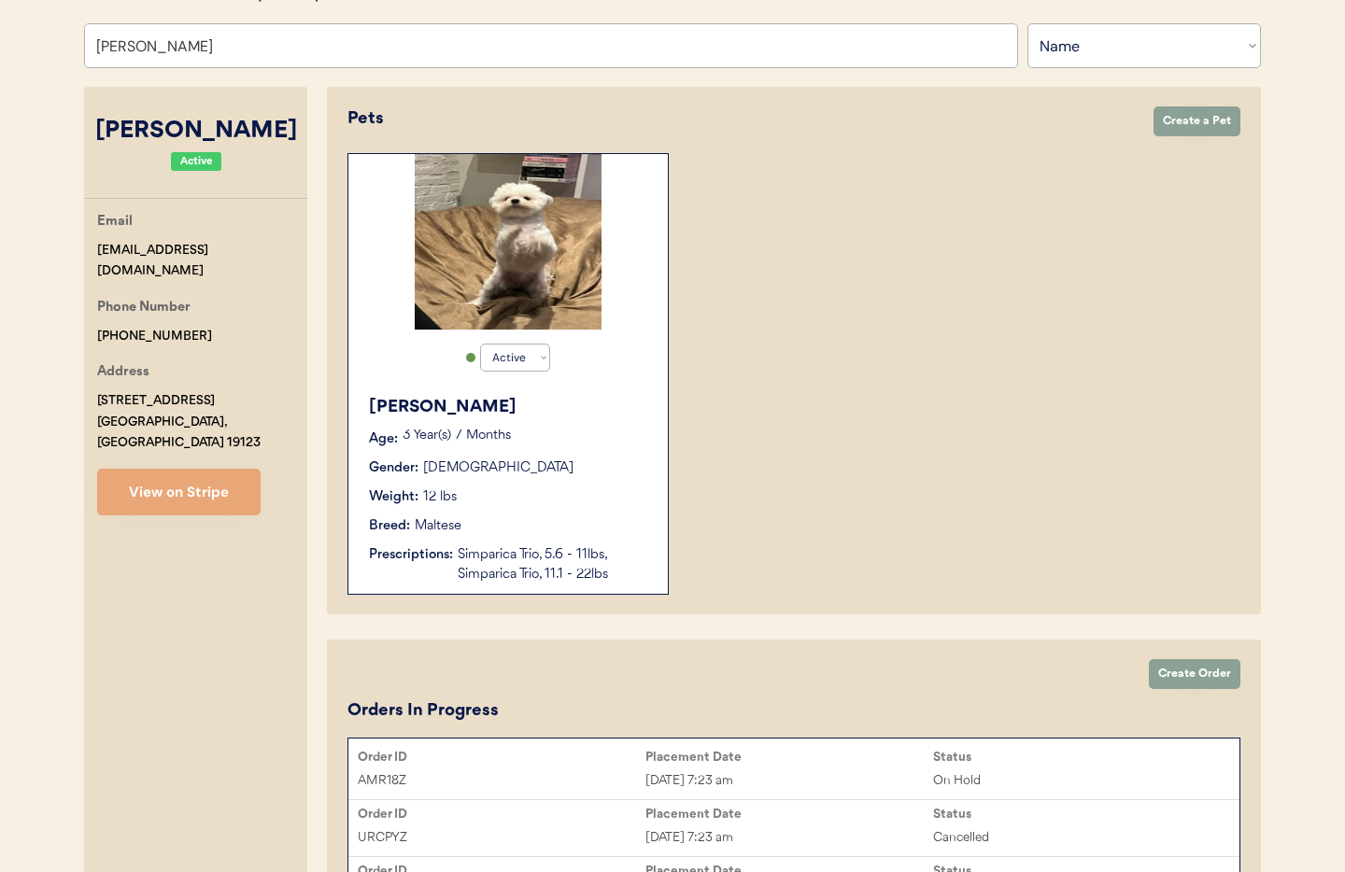
scroll to position [220, 0]
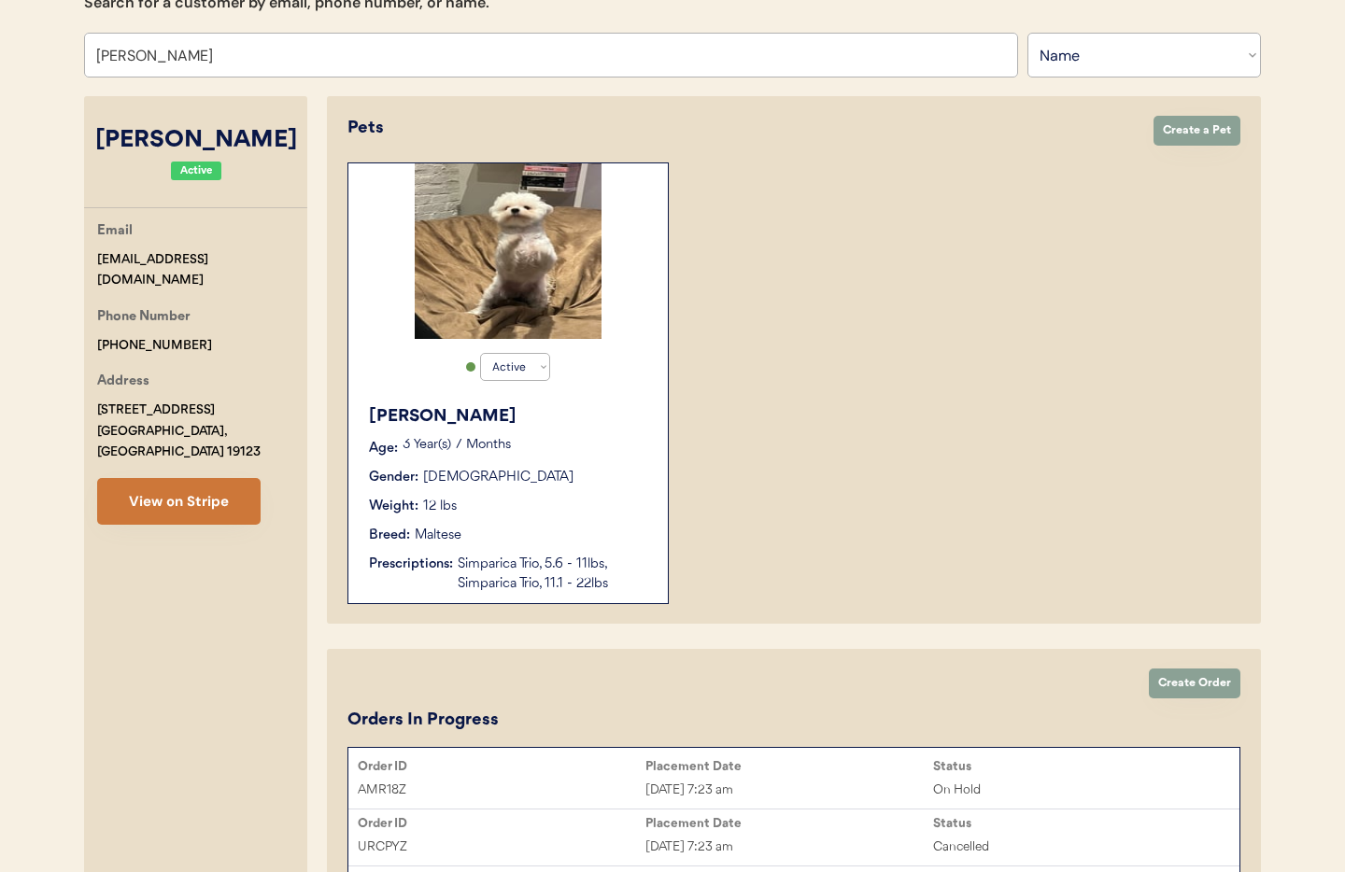
type input "[PERSON_NAME]"
click at [182, 478] on button "View on Stripe" at bounding box center [178, 501] width 163 height 47
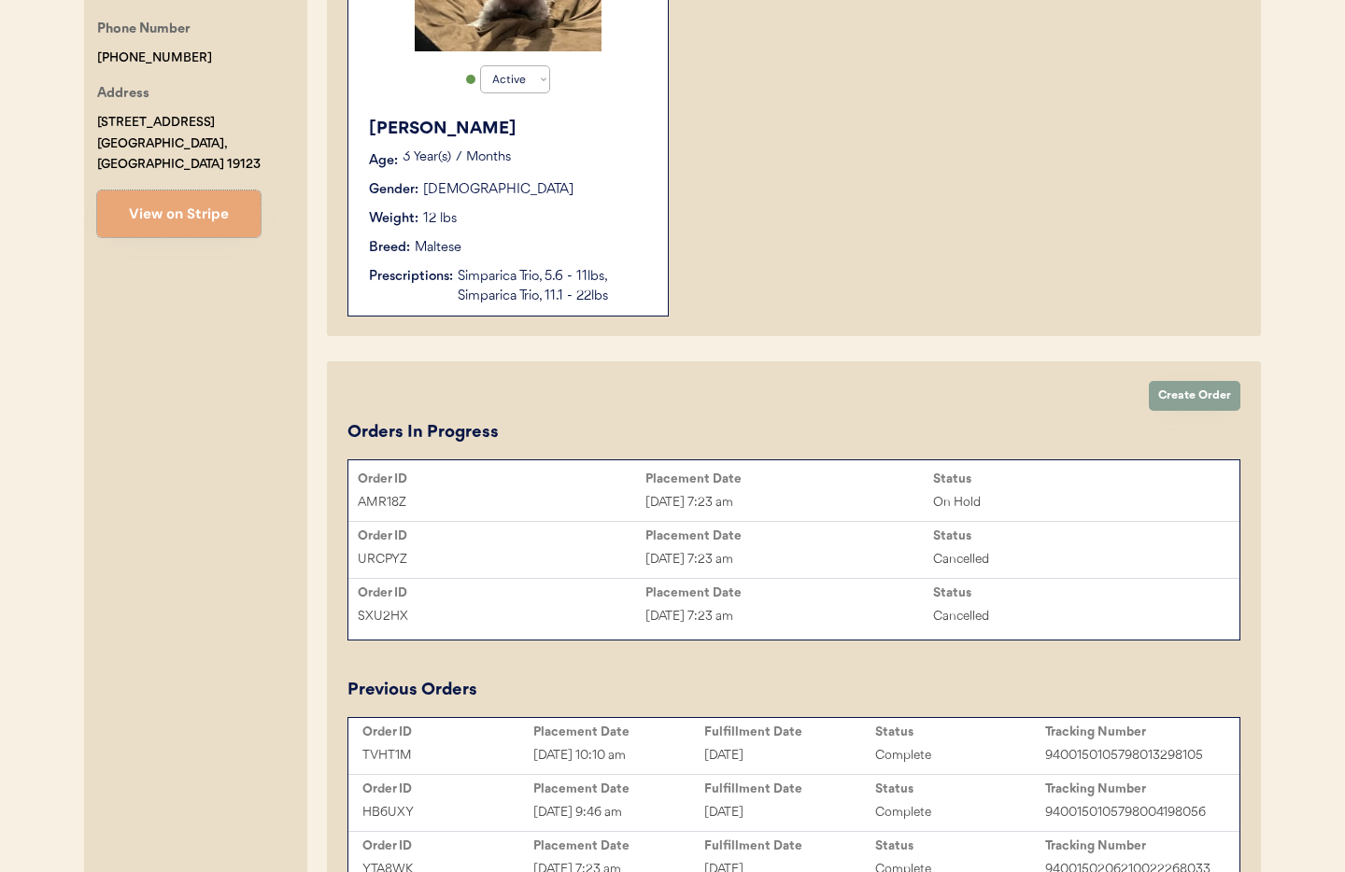
scroll to position [523, 0]
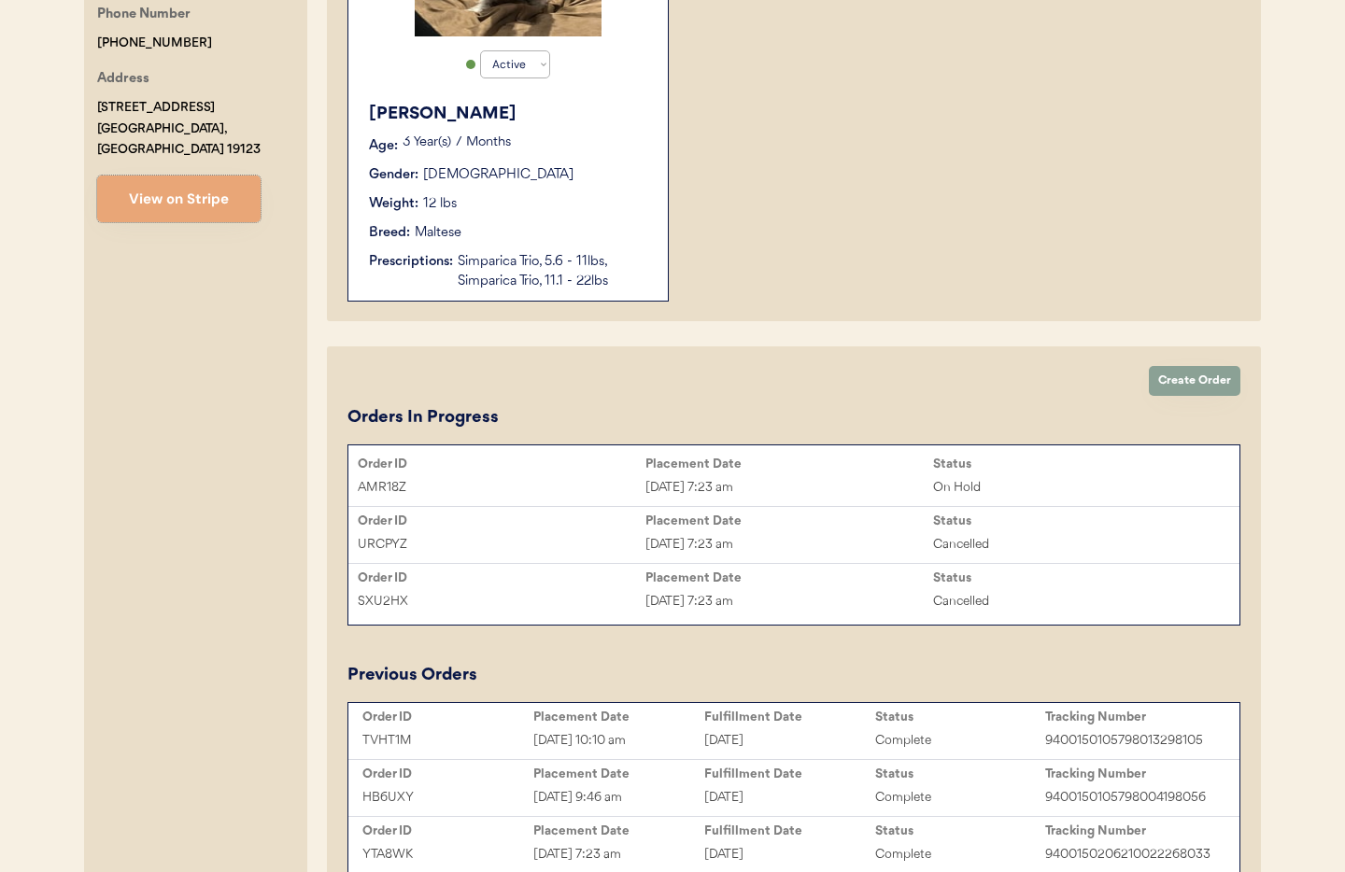
click at [815, 478] on div "Aug 20, 2025 7:23 am" at bounding box center [789, 487] width 288 height 21
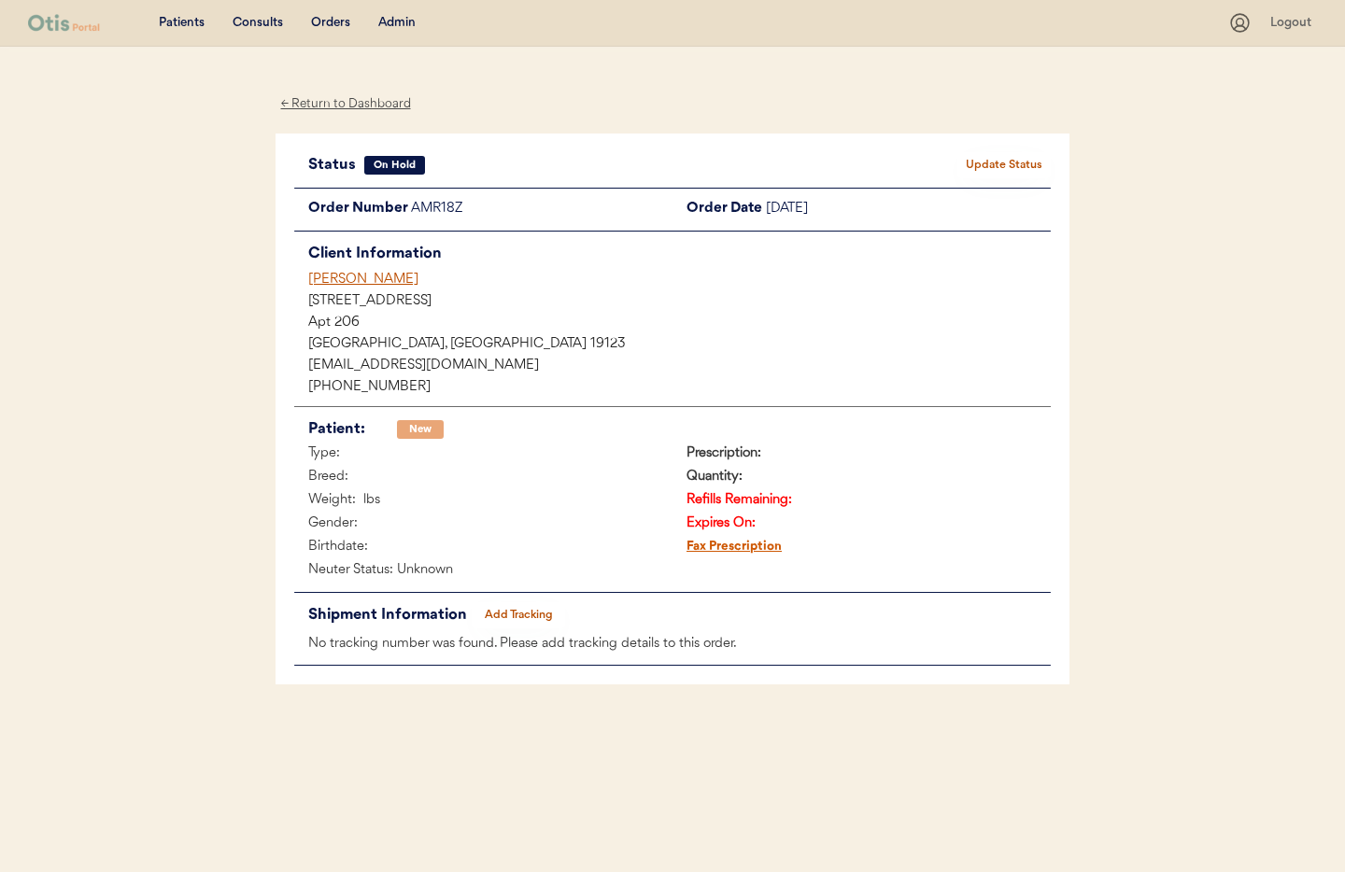
click at [431, 430] on div "New" at bounding box center [420, 430] width 28 height 0
click at [1003, 158] on button "Update Status" at bounding box center [1003, 165] width 93 height 26
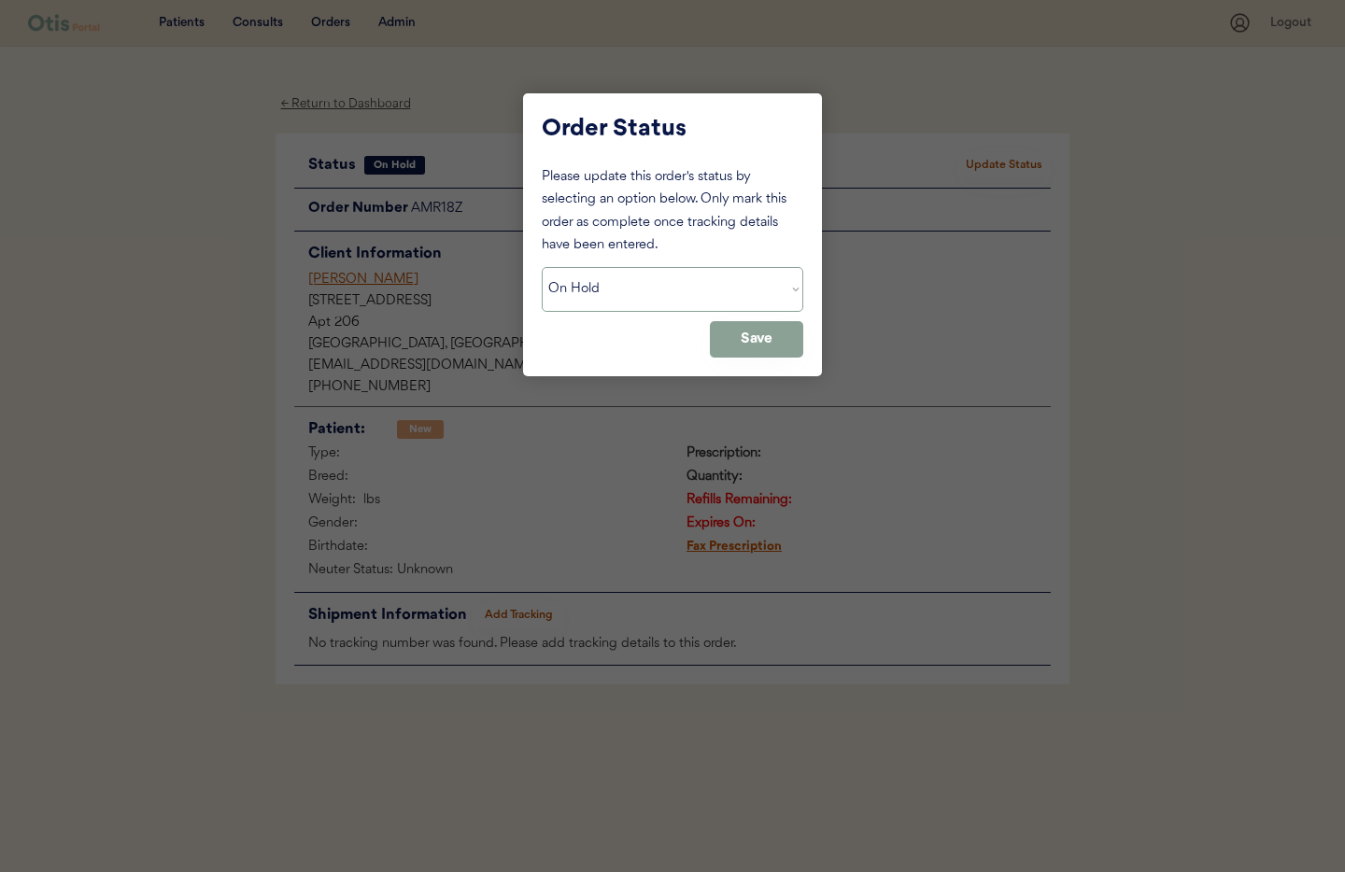
click at [685, 288] on select "Status On Hold New In Progress Complete Pending HW Consent Cancelled" at bounding box center [673, 289] width 262 height 45
select select ""cancelled""
click at [542, 267] on select "Status On Hold New In Progress Complete Pending HW Consent Cancelled" at bounding box center [673, 289] width 262 height 45
click at [623, 294] on select "Status On Hold New In Progress Complete Pending HW Consent Cancelled" at bounding box center [673, 289] width 262 height 45
click at [542, 267] on select "Status On Hold New In Progress Complete Pending HW Consent Cancelled" at bounding box center [673, 289] width 262 height 45
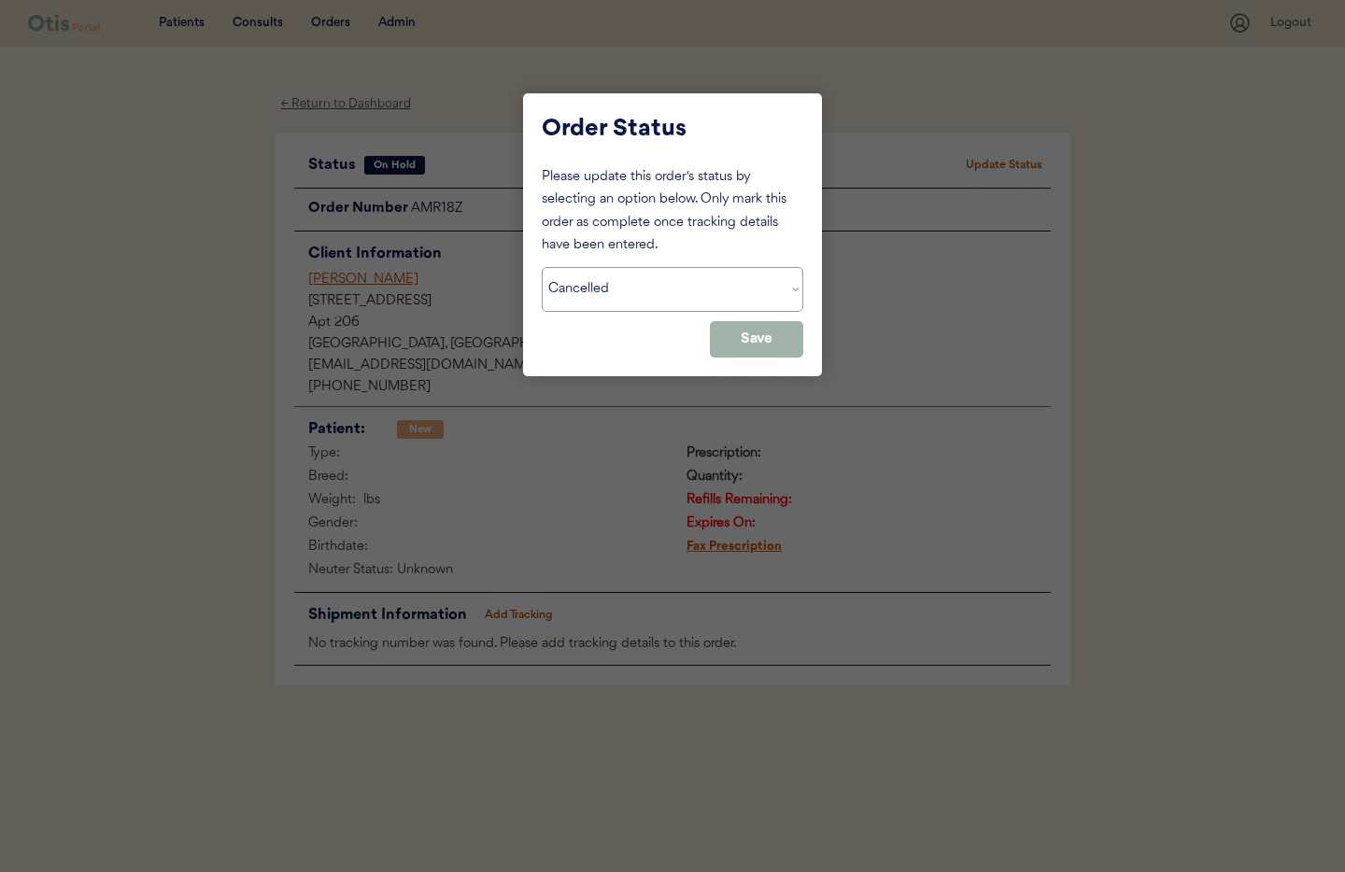
click at [728, 334] on button "Save" at bounding box center [756, 339] width 93 height 36
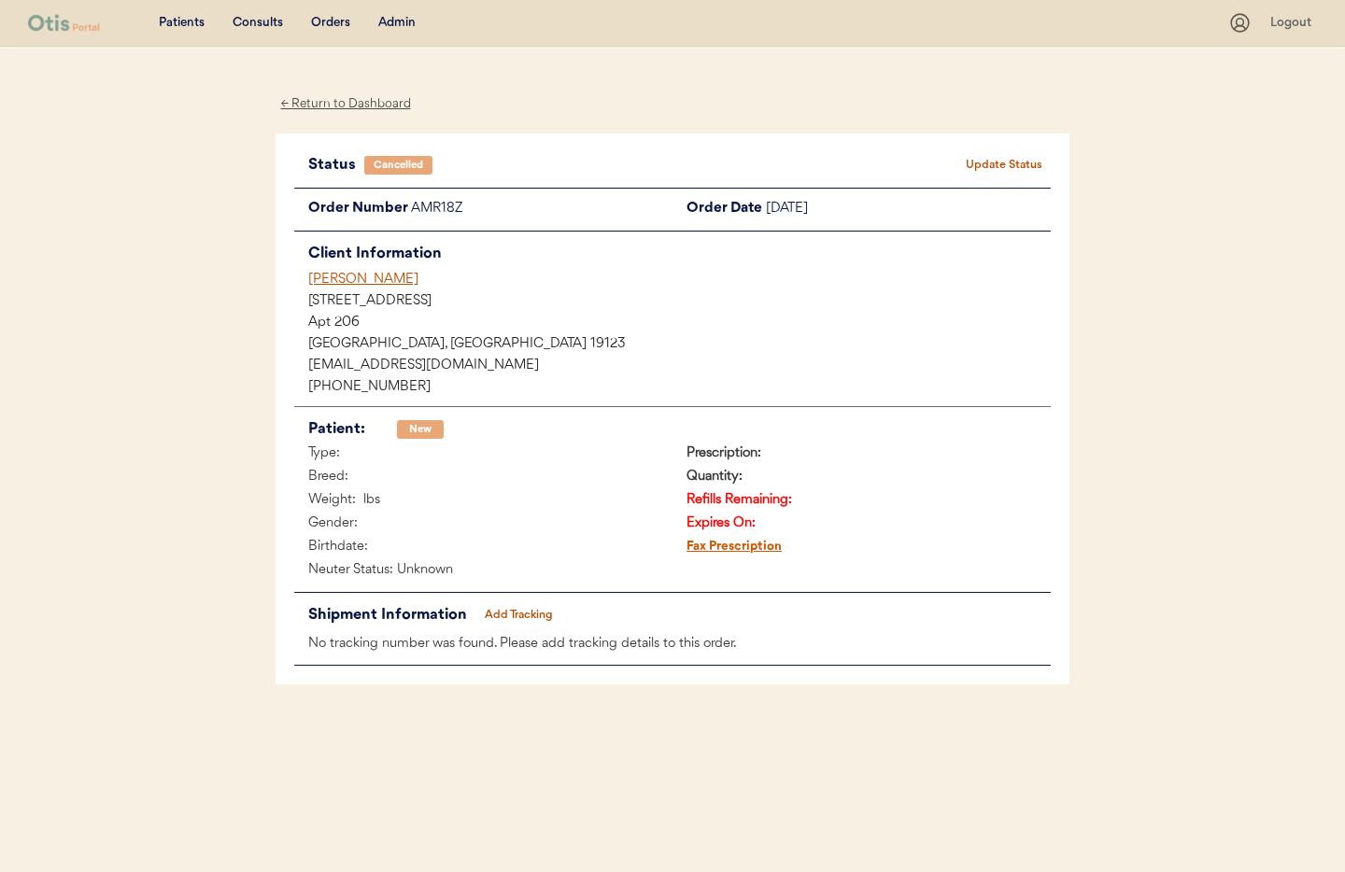
click at [361, 106] on div "← Return to Dashboard" at bounding box center [346, 103] width 140 height 21
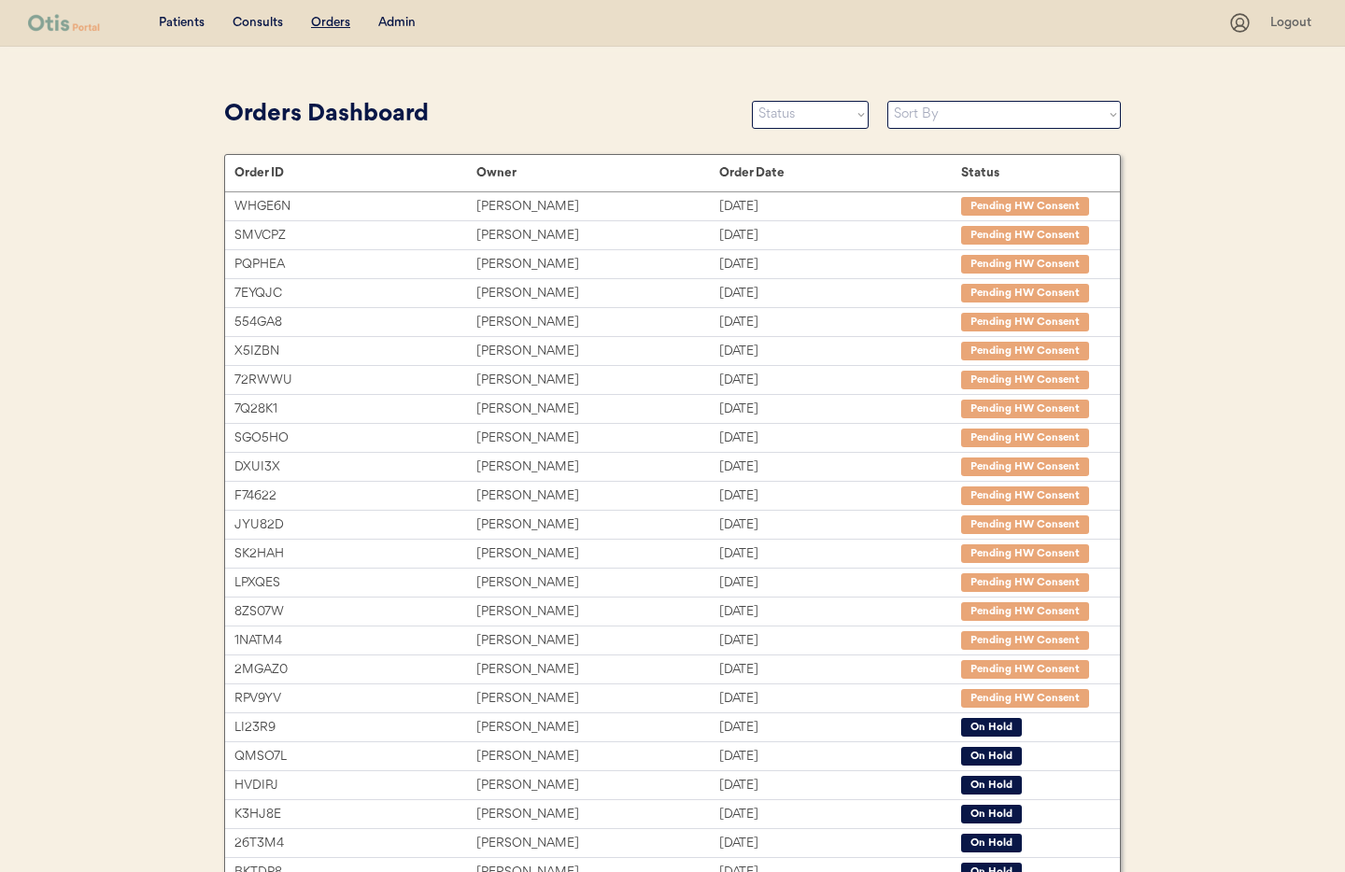
drag, startPoint x: 396, startPoint y: 13, endPoint x: 405, endPoint y: 62, distance: 49.5
click at [396, 14] on div "Admin" at bounding box center [396, 23] width 37 height 19
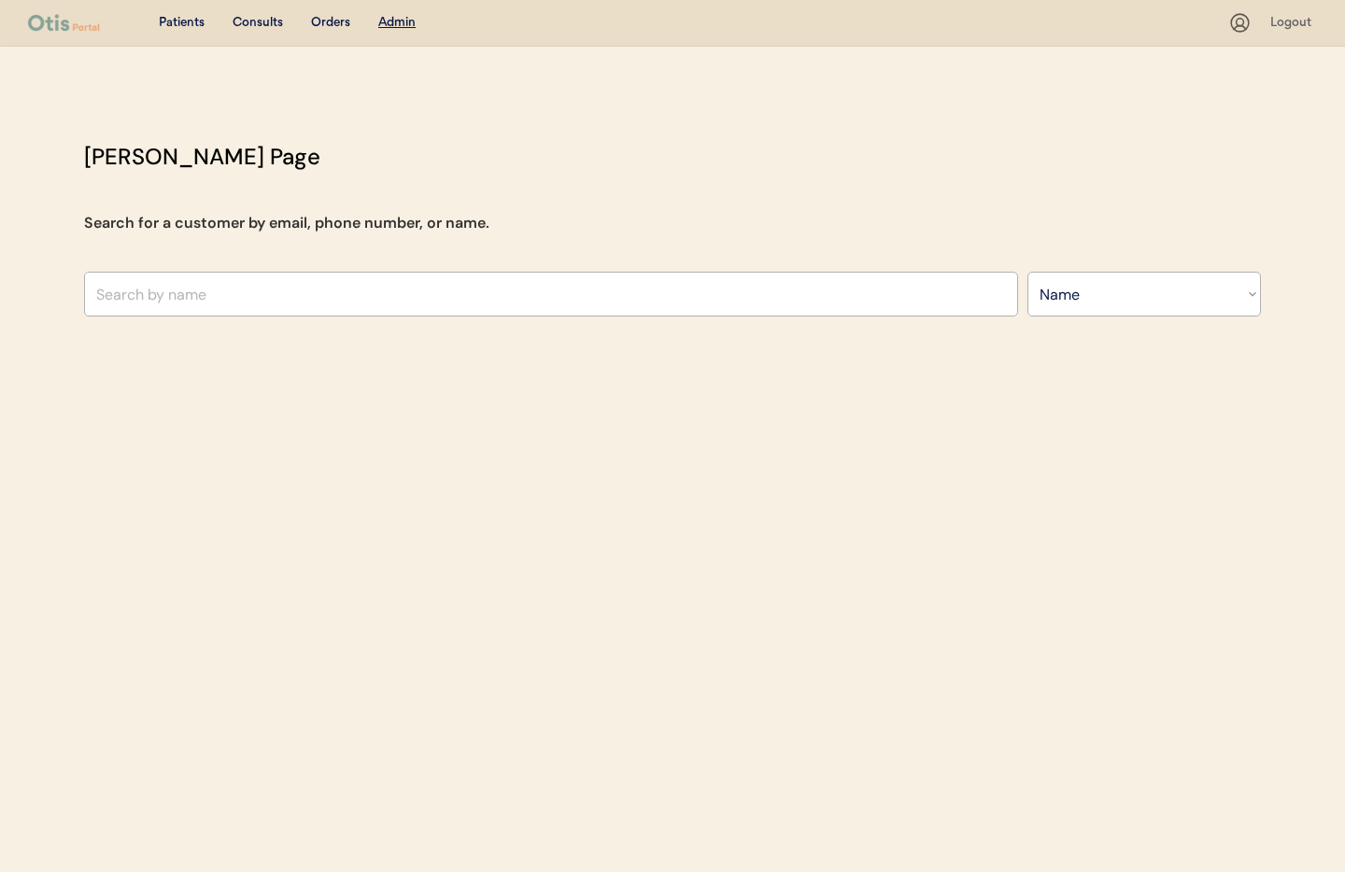
select select ""Name""
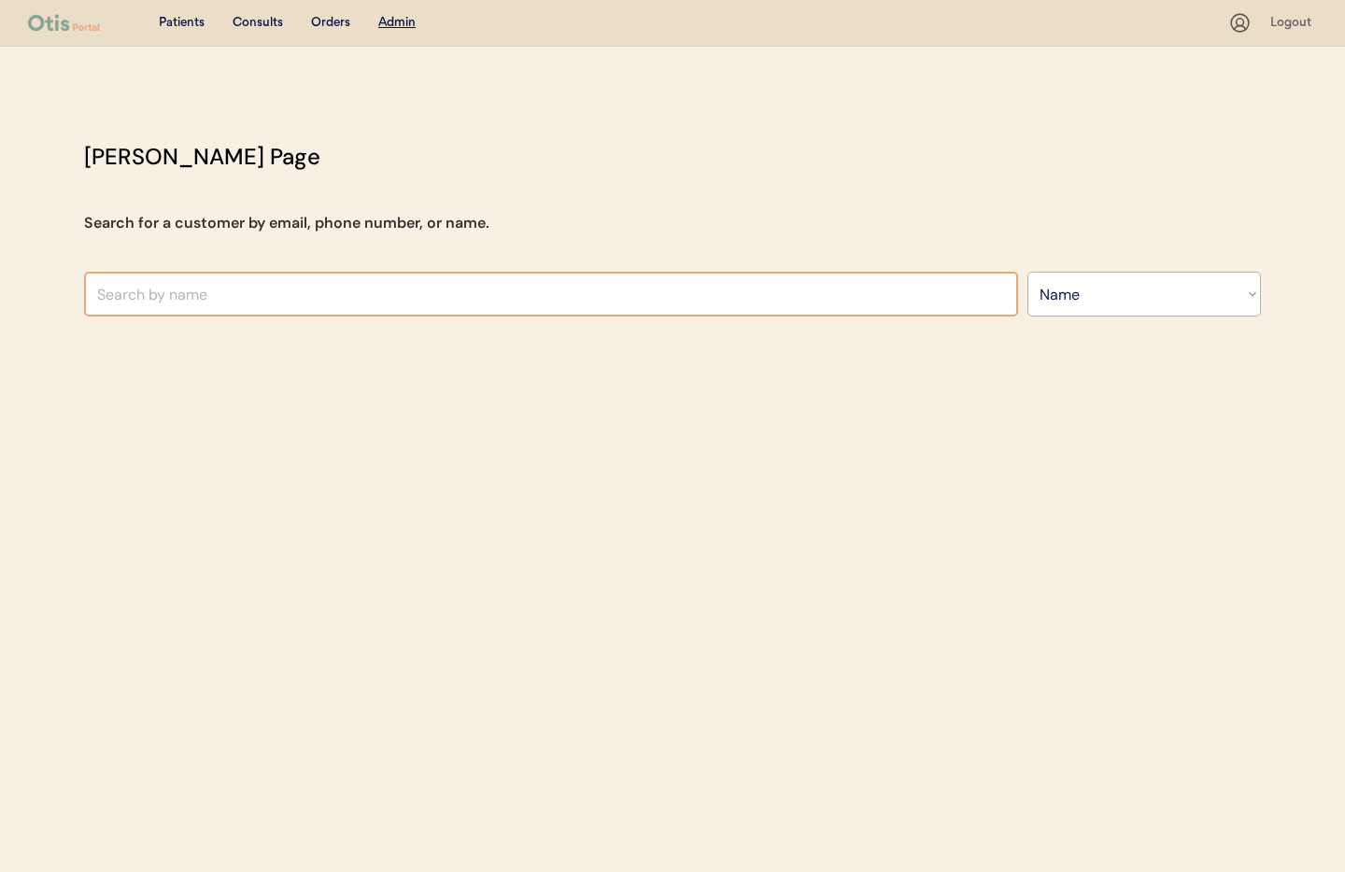
click at [315, 292] on input "text" at bounding box center [551, 294] width 934 height 45
type input "di"
type input "diego Pacheco"
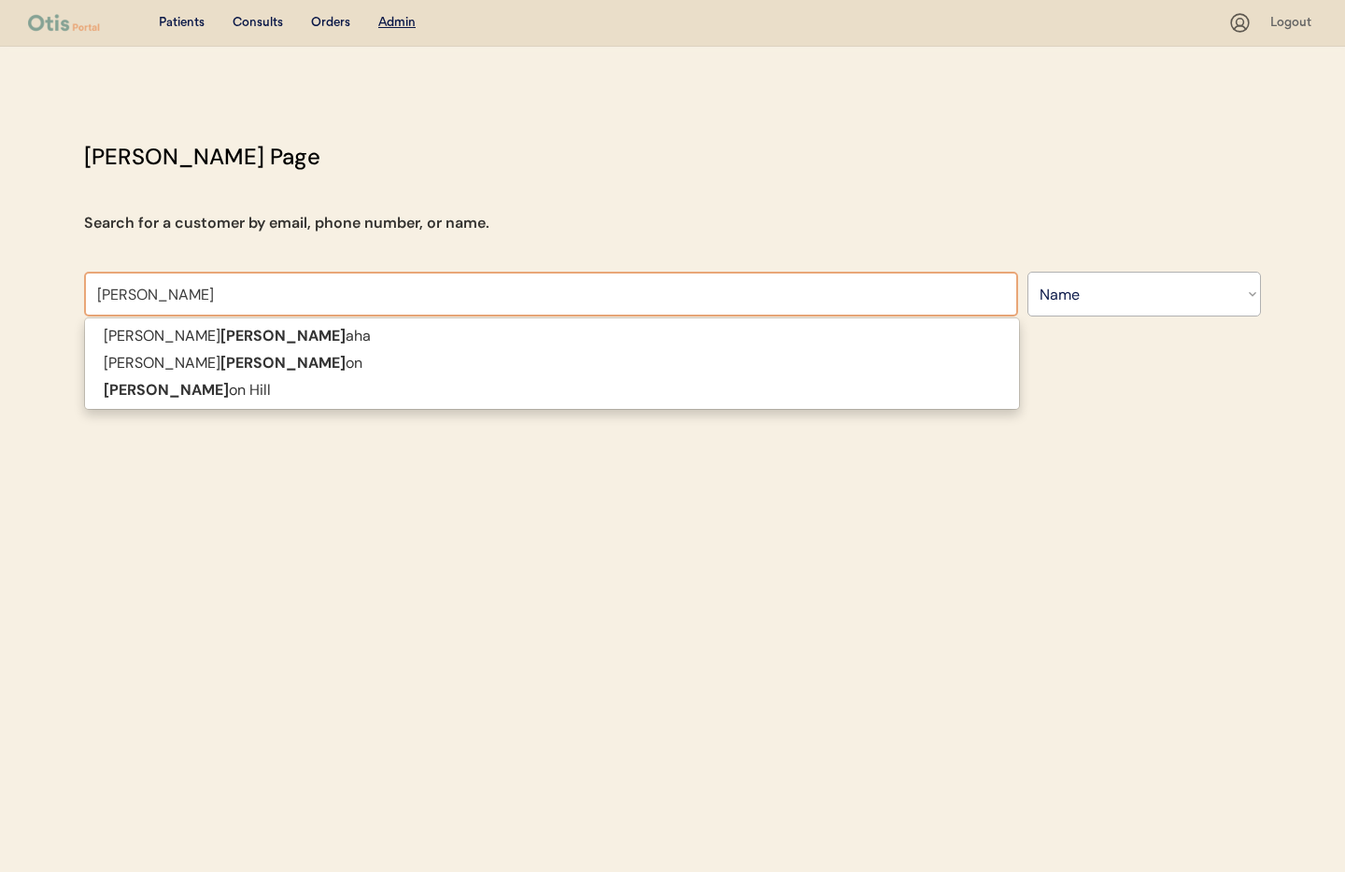
click at [166, 300] on input "dill" at bounding box center [551, 294] width 934 height 45
drag, startPoint x: 78, startPoint y: 292, endPoint x: 40, endPoint y: 292, distance: 38.3
click at [36, 292] on div "Patients Consults Orders Admin Logout Otis Admin Page Search for a customer by …" at bounding box center [672, 436] width 1345 height 872
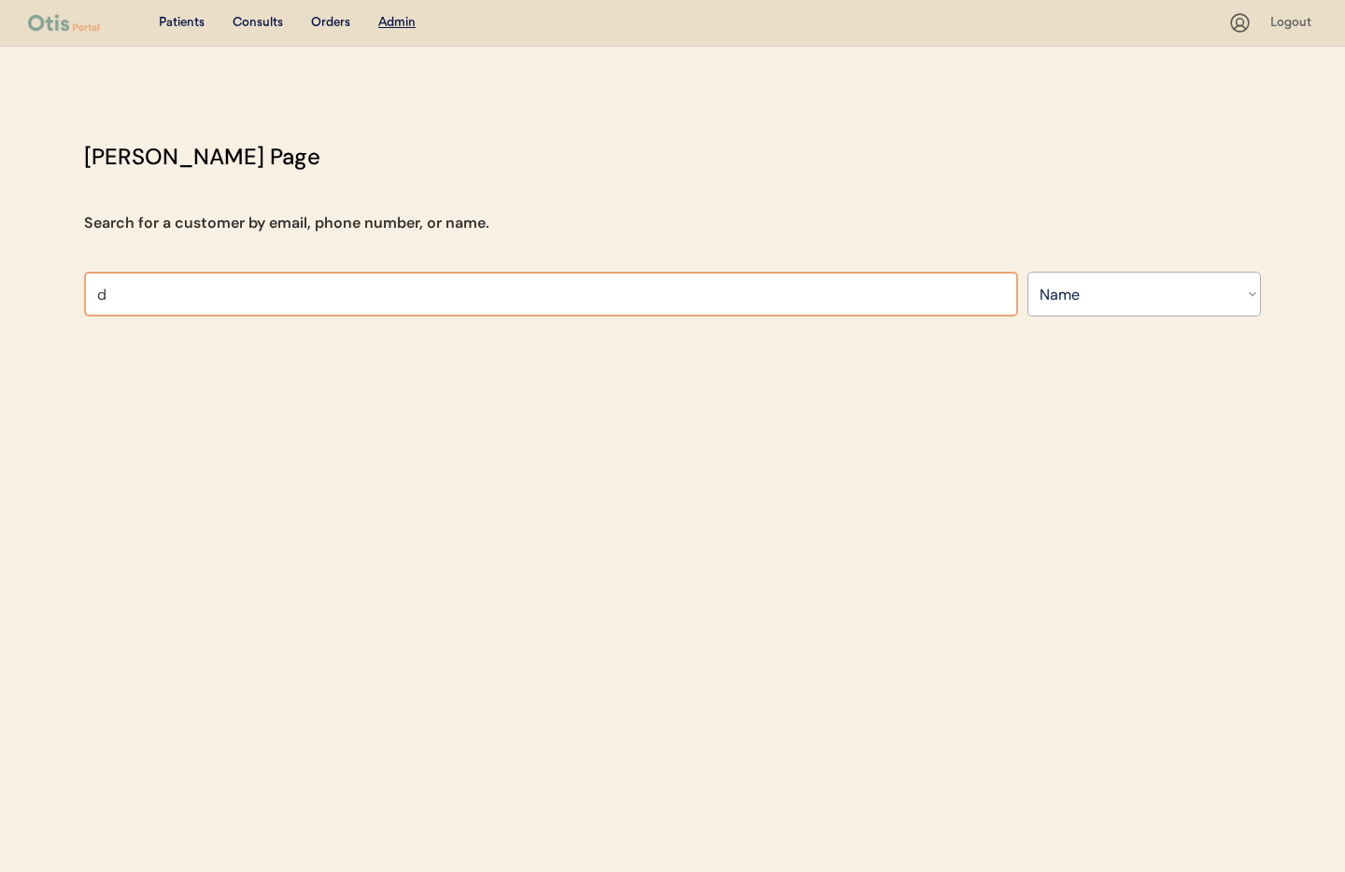
type input "di"
type input "diego Pacheco"
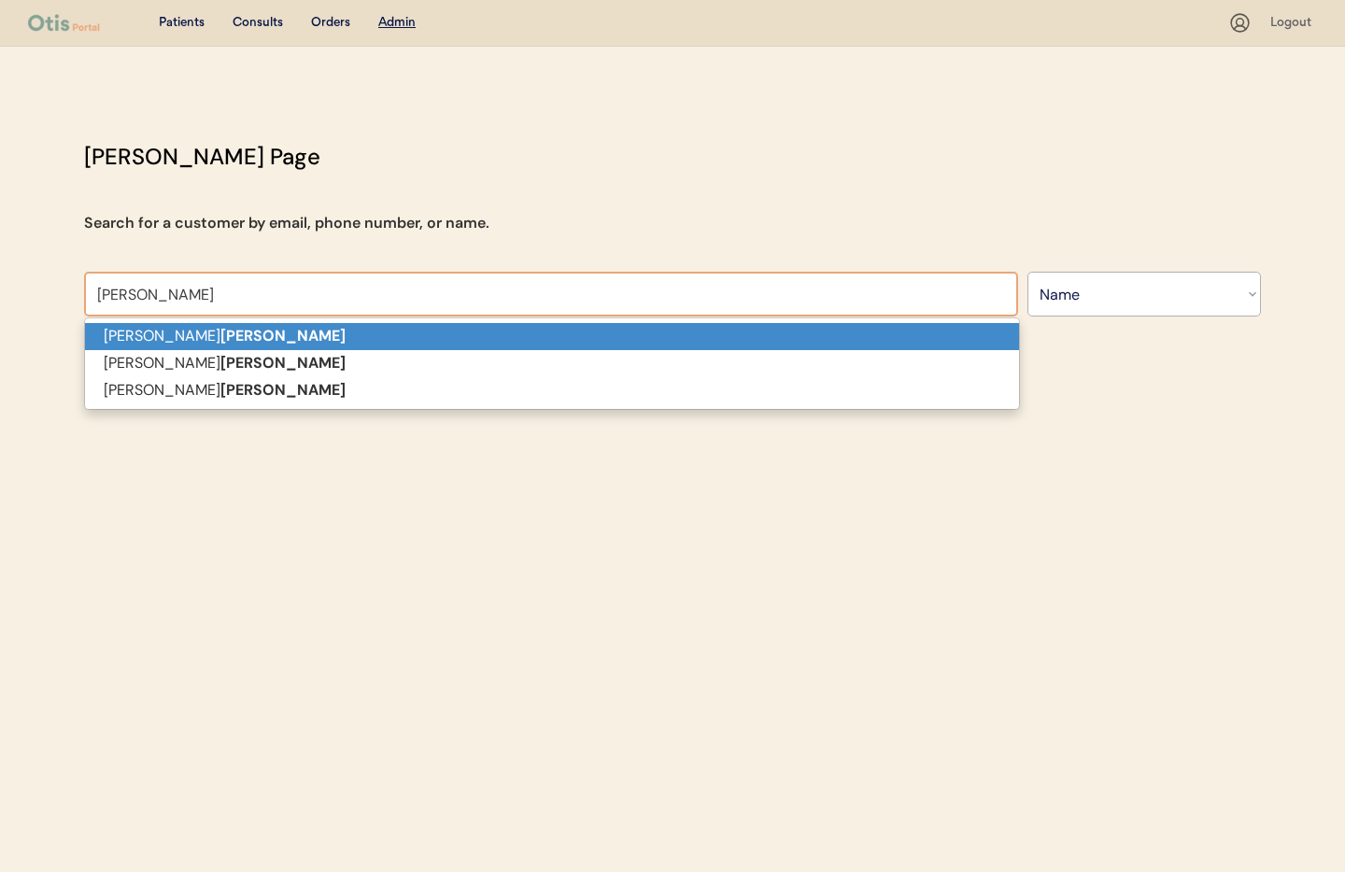
click at [116, 329] on p "Derek Dixon" at bounding box center [552, 336] width 934 height 27
type input "[PERSON_NAME]"
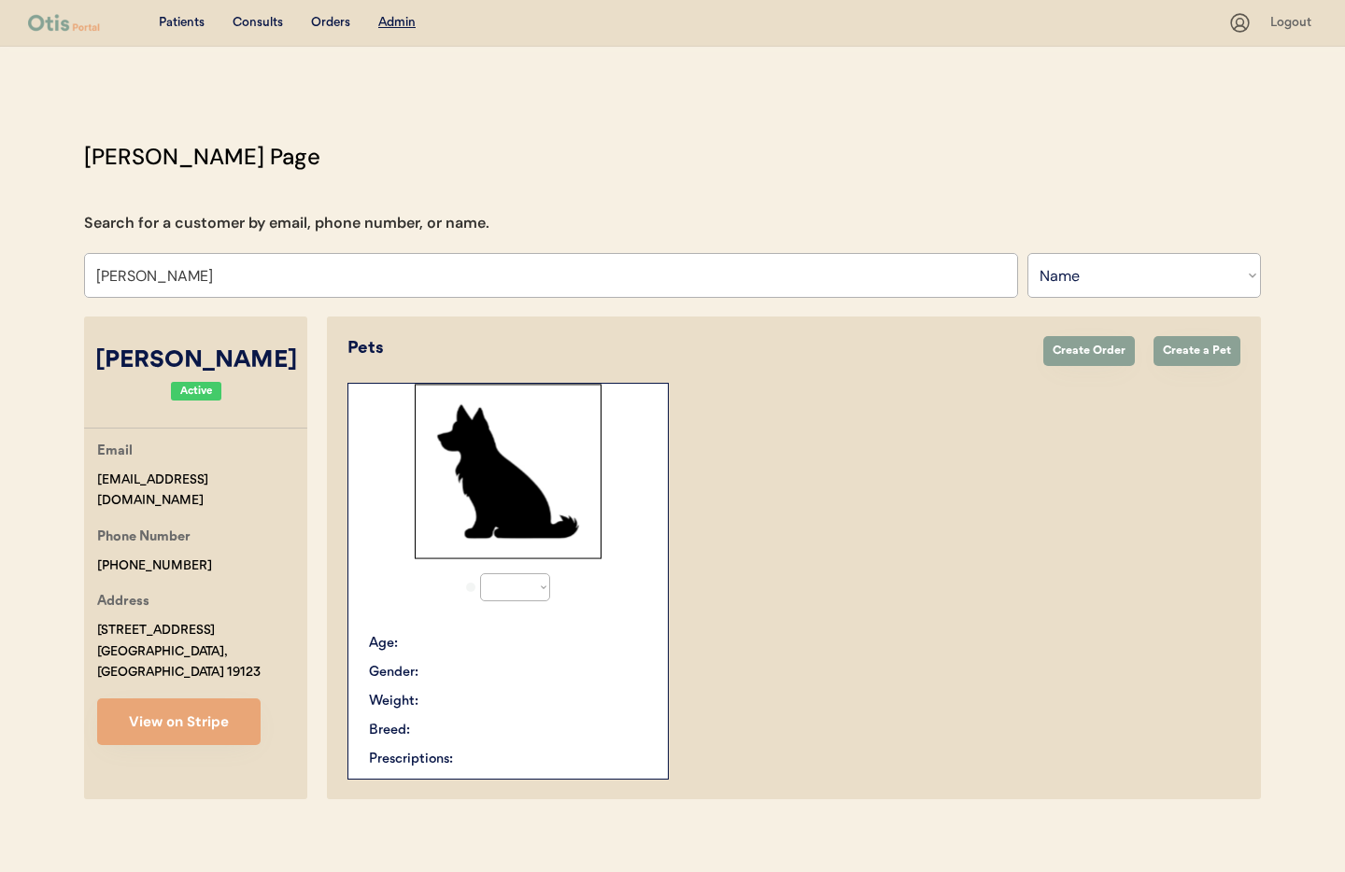
select select "true"
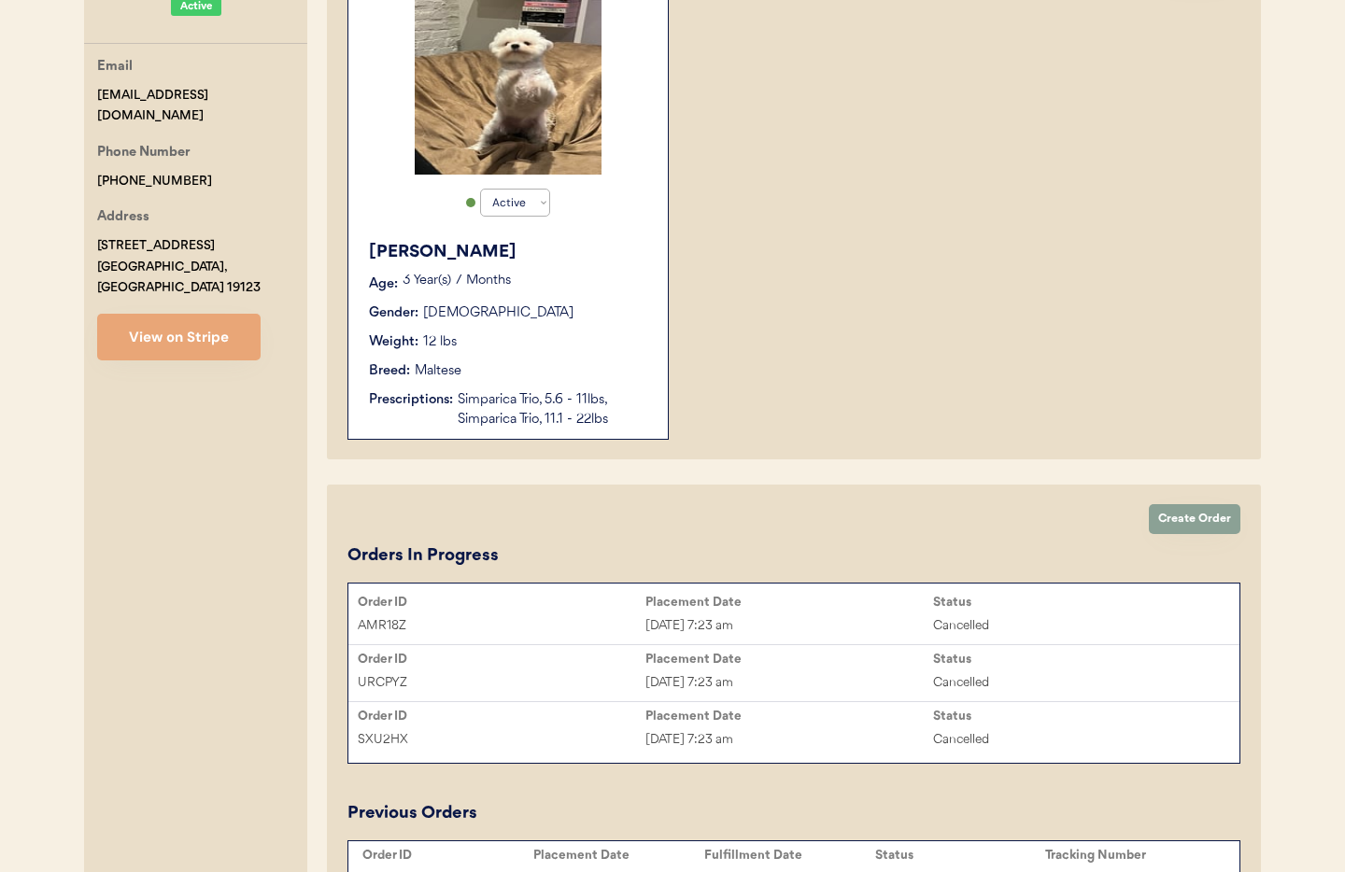
scroll to position [389, 0]
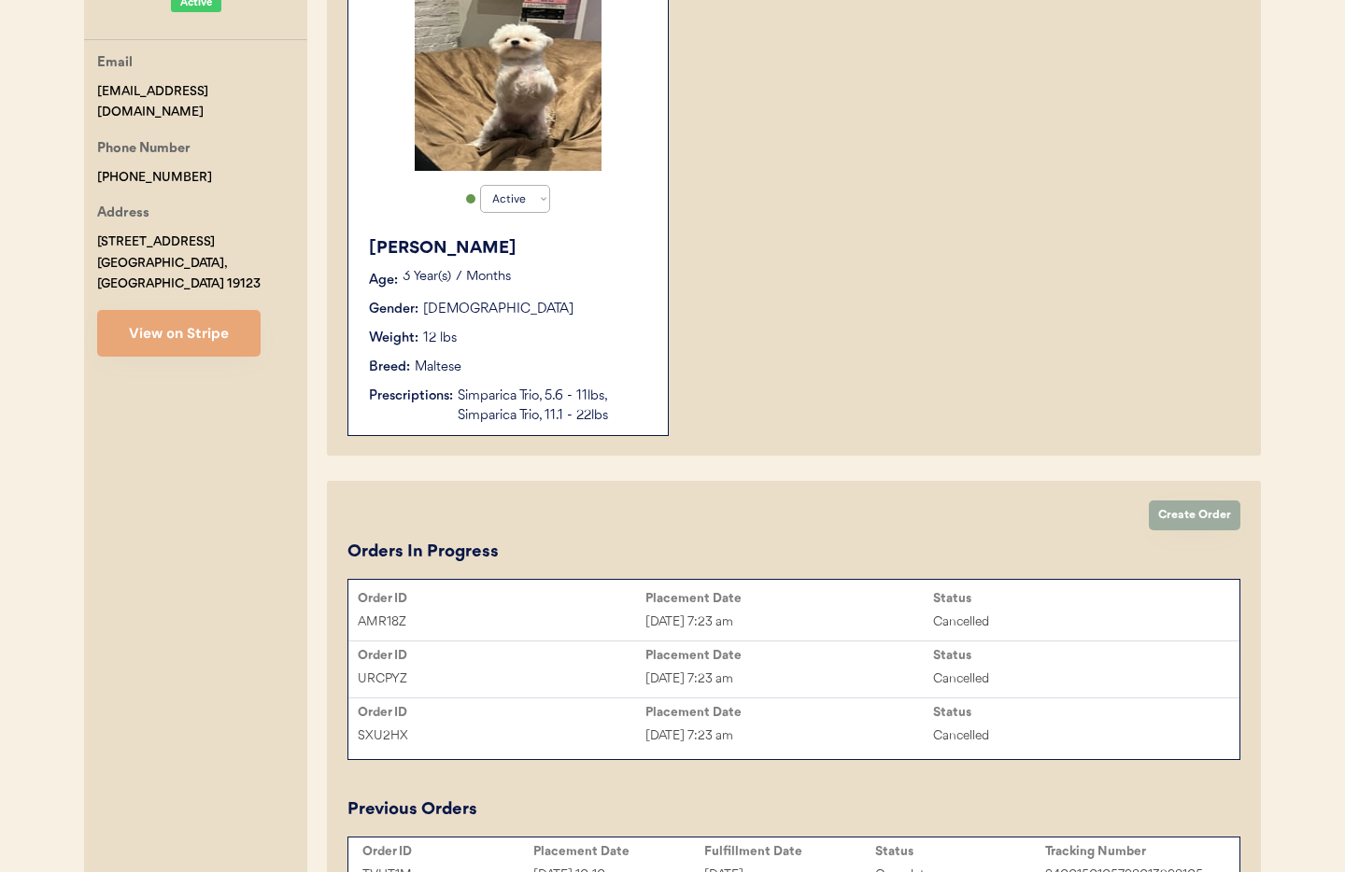
type input "[PERSON_NAME]"
click at [1194, 523] on button "Create Order" at bounding box center [1195, 516] width 92 height 30
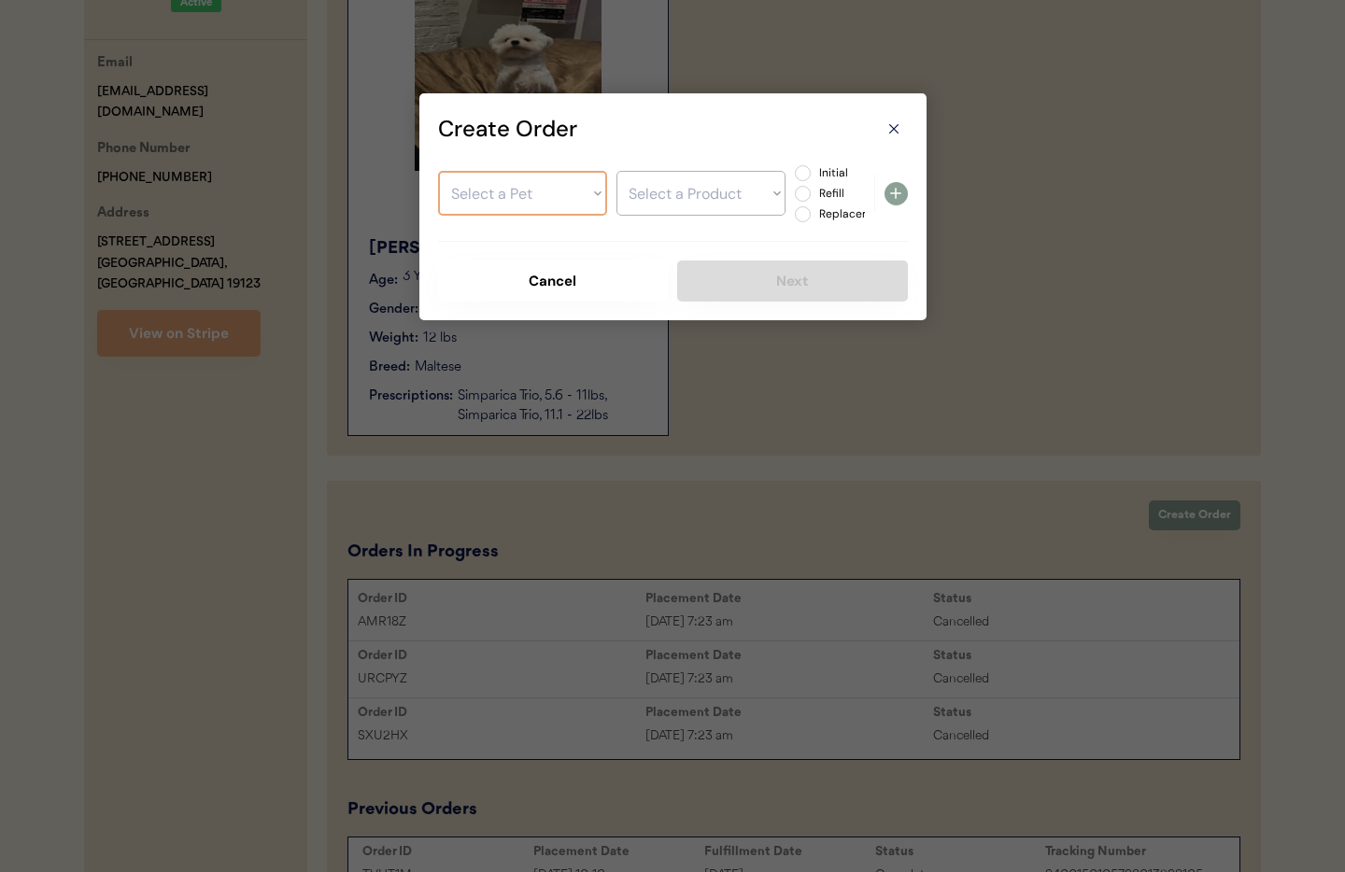
click at [529, 188] on select "Select a Pet Leo" at bounding box center [522, 193] width 169 height 45
select select ""1348695171700984260__LOOKUP__1721474312598x571937926060441600""
click at [438, 171] on select "Select a Pet Leo" at bounding box center [522, 193] width 169 height 45
click at [694, 197] on select "Select a Product Simparica Trio, 5.6 - 11lbs Simparica Trio, 11.1 - 22lbs" at bounding box center [700, 193] width 169 height 45
select select ""1348695171700984260__LOOKUP__1748463982749x374830133880029200""
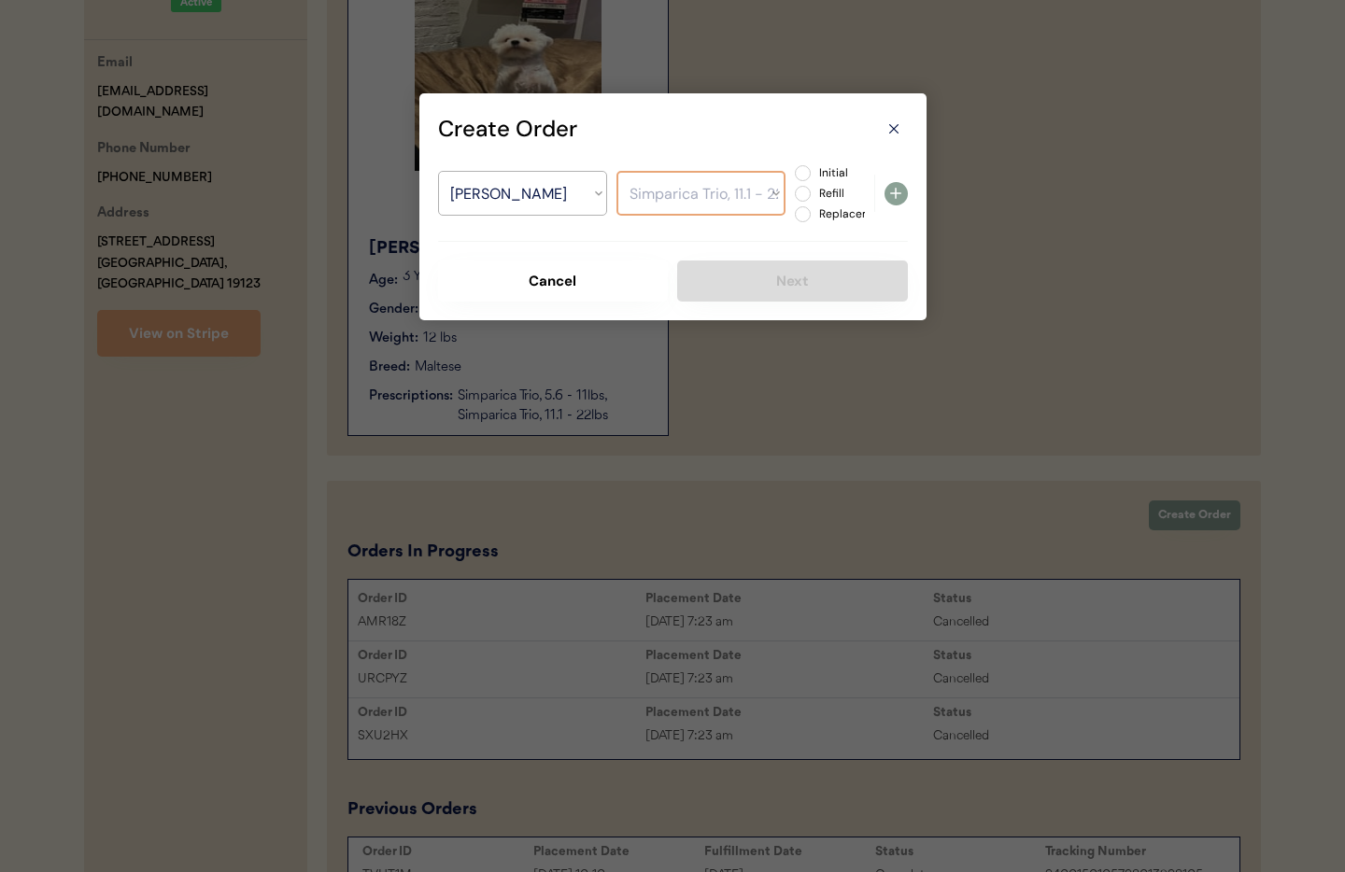
click at [616, 171] on select "Select a Product Simparica Trio, 5.6 - 11lbs Simparica Trio, 11.1 - 22lbs" at bounding box center [700, 193] width 169 height 45
click at [814, 191] on label "Refill" at bounding box center [855, 193] width 82 height 11
click at [793, 179] on input "Refill" at bounding box center [787, 173] width 12 height 12
radio input "true"
click at [889, 191] on icon at bounding box center [896, 193] width 22 height 22
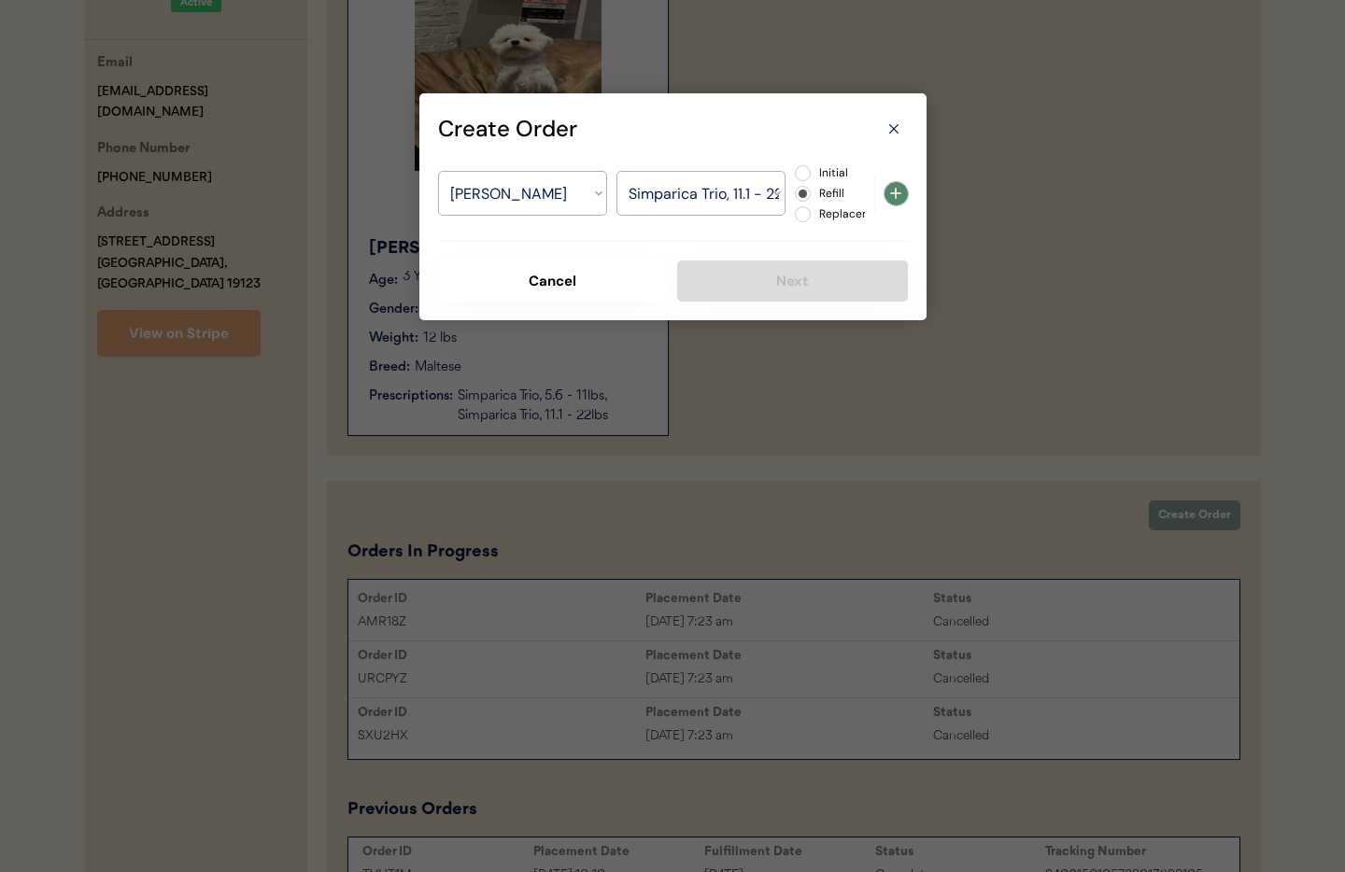
select select ""PLACEHOLDER_1427118222253""
radio input "false"
select select ""PLACEHOLDER_1427118222253""
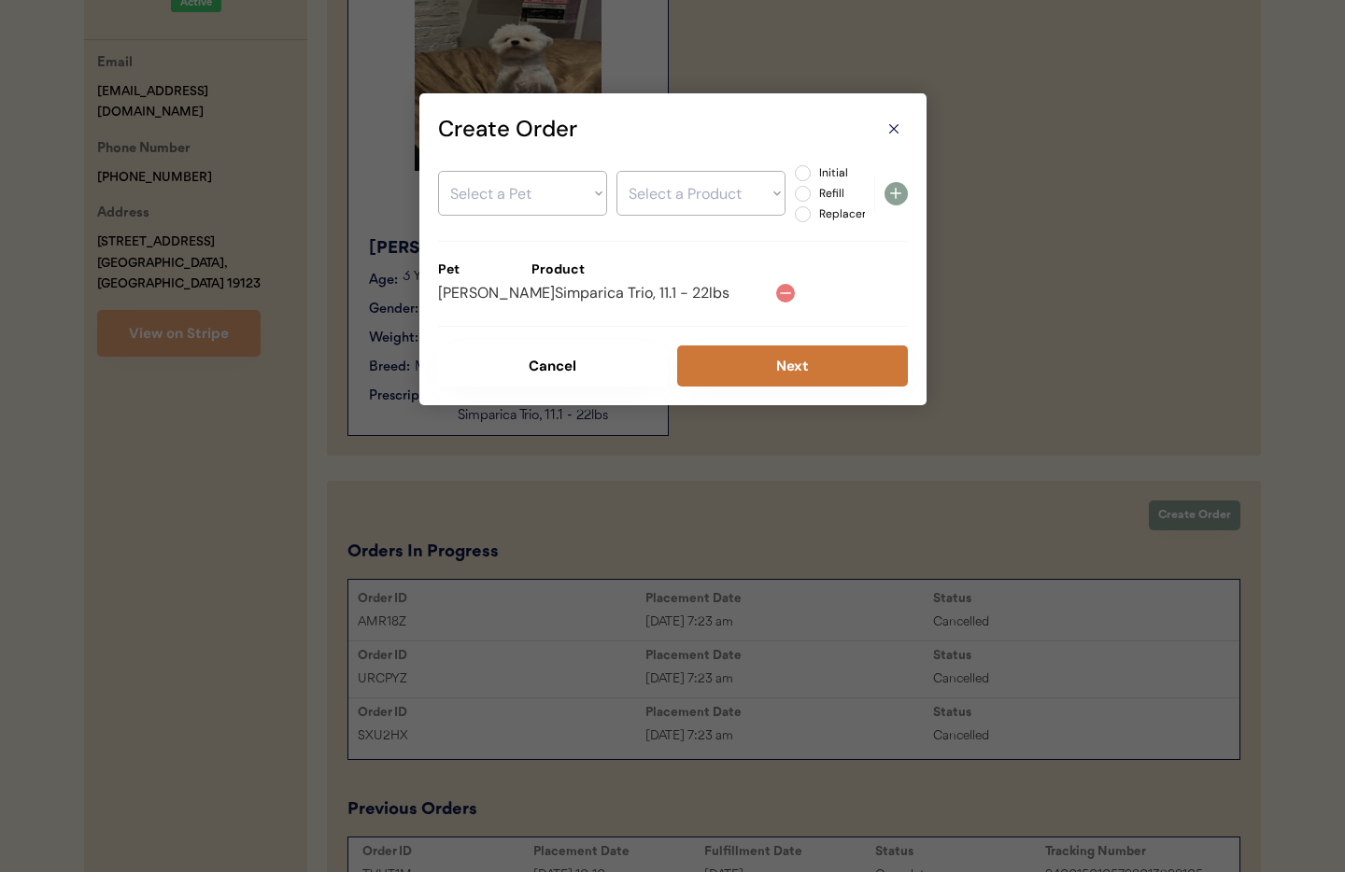
click at [776, 364] on button "Next" at bounding box center [792, 366] width 231 height 41
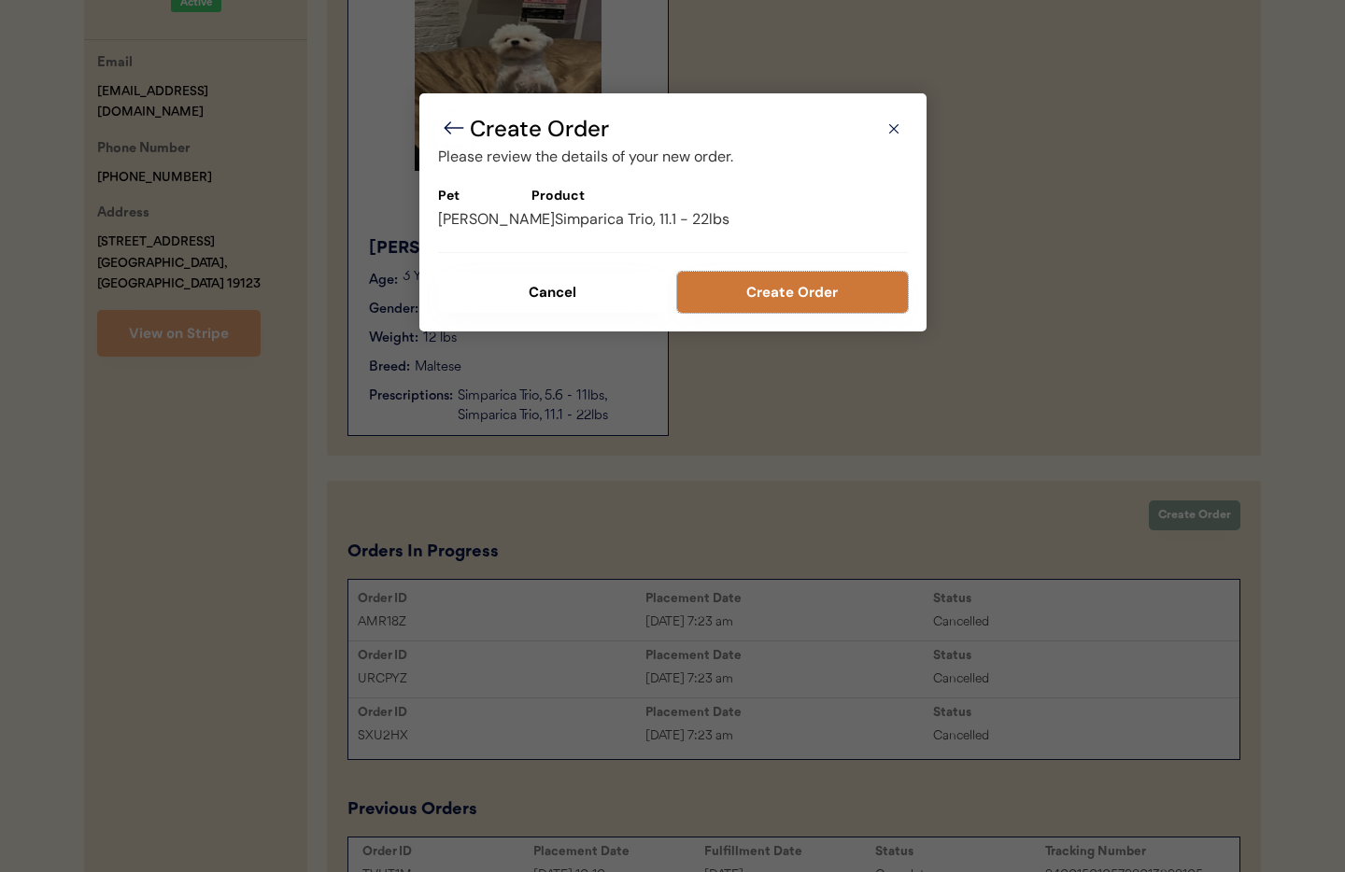
click at [777, 294] on button "Create Order" at bounding box center [792, 292] width 231 height 41
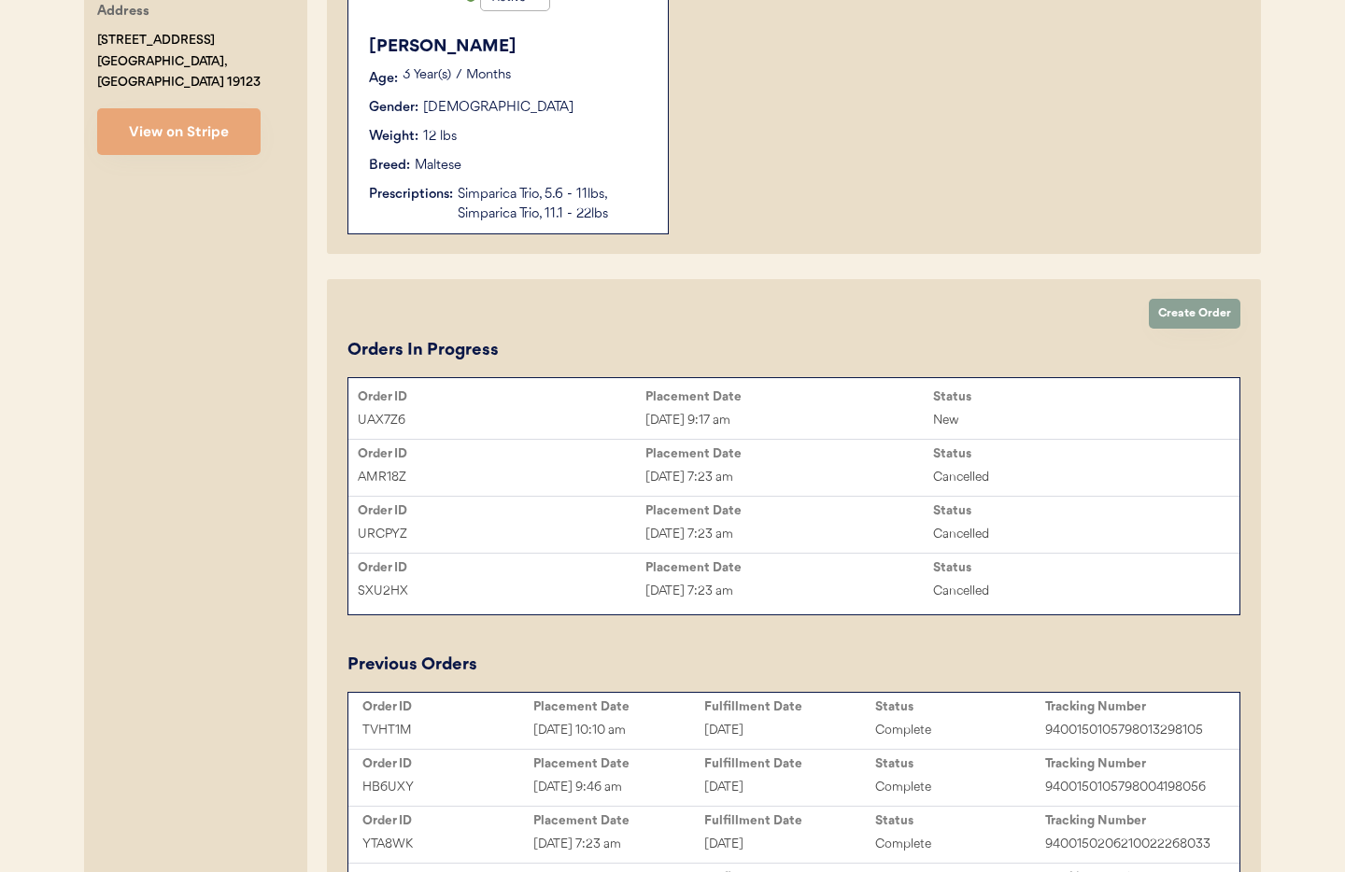
scroll to position [0, 0]
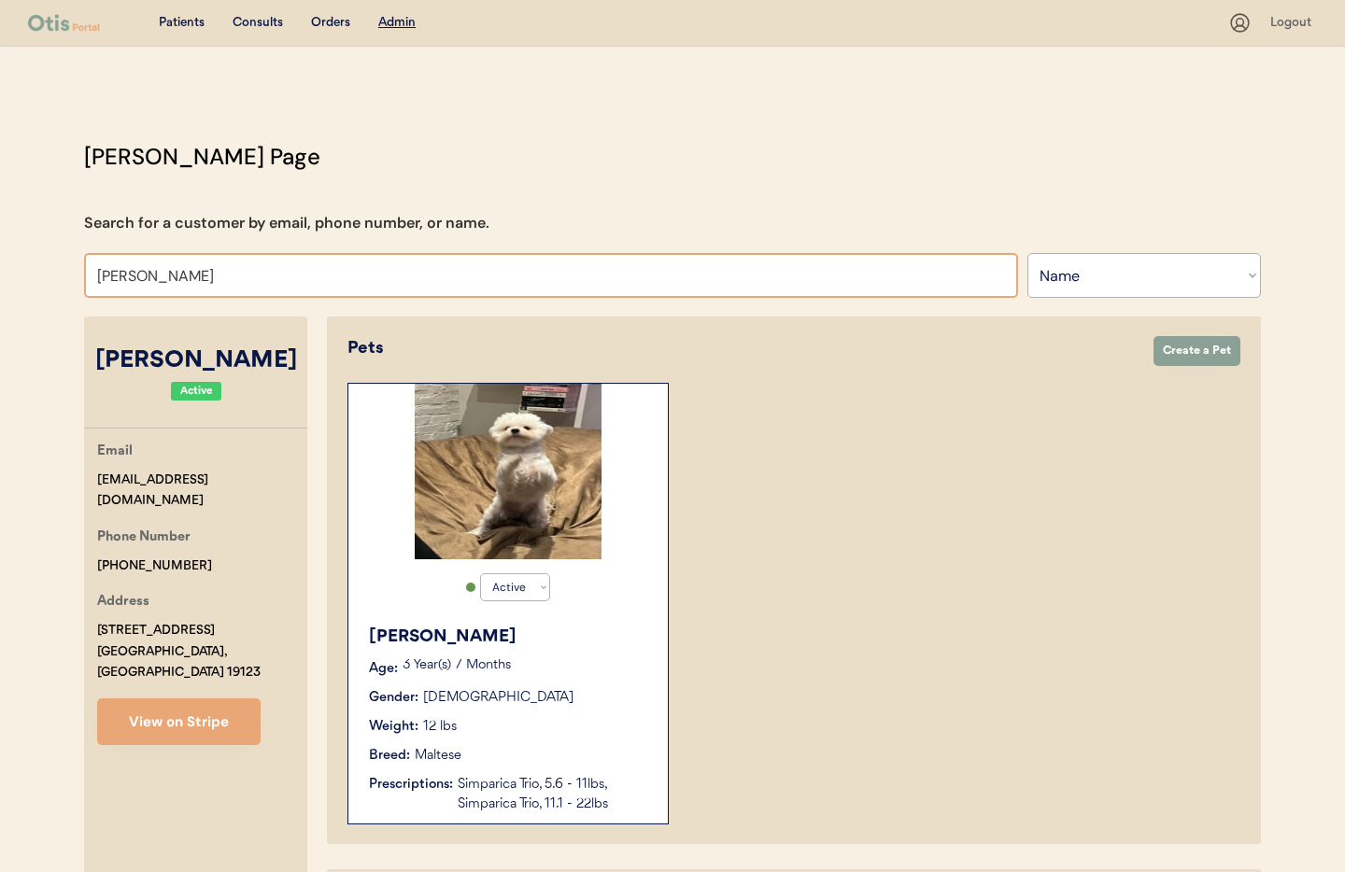
drag, startPoint x: 87, startPoint y: 265, endPoint x: 48, endPoint y: 263, distance: 39.3
type input "Himar"
type input "Himari Belle"
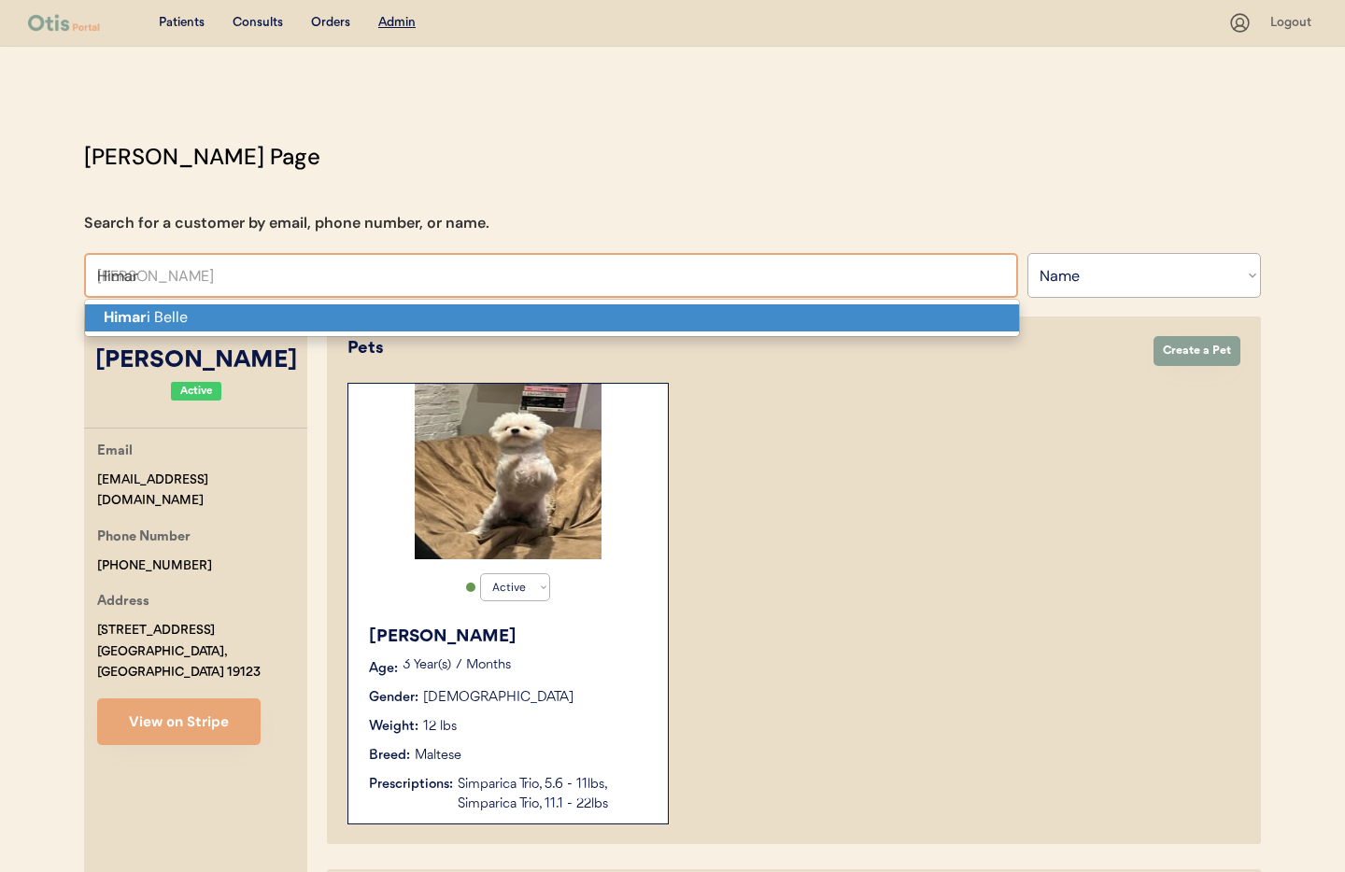
click at [125, 305] on p "Himar i Belle" at bounding box center [552, 318] width 934 height 27
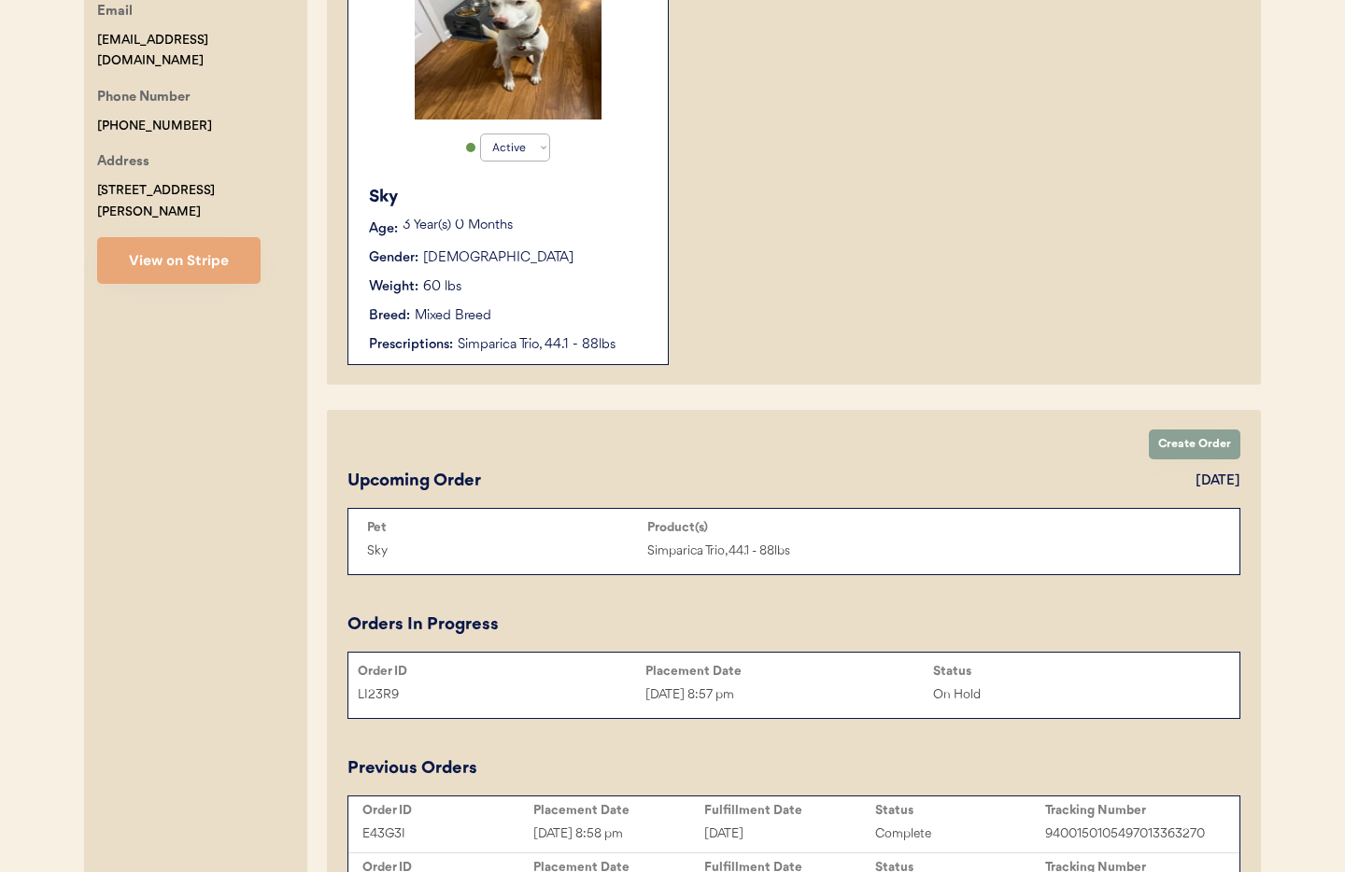
scroll to position [425, 0]
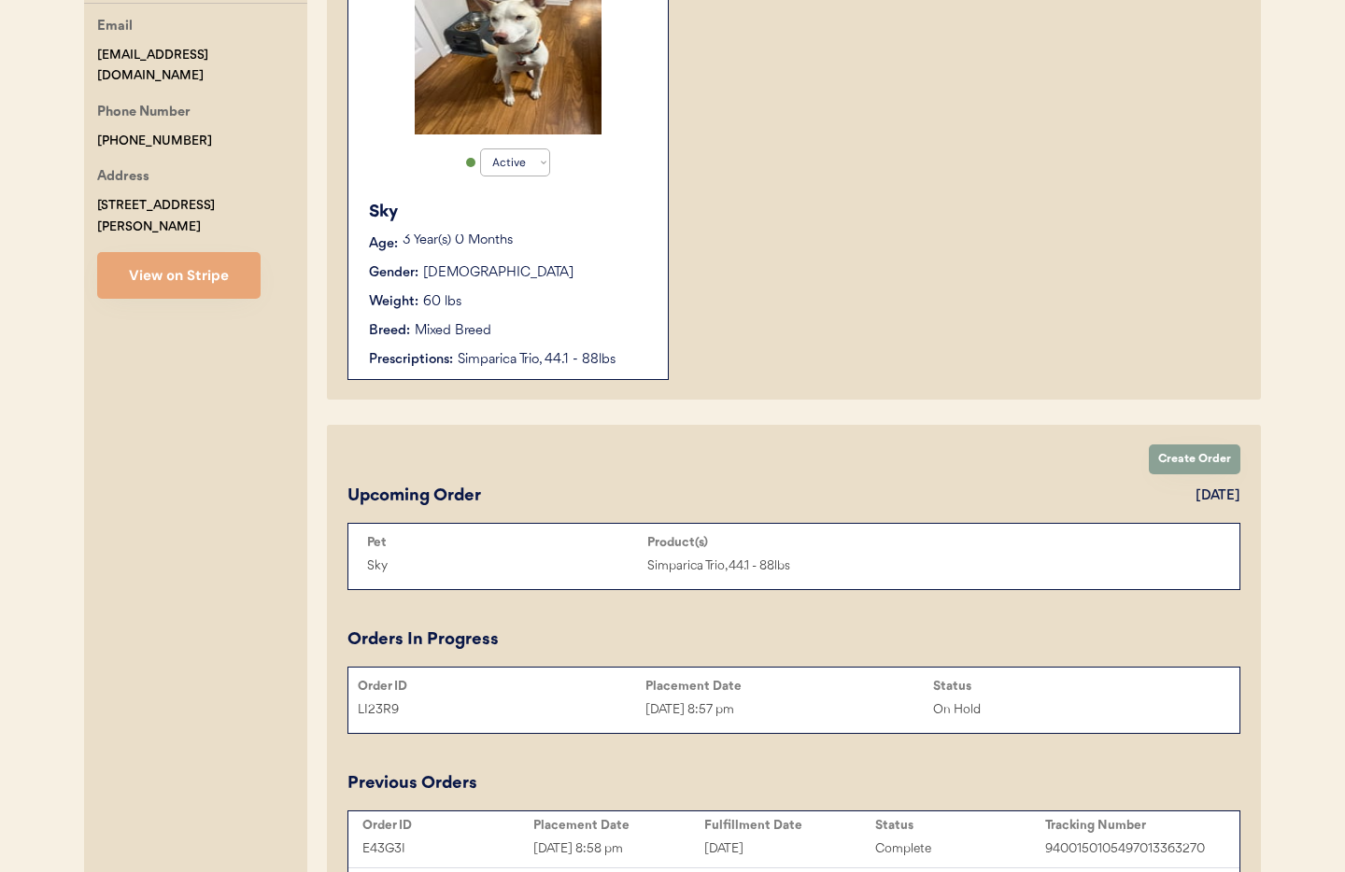
type input "Himari Belle"
click at [572, 301] on div "Weight: 60 lbs" at bounding box center [509, 302] width 280 height 20
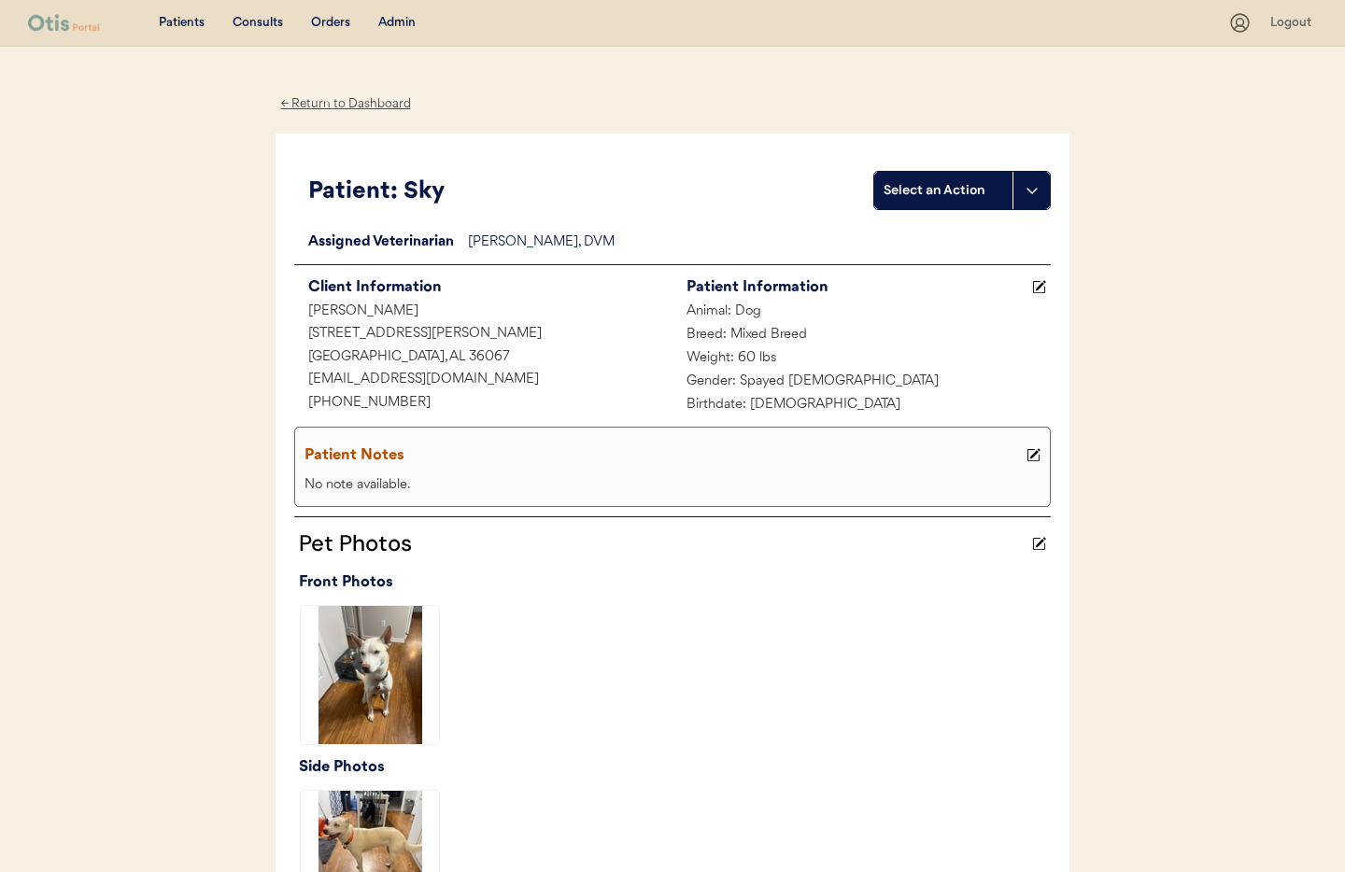
click at [332, 102] on div "← Return to Dashboard" at bounding box center [346, 103] width 140 height 21
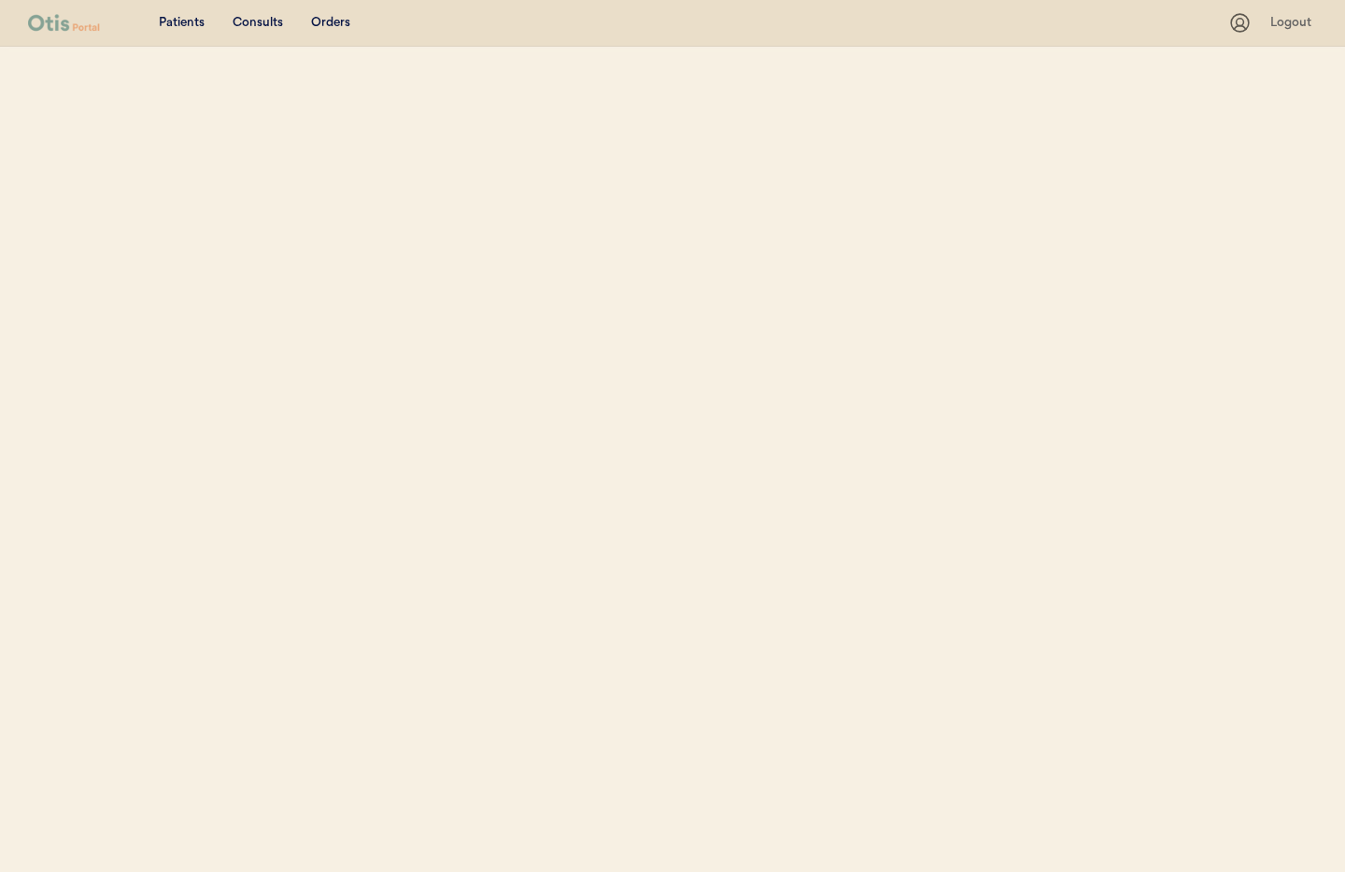
scroll to position [155, 0]
select select ""Name""
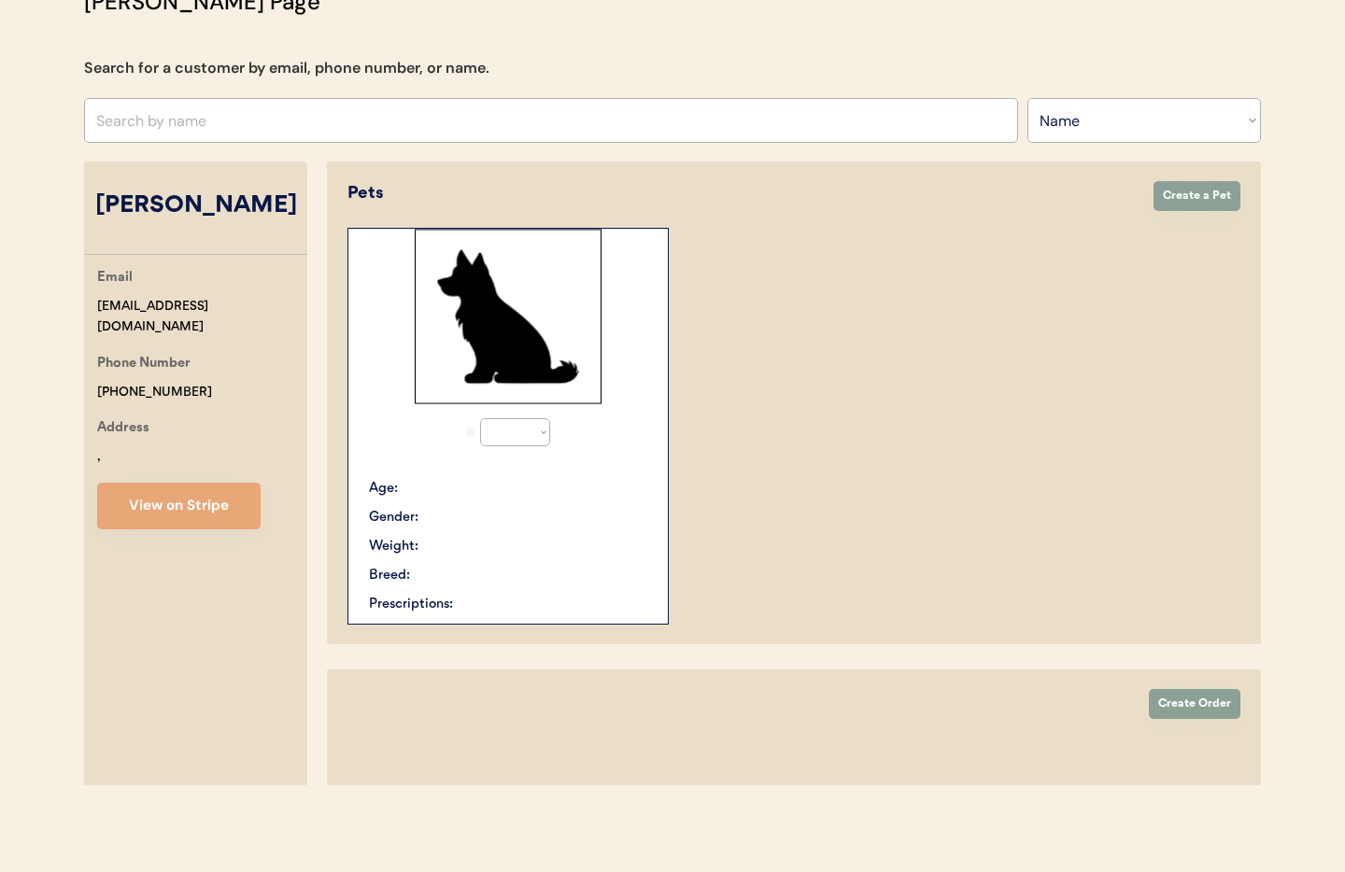
select select "true"
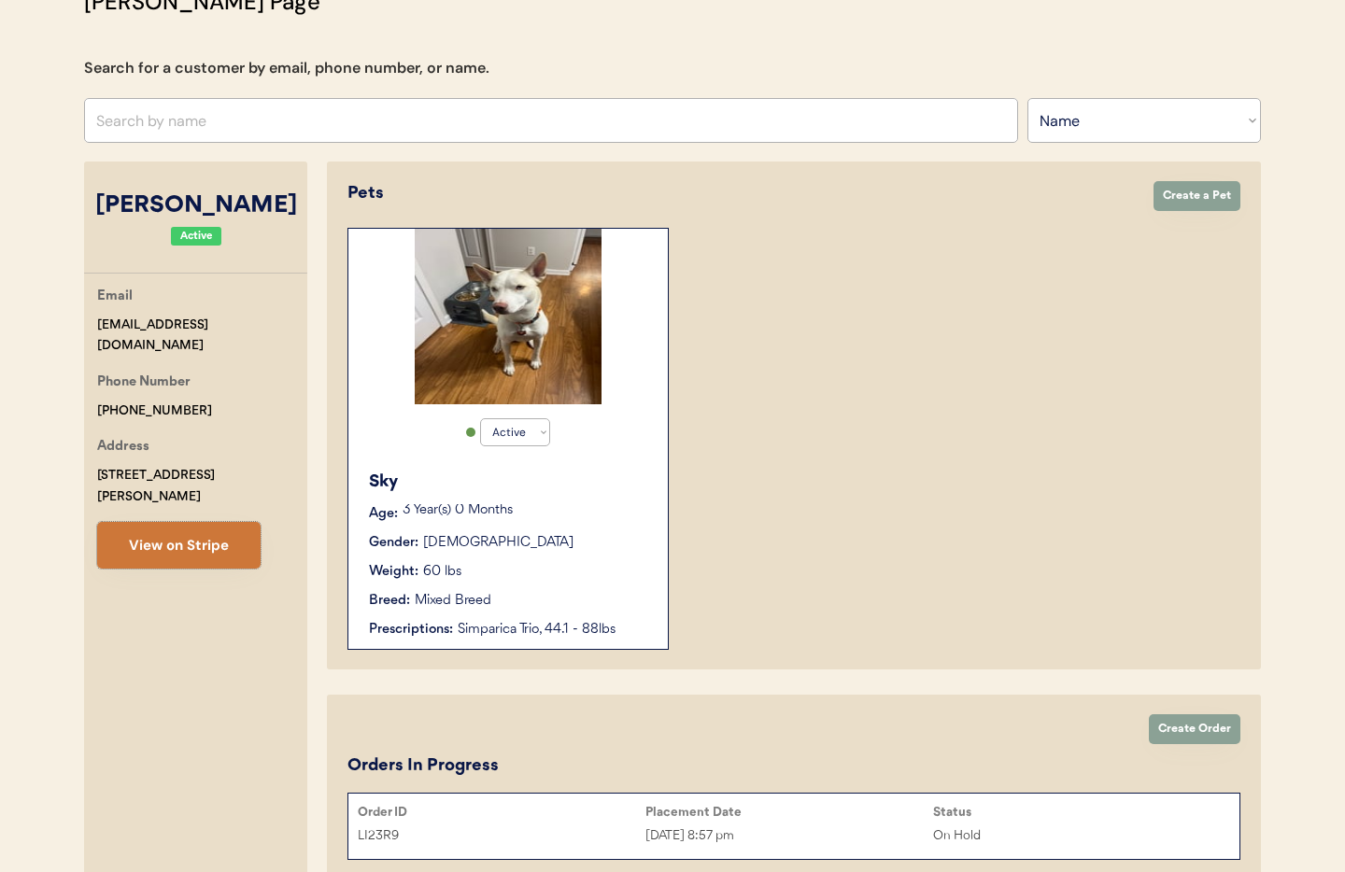
click at [226, 522] on button "View on Stripe" at bounding box center [178, 545] width 163 height 47
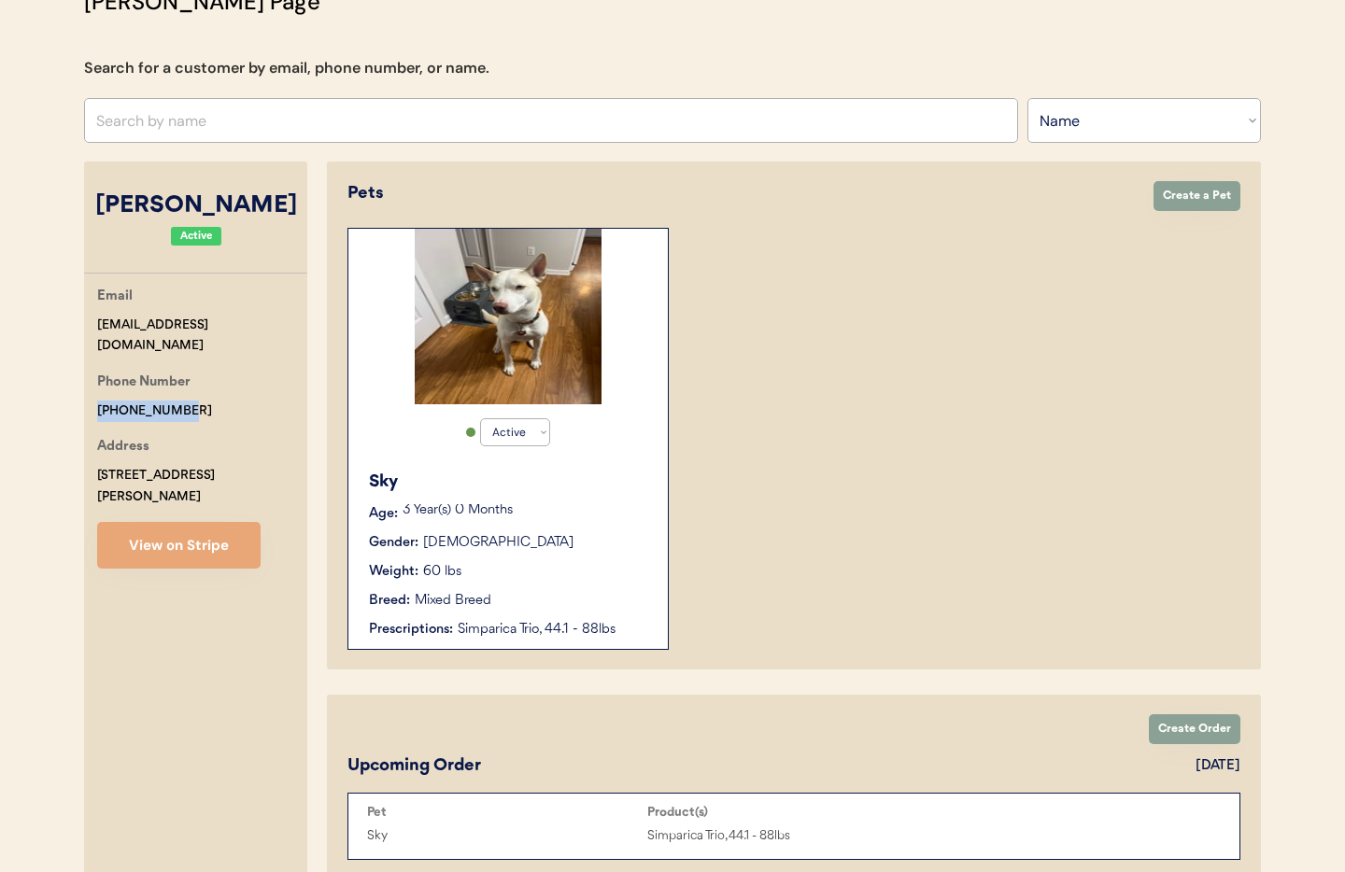
drag, startPoint x: 196, startPoint y: 389, endPoint x: 54, endPoint y: 388, distance: 142.0
click at [54, 388] on div "Patients Consults Orders Admin Logout Otis Admin Page Search for a customer by …" at bounding box center [672, 858] width 1345 height 2027
copy div "+13342331784"
click at [195, 126] on input "text" at bounding box center [551, 120] width 934 height 45
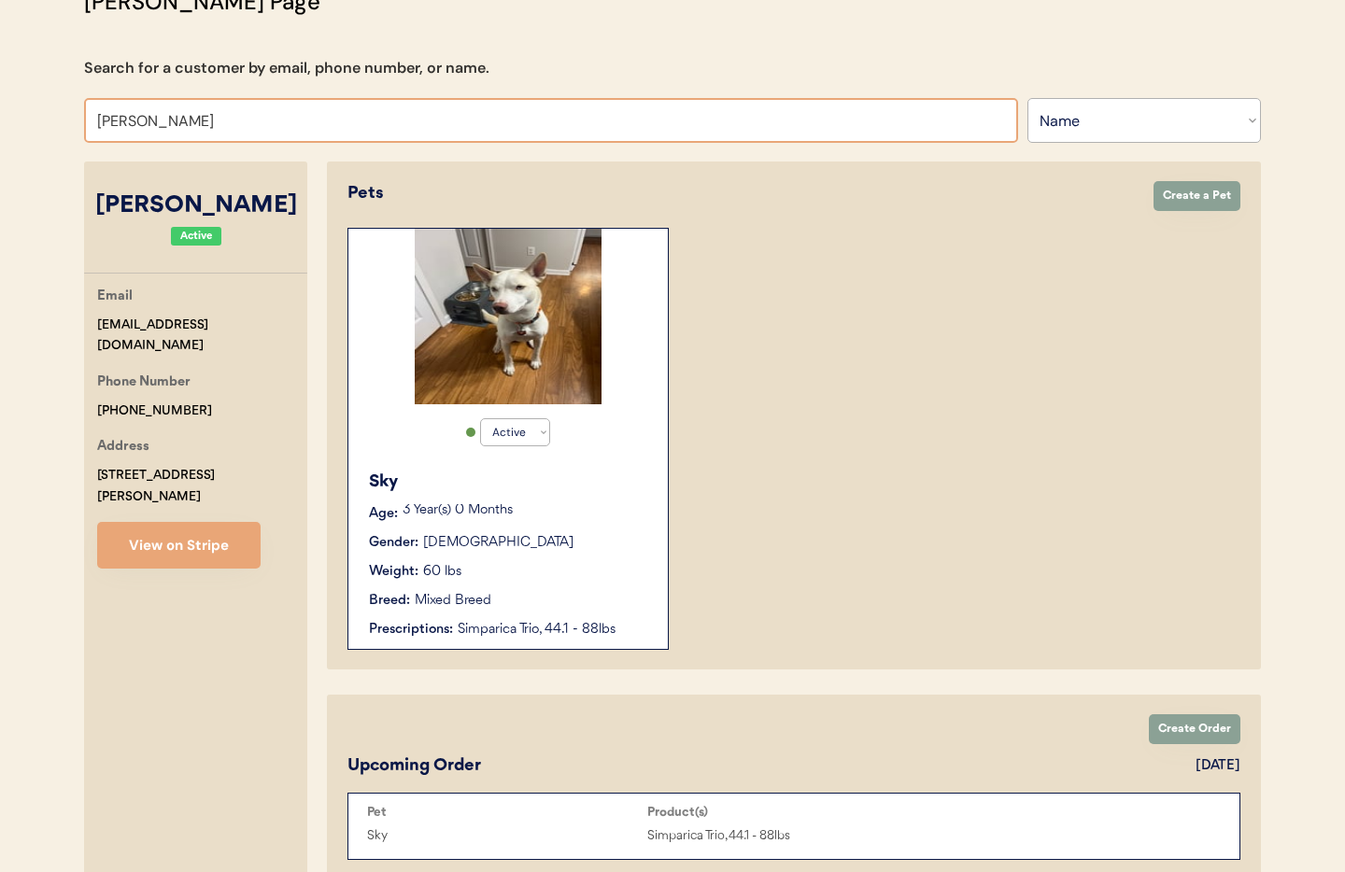
type input "Tamara C"
type input "[PERSON_NAME]"
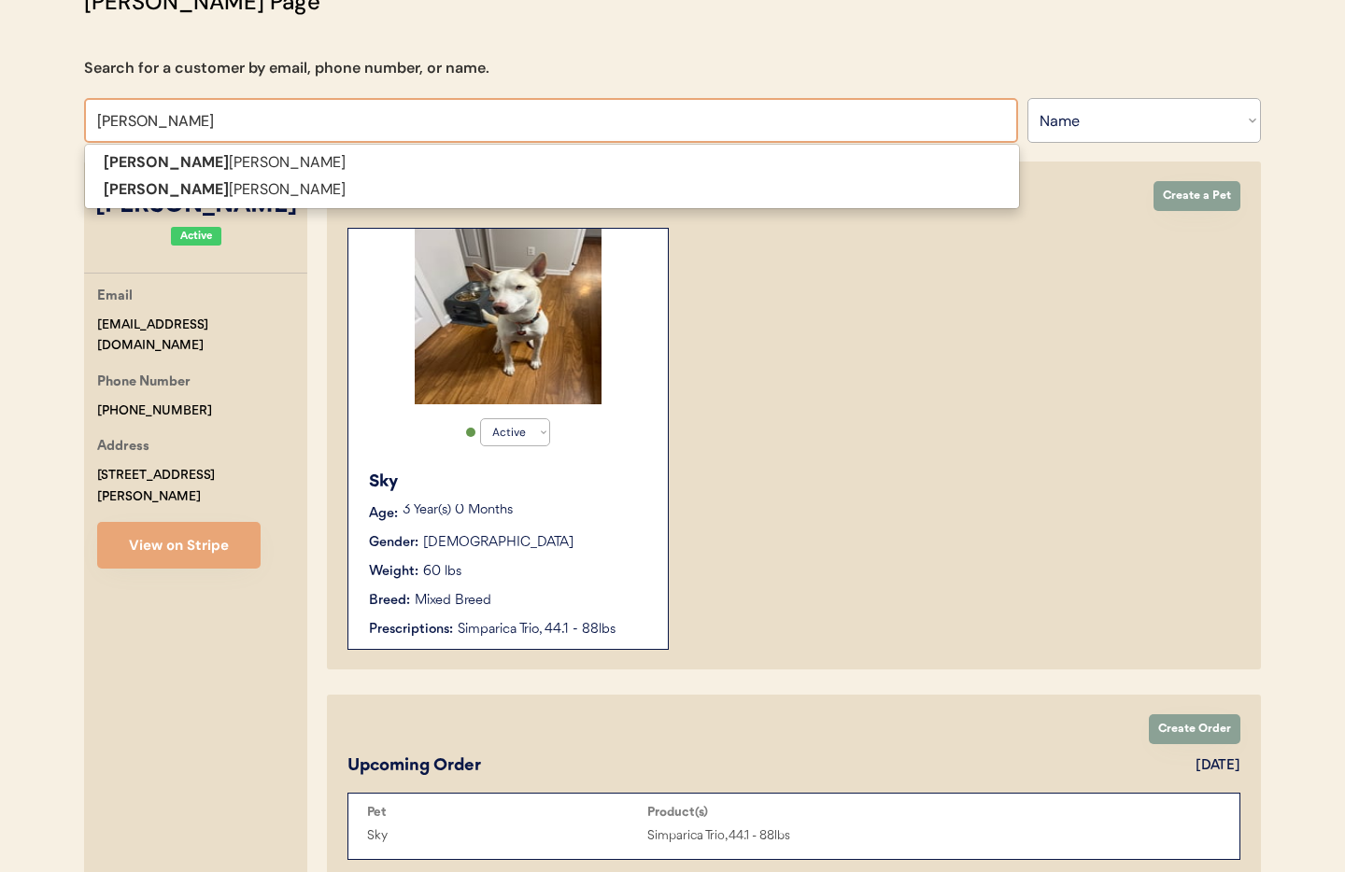
type input "Tamara Cos"
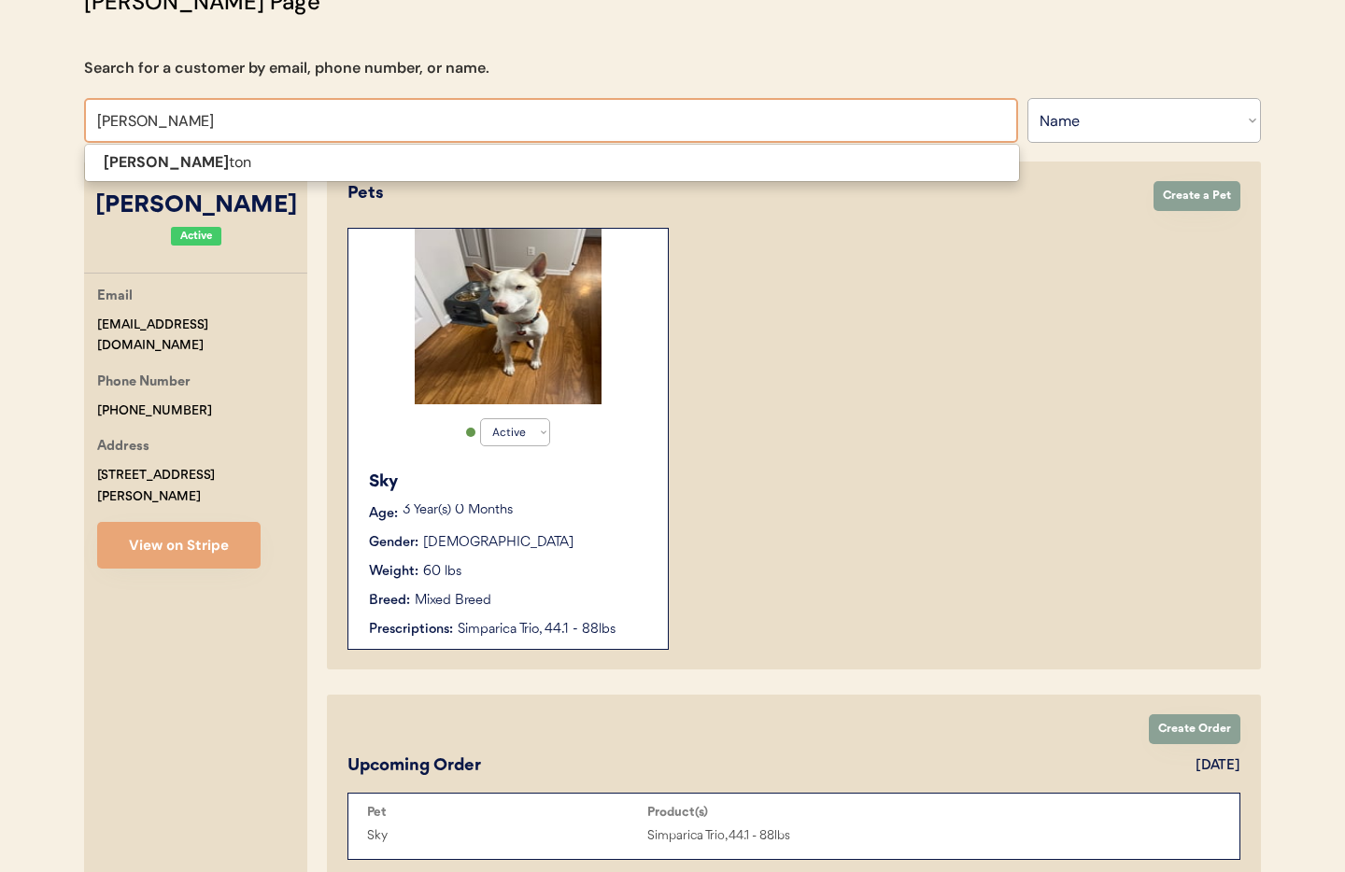
scroll to position [151, 0]
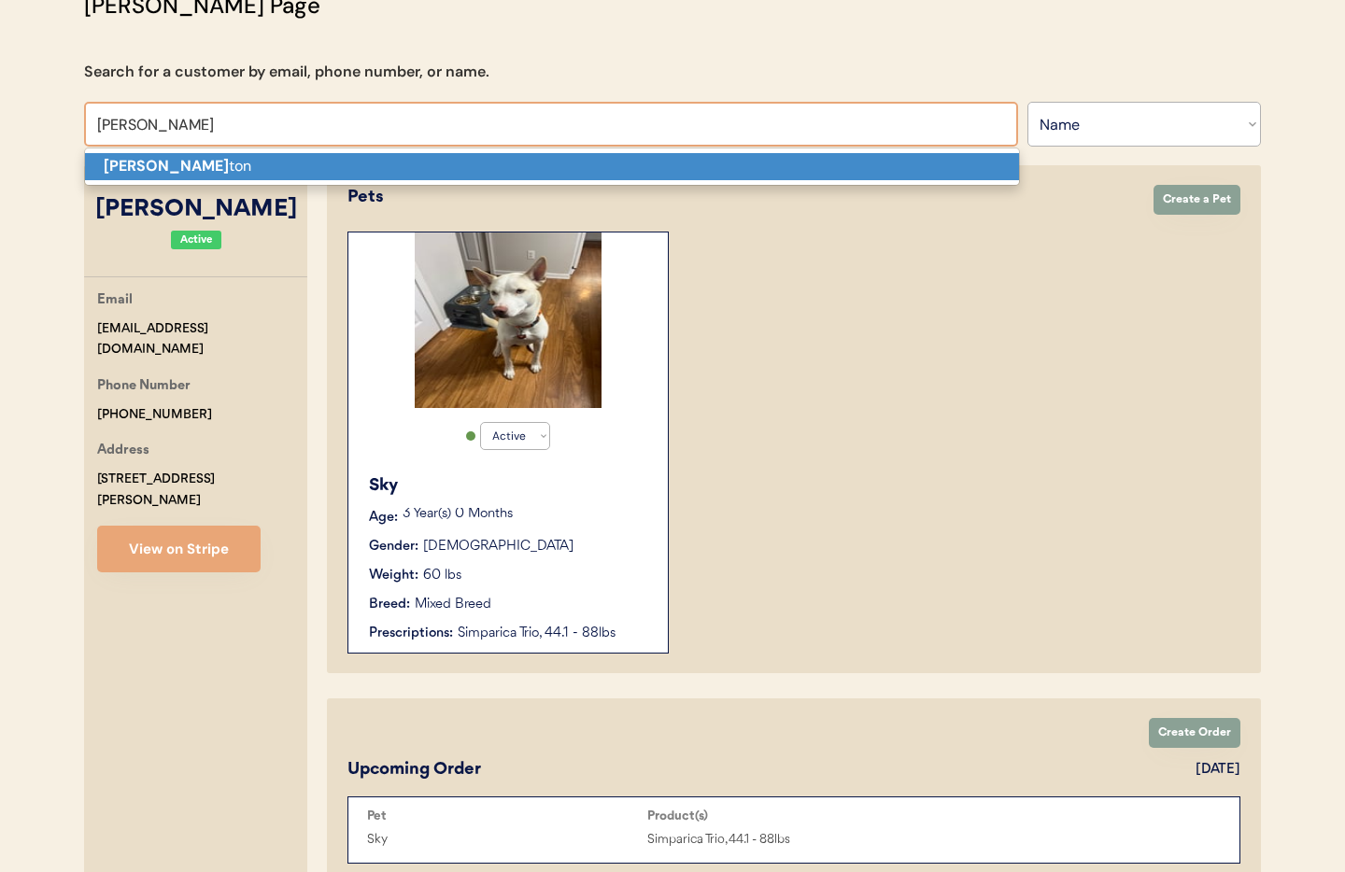
click at [204, 169] on p "Tamara Cos ton" at bounding box center [552, 166] width 934 height 27
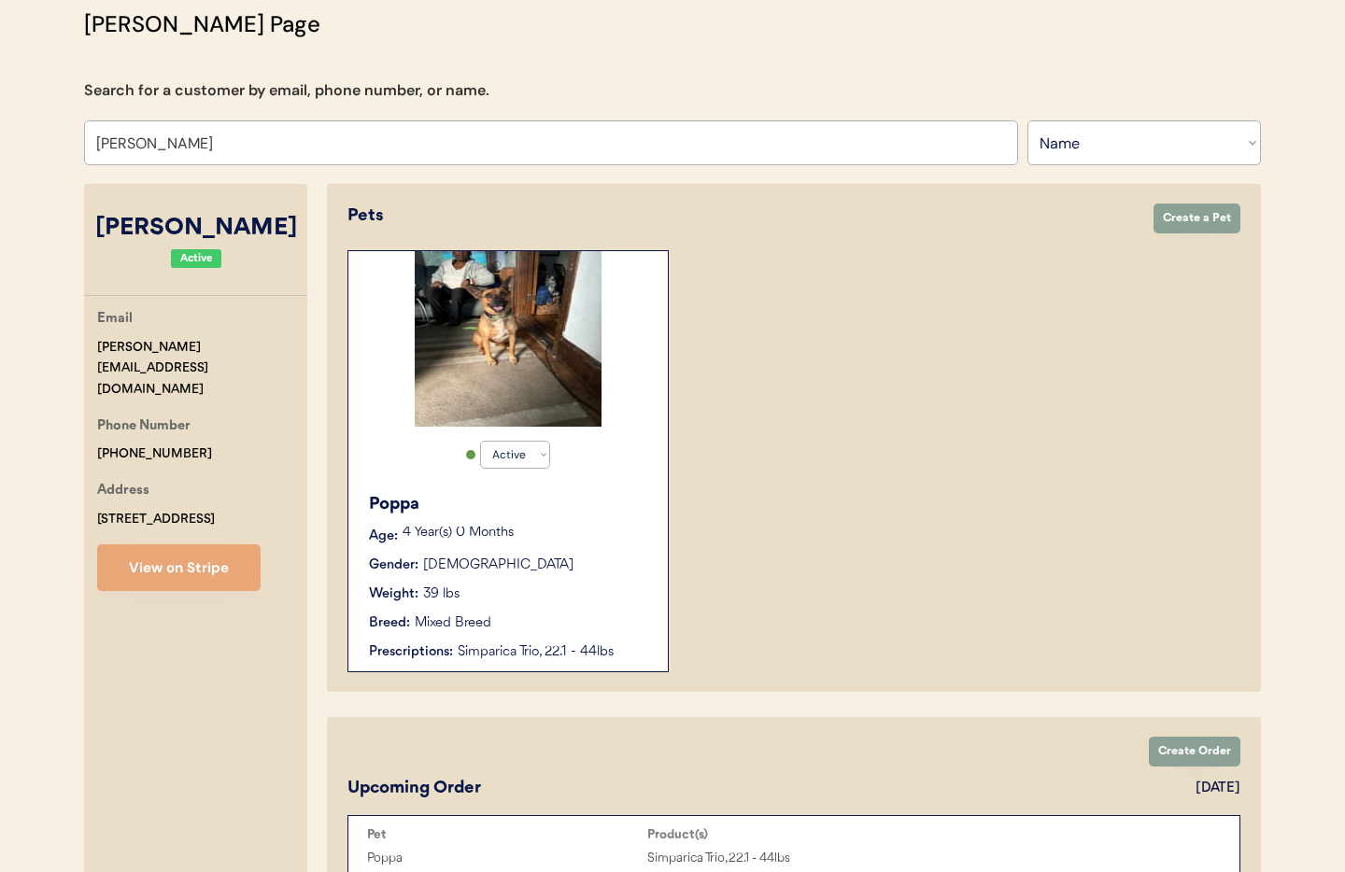
scroll to position [203, 0]
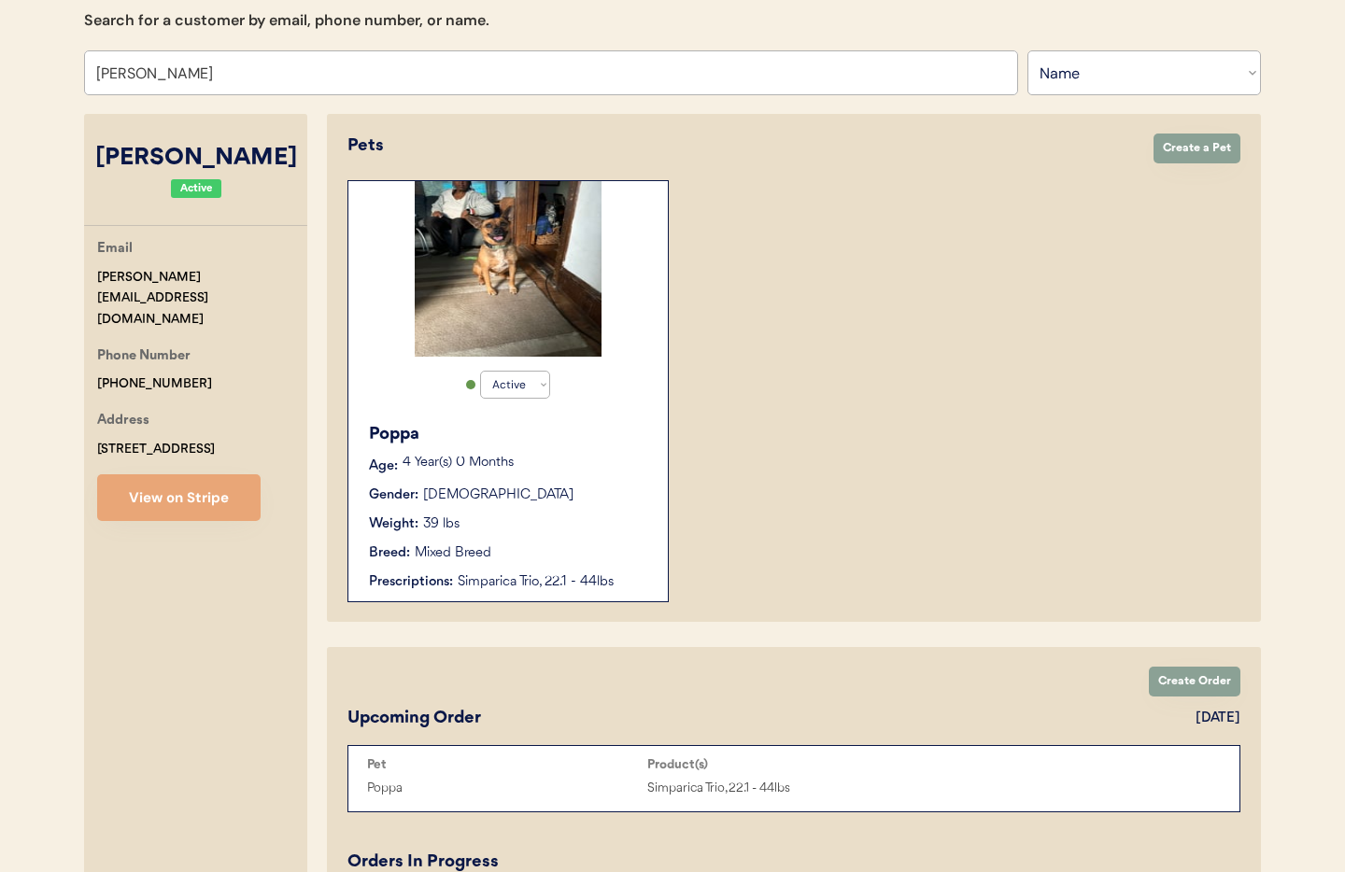
type input "[PERSON_NAME]"
click at [573, 447] on div "Poppa Age: 4 Year(s) 0 Months Gender: Male Weight: 39 lbs Breed: Mixed Breed Pr…" at bounding box center [508, 507] width 301 height 189
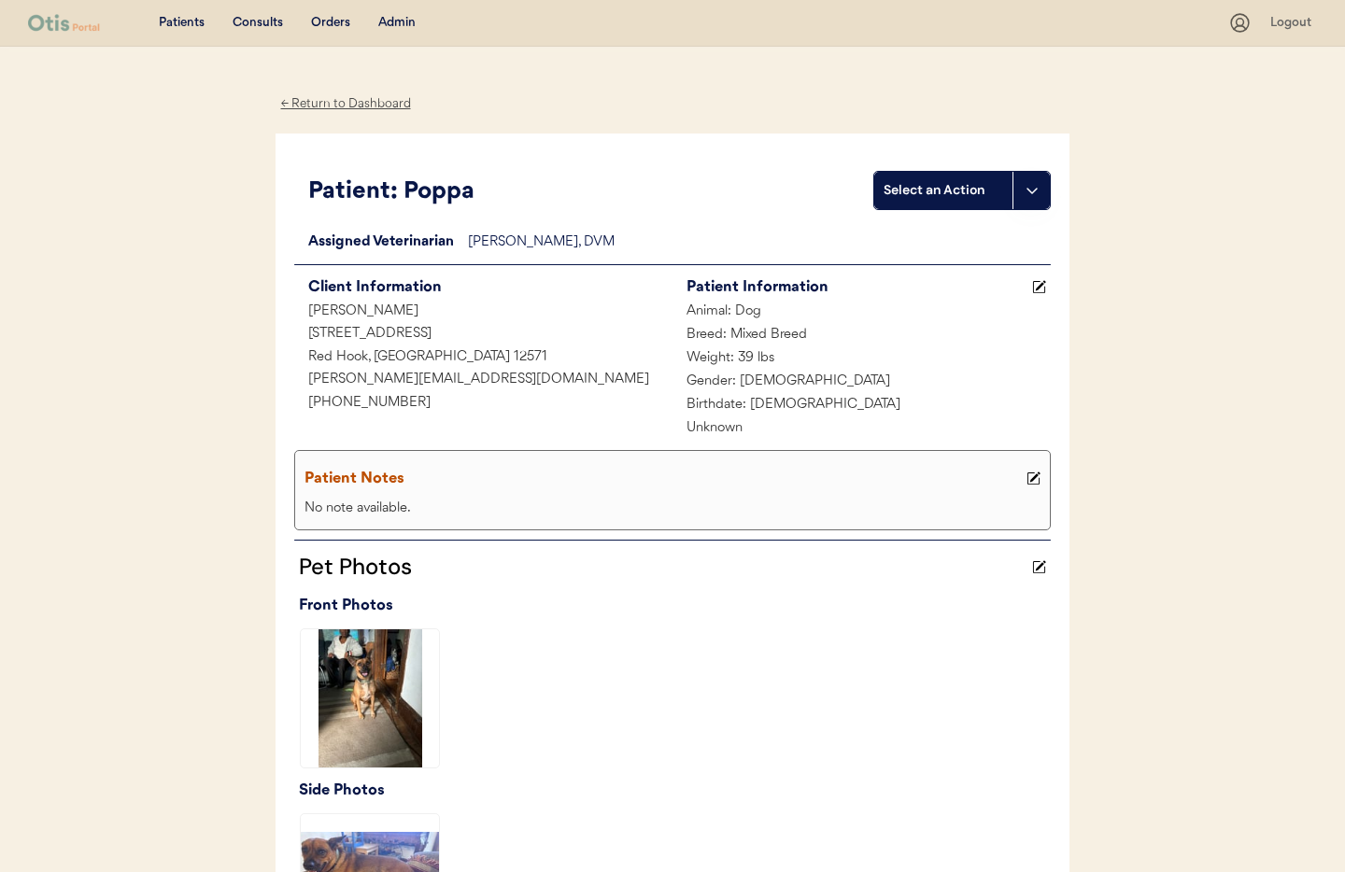
click at [328, 103] on div "← Return to Dashboard" at bounding box center [346, 103] width 140 height 21
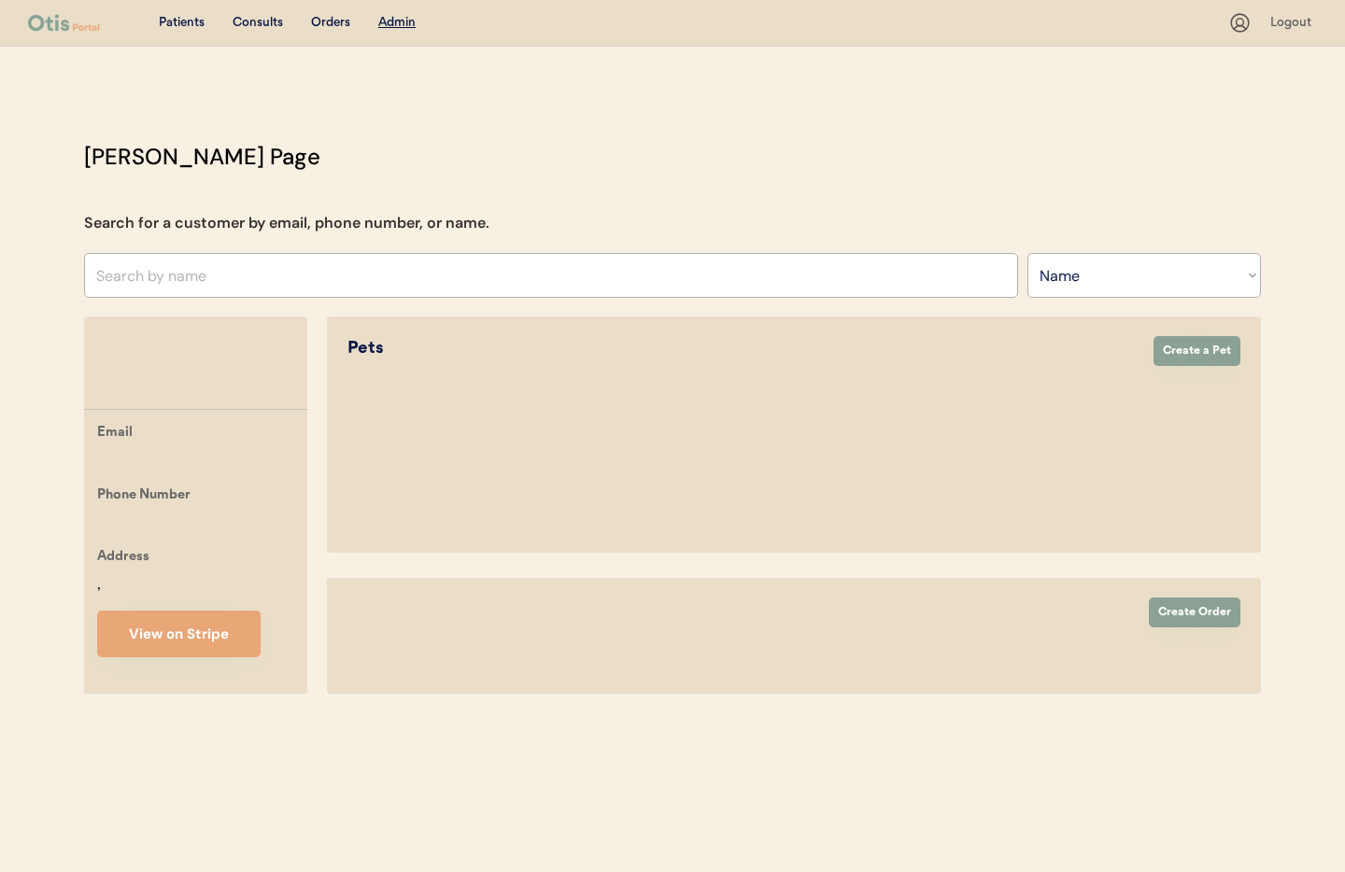
select select ""Name""
select select "true"
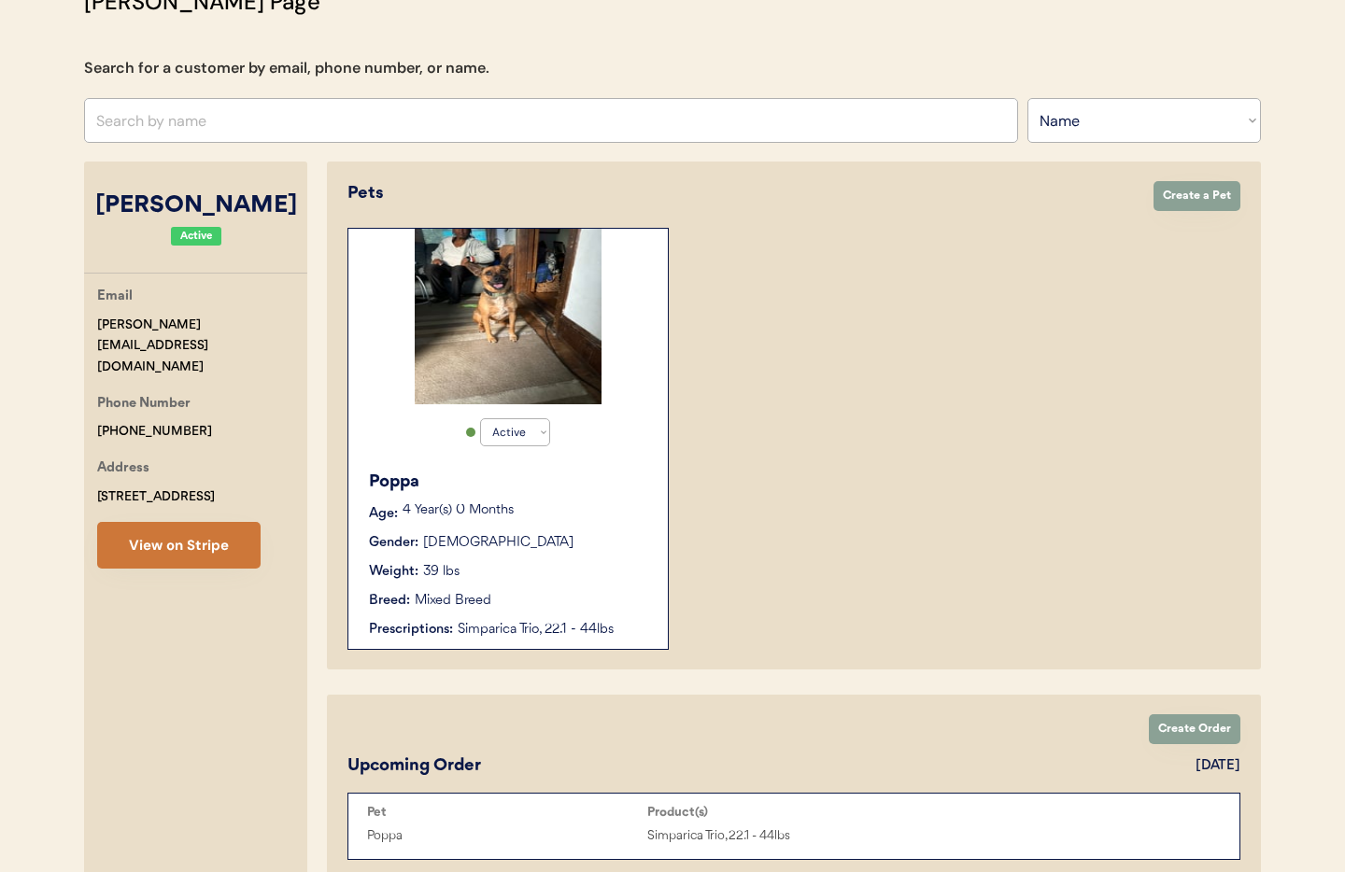
click at [184, 522] on button "View on Stripe" at bounding box center [178, 545] width 163 height 47
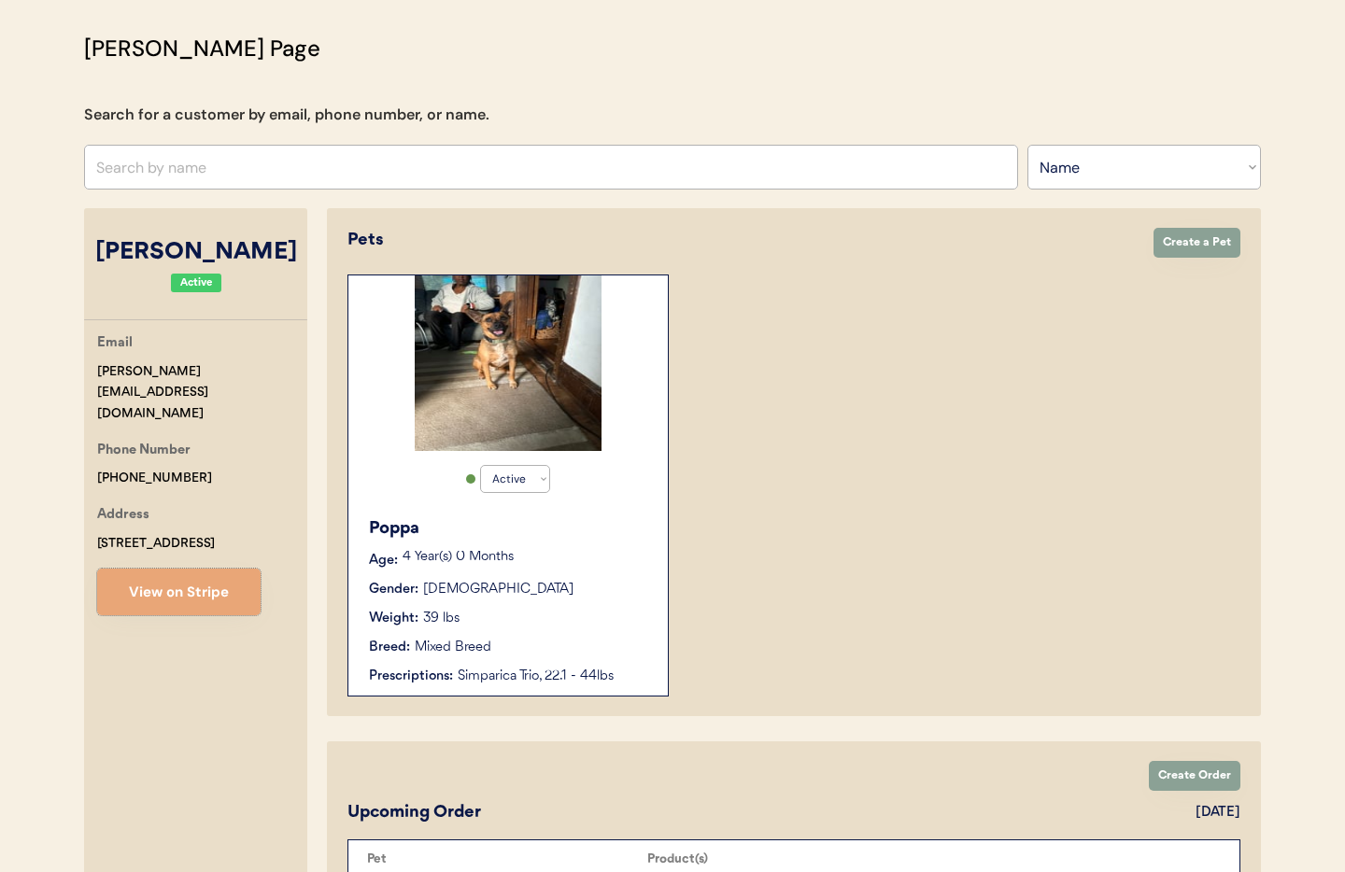
scroll to position [0, 0]
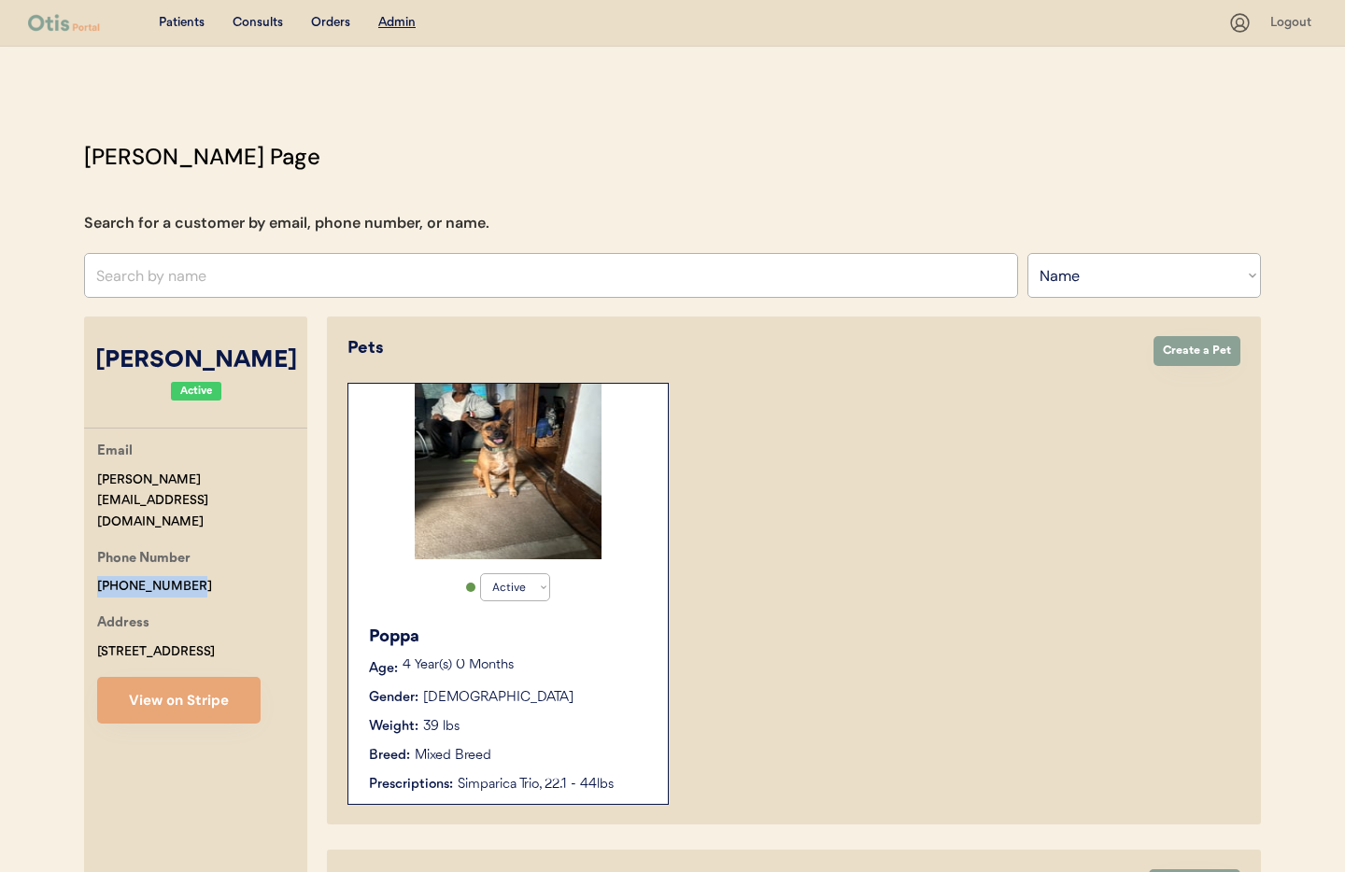
drag, startPoint x: 210, startPoint y: 548, endPoint x: 106, endPoint y: 543, distance: 103.8
copy div "[PHONE_NUMBER]"
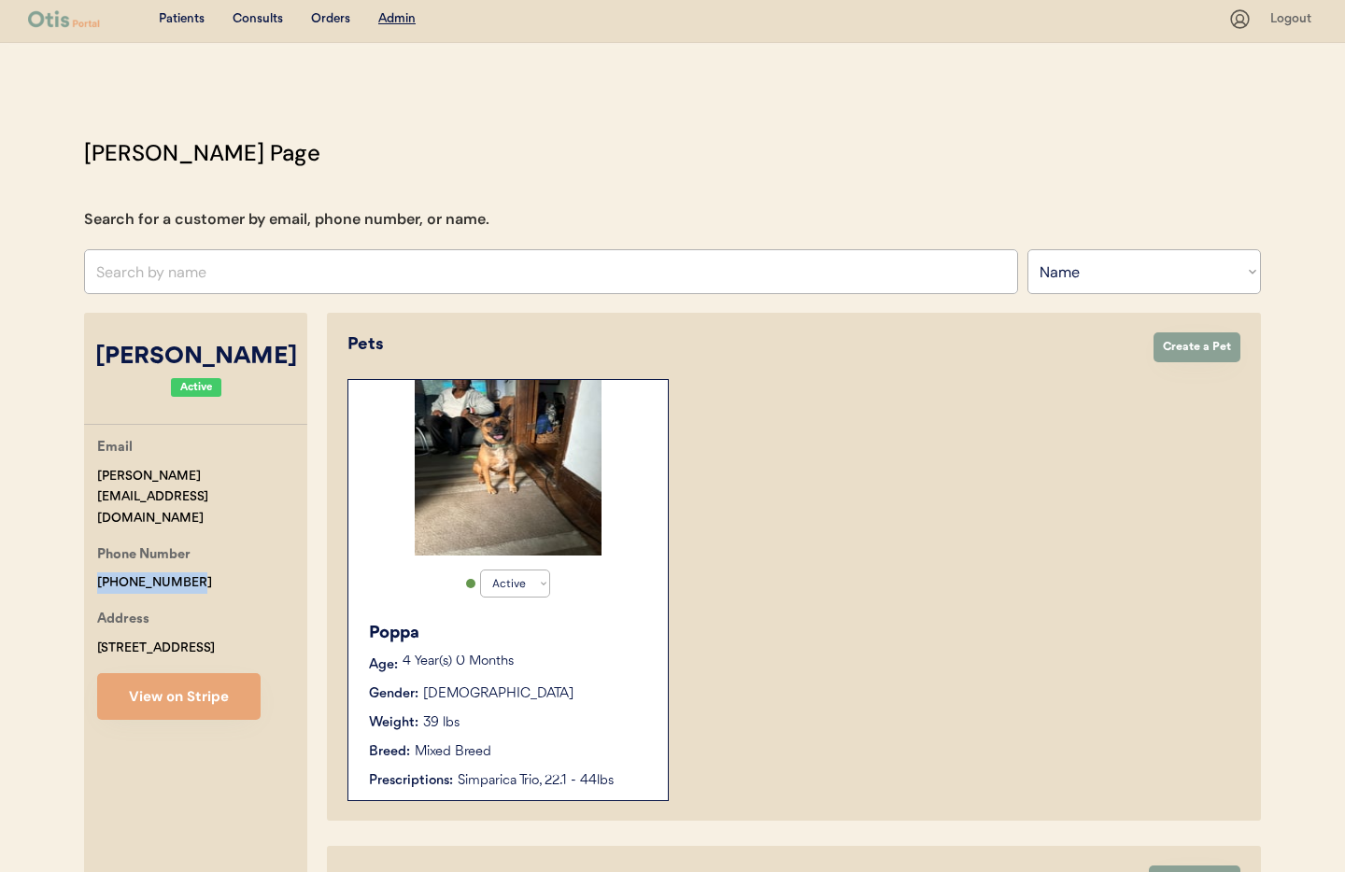
scroll to position [2, 0]
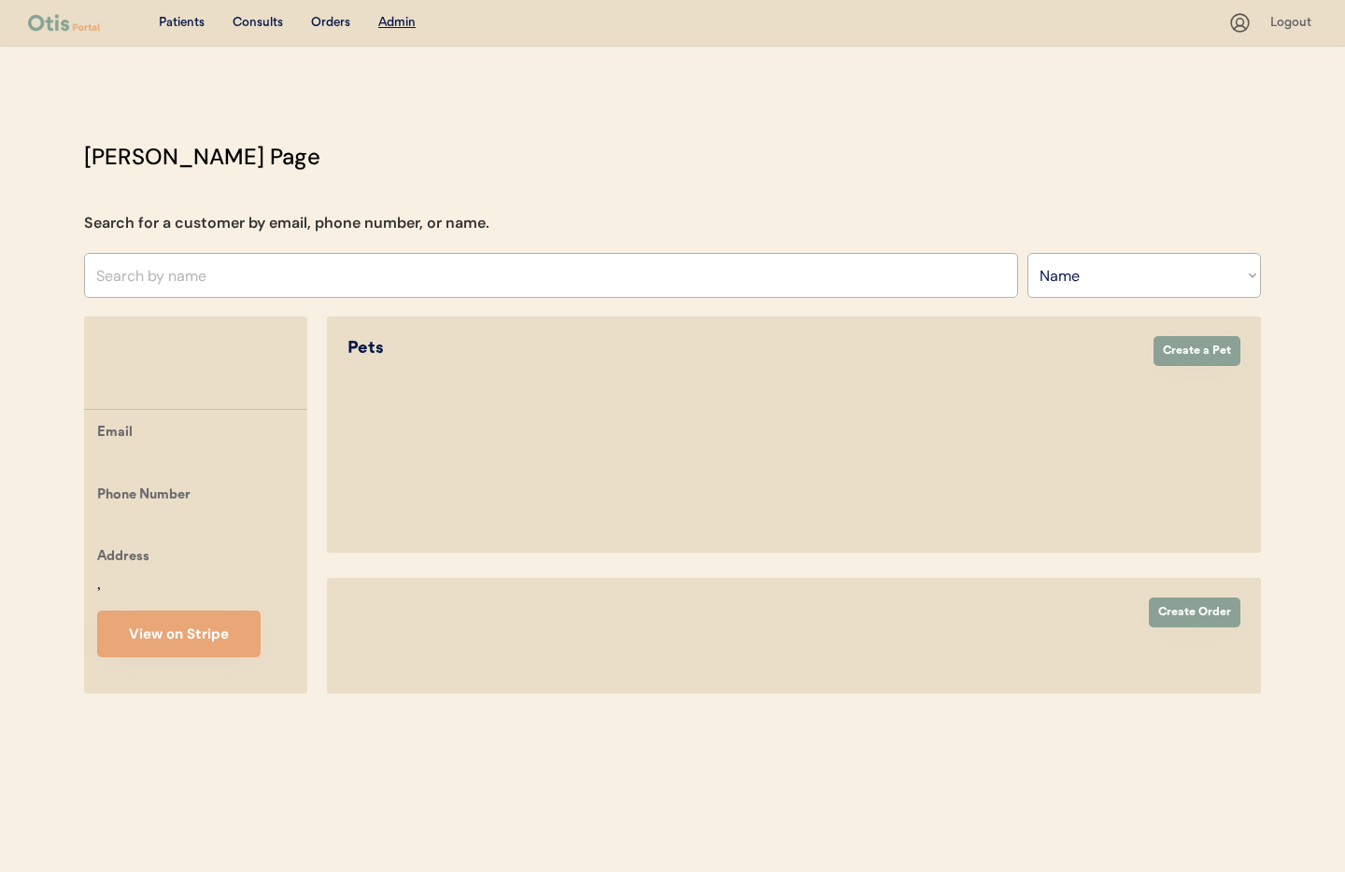
select select ""Name""
select select "true"
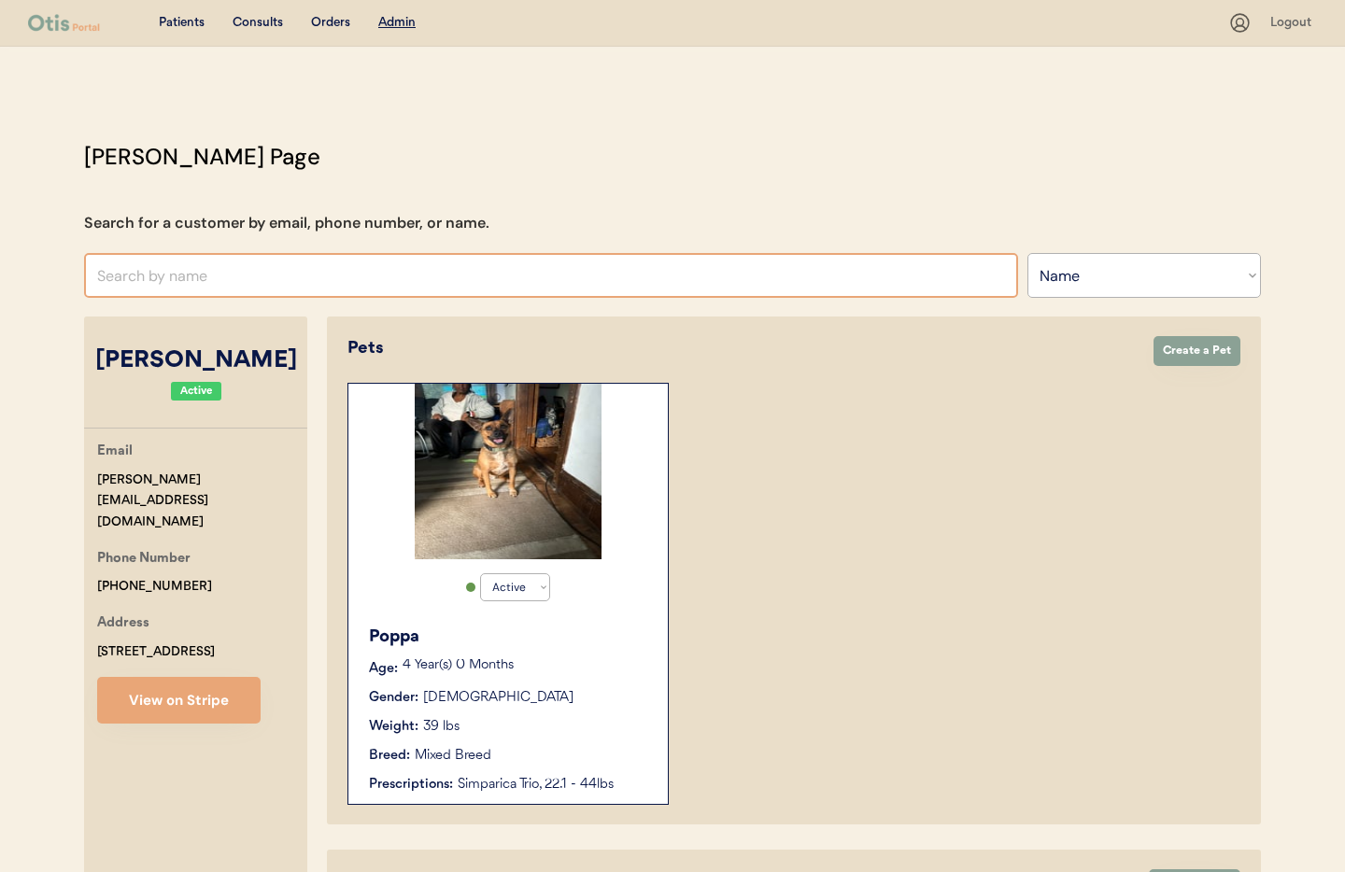
click at [243, 278] on input "text" at bounding box center [551, 275] width 934 height 45
type input "[PERSON_NAME]"
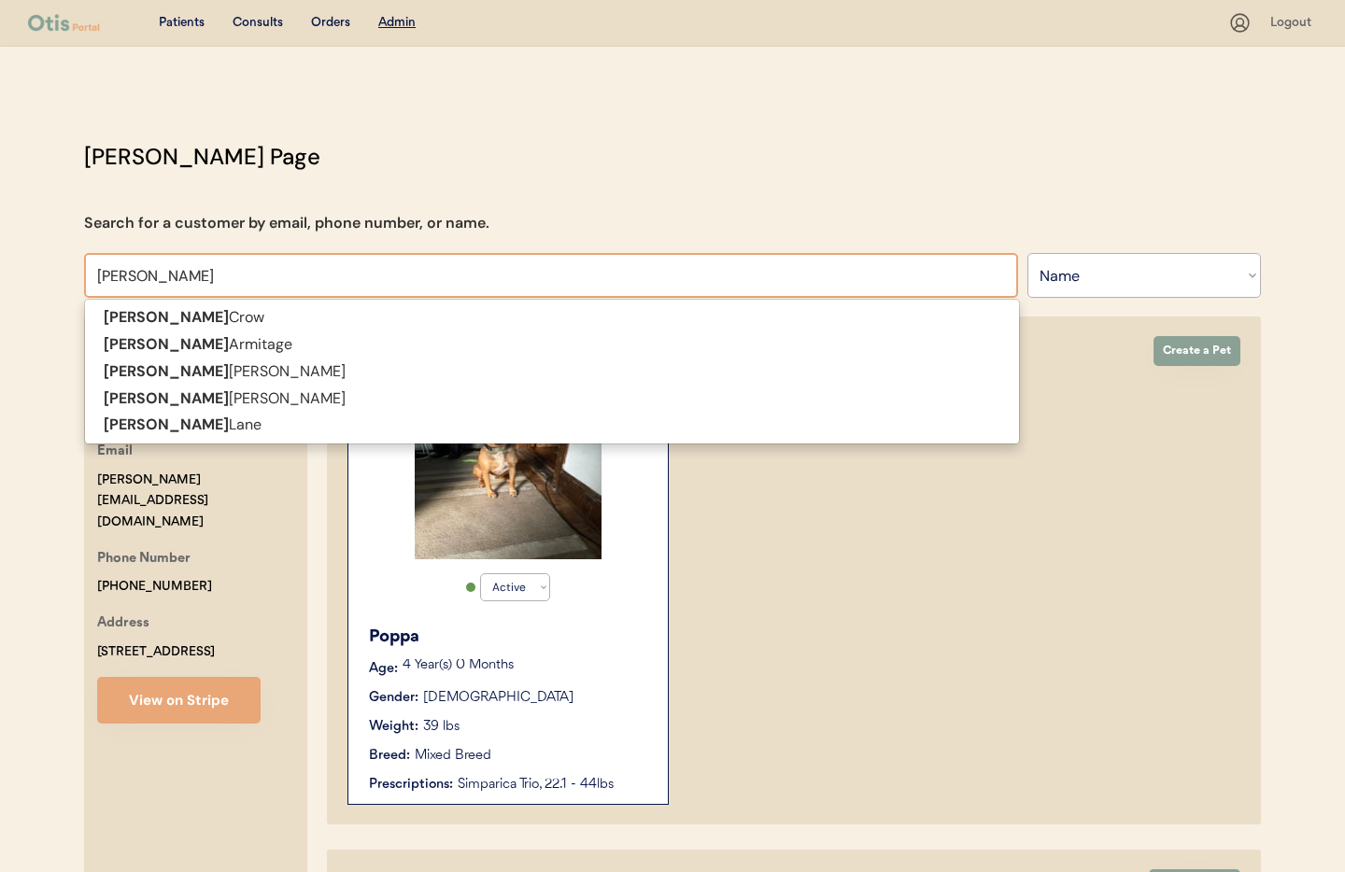
type input "[PERSON_NAME]"
type input "[PERSON_NAME] Ph"
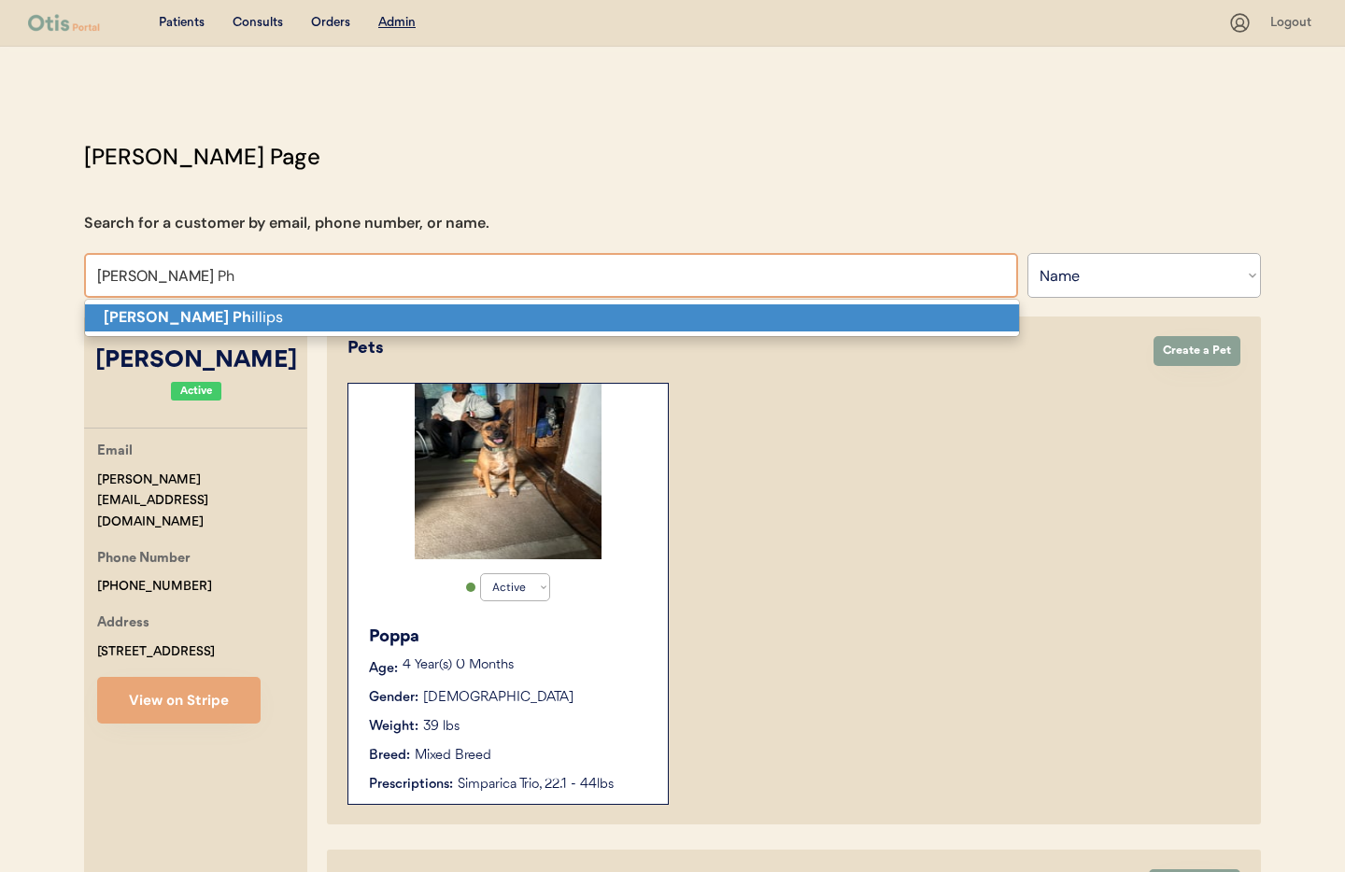
click at [220, 316] on p "[PERSON_NAME] Ph illips" at bounding box center [552, 318] width 934 height 27
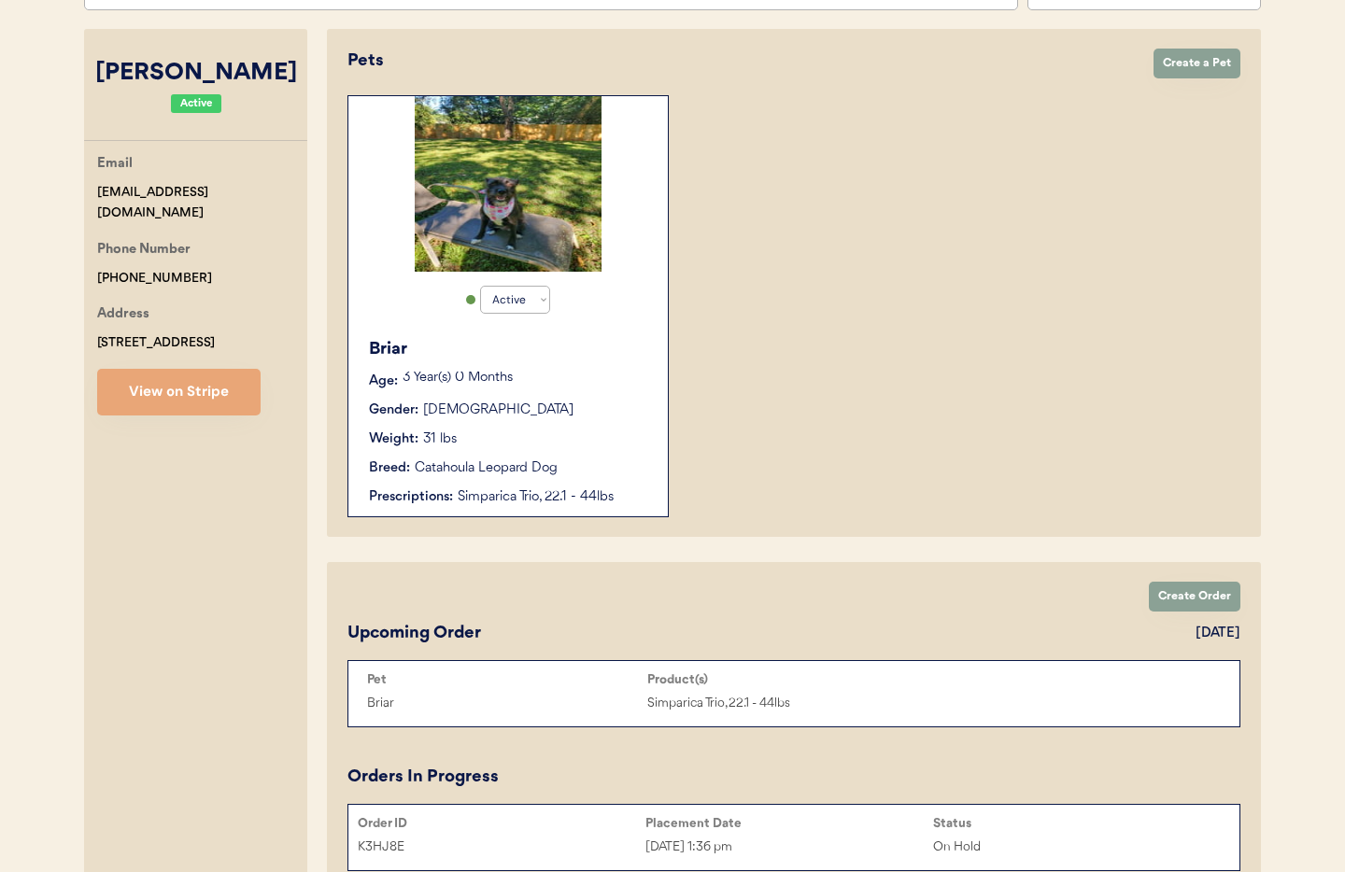
scroll to position [283, 0]
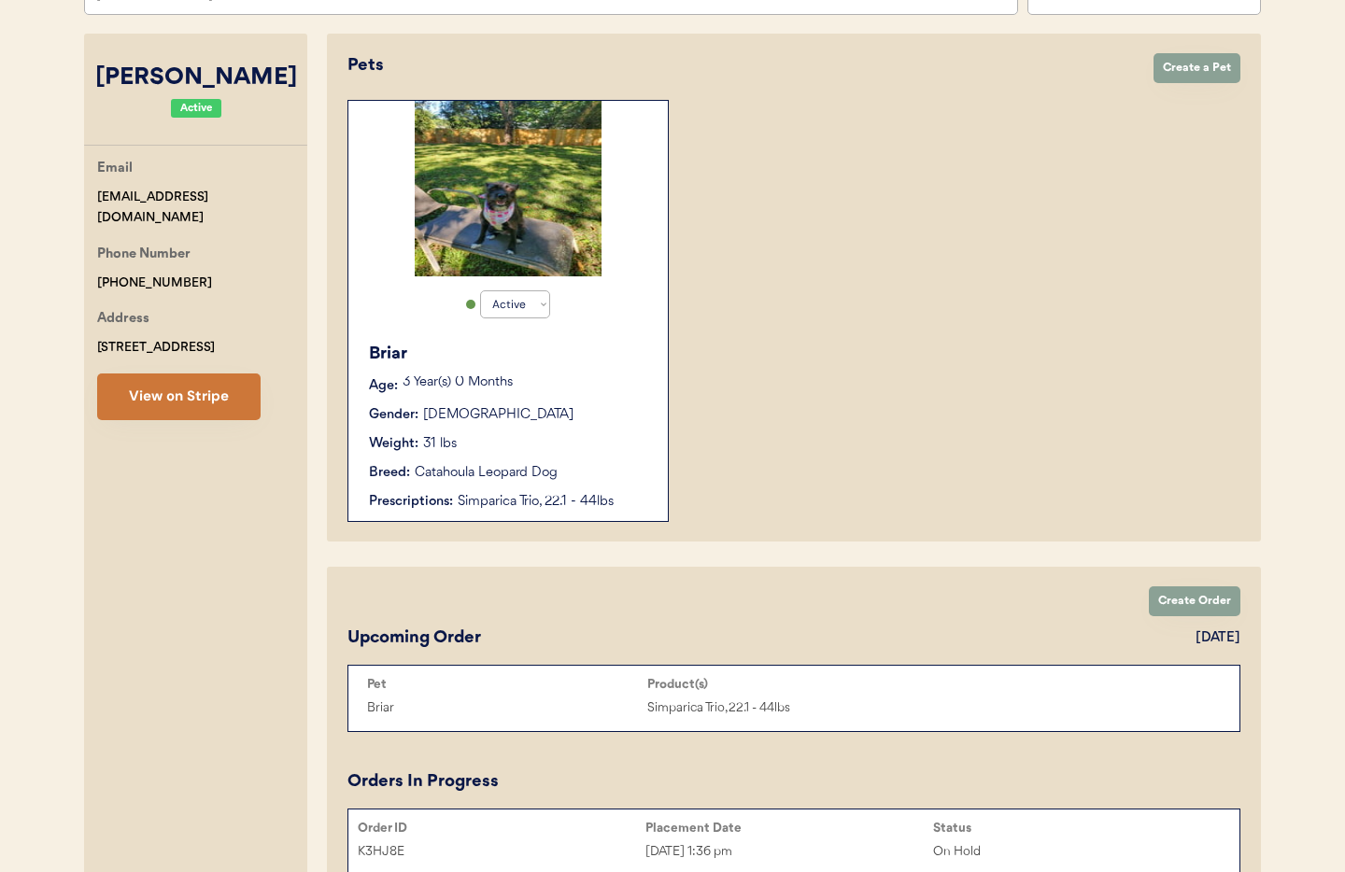
click at [196, 398] on button "View on Stripe" at bounding box center [178, 397] width 163 height 47
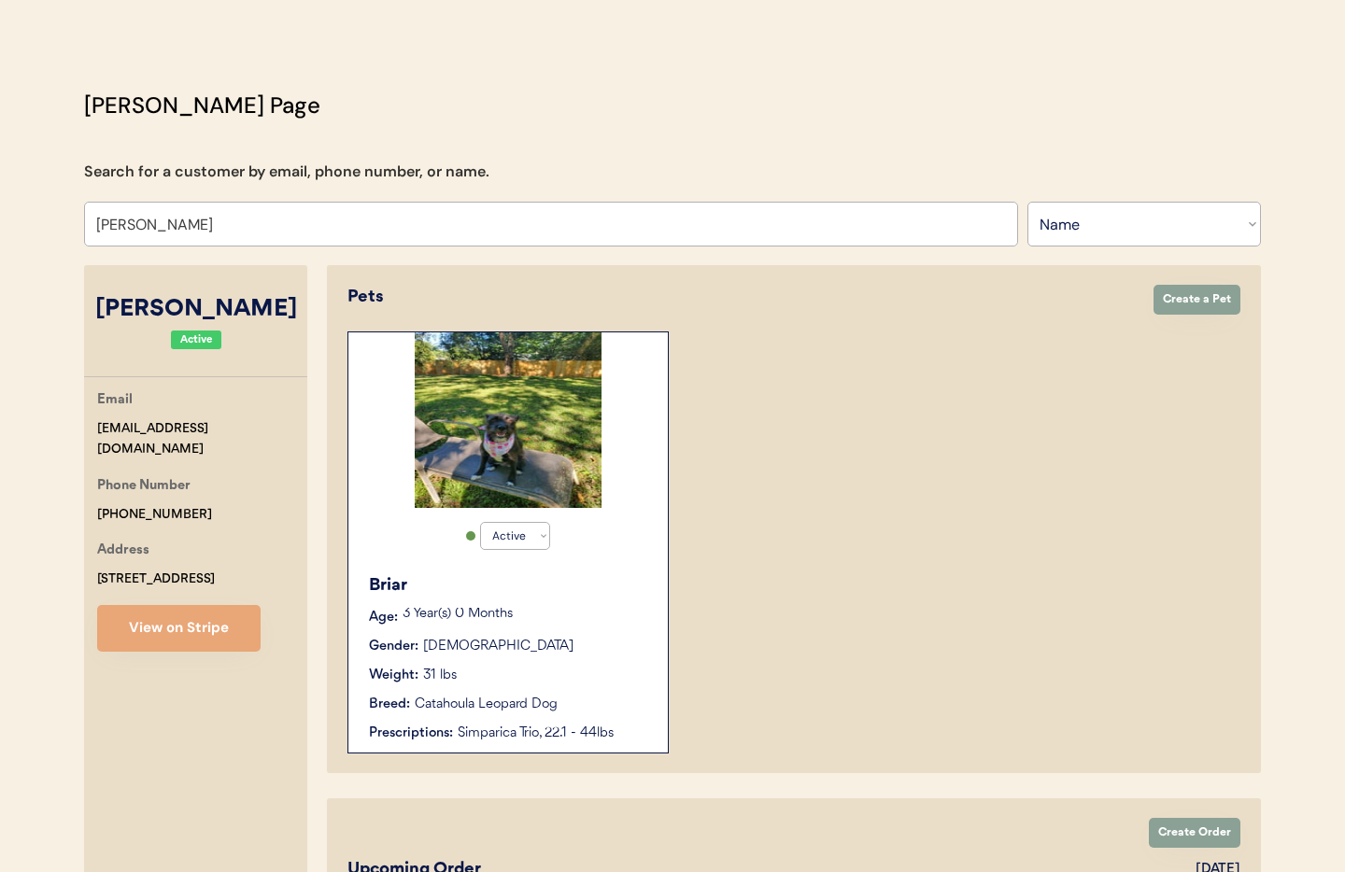
scroll to position [0, 0]
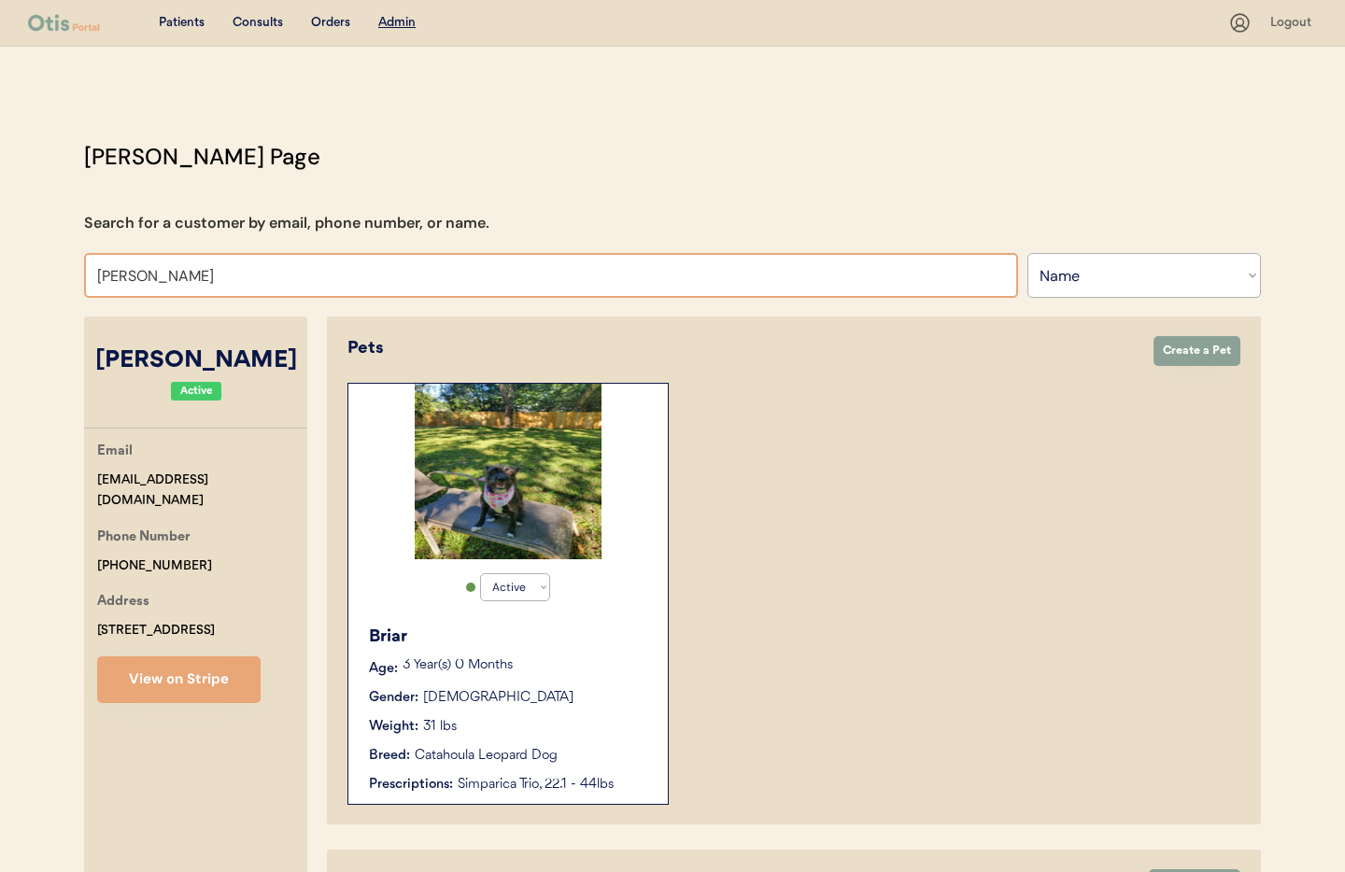
drag, startPoint x: 202, startPoint y: 277, endPoint x: 22, endPoint y: 269, distance: 179.5
type input "Dieg"
type input "[PERSON_NAME]"
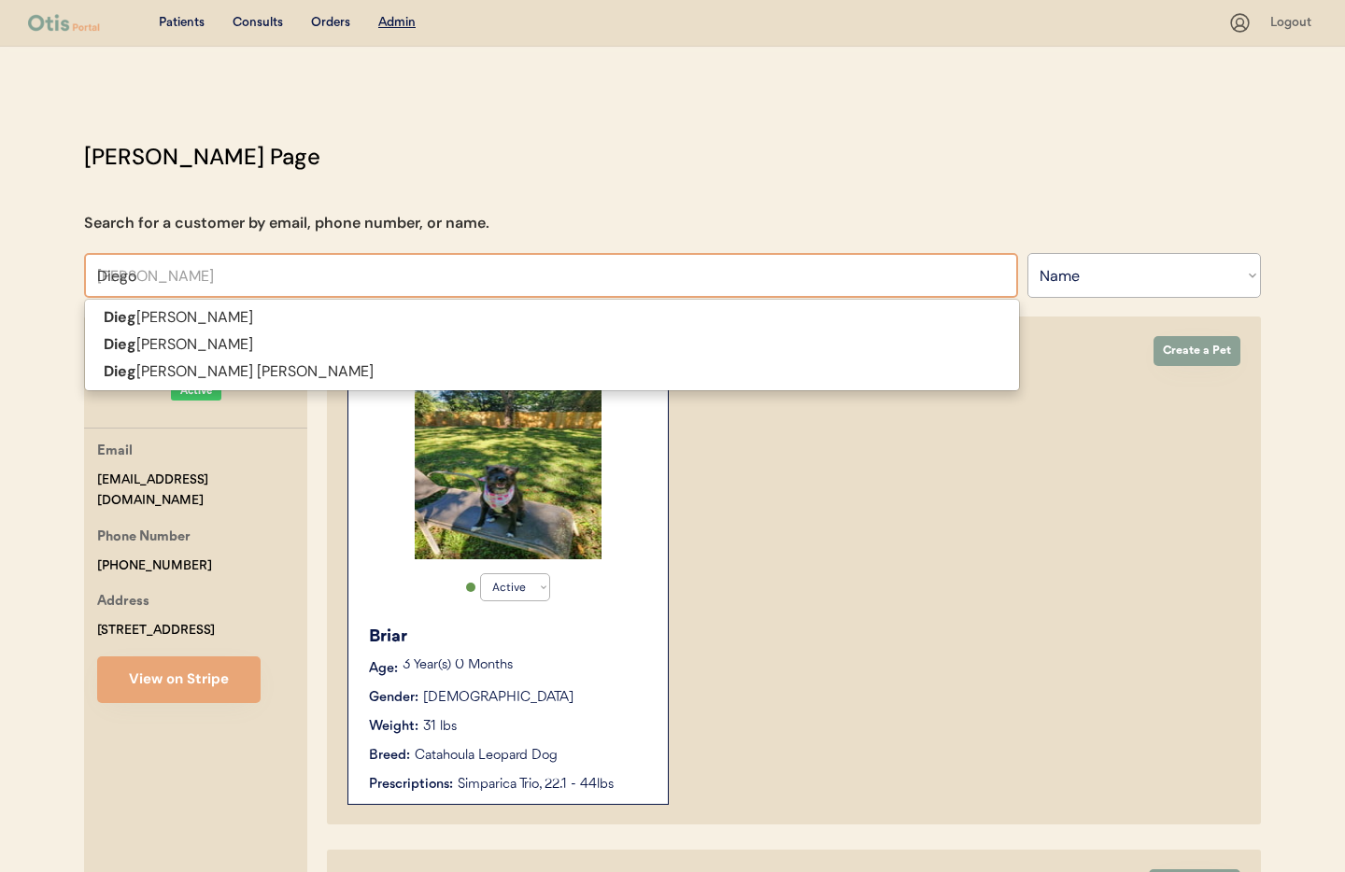
type input "Diego"
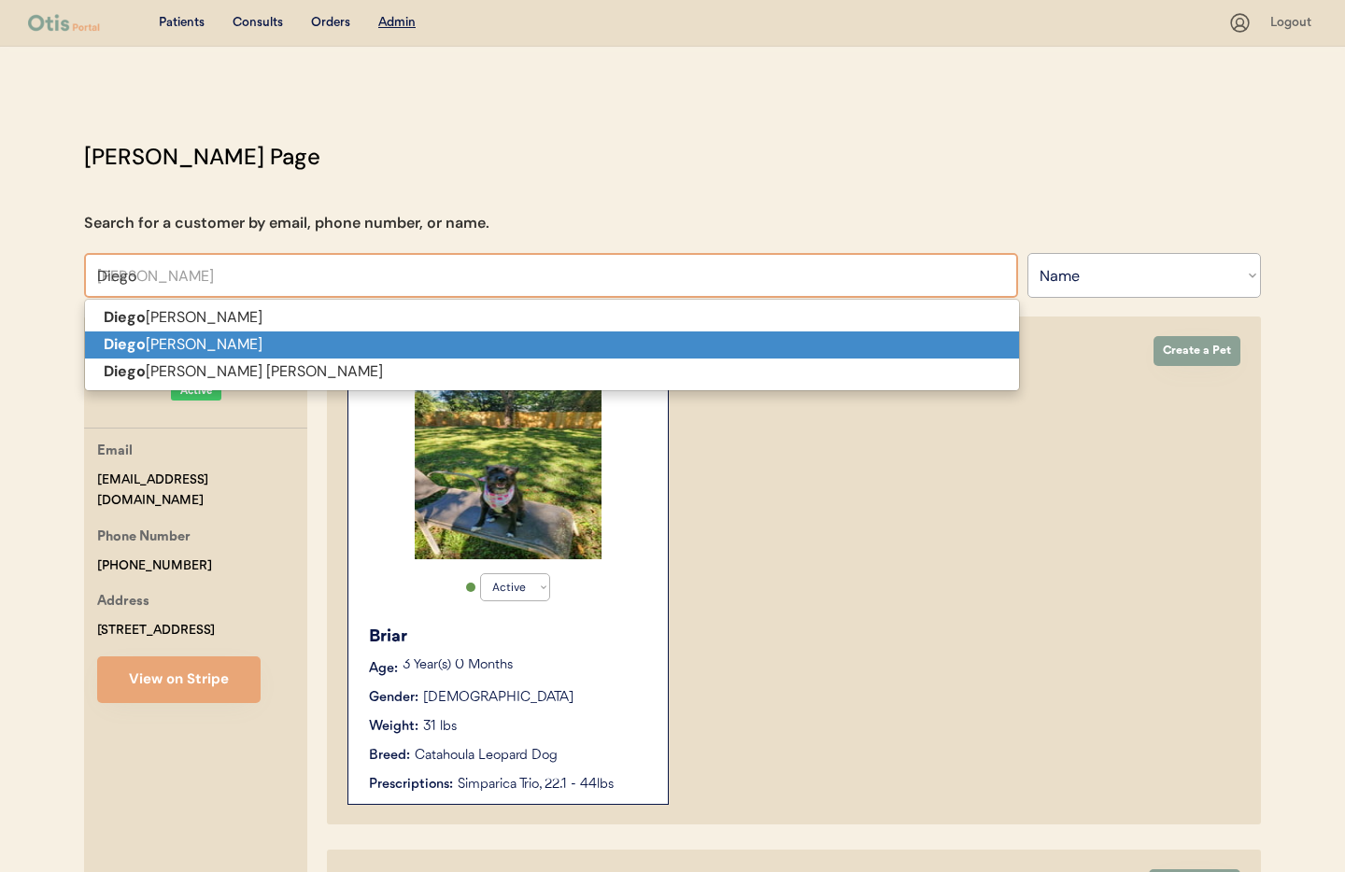
click at [142, 343] on strong "Diego" at bounding box center [125, 344] width 42 height 20
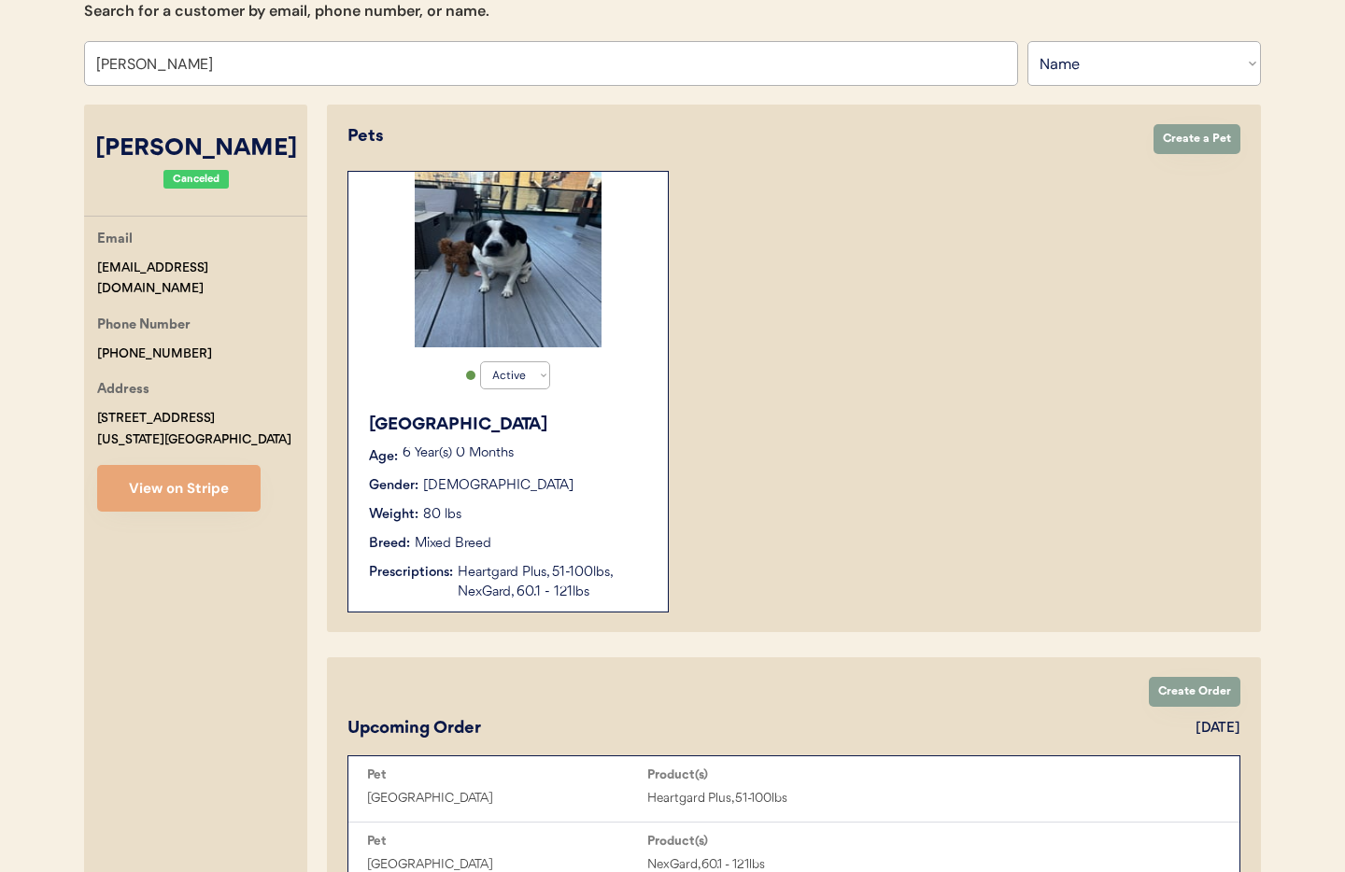
scroll to position [201, 0]
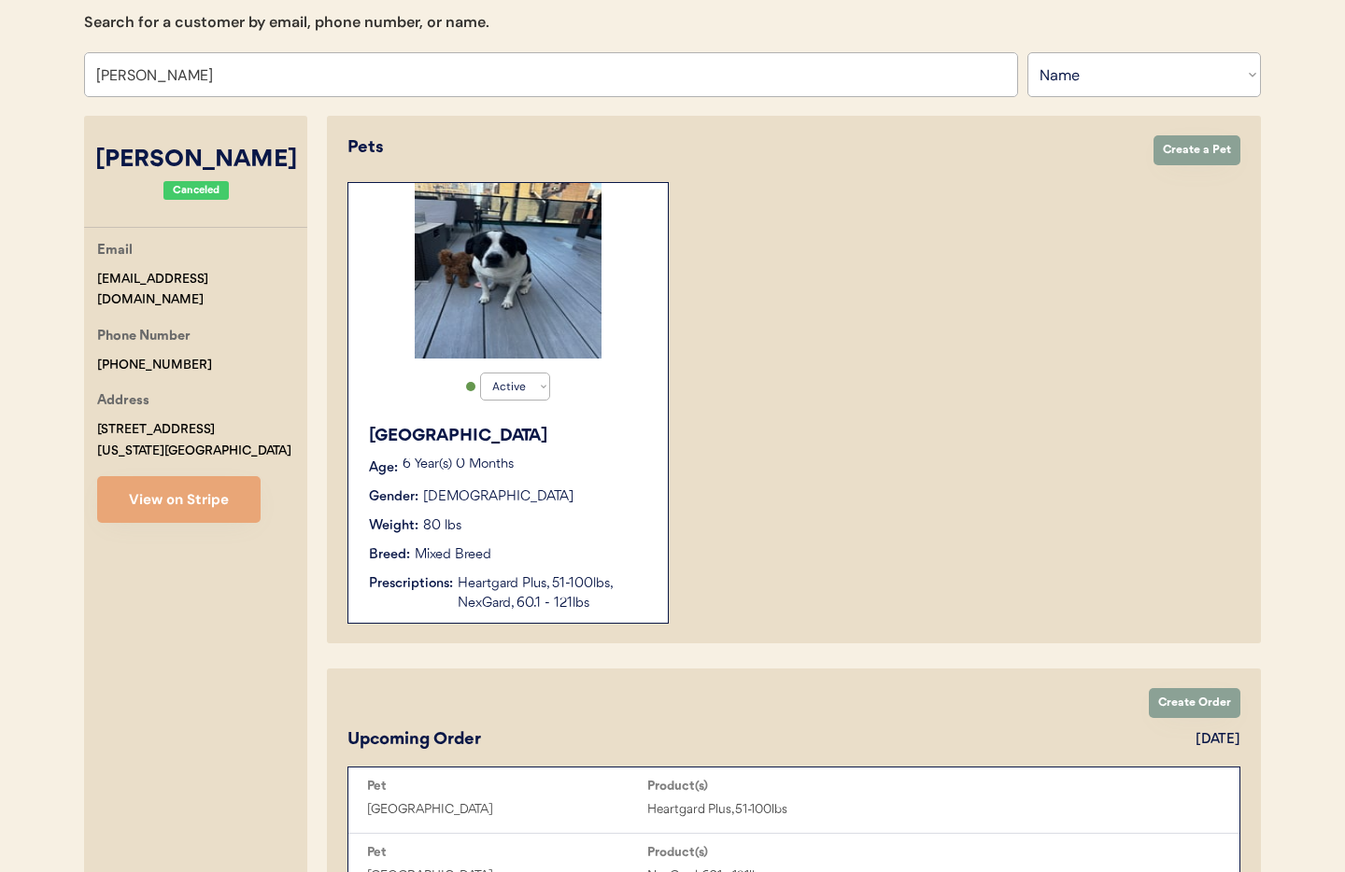
type input "[PERSON_NAME]"
click at [554, 580] on div "Heartgard Plus, 51-100lbs, NexGard, 60.1 - 121lbs" at bounding box center [553, 593] width 191 height 39
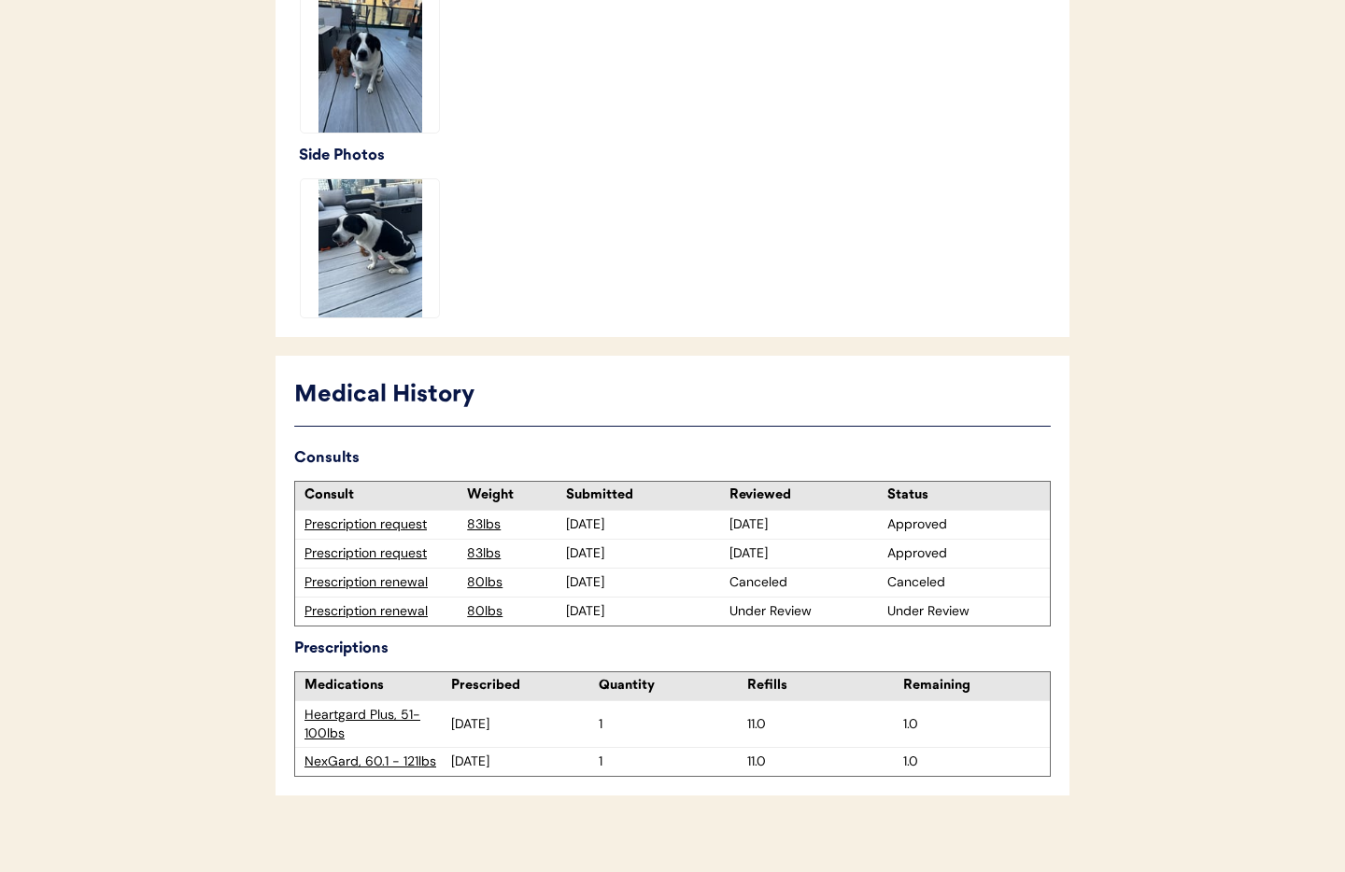
scroll to position [635, 0]
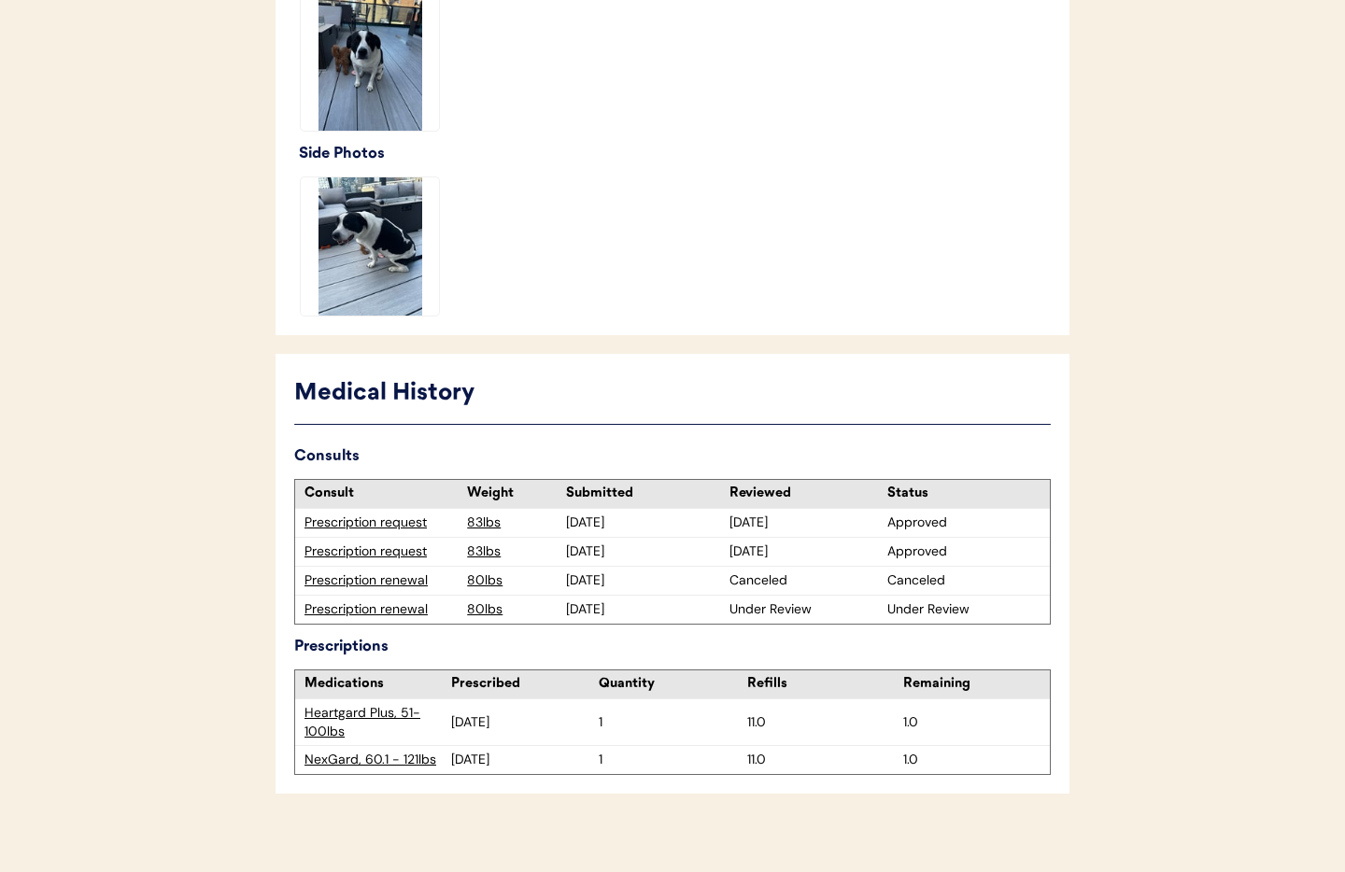
click at [343, 609] on div "Prescription renewal" at bounding box center [381, 610] width 153 height 19
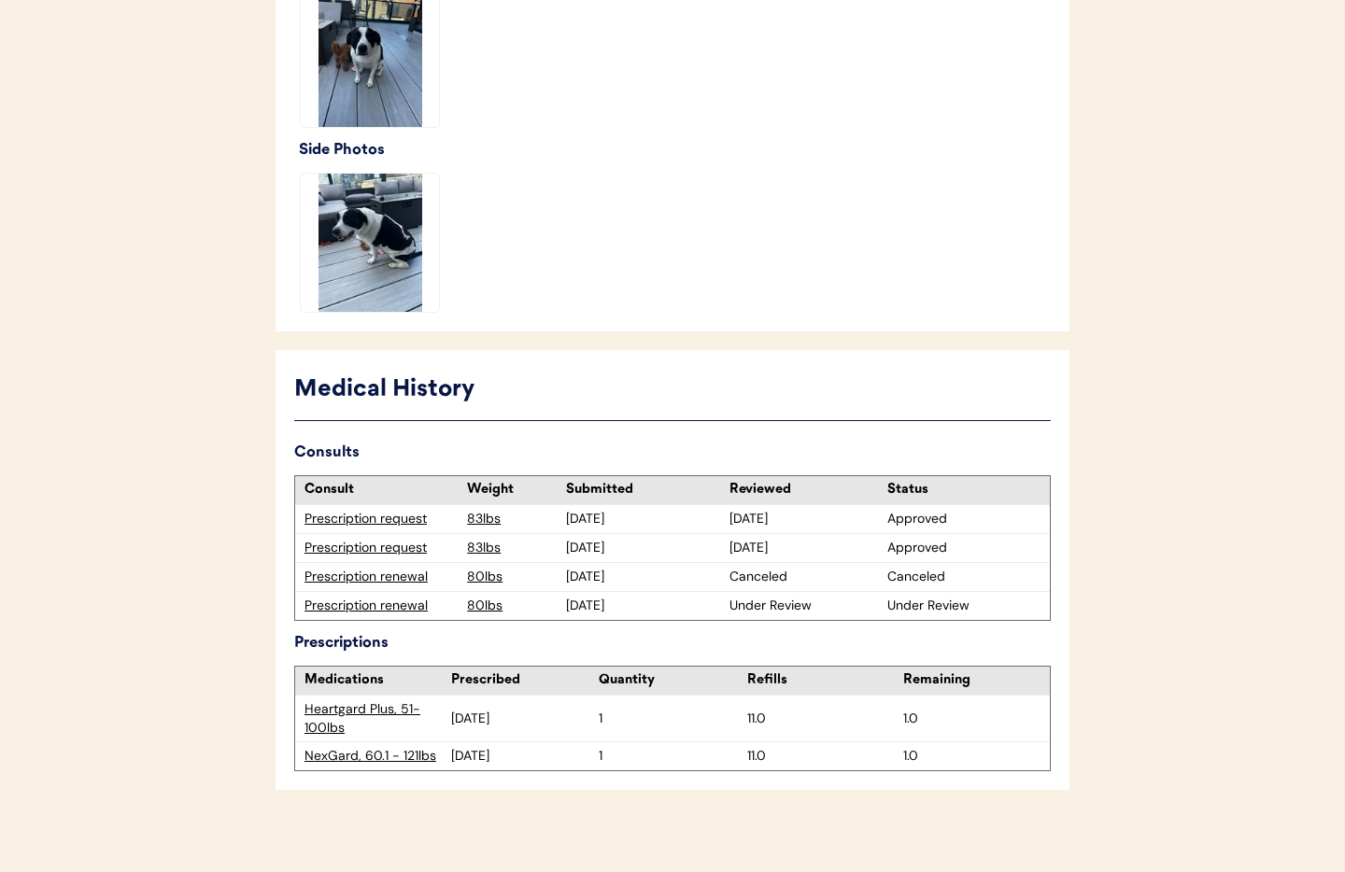
scroll to position [648, 0]
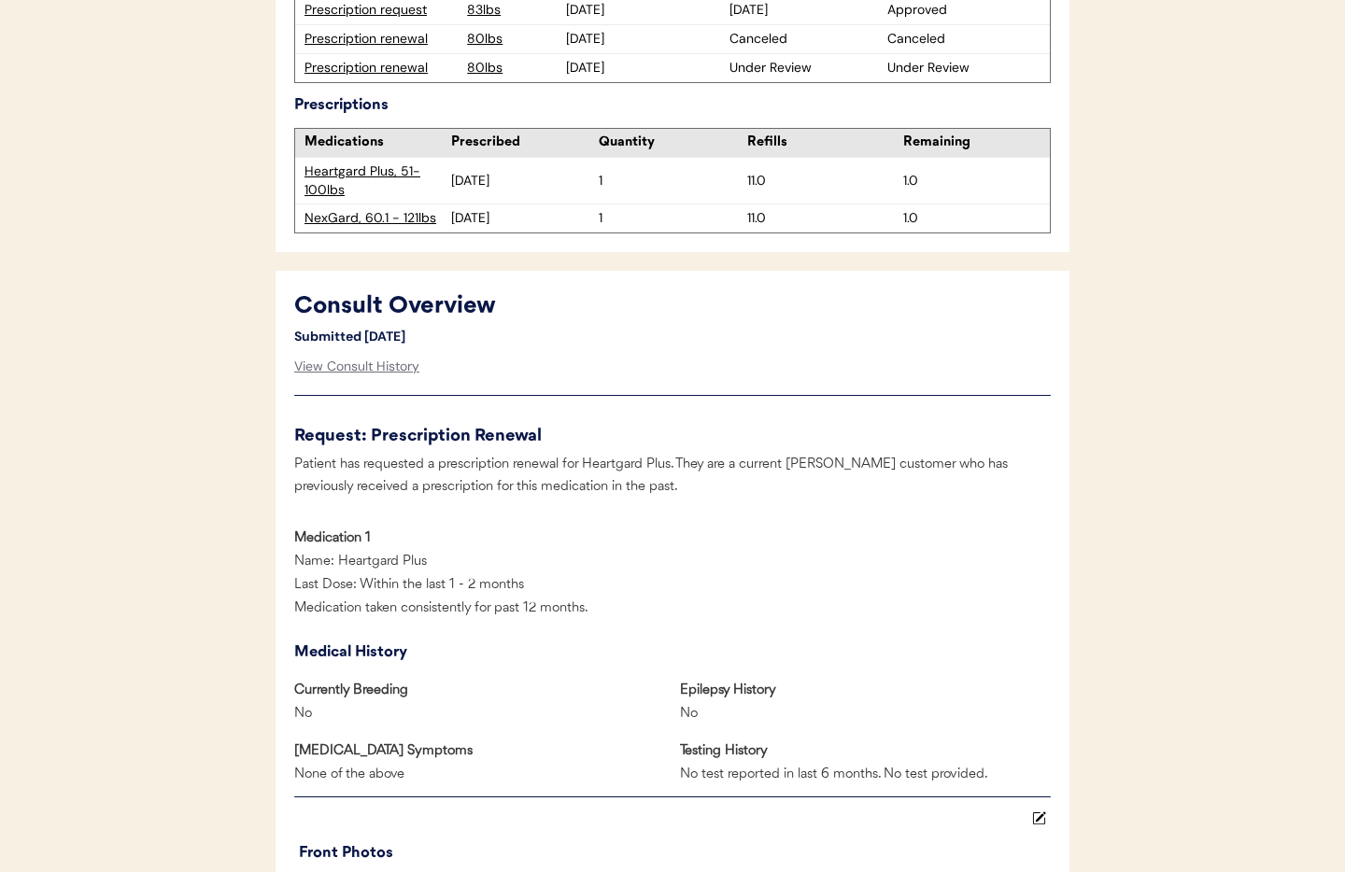
scroll to position [585, 0]
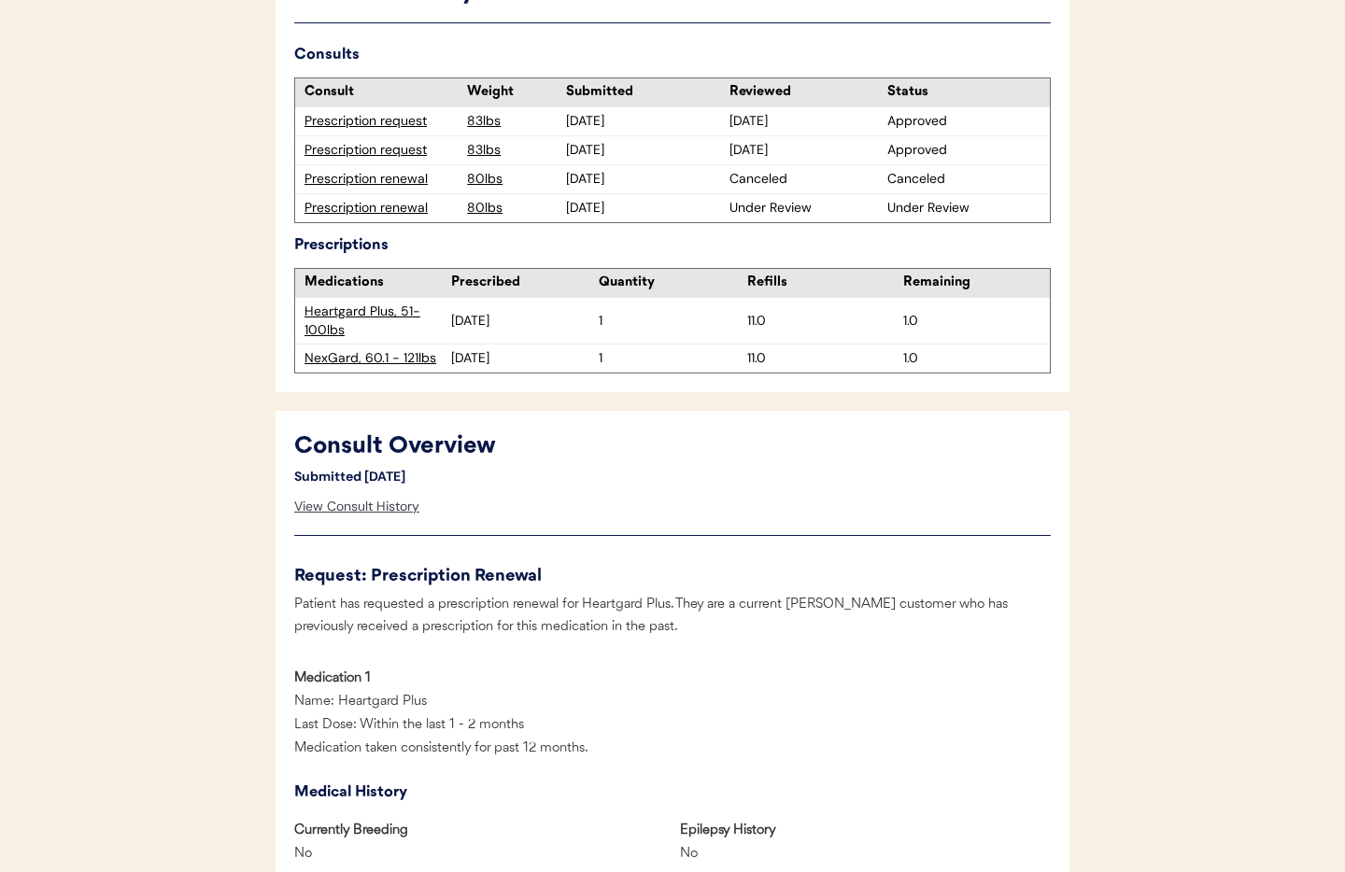
drag, startPoint x: 375, startPoint y: 503, endPoint x: 473, endPoint y: 503, distance: 98.1
click at [375, 503] on div "View Consult History" at bounding box center [356, 507] width 125 height 37
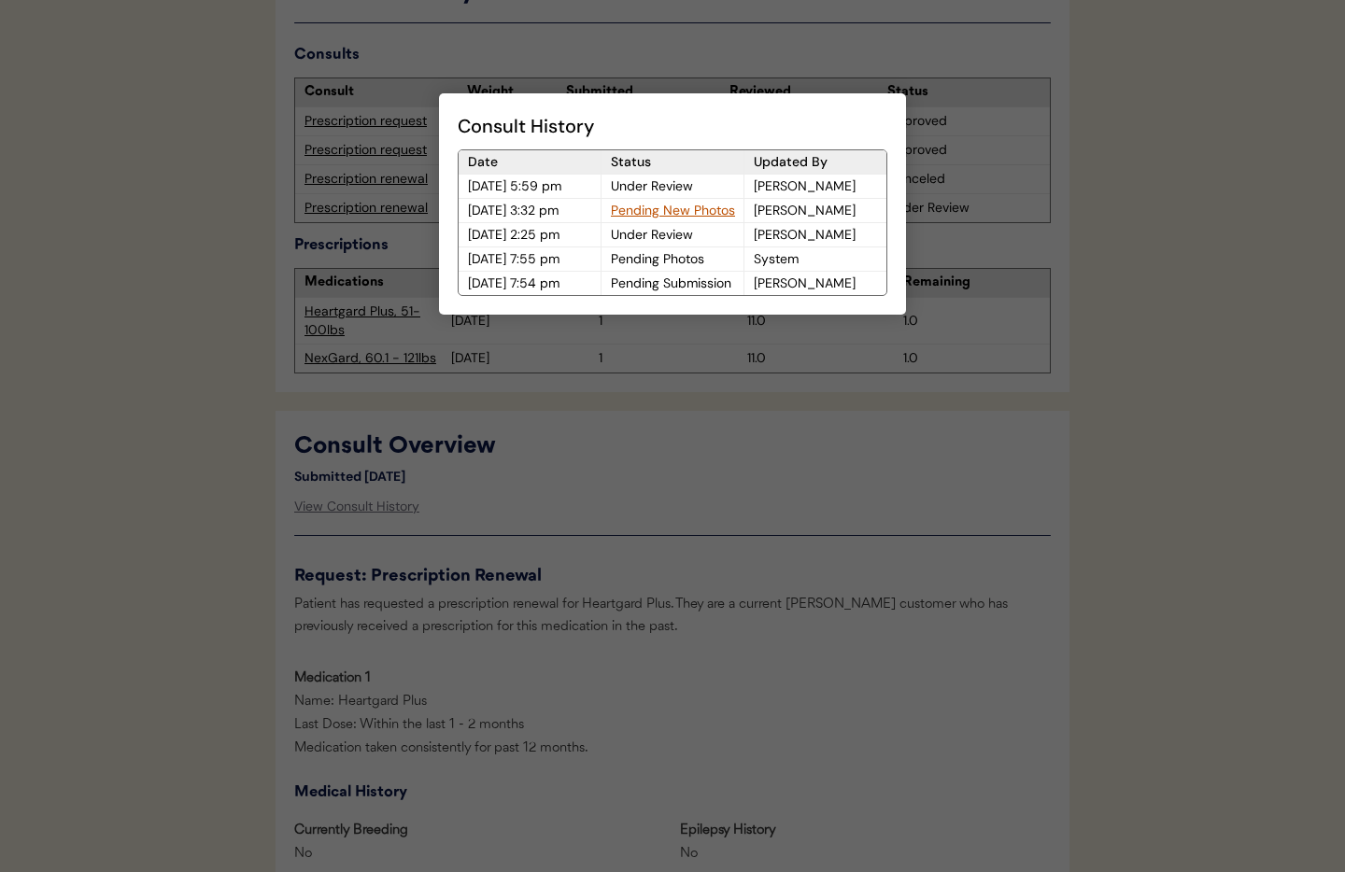
click at [646, 211] on div "Pending New Photos" at bounding box center [673, 210] width 142 height 23
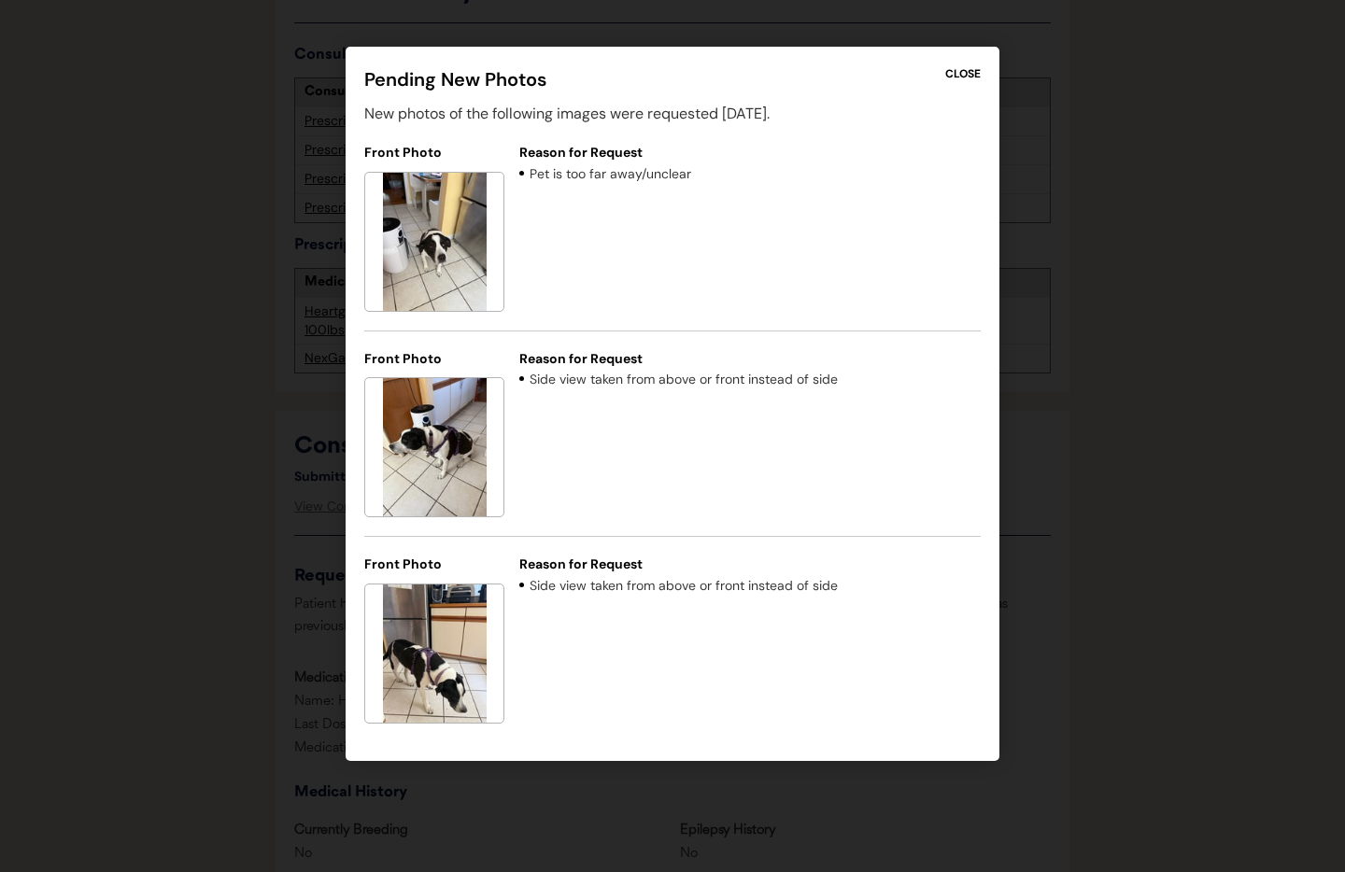
click at [966, 69] on div "CLOSE" at bounding box center [962, 73] width 35 height 17
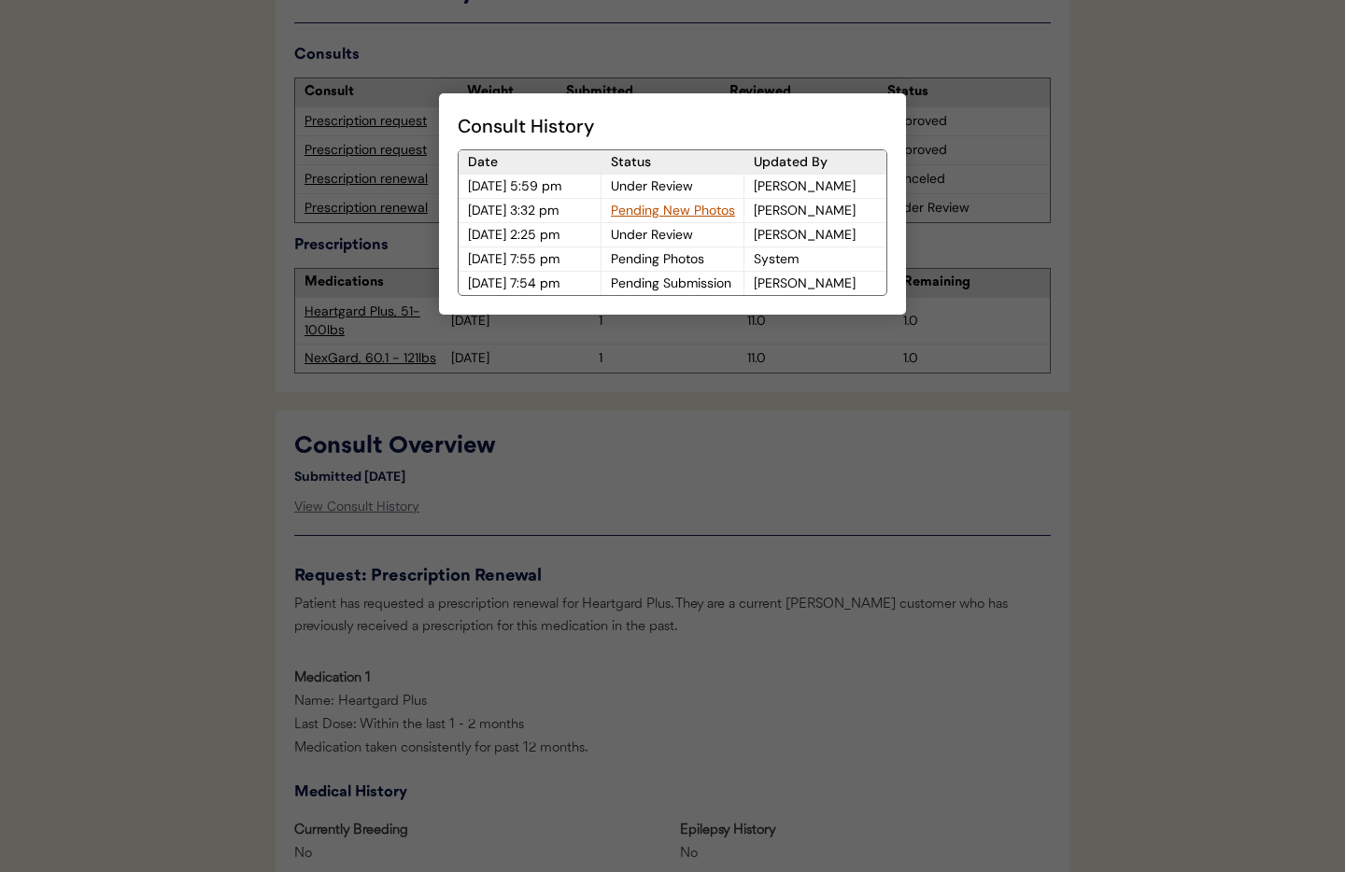
click at [749, 545] on div at bounding box center [672, 436] width 1345 height 872
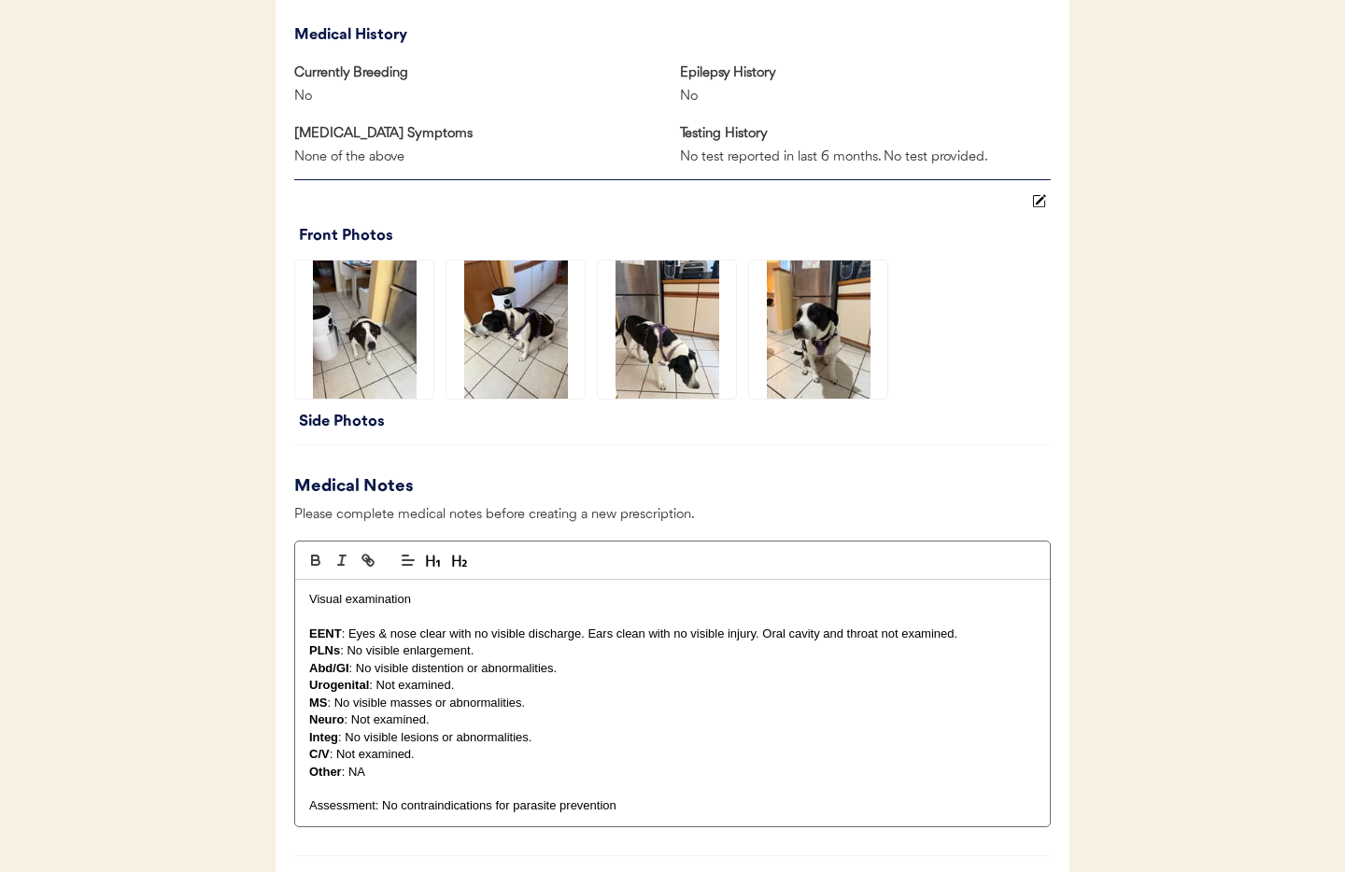
scroll to position [1340, 0]
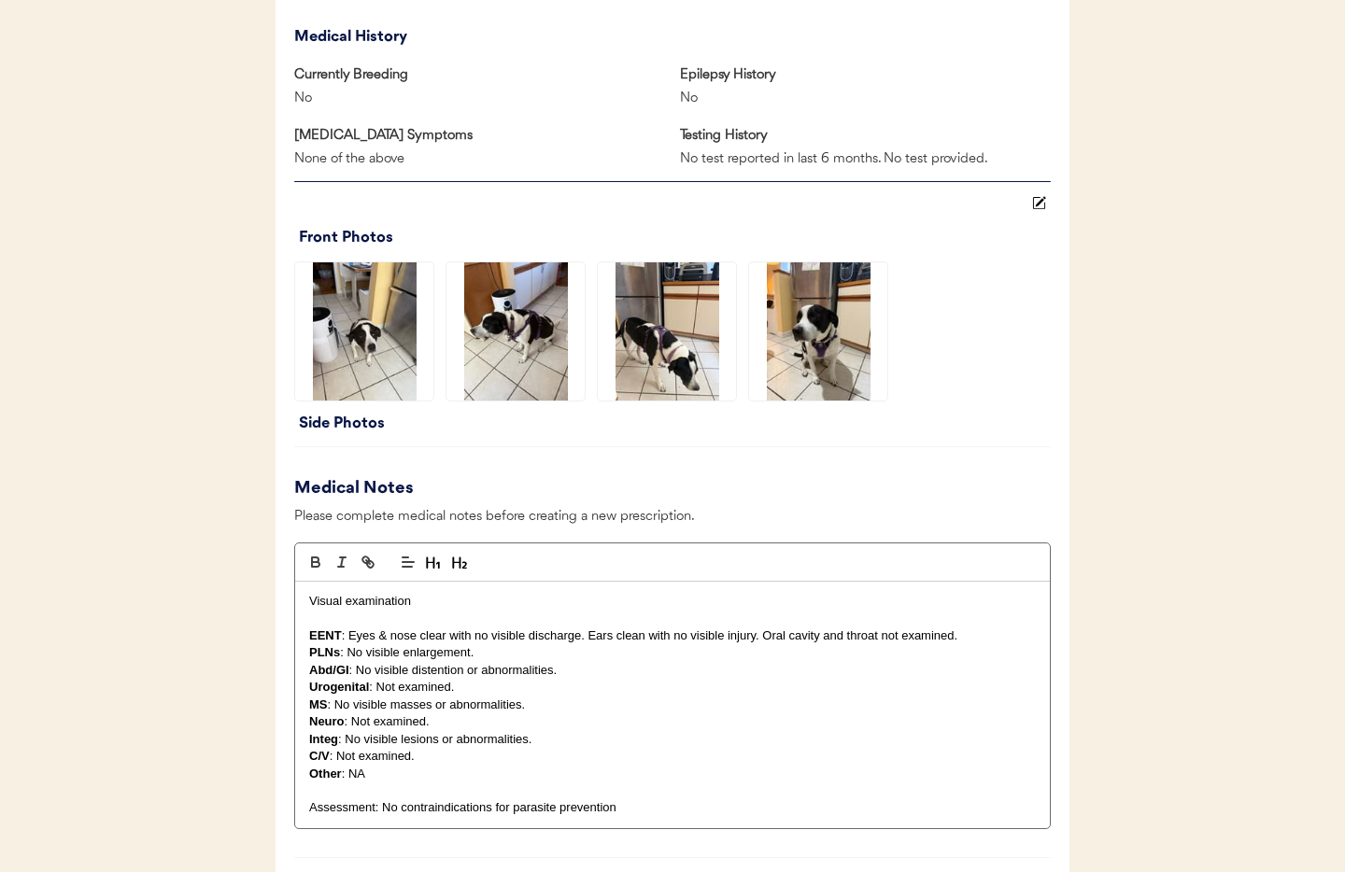
click at [814, 339] on img at bounding box center [818, 331] width 138 height 138
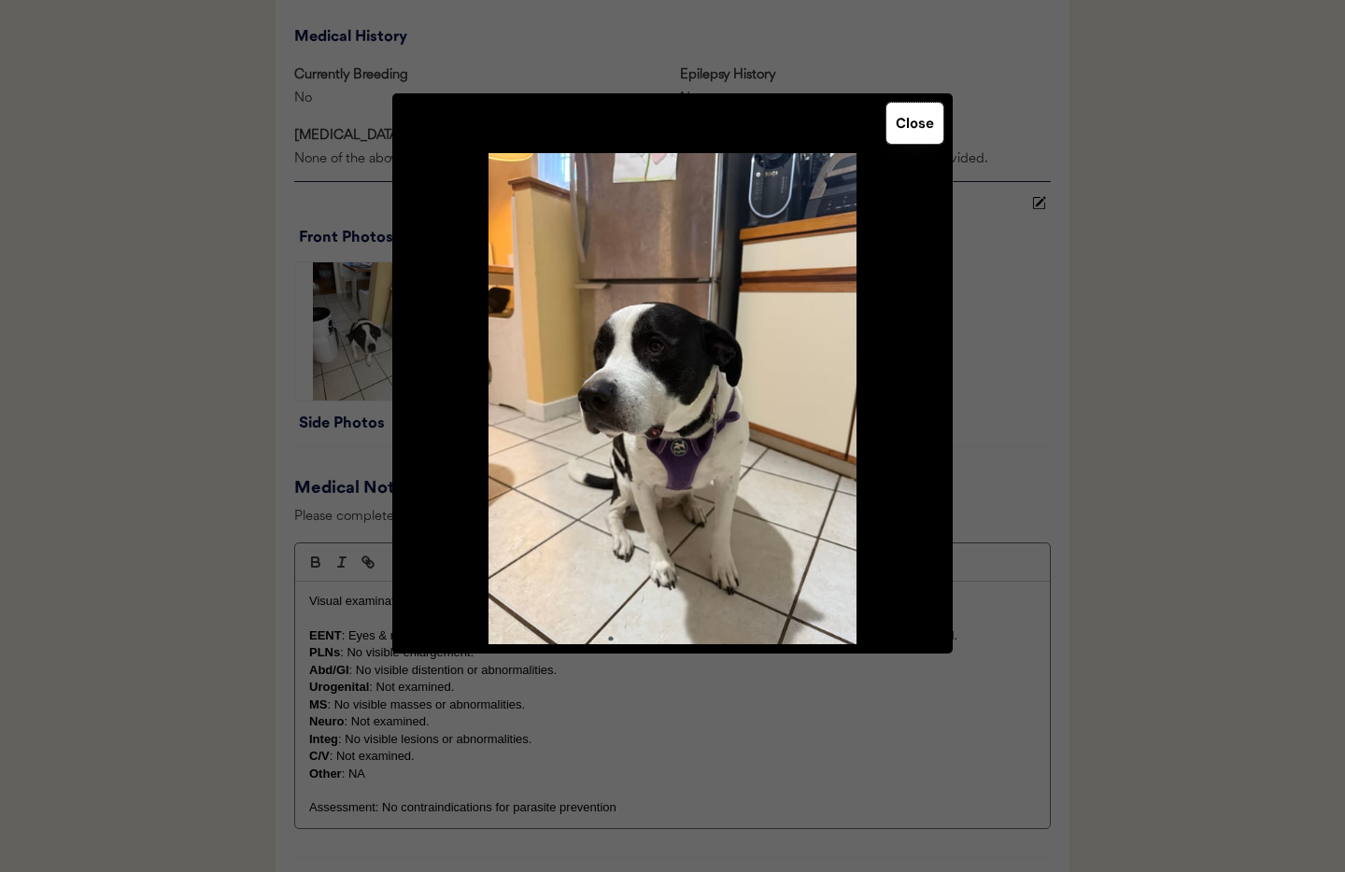
click at [928, 125] on button "Close" at bounding box center [914, 123] width 57 height 41
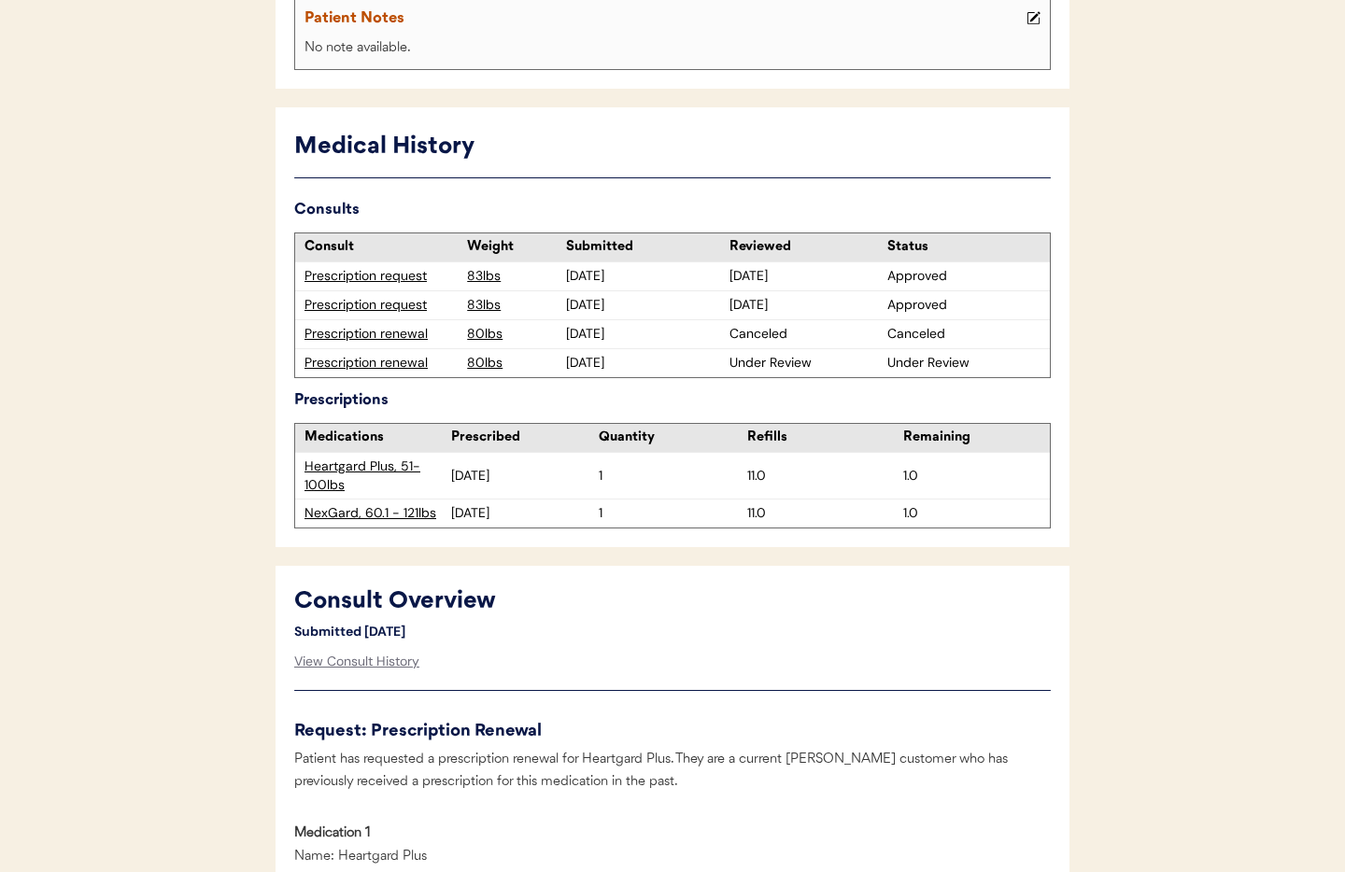
scroll to position [420, 0]
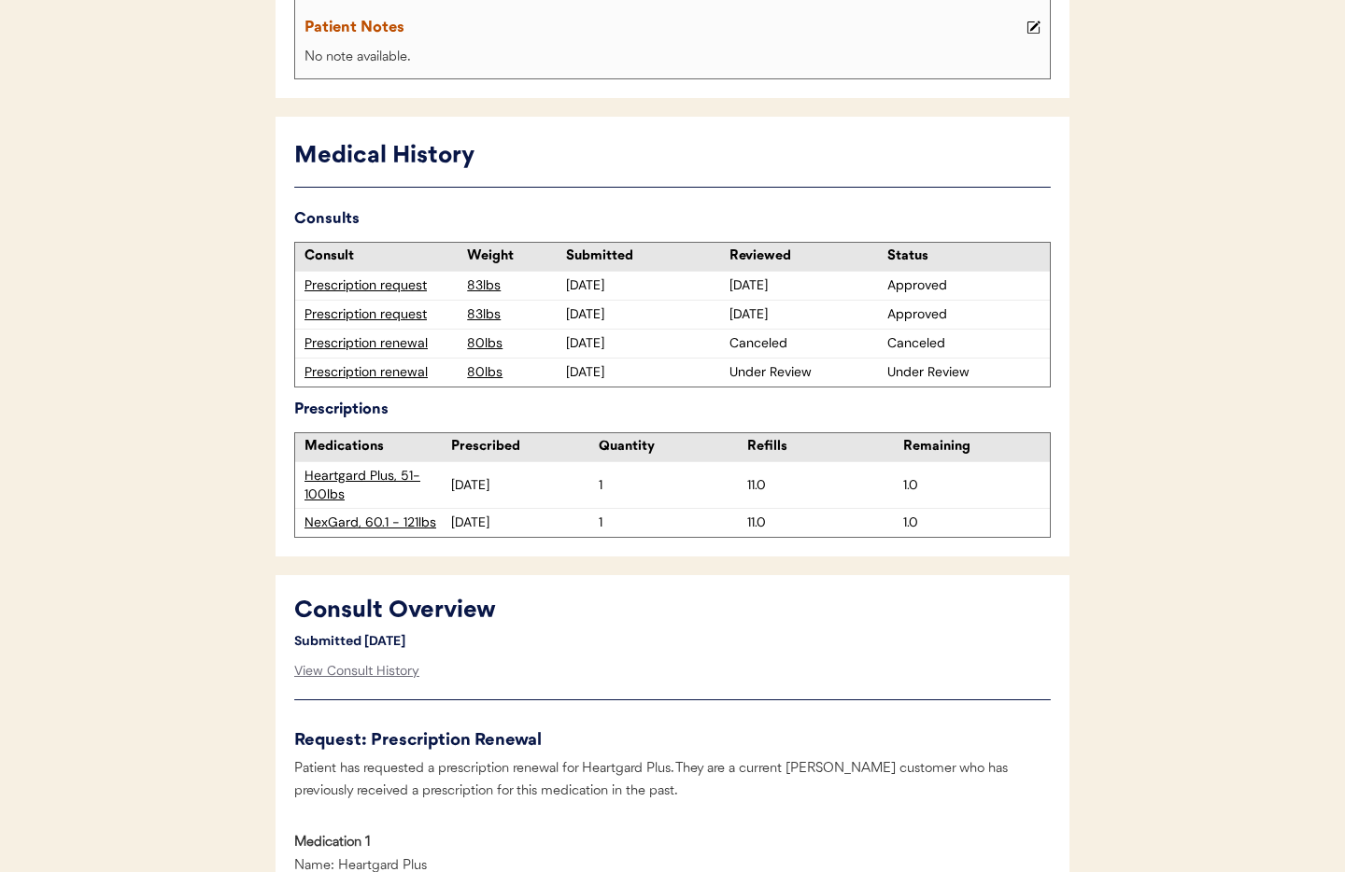
click at [384, 376] on div "Prescription renewal" at bounding box center [381, 372] width 153 height 19
click at [395, 375] on div "Prescription renewal" at bounding box center [381, 372] width 153 height 19
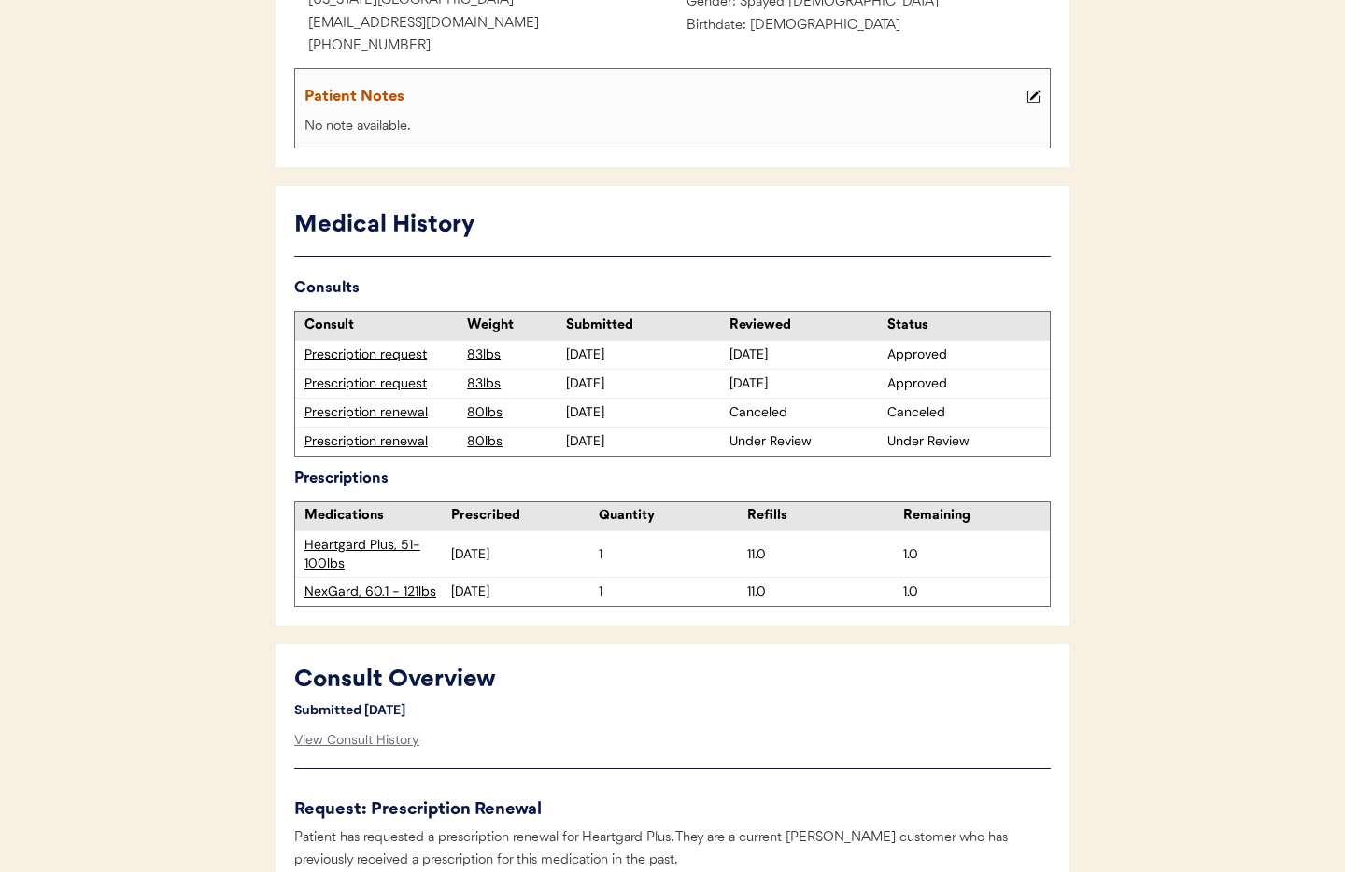
scroll to position [364, 0]
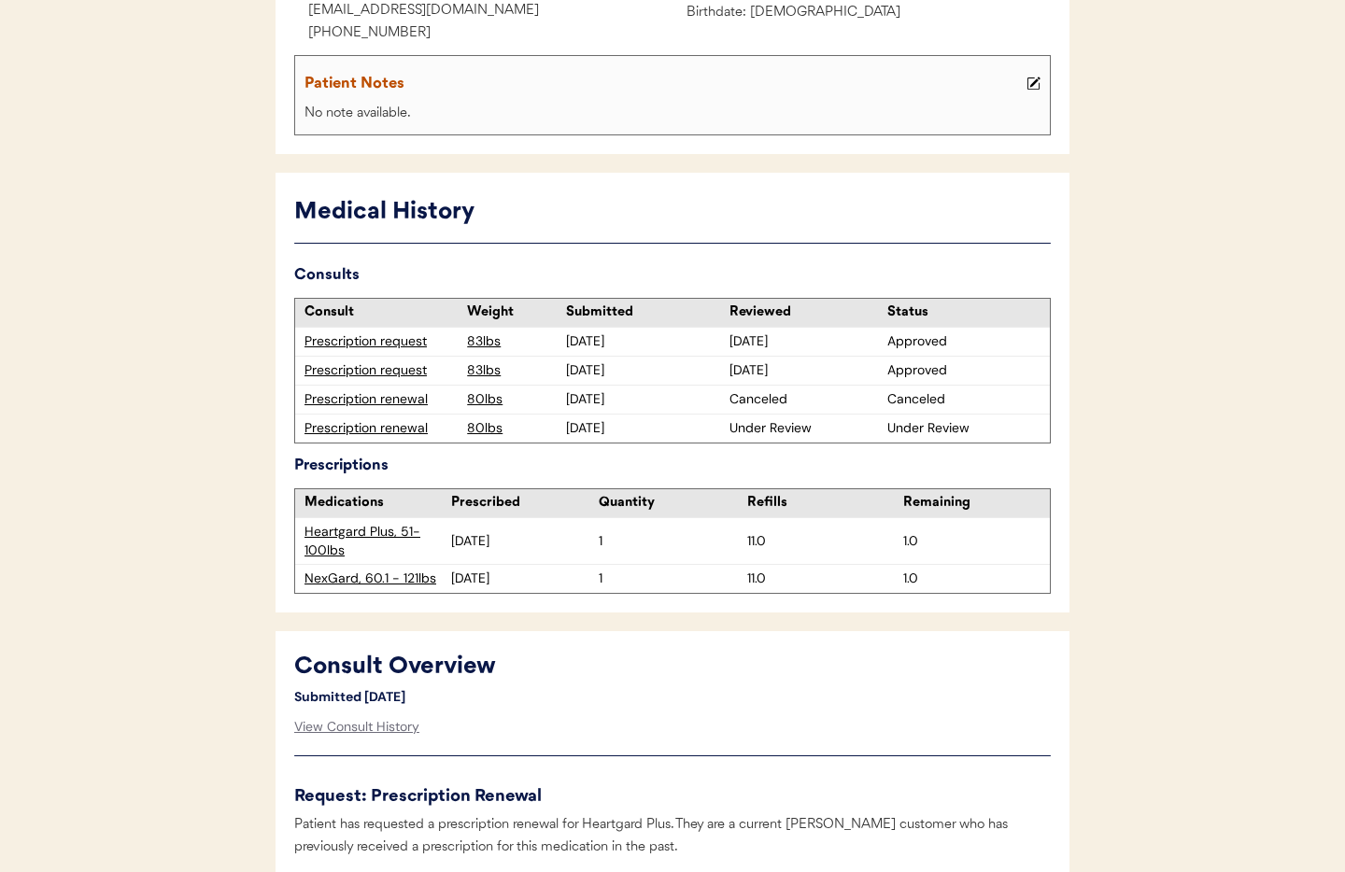
click at [385, 432] on div "Prescription renewal" at bounding box center [381, 428] width 153 height 19
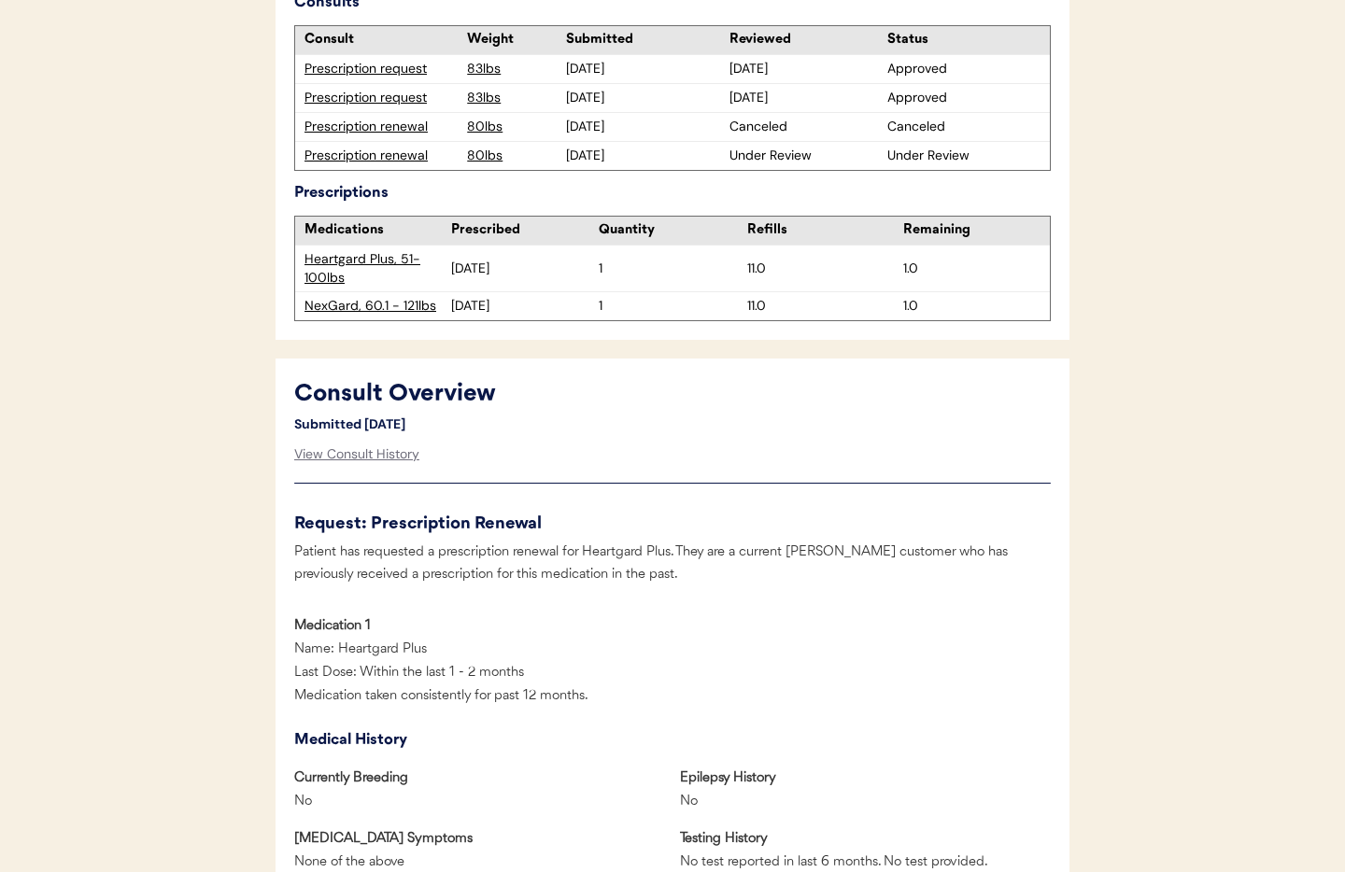
scroll to position [705, 0]
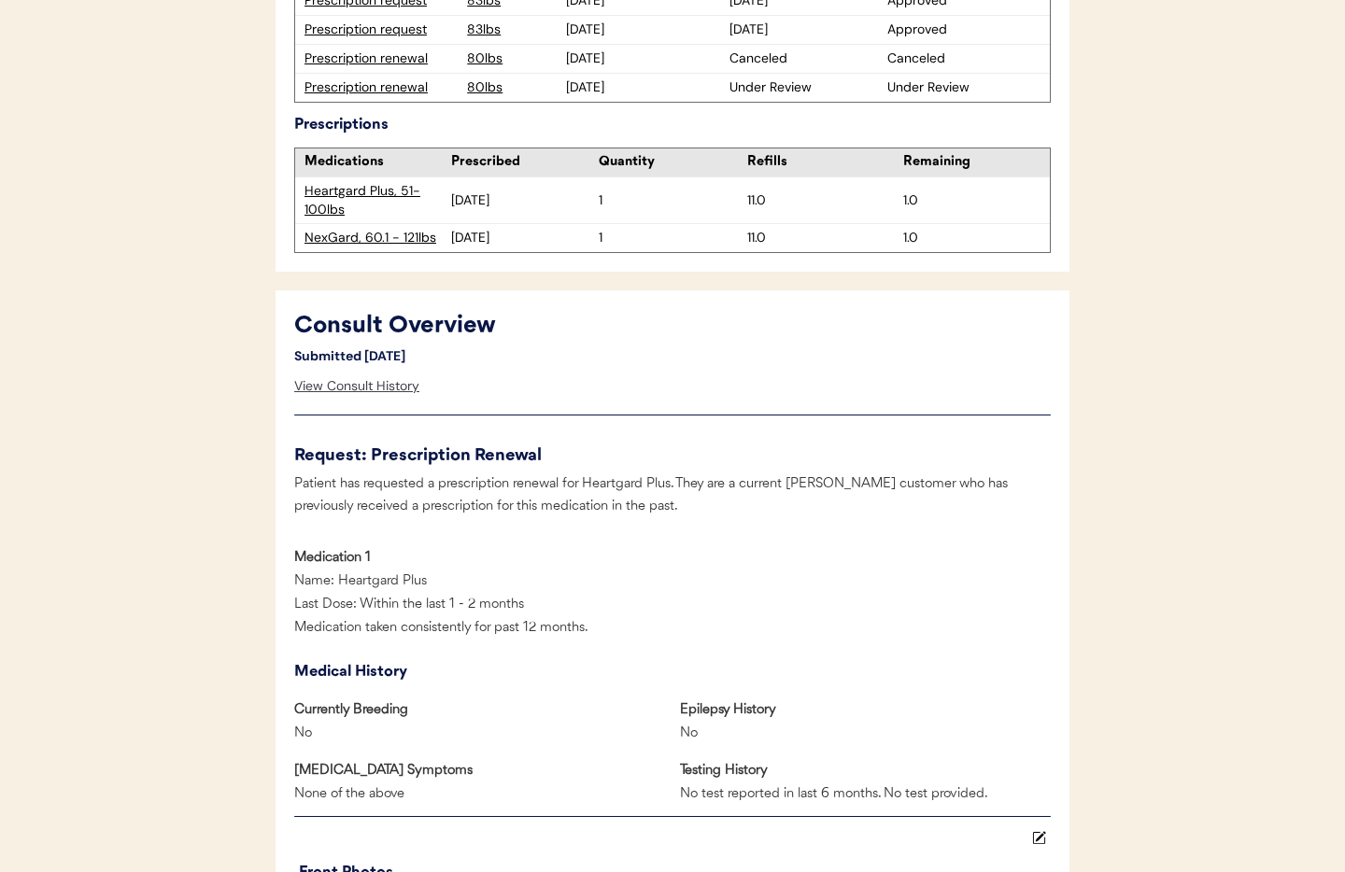
click at [347, 388] on div "View Consult History" at bounding box center [356, 386] width 125 height 37
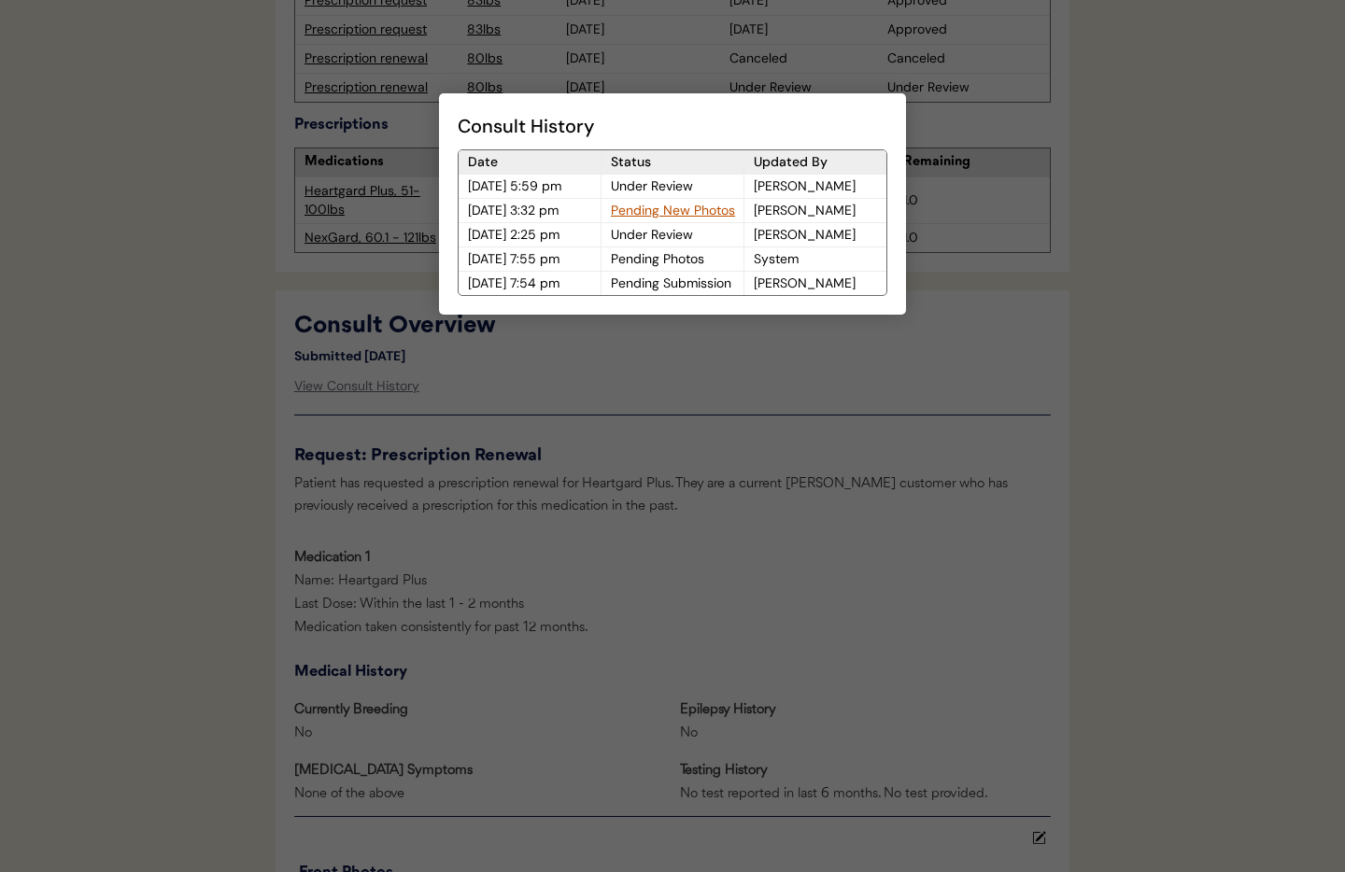
click at [706, 664] on div at bounding box center [672, 436] width 1345 height 872
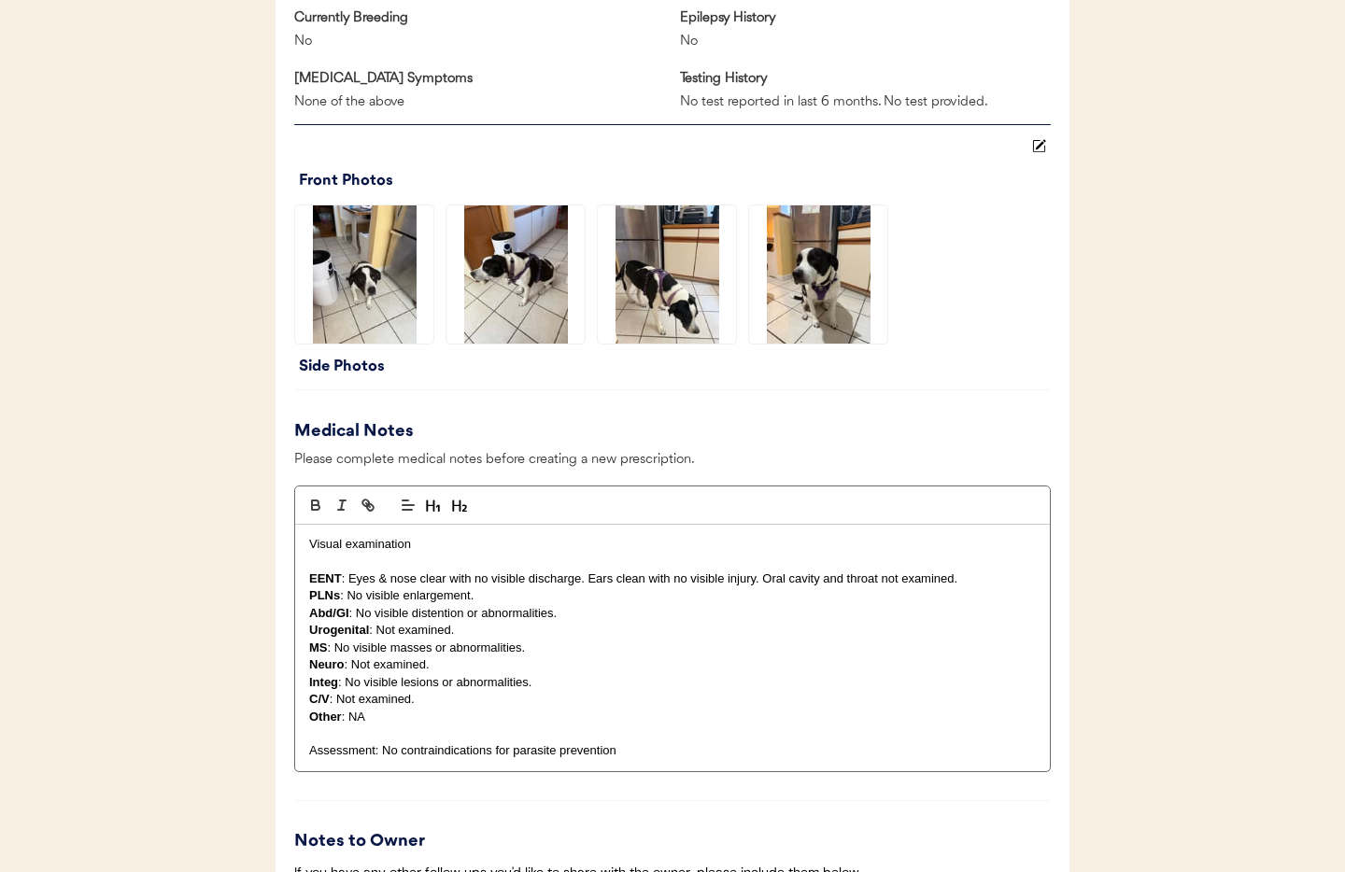
scroll to position [1411, 0]
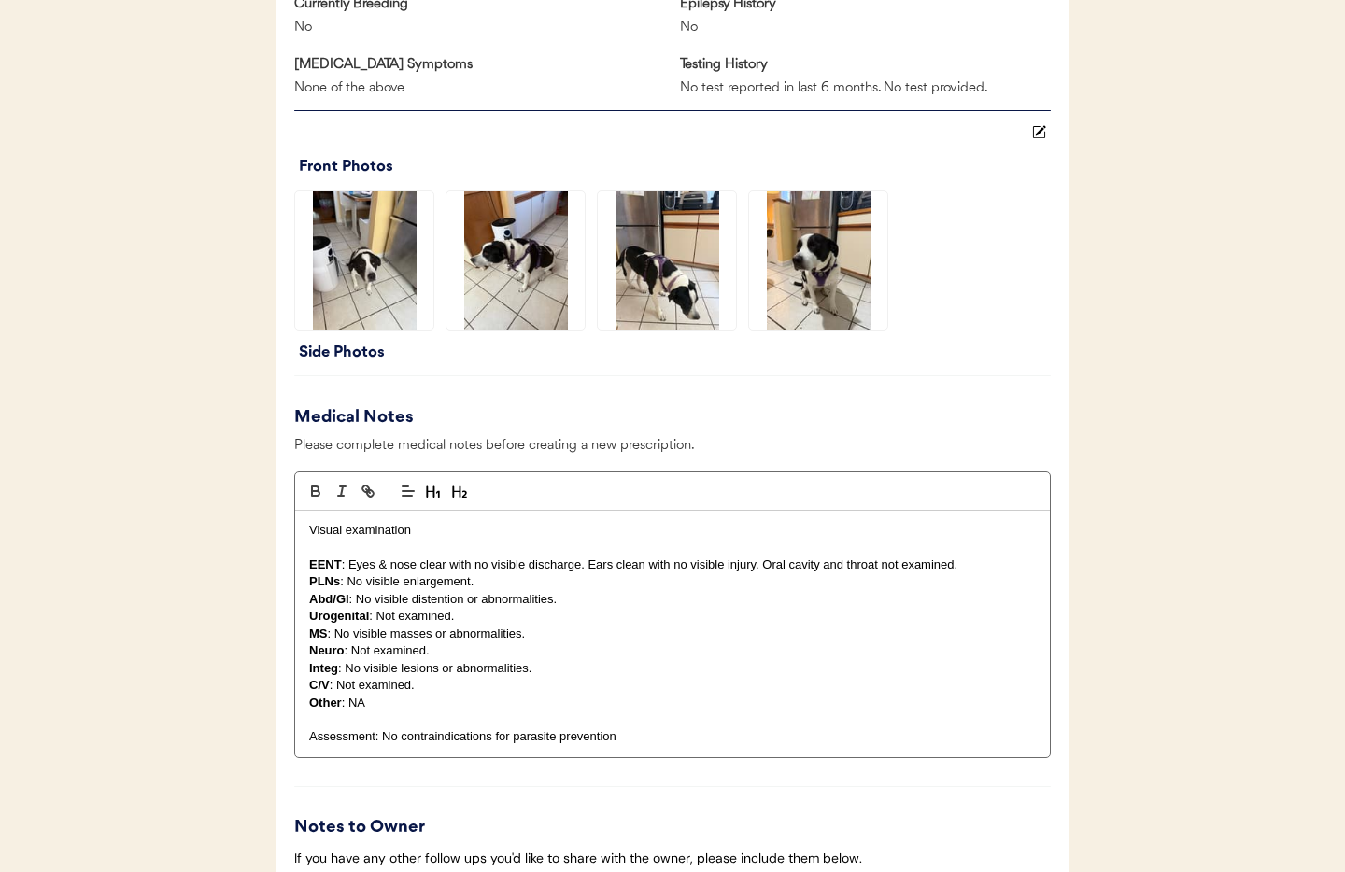
click at [357, 296] on img at bounding box center [364, 260] width 138 height 138
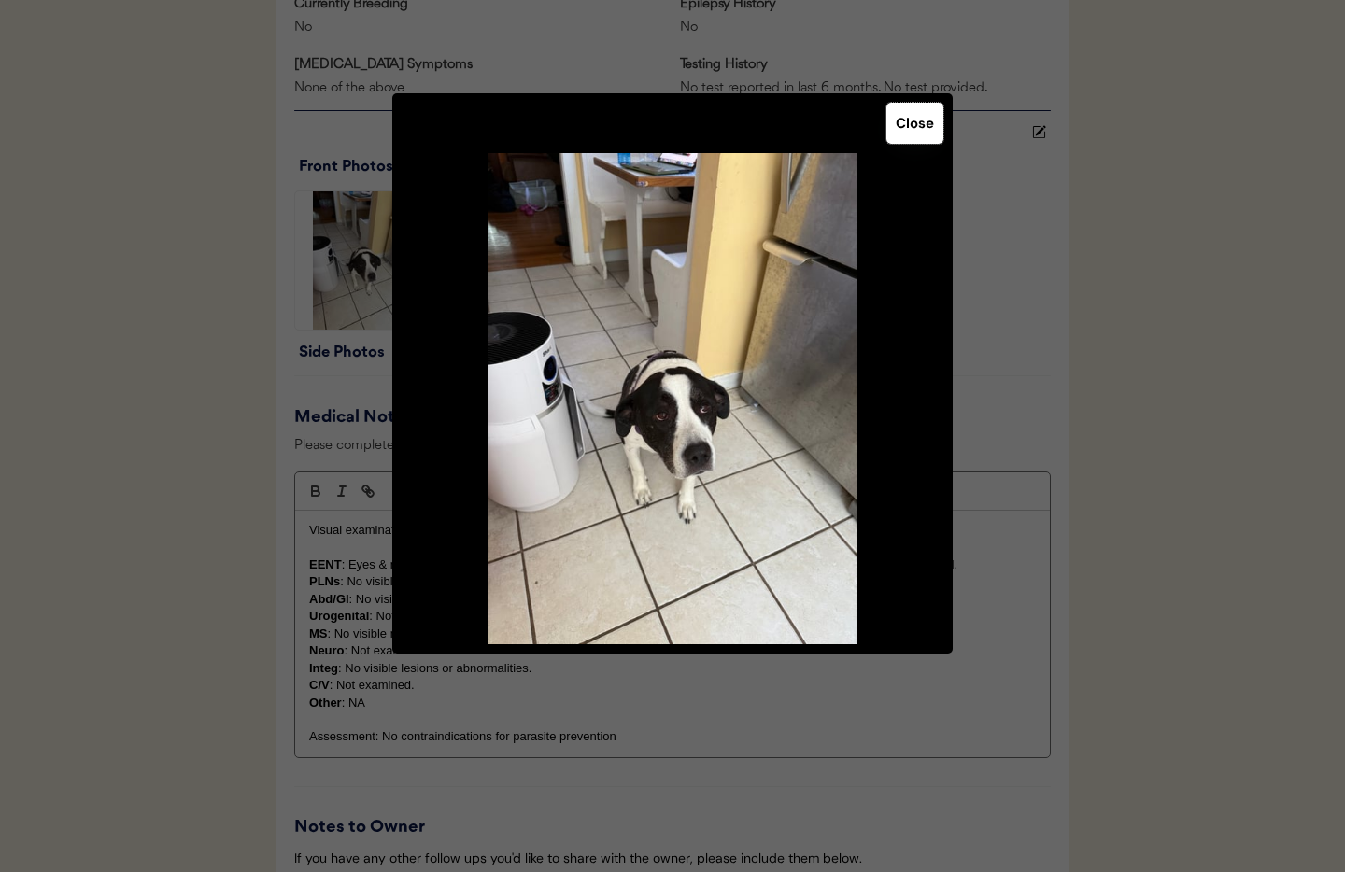
click at [903, 128] on button "Close" at bounding box center [914, 123] width 57 height 41
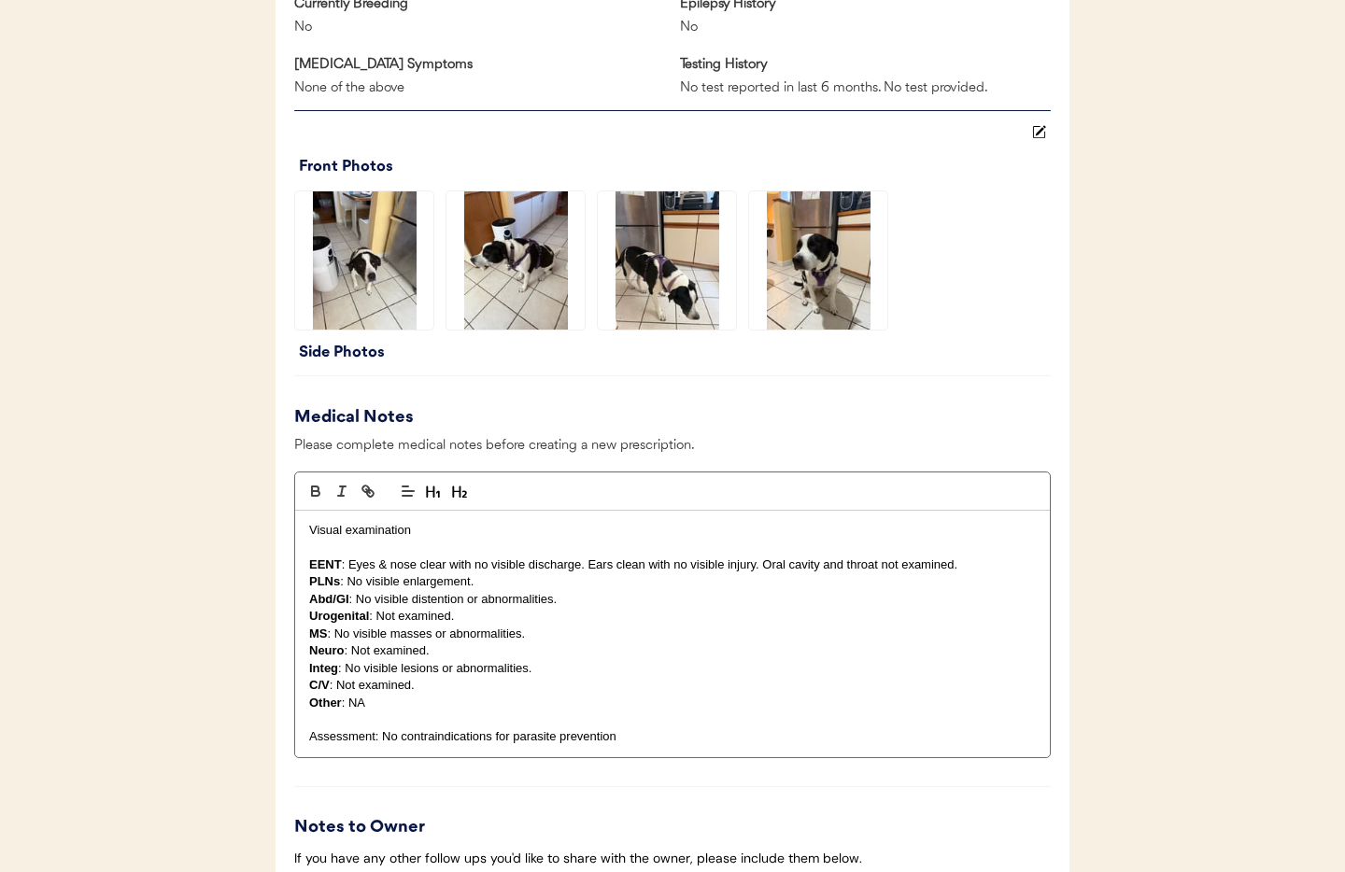
click at [386, 295] on img at bounding box center [364, 260] width 138 height 138
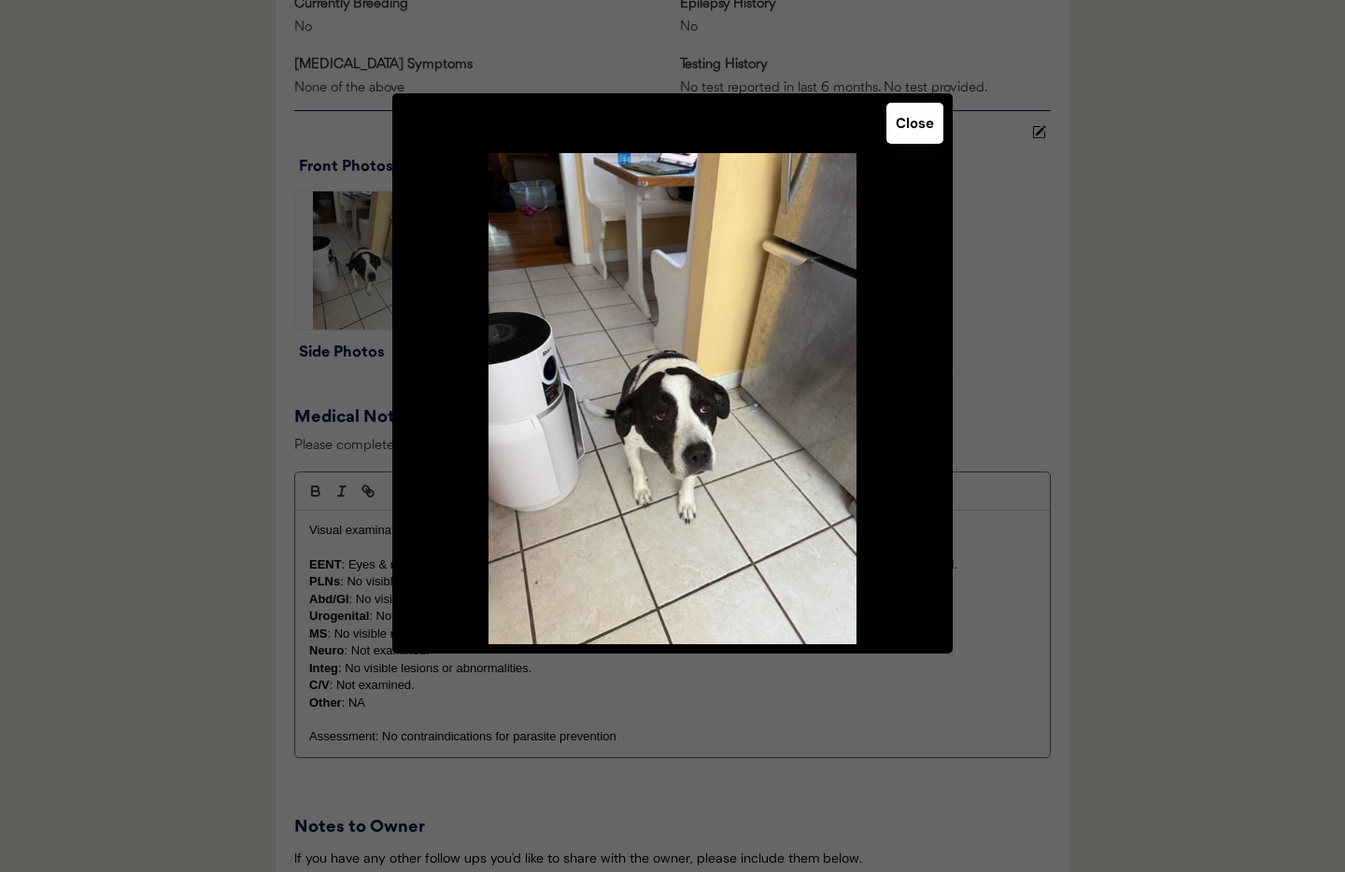
click at [914, 128] on button "Close" at bounding box center [914, 123] width 57 height 41
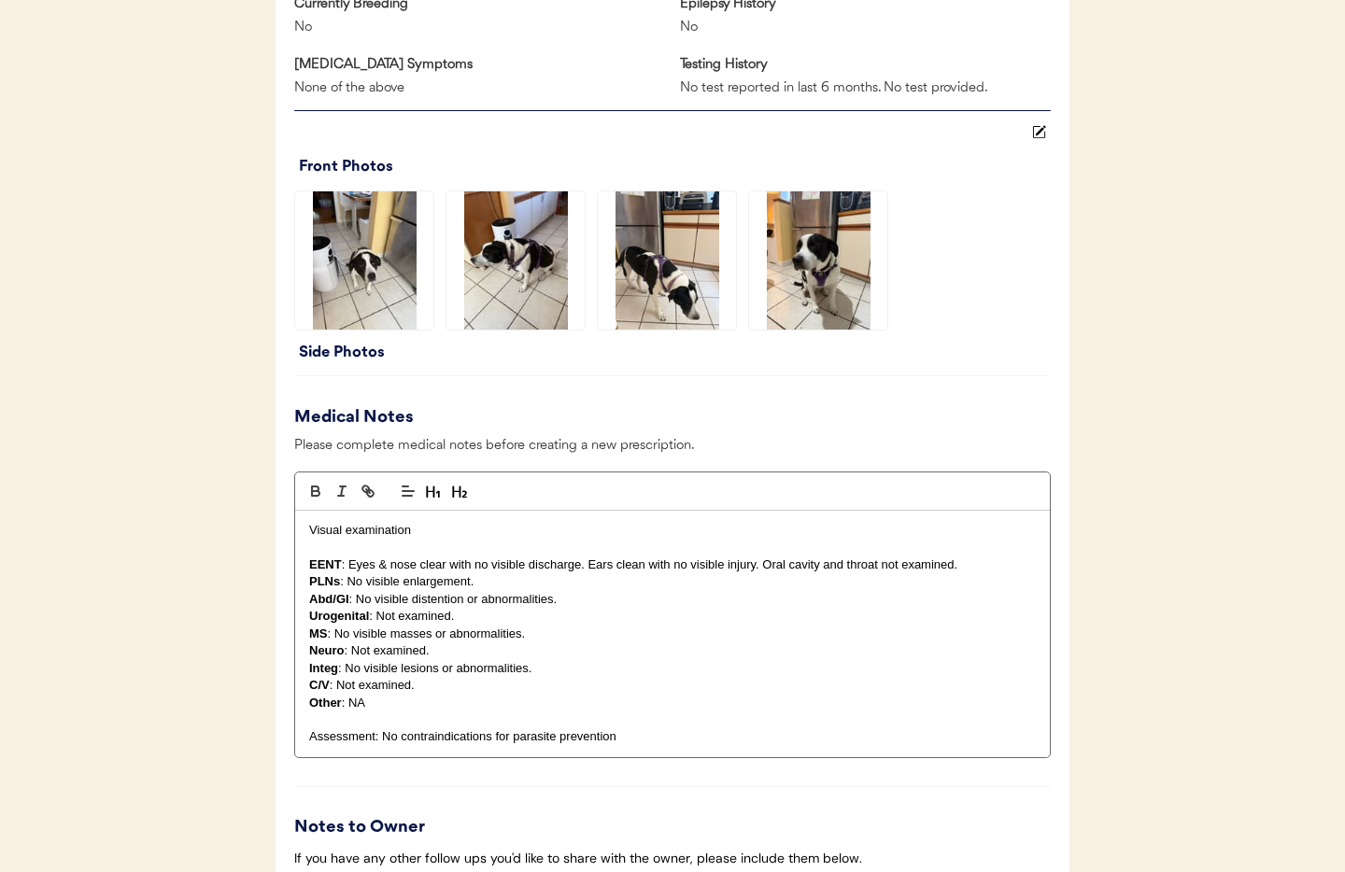
click at [832, 299] on img at bounding box center [818, 260] width 138 height 138
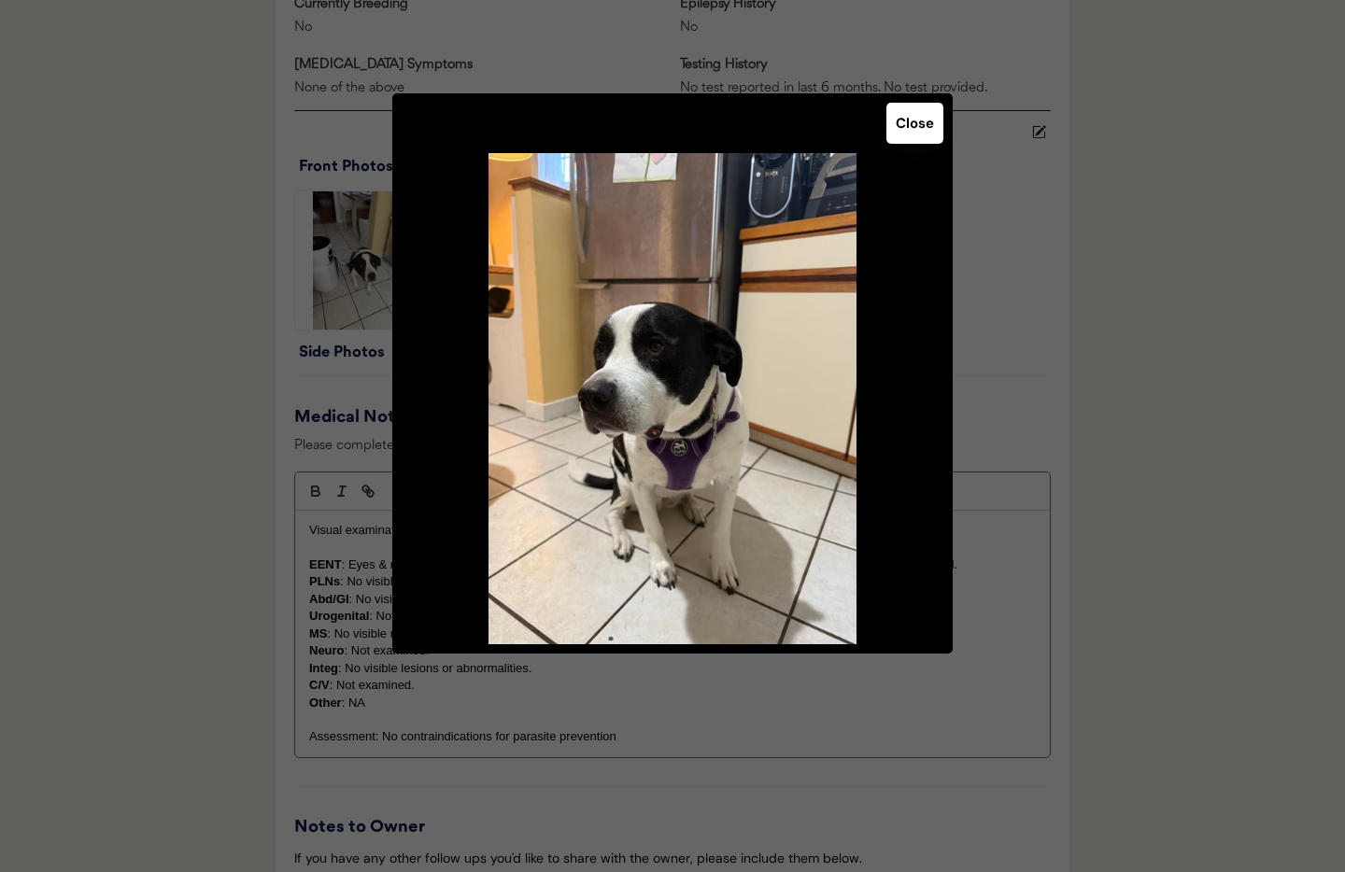
click at [920, 125] on button "Close" at bounding box center [914, 123] width 57 height 41
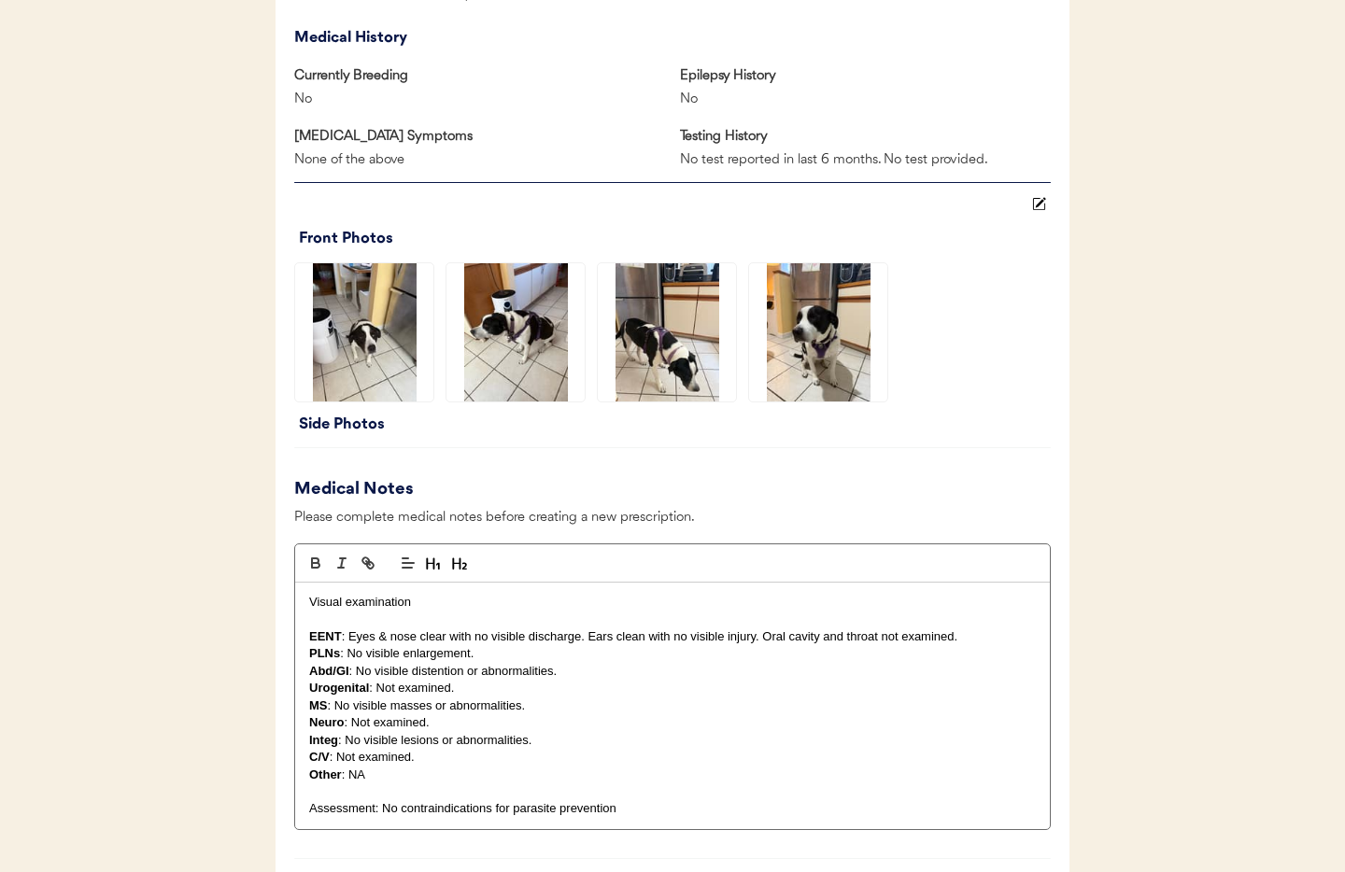
scroll to position [1338, 0]
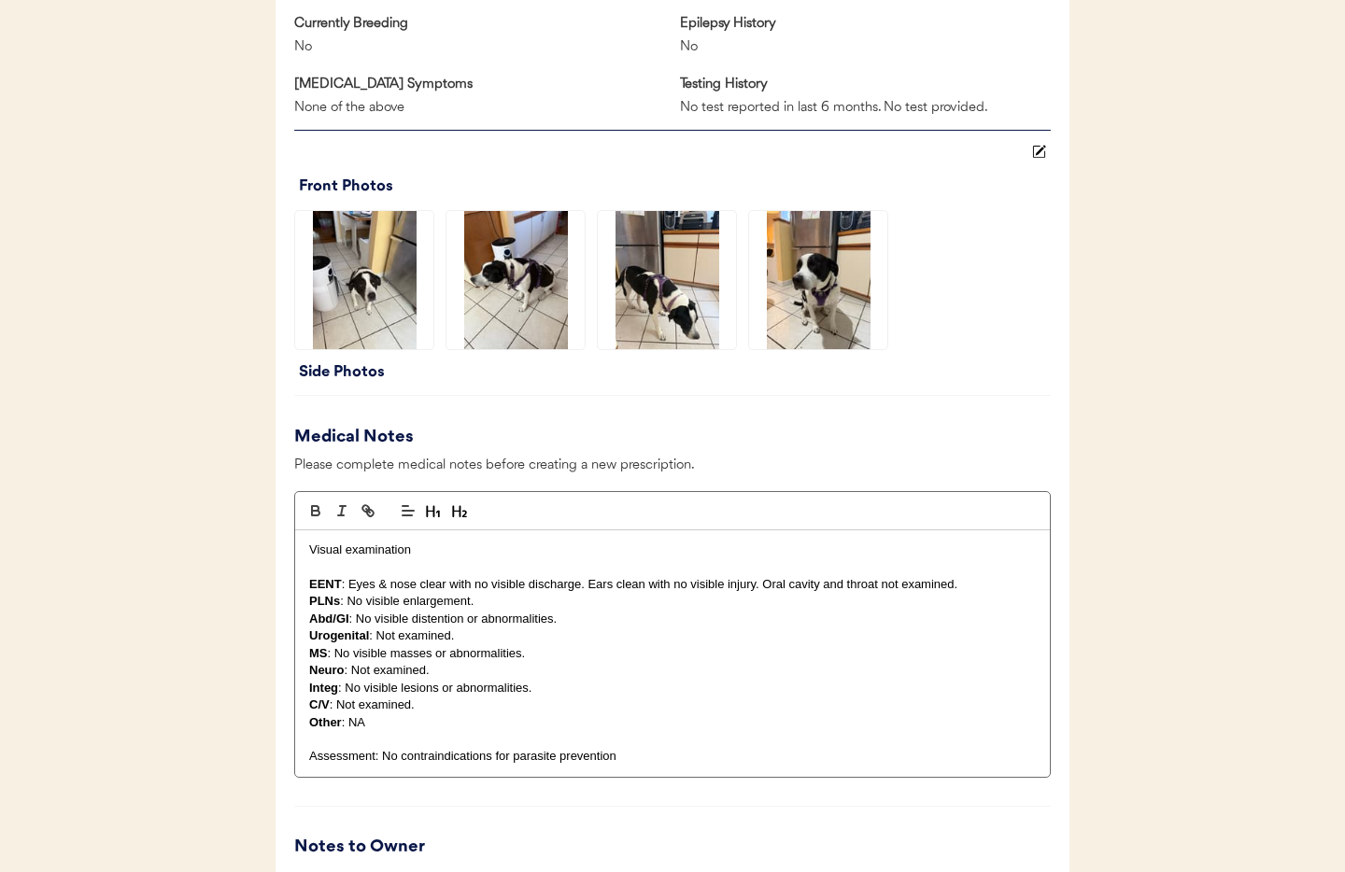
click at [363, 375] on div "Front Photos Side Photos" at bounding box center [672, 258] width 757 height 256
click at [361, 307] on img at bounding box center [364, 281] width 138 height 138
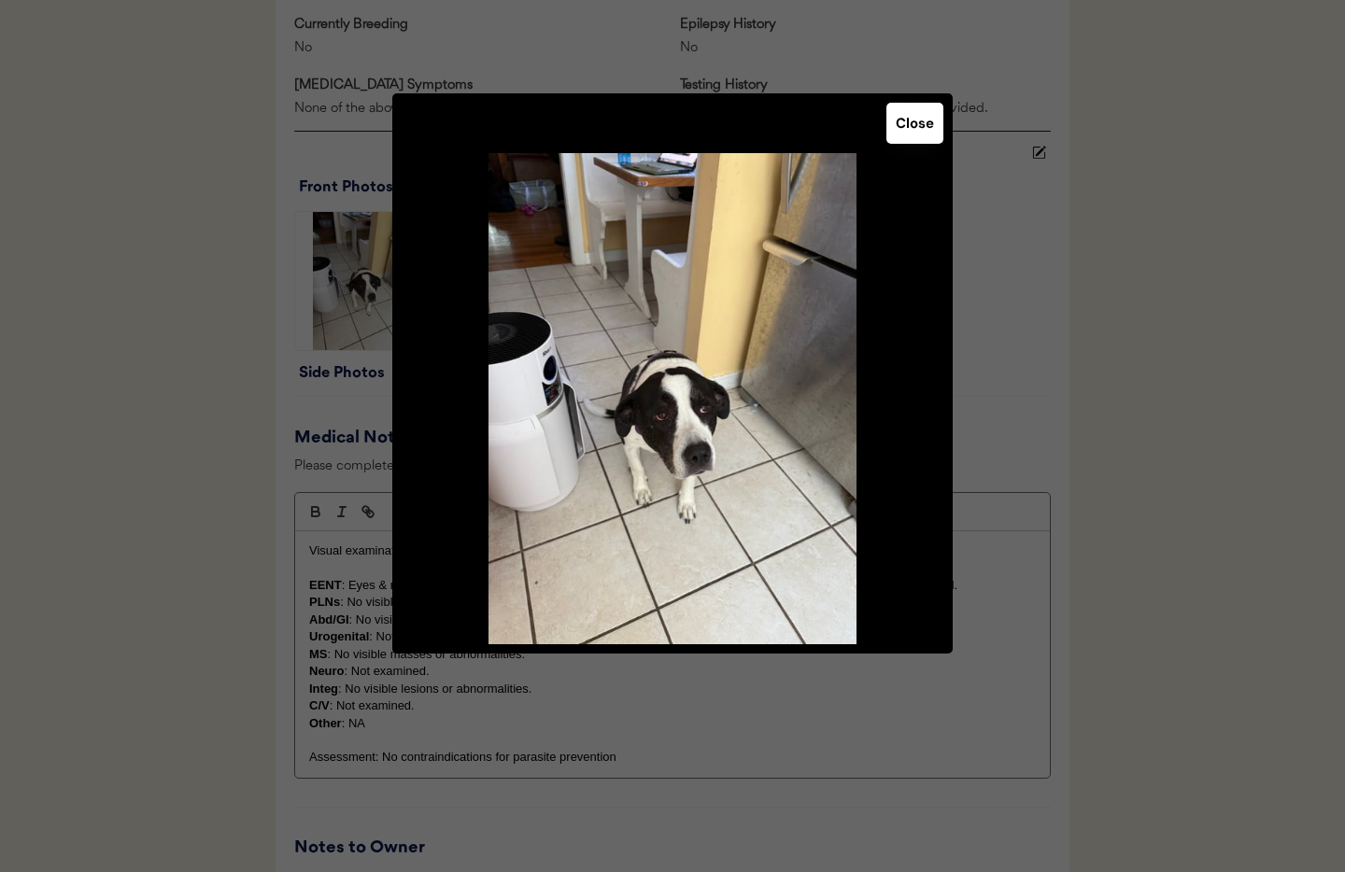
click at [904, 129] on button "Close" at bounding box center [914, 123] width 57 height 41
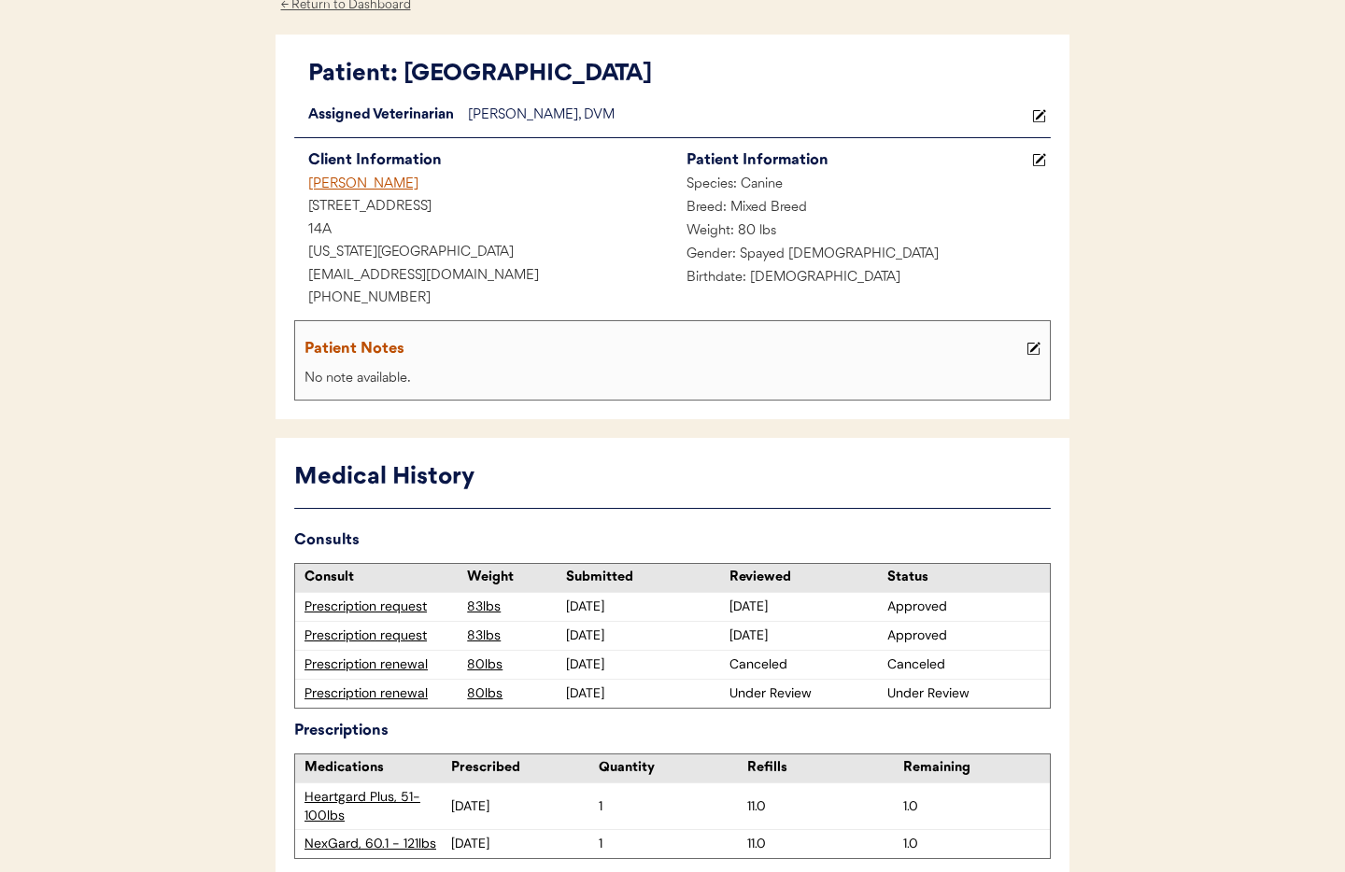
scroll to position [0, 0]
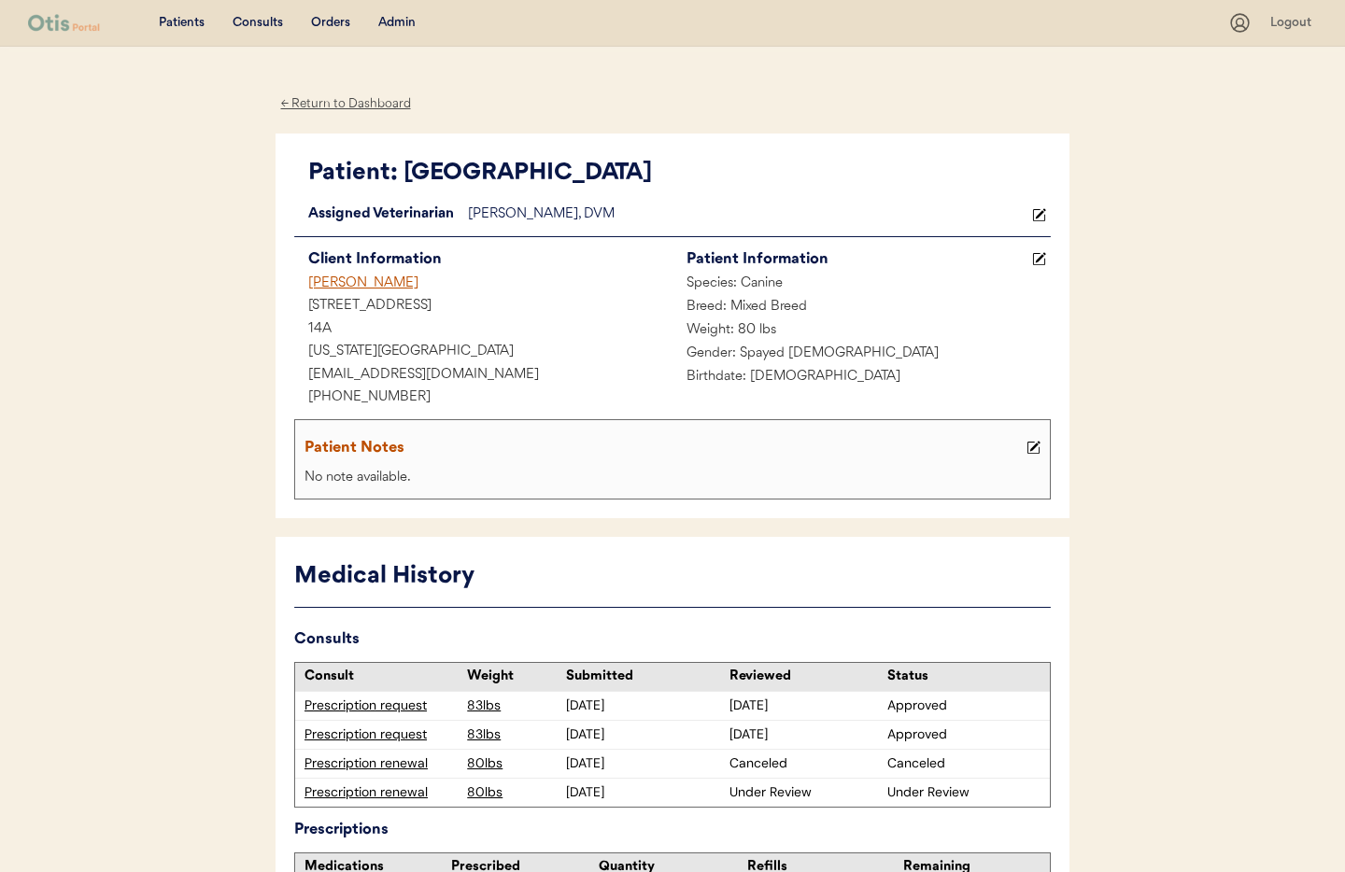
click at [363, 103] on div "← Return to Dashboard" at bounding box center [346, 103] width 140 height 21
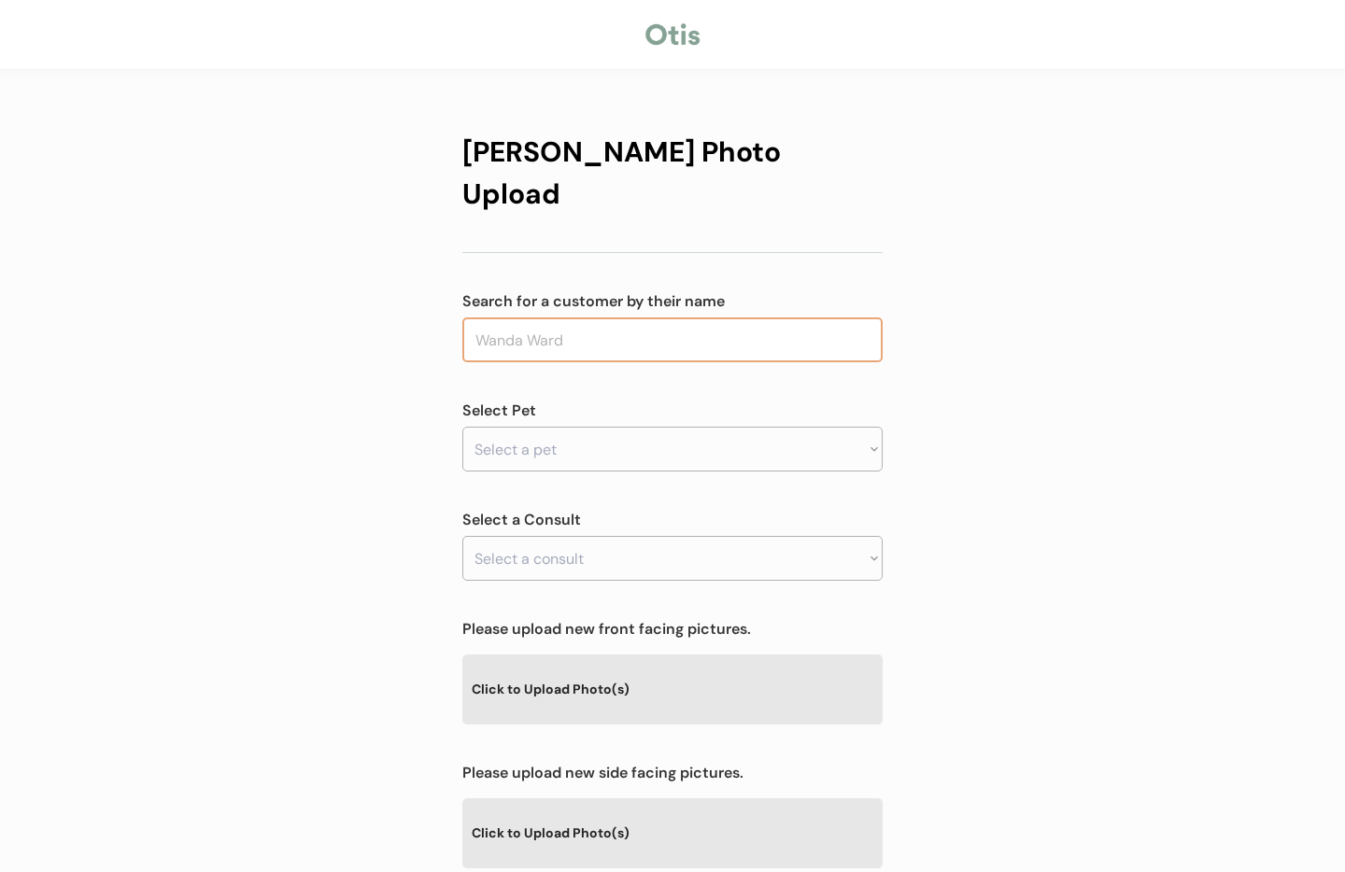
click at [596, 318] on input "text" at bounding box center [672, 340] width 420 height 45
drag, startPoint x: 525, startPoint y: 307, endPoint x: 461, endPoint y: 305, distance: 63.6
click at [462, 318] on input "salas" at bounding box center [672, 340] width 420 height 45
type input "die"
type input "diego Pacheco"
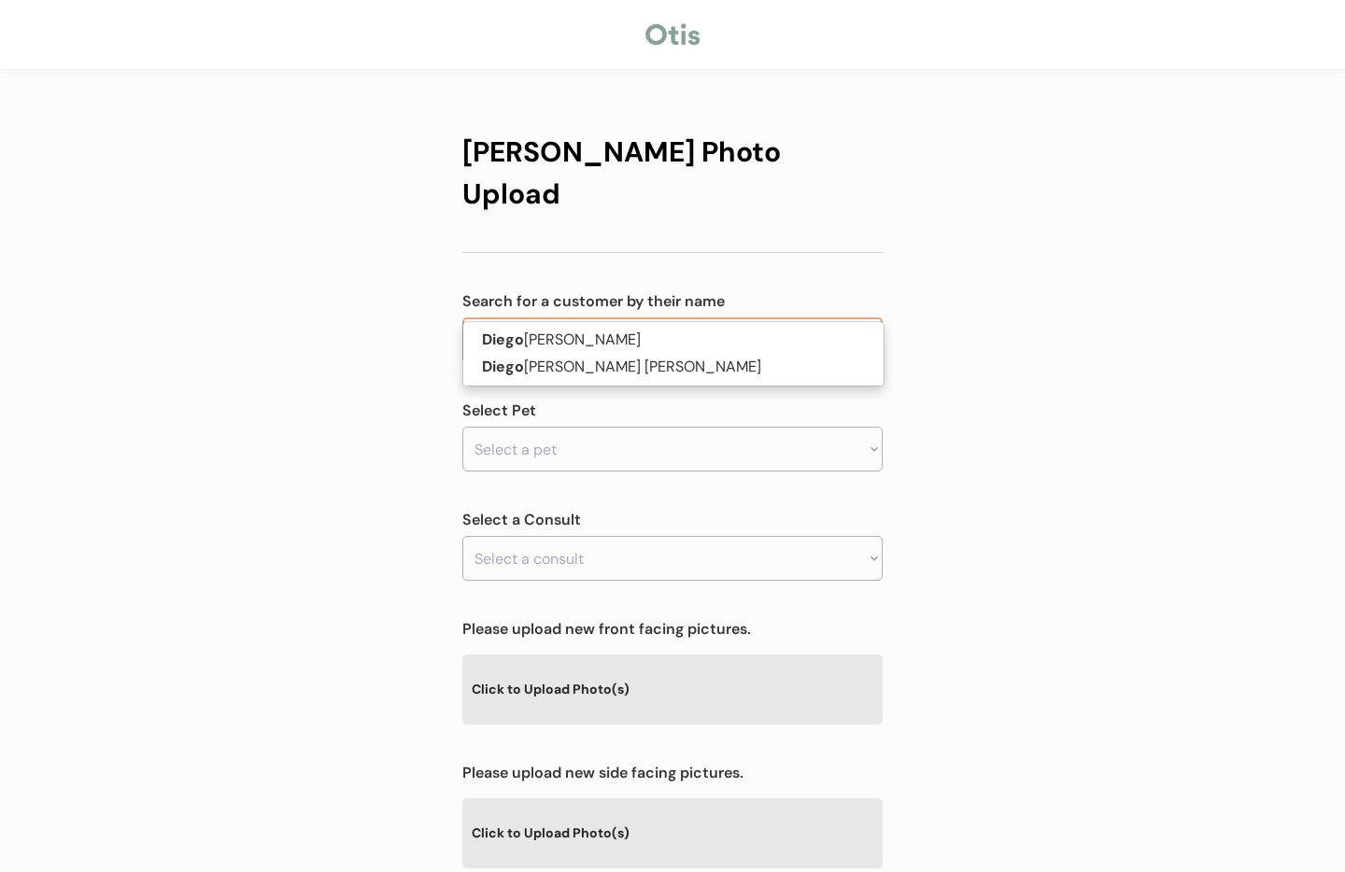
type input "diego"
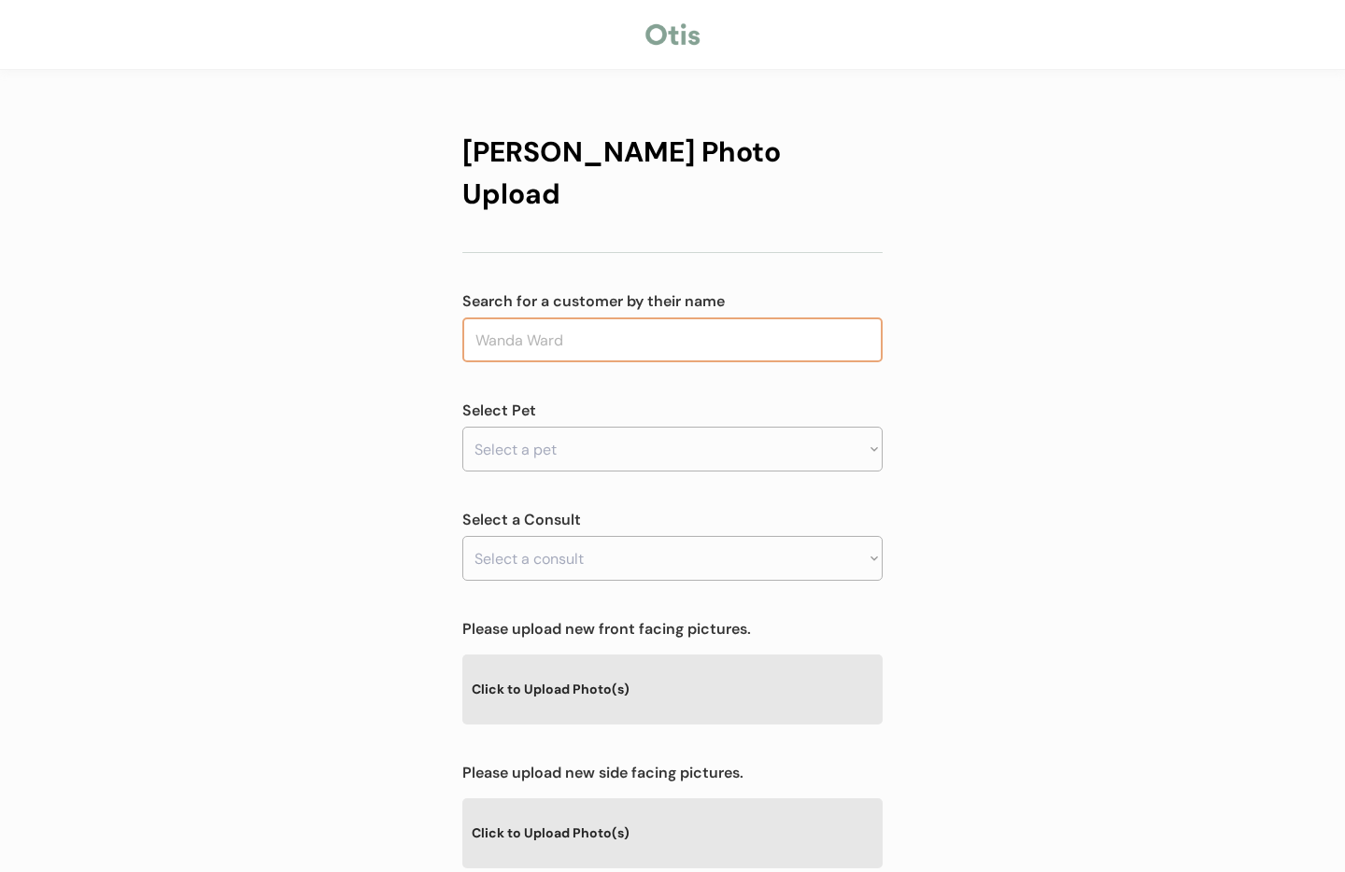
click at [615, 318] on input "text" at bounding box center [672, 340] width 420 height 45
type input "di"
type input "diego Pacheco"
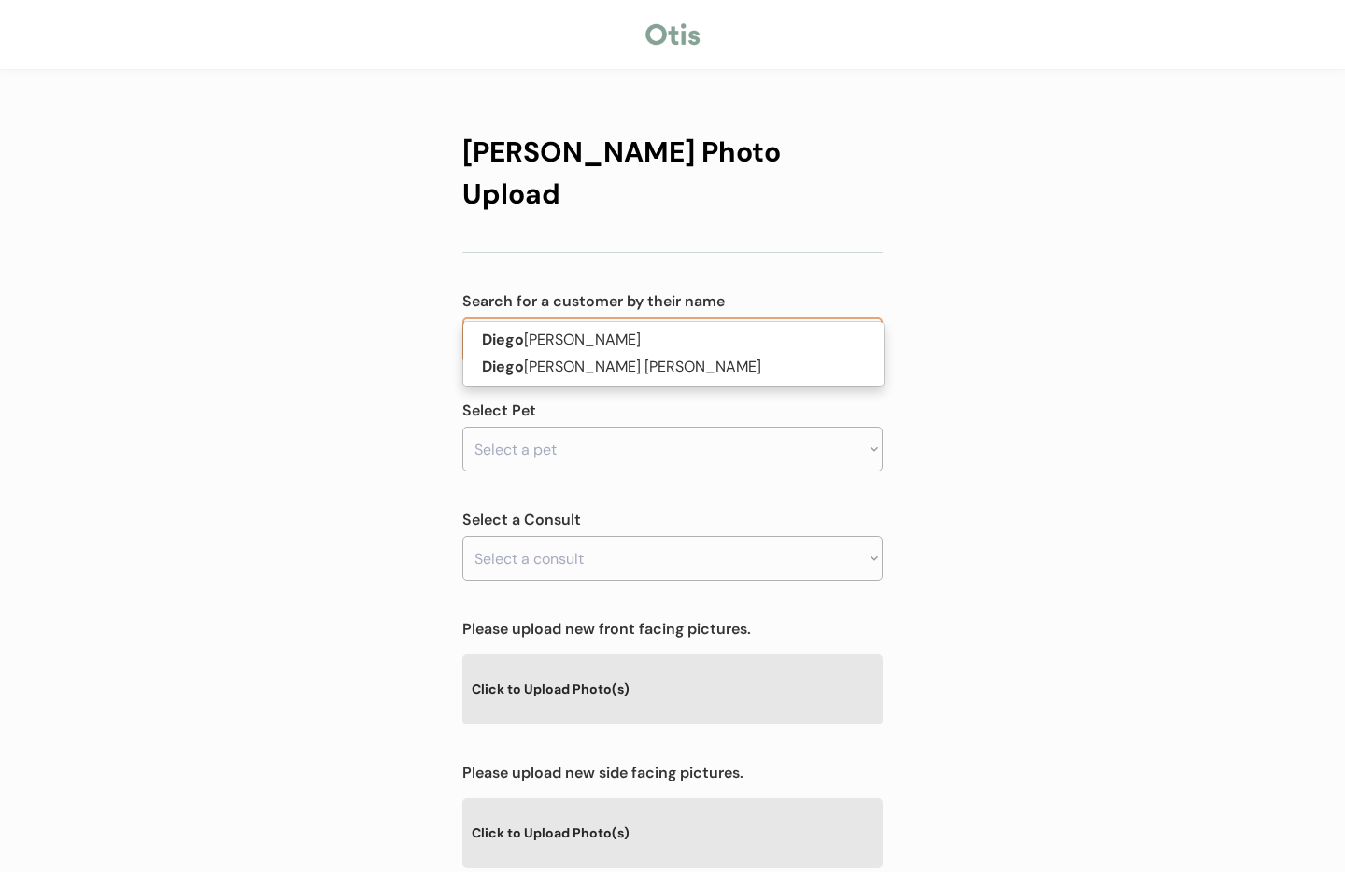
type input "diego"
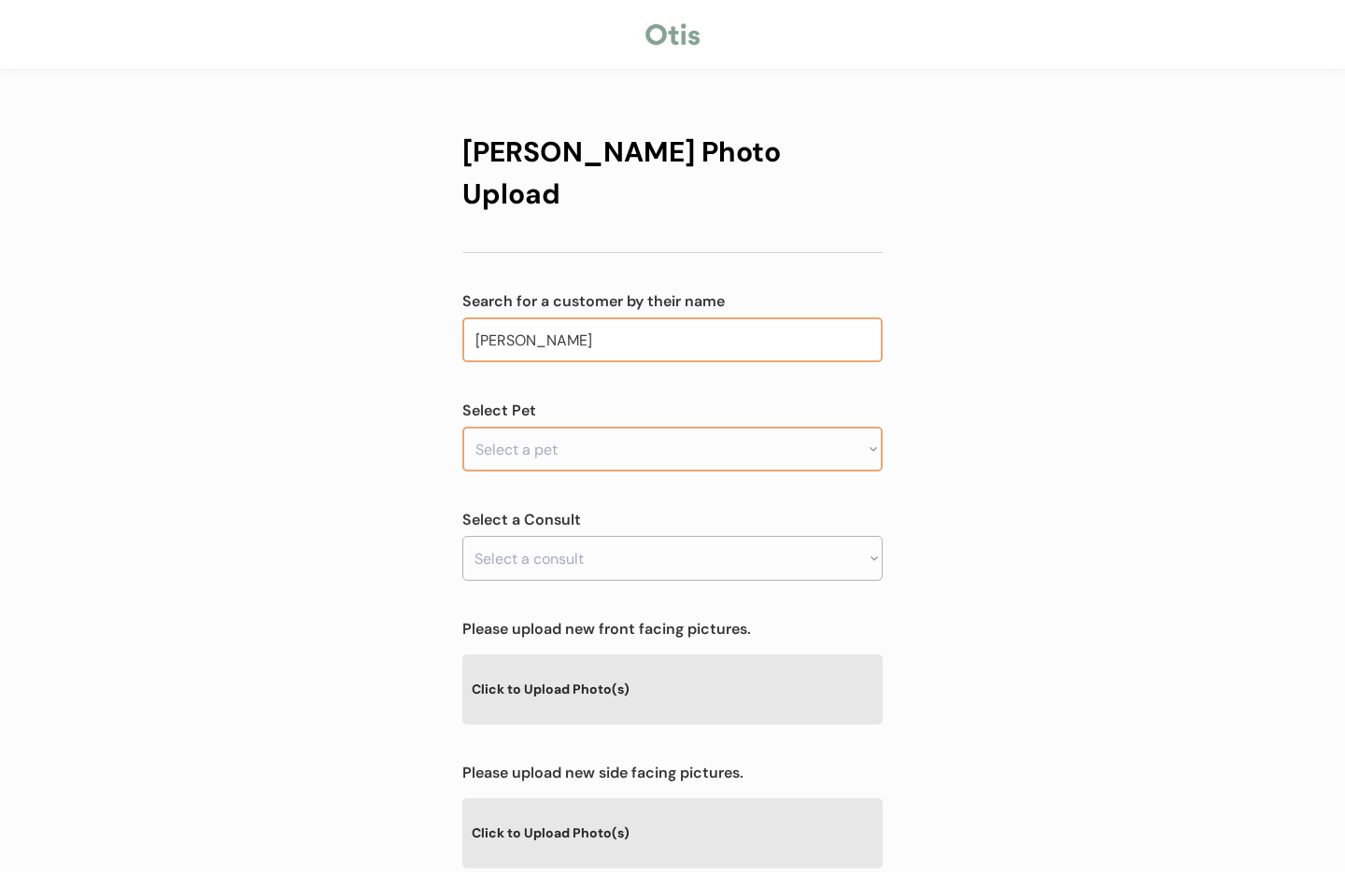
type input "diego salas"
click at [736, 427] on select "Select a pet" at bounding box center [672, 449] width 420 height 45
click at [948, 370] on div "Otis Photo Upload Search for a customer by their name diego Select Pet Select a…" at bounding box center [672, 602] width 1345 height 1204
click at [645, 318] on input "text" at bounding box center [672, 340] width 420 height 45
click at [630, 318] on input "text" at bounding box center [672, 340] width 420 height 45
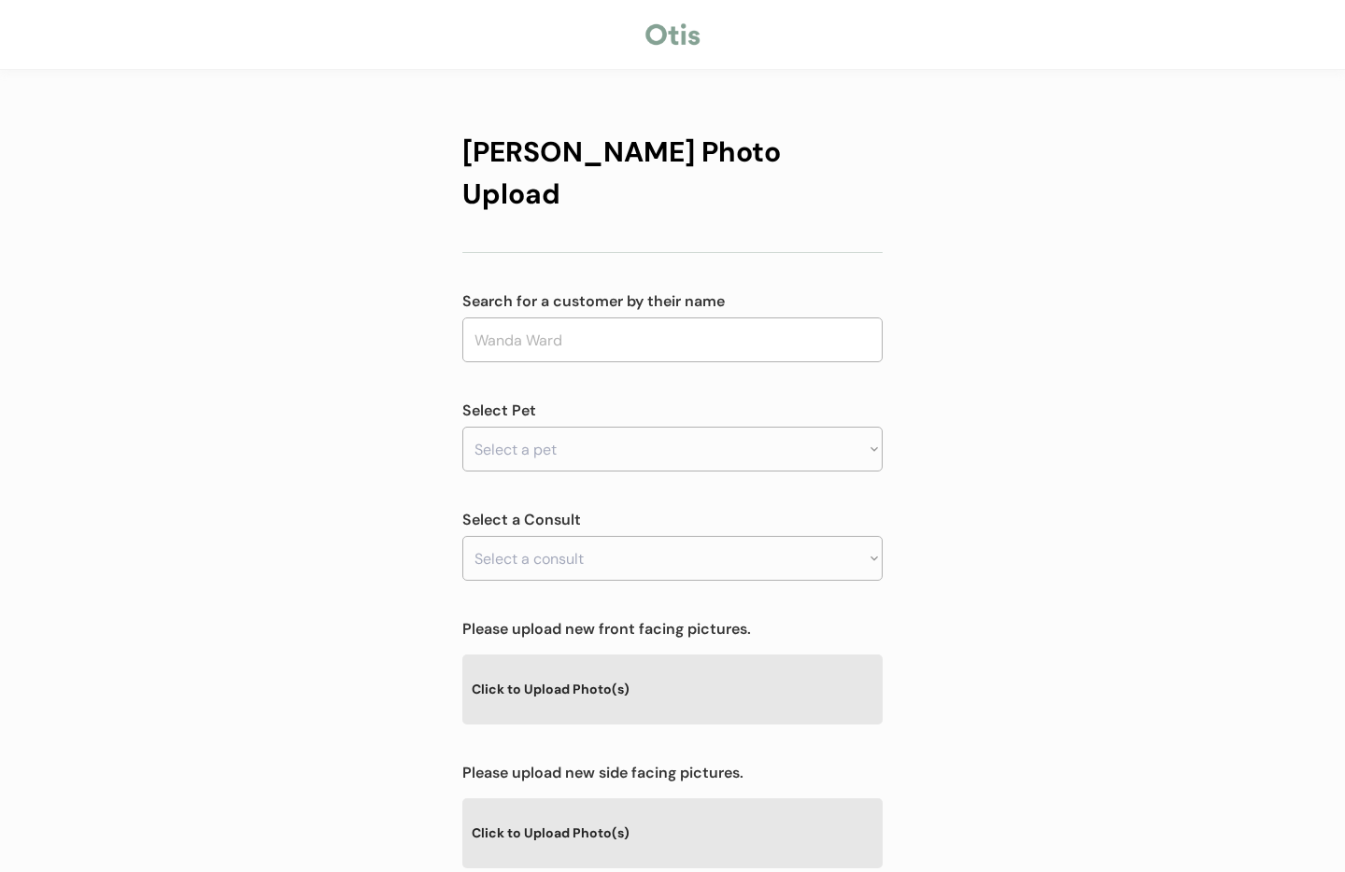
drag, startPoint x: 740, startPoint y: 188, endPoint x: 721, endPoint y: 272, distance: 86.1
click at [741, 188] on div "Otis Photo Upload Search for a customer by their name diego Select Pet Select a…" at bounding box center [672, 630] width 420 height 1036
click at [650, 318] on input "text" at bounding box center [672, 340] width 420 height 45
type input "di"
type input "diego Pacheco"
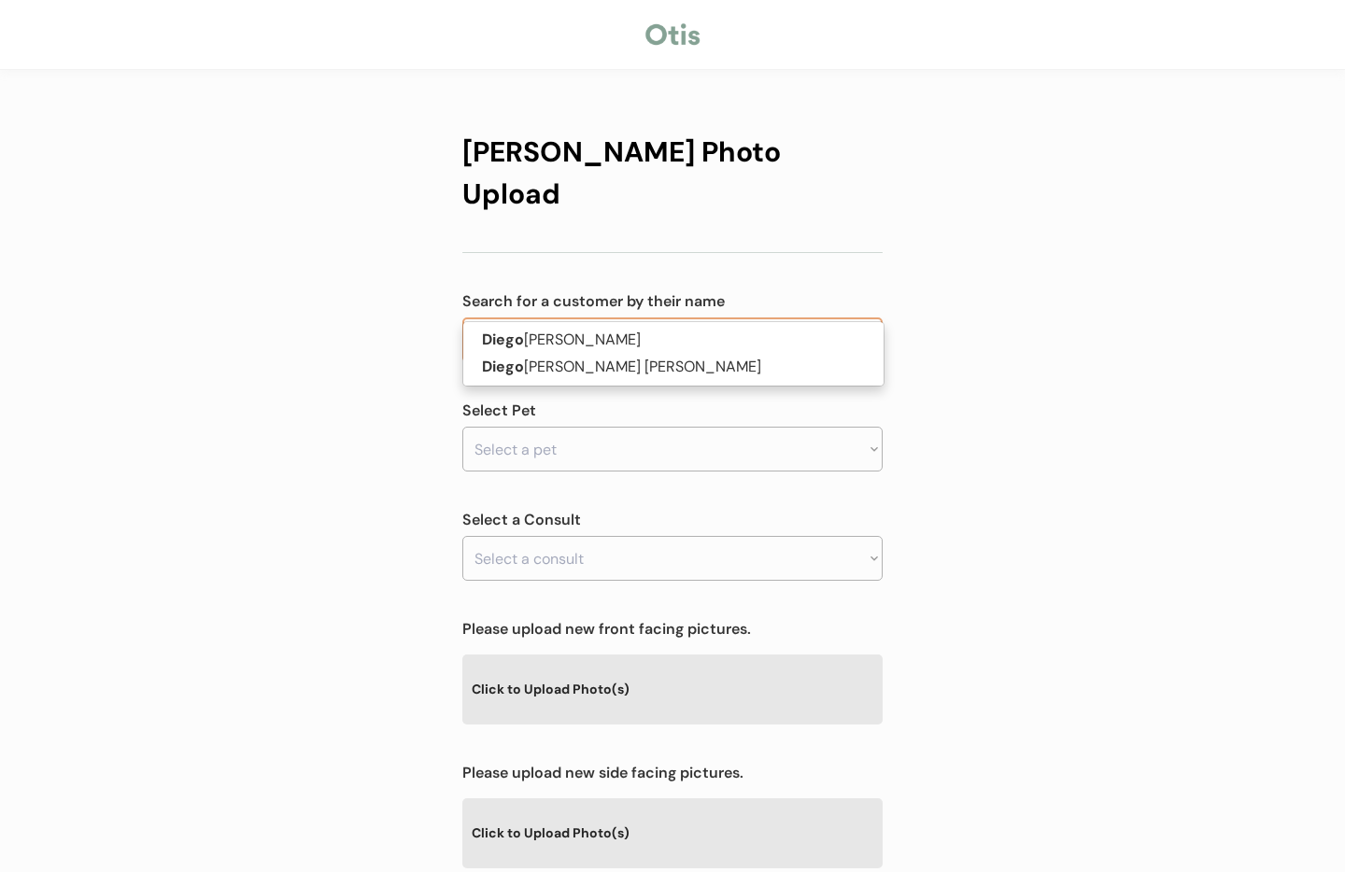
type input "diego"
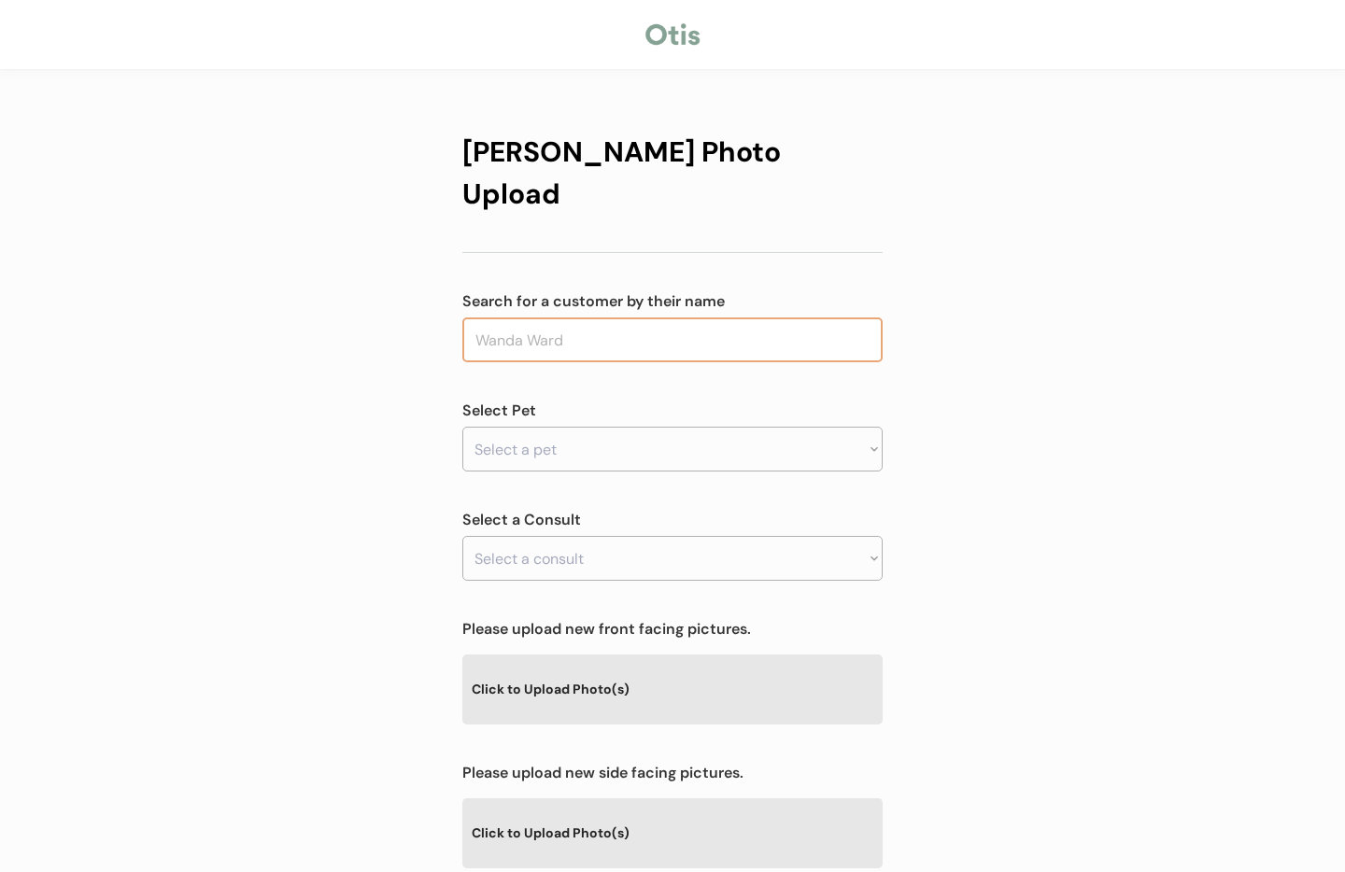
click at [682, 318] on input "text" at bounding box center [672, 340] width 420 height 45
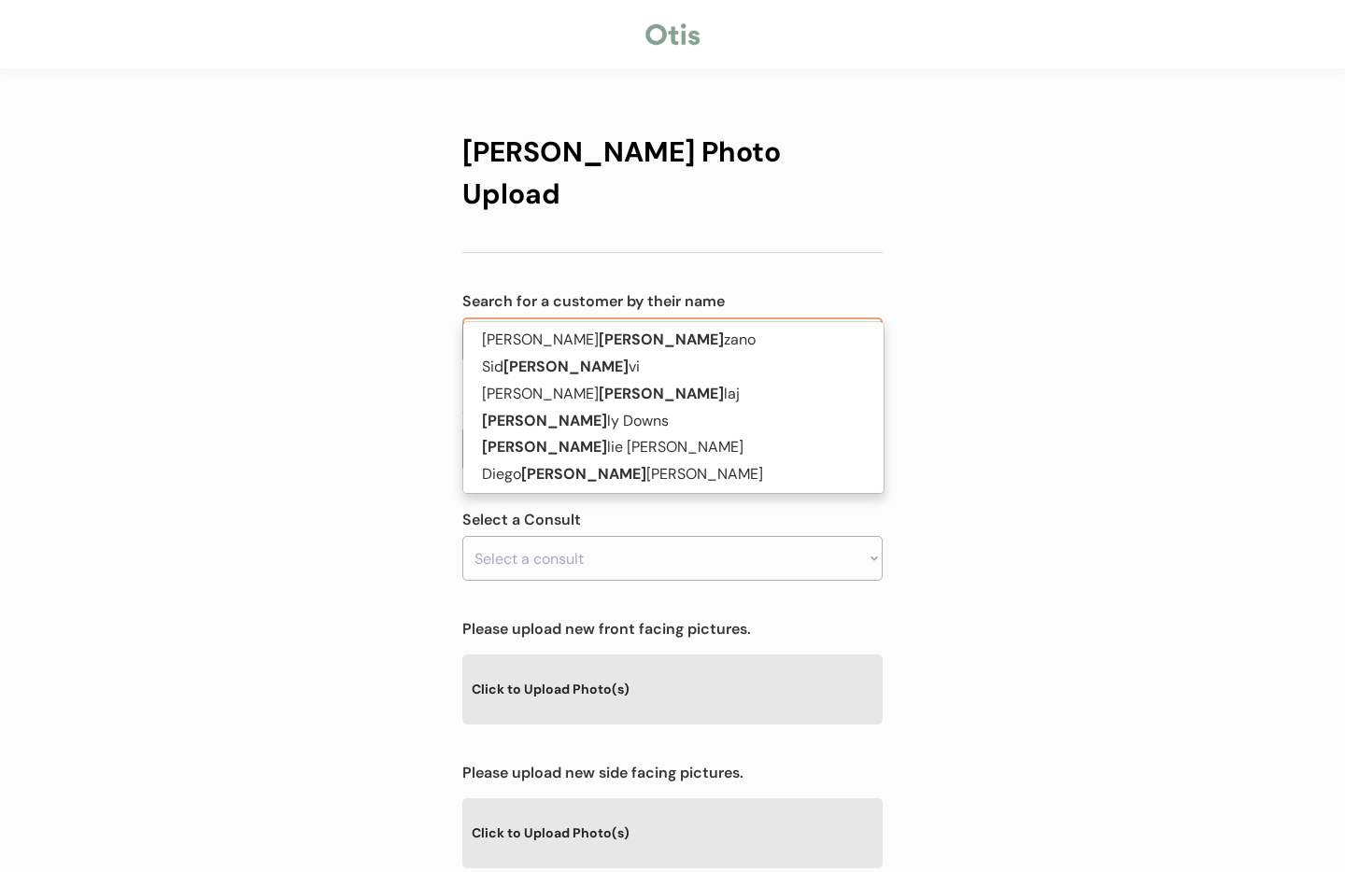
type input "S"
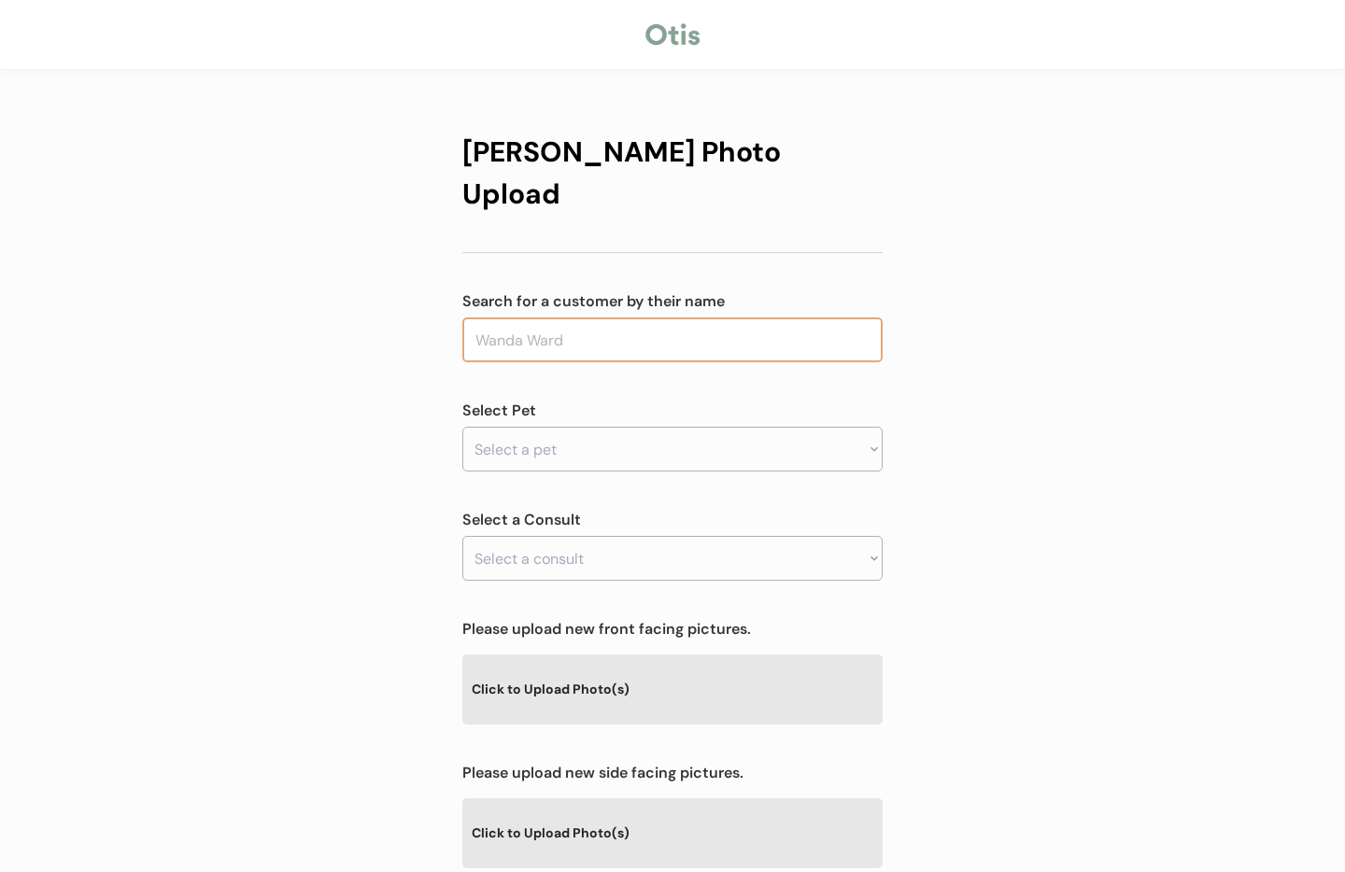
click at [582, 318] on input "text" at bounding box center [672, 340] width 420 height 45
type input "Die"
type input "[PERSON_NAME]"
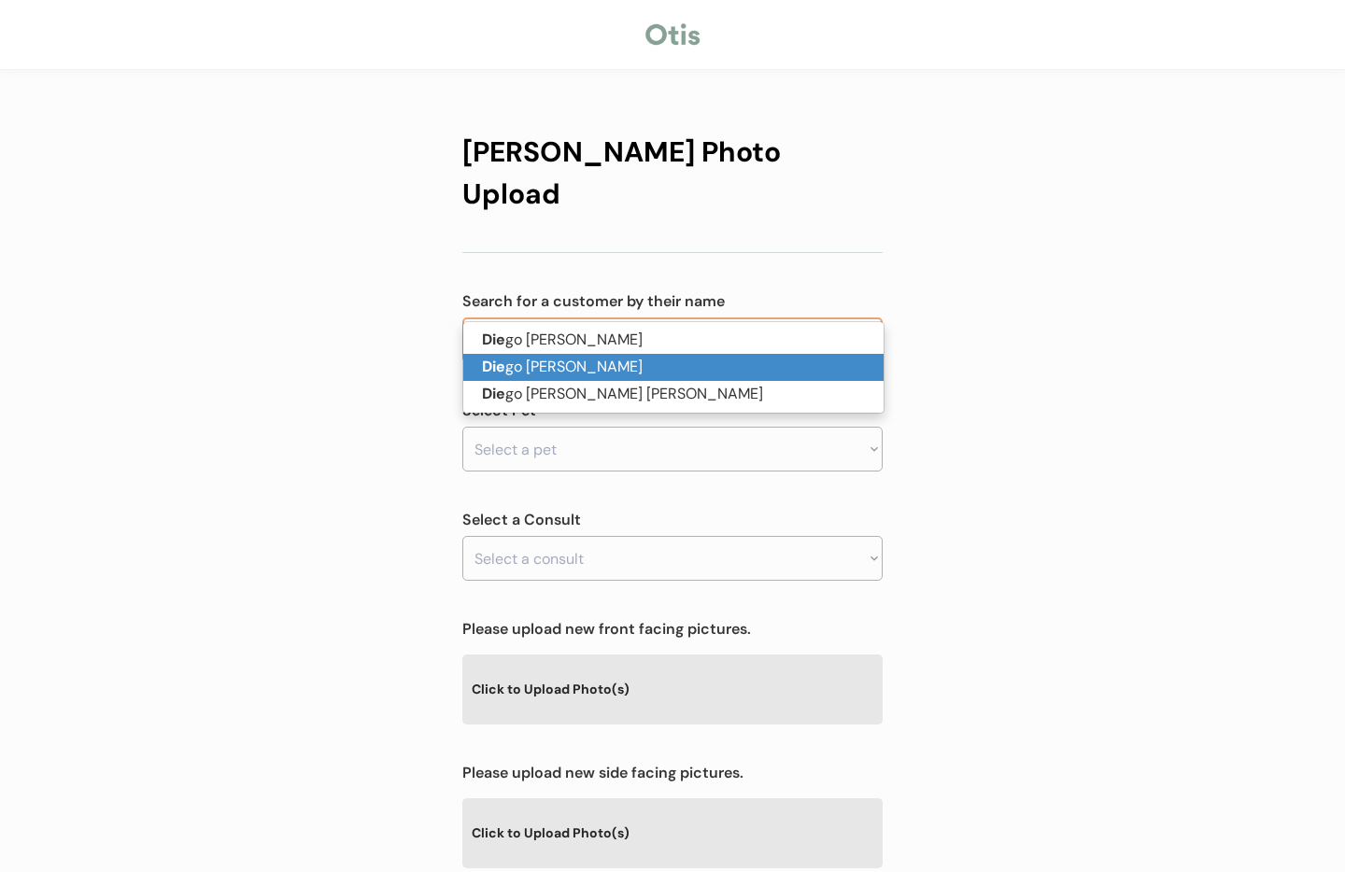
click at [610, 358] on p "Die go [PERSON_NAME]" at bounding box center [673, 367] width 420 height 27
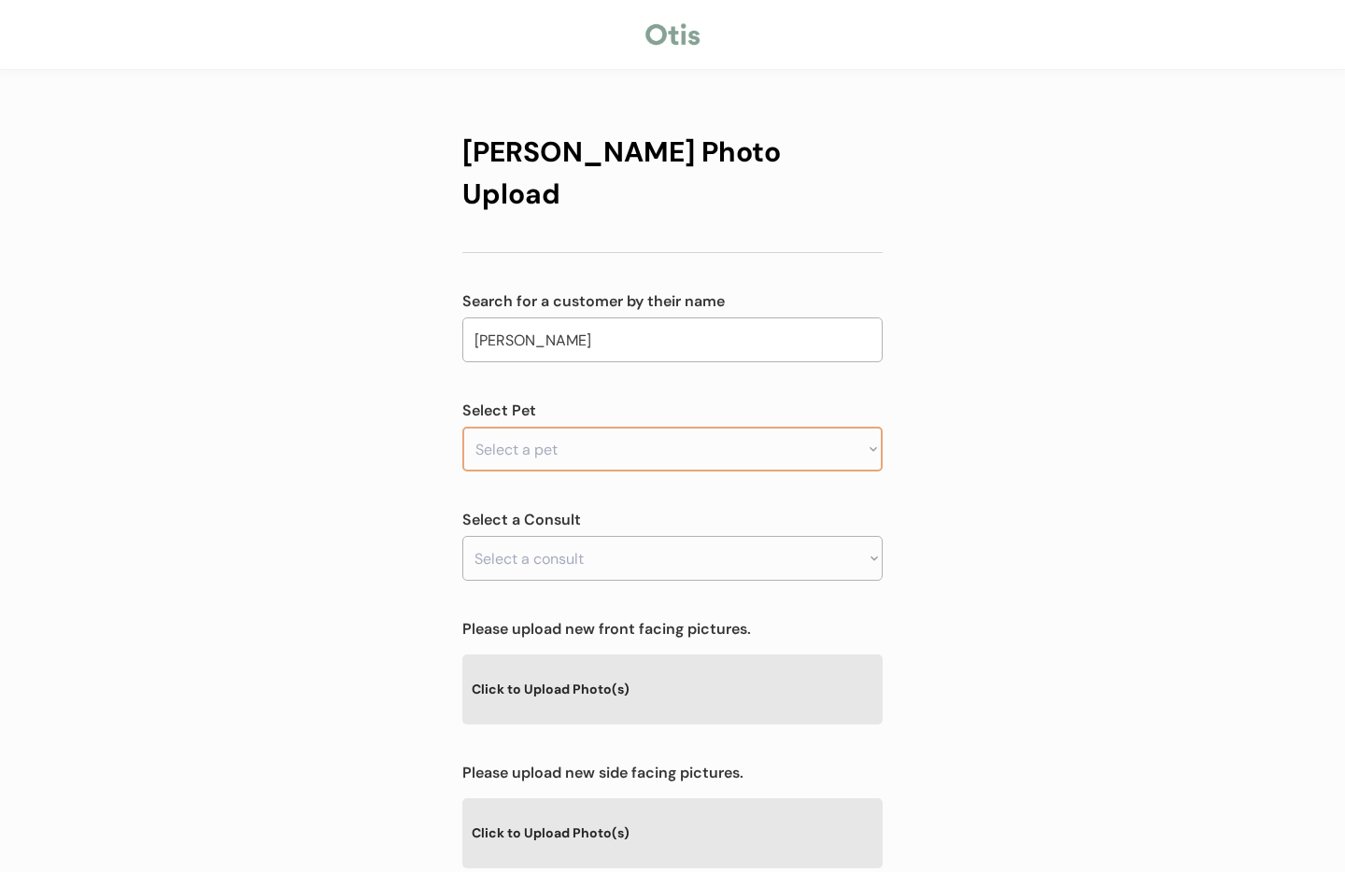
type input "[PERSON_NAME]"
click at [592, 427] on select "Select a pet [GEOGRAPHIC_DATA]" at bounding box center [672, 449] width 420 height 45
select select ""1348695171700984260__LOOKUP__1724509611099x872490197076672500""
click at [462, 427] on select "Select a pet [GEOGRAPHIC_DATA]" at bounding box center [672, 449] width 420 height 45
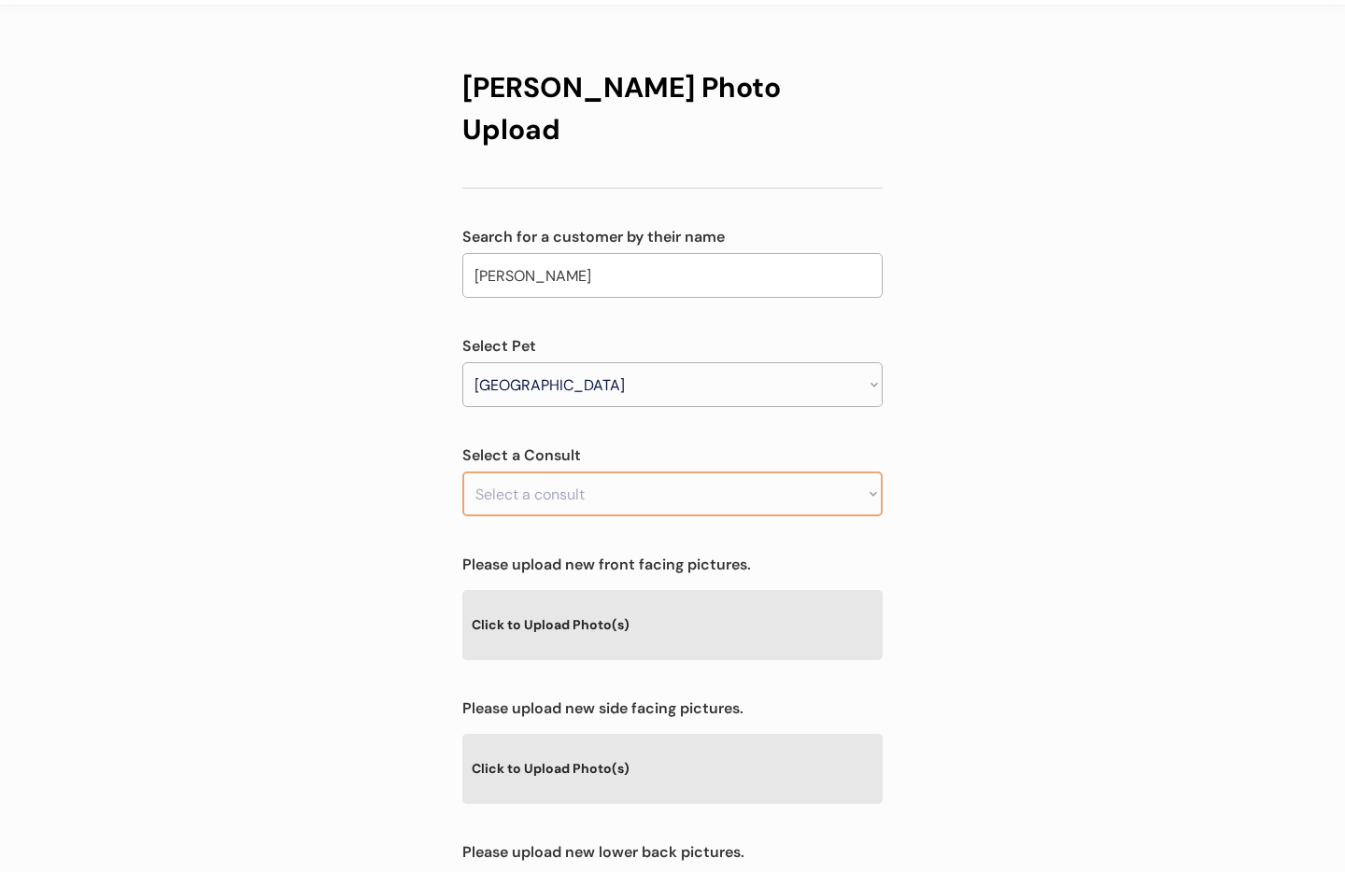
scroll to position [110, 0]
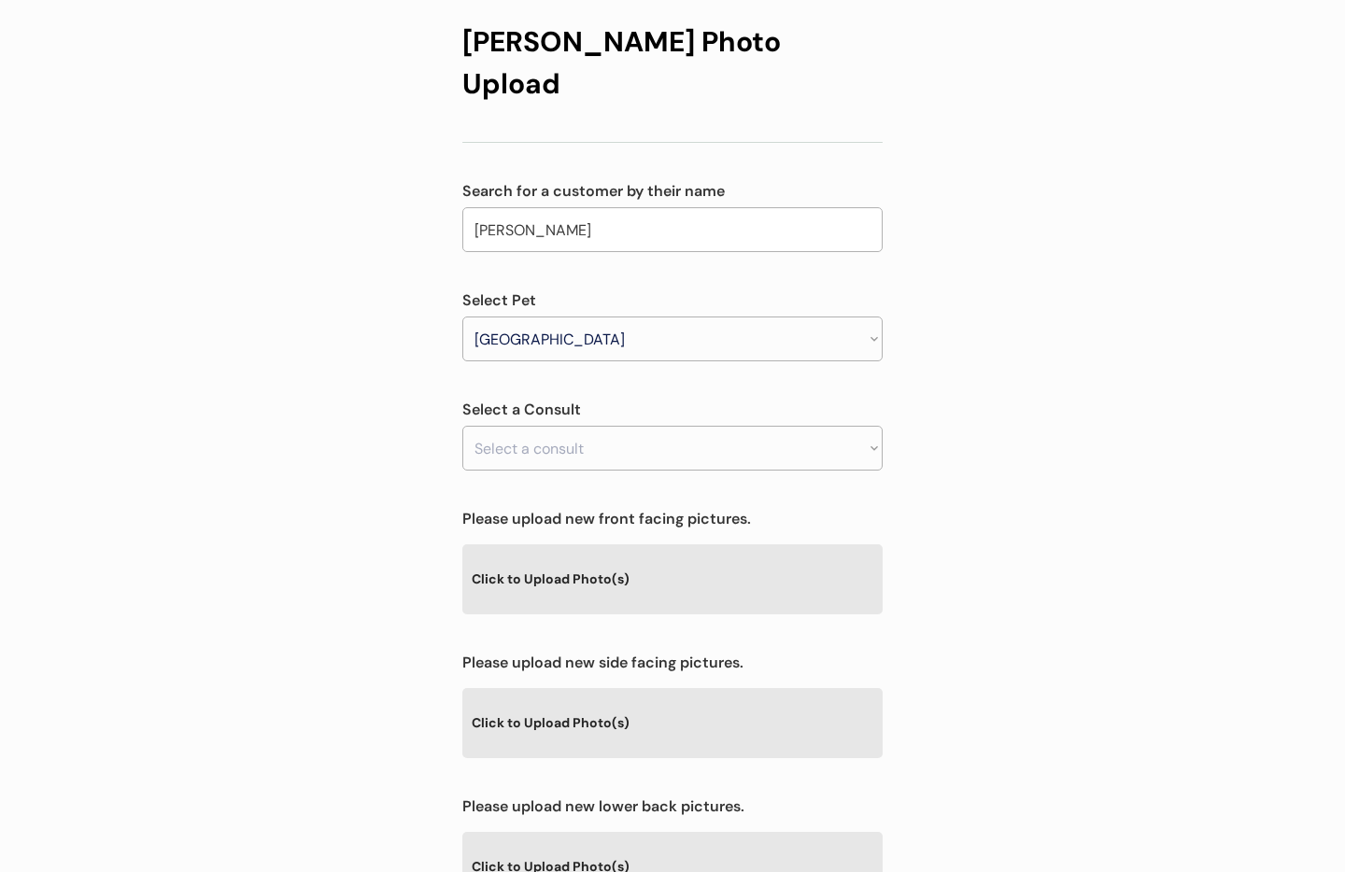
drag, startPoint x: 653, startPoint y: 455, endPoint x: 601, endPoint y: 426, distance: 59.8
click at [635, 450] on div "[PERSON_NAME] Photo Upload Search for a customer by their name [PERSON_NAME] Di…" at bounding box center [672, 520] width 420 height 1036
click at [592, 426] on select "Select a consult Prescription renewal" at bounding box center [672, 448] width 420 height 45
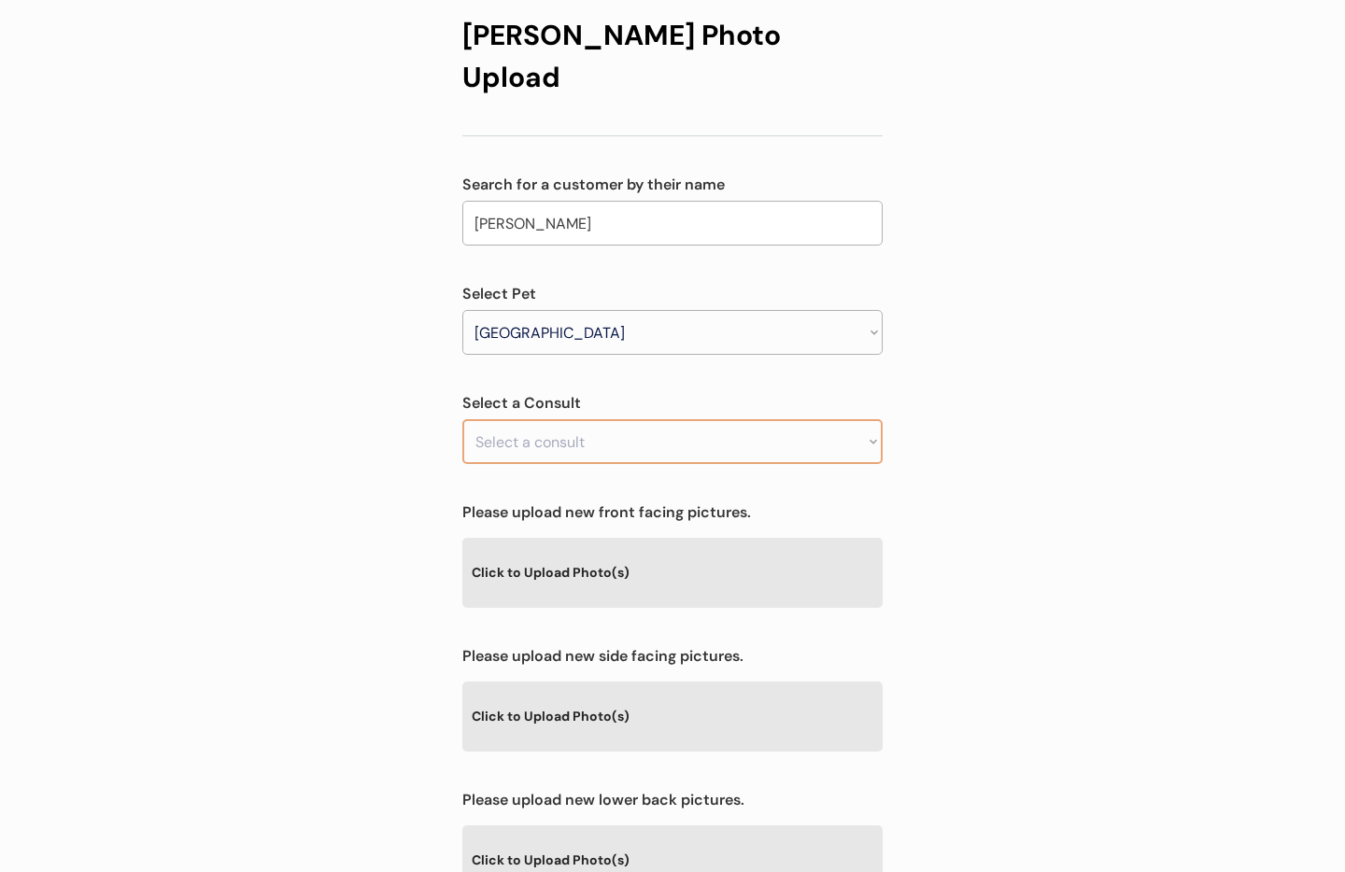
click at [704, 419] on select "Select a consult Prescription renewal" at bounding box center [672, 441] width 420 height 45
select select ""1348695171700984260__LOOKUP__1751331298716x204900110624358400""
click at [462, 419] on select "Select a consult Prescription renewal" at bounding box center [672, 441] width 420 height 45
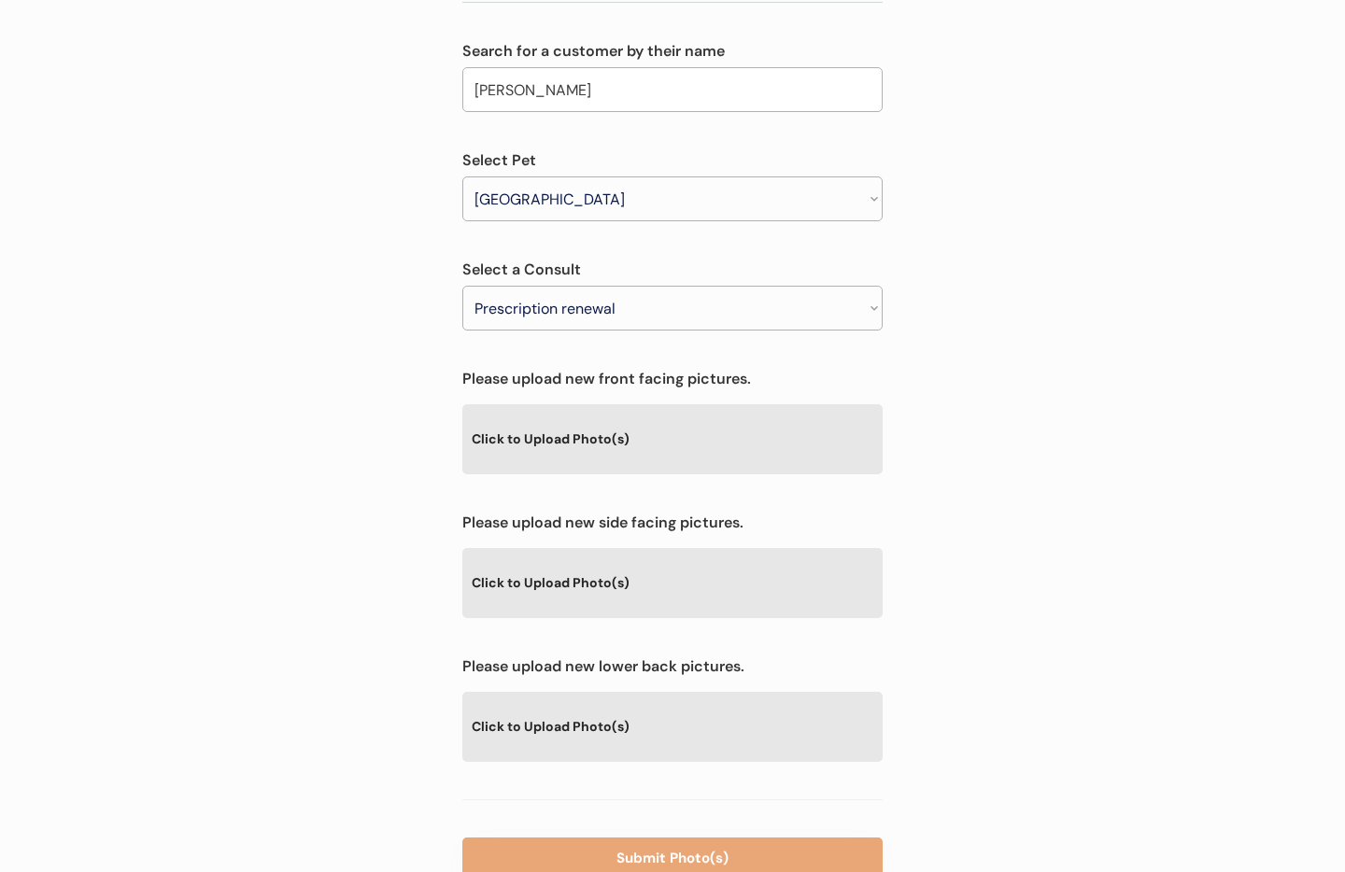
scroll to position [290, 0]
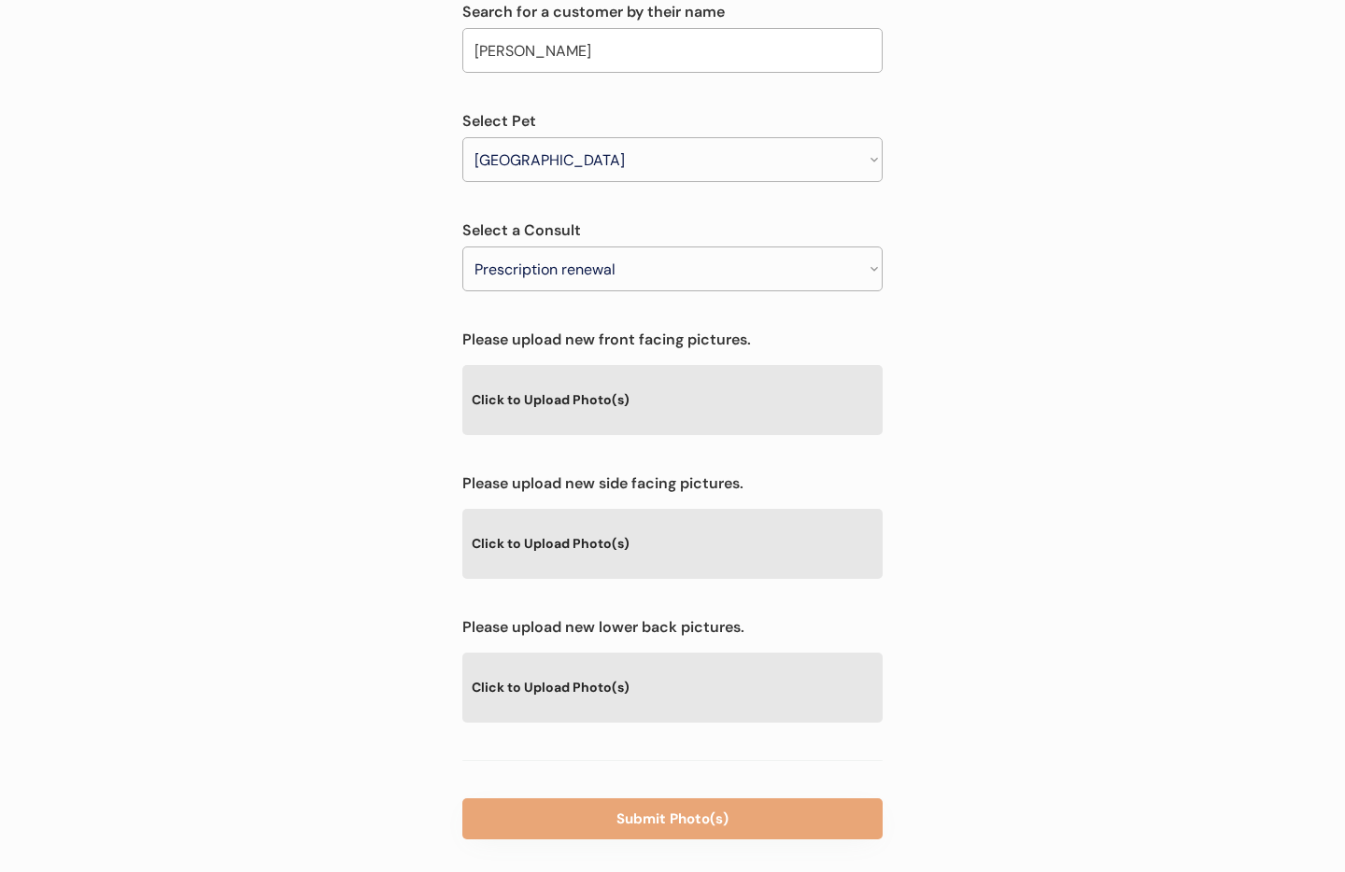
click at [574, 365] on div "Click to Upload Photo(s)" at bounding box center [672, 399] width 420 height 68
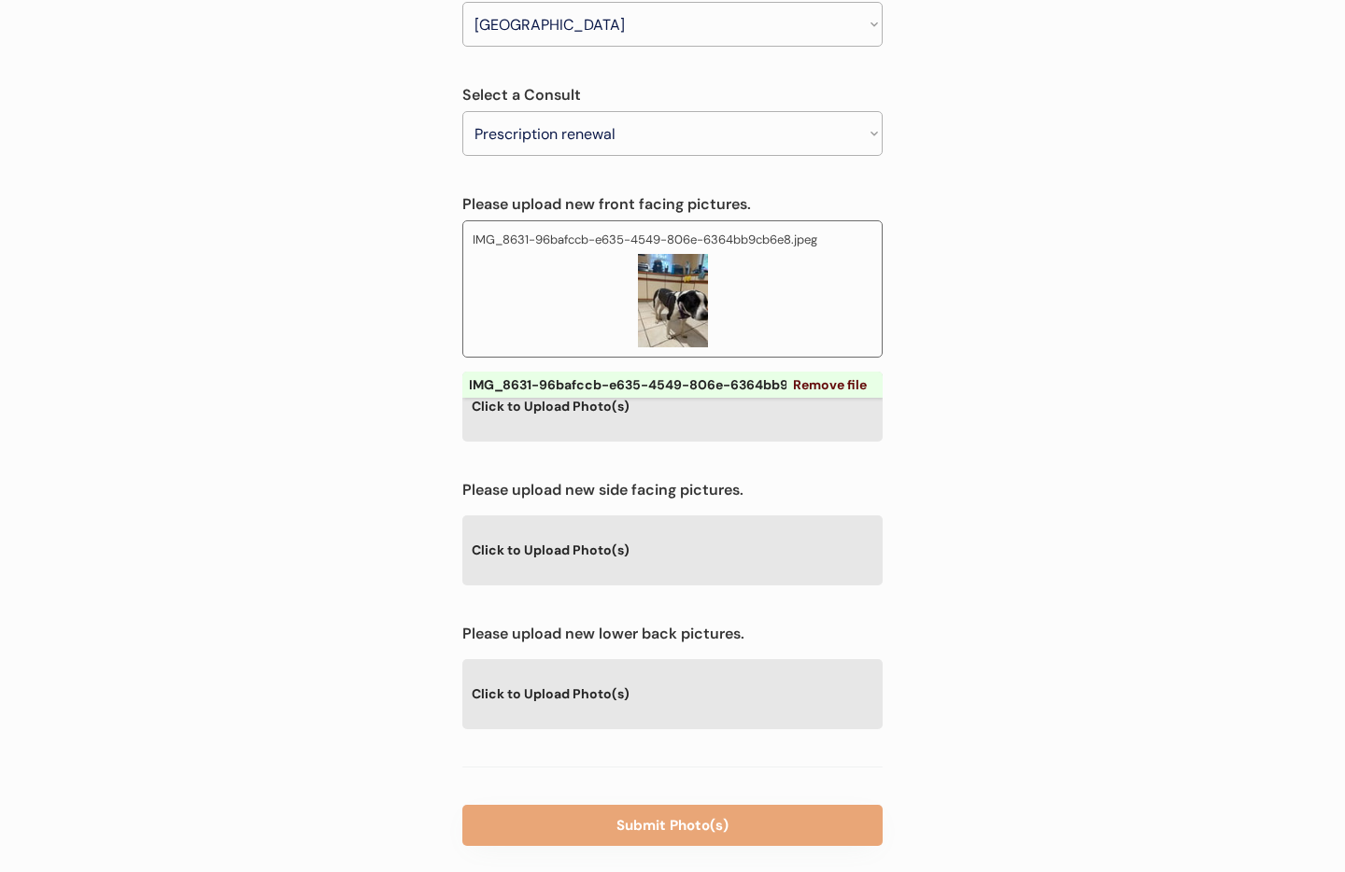
scroll to position [421, 0]
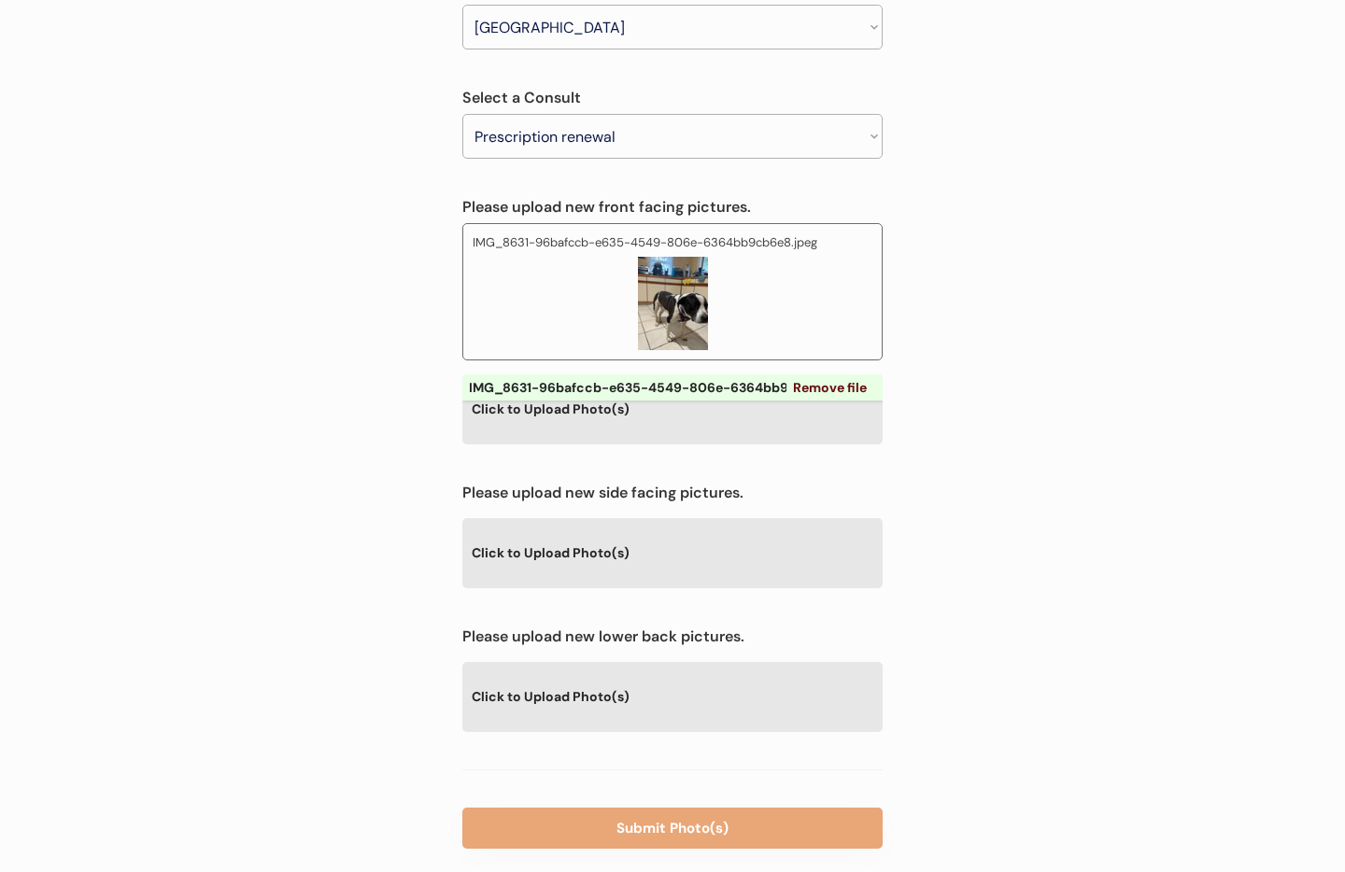
click at [650, 518] on div "Click to Upload Photo(s)" at bounding box center [672, 552] width 420 height 68
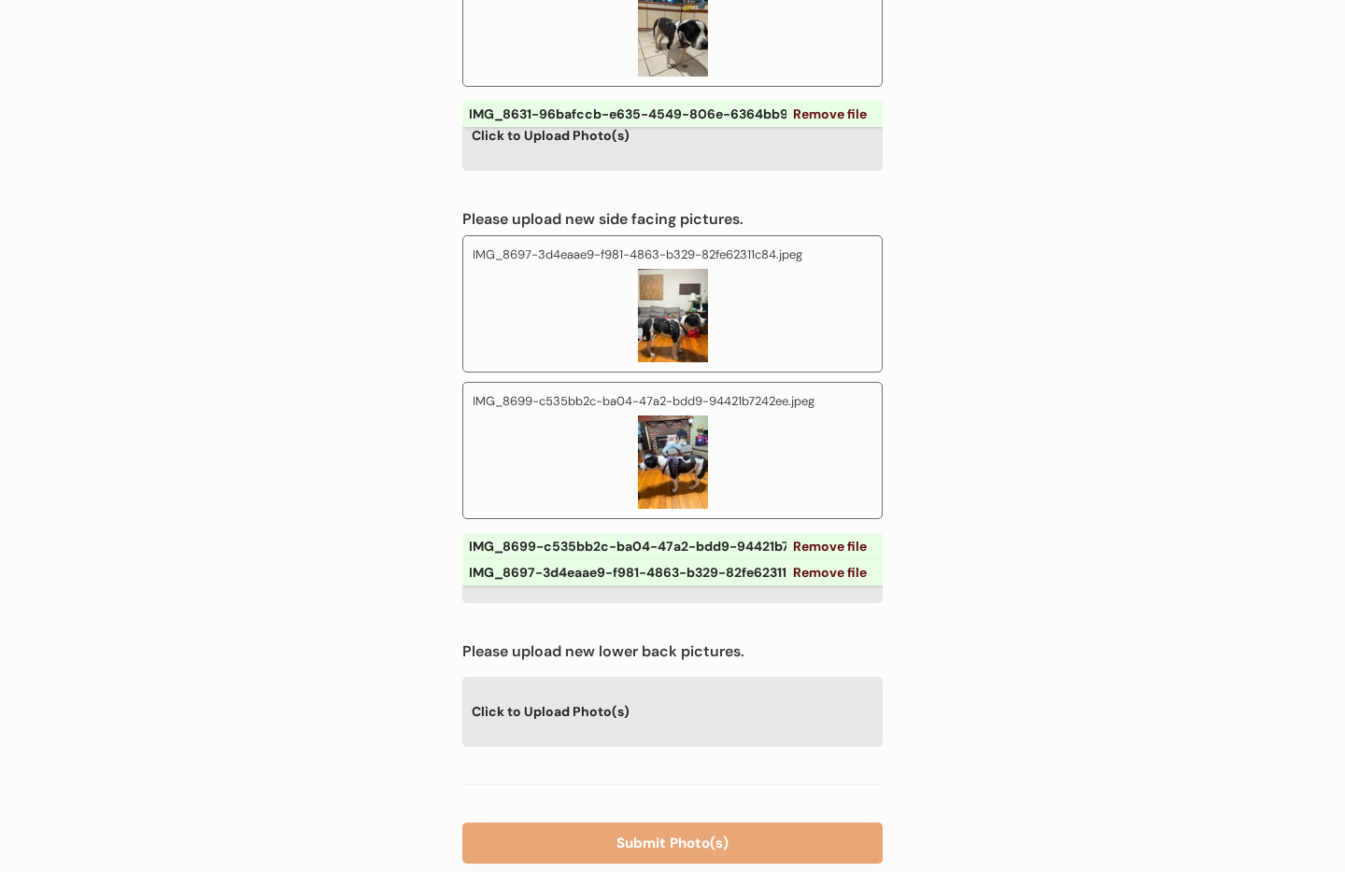
scroll to position [720, 0]
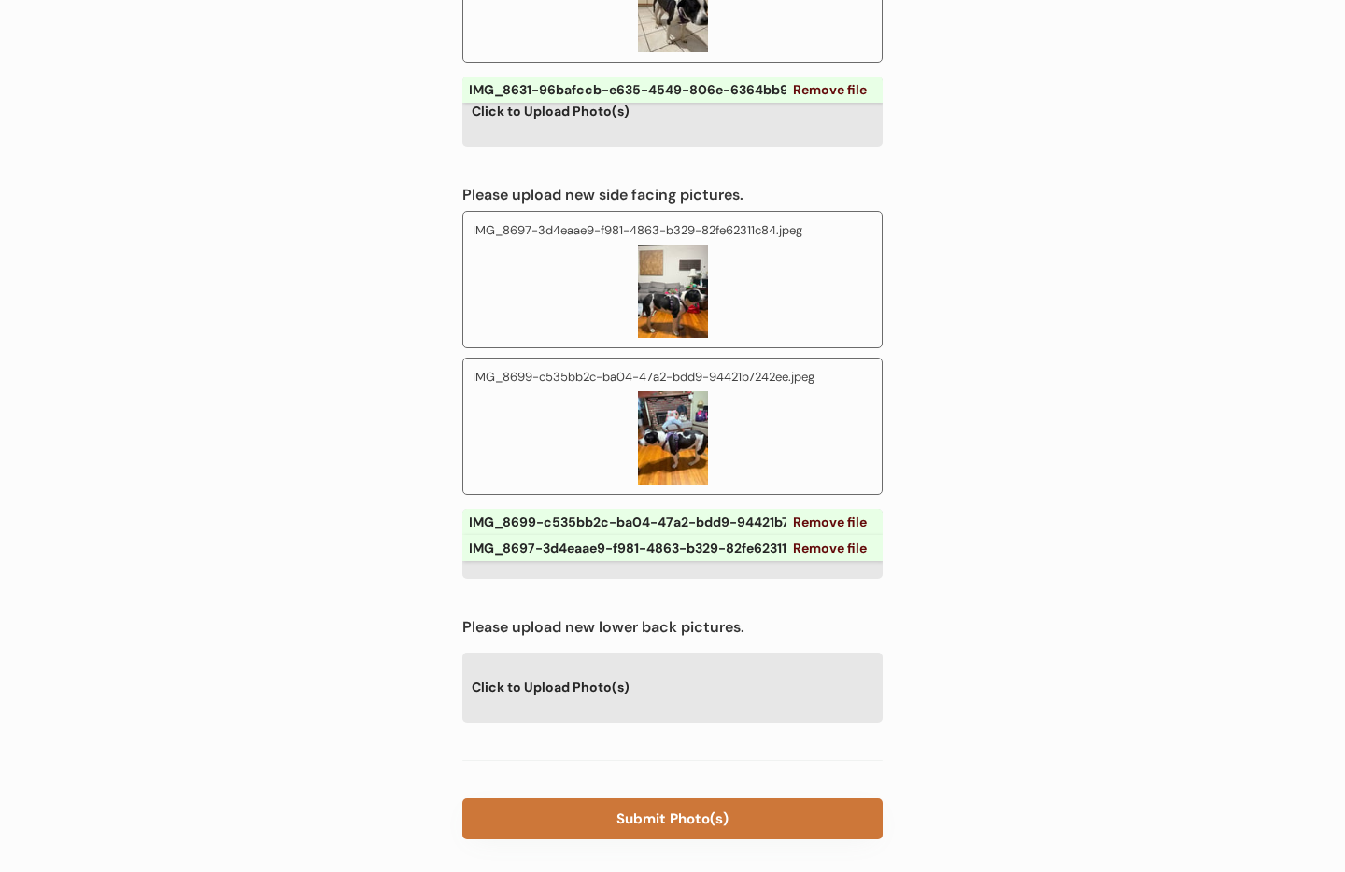
click at [724, 799] on button "Submit Photo(s)" at bounding box center [672, 819] width 420 height 41
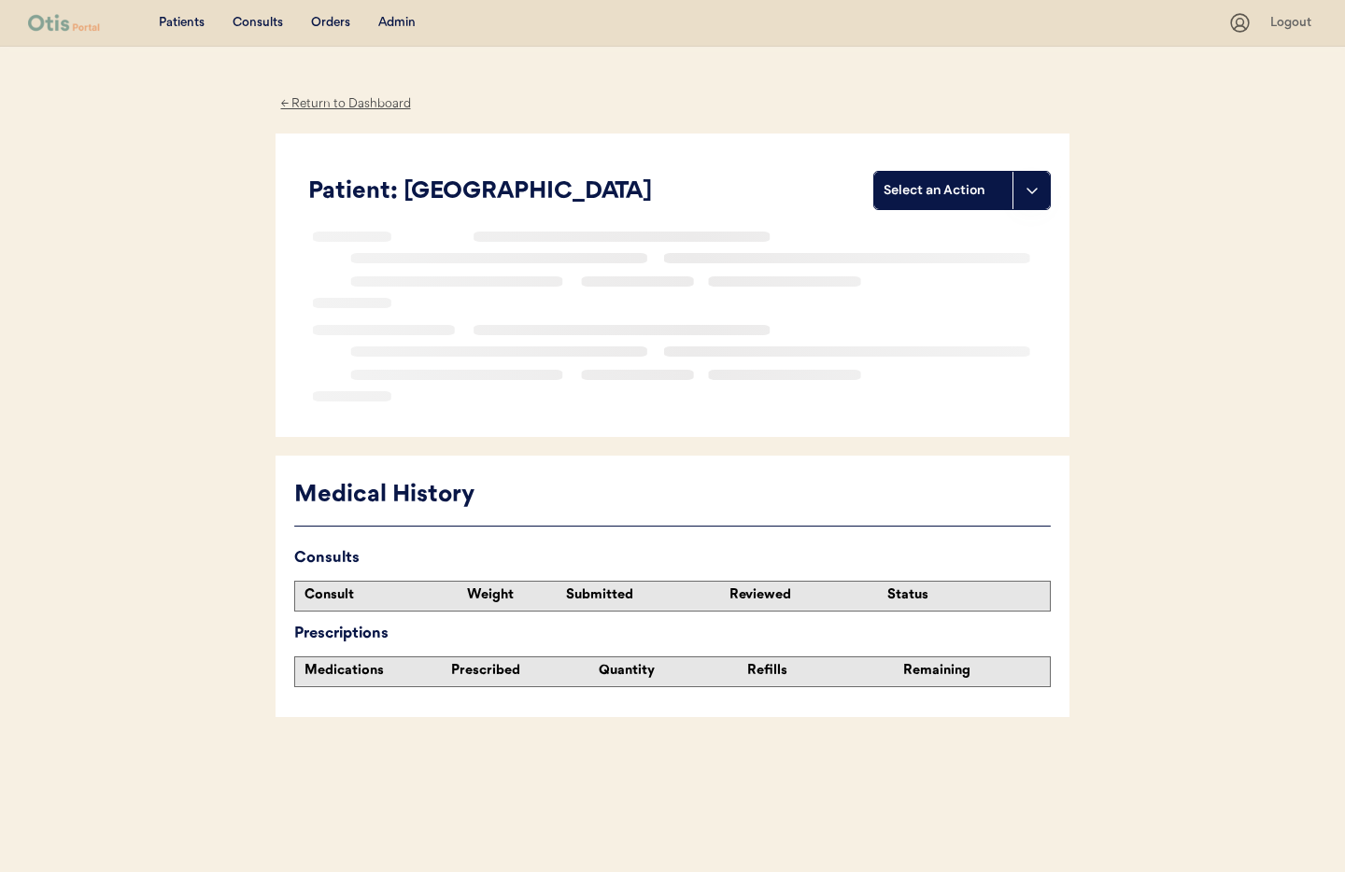
click at [401, 24] on div "Admin" at bounding box center [396, 23] width 37 height 19
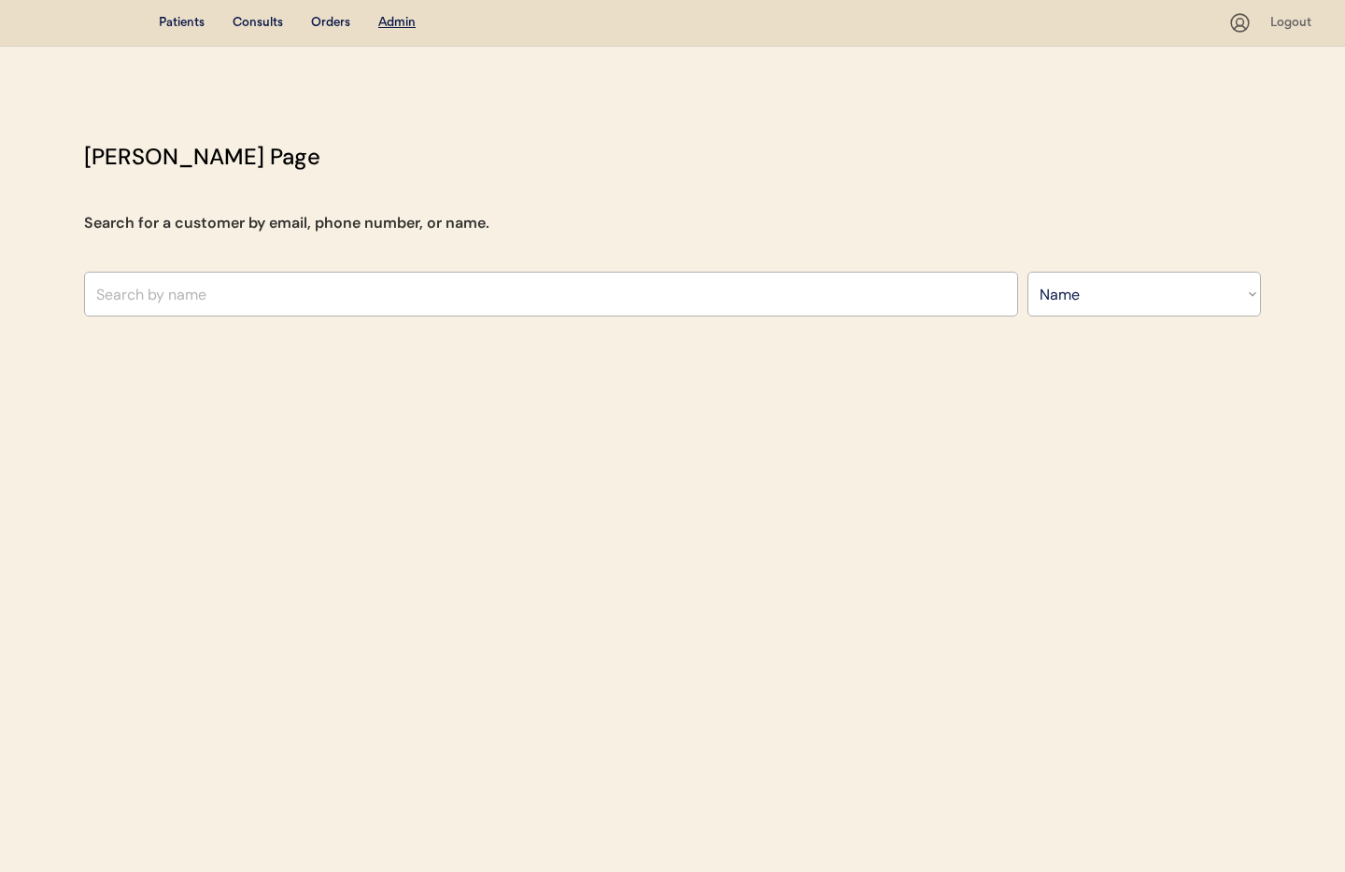
select select ""Name""
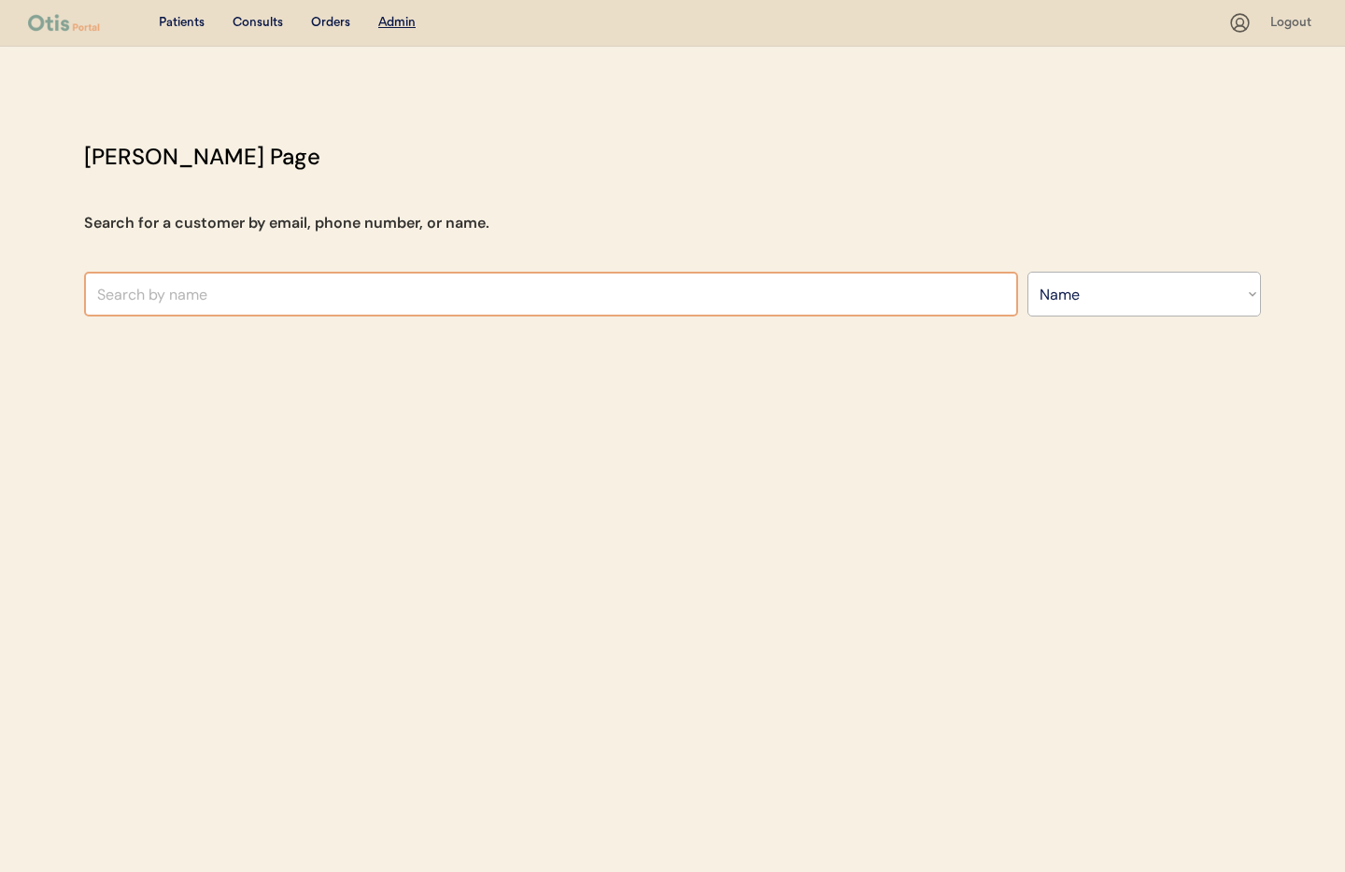
click at [375, 311] on input "text" at bounding box center [551, 294] width 934 height 45
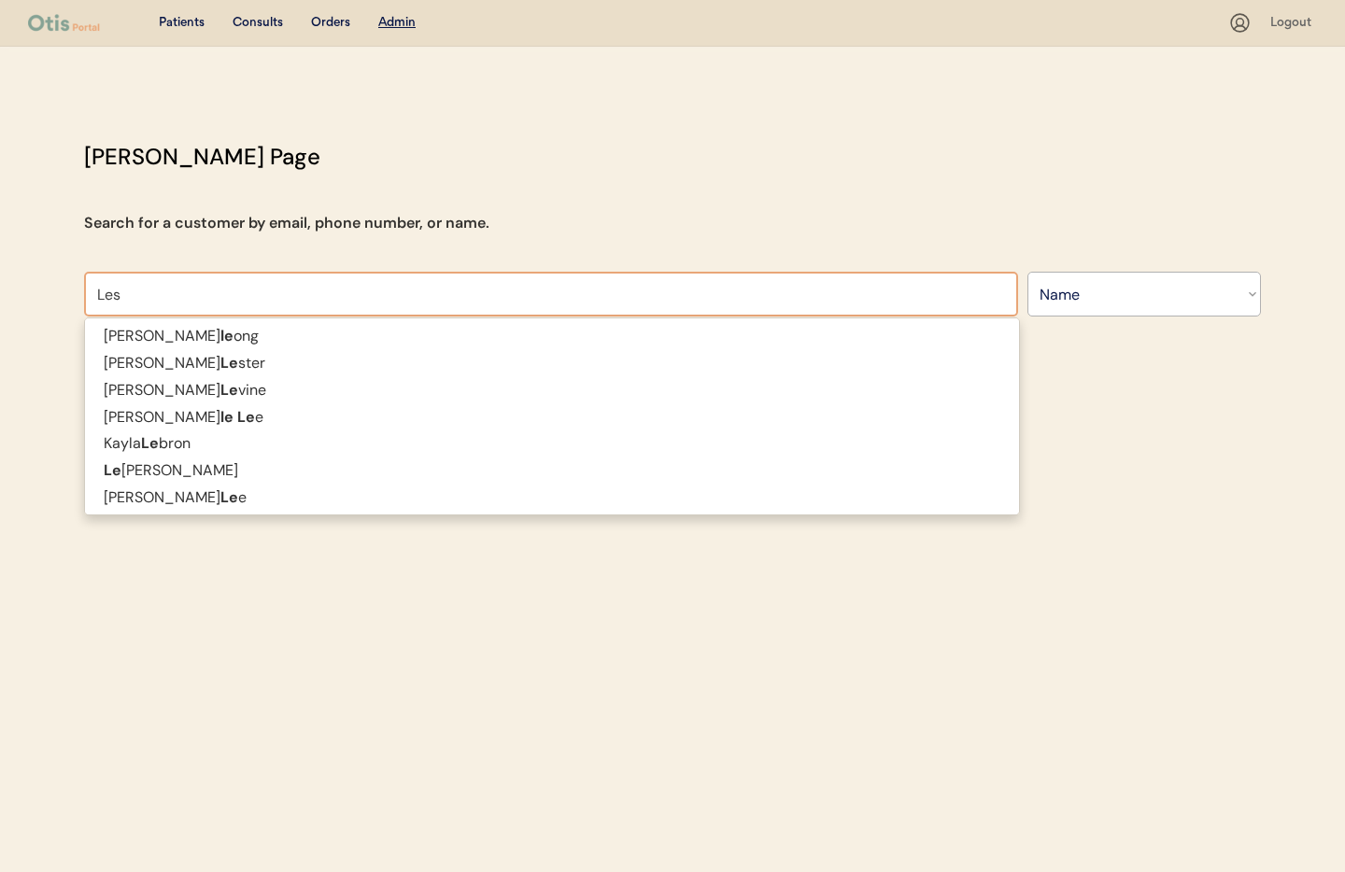
type input "Lesl"
type input "[PERSON_NAME]"
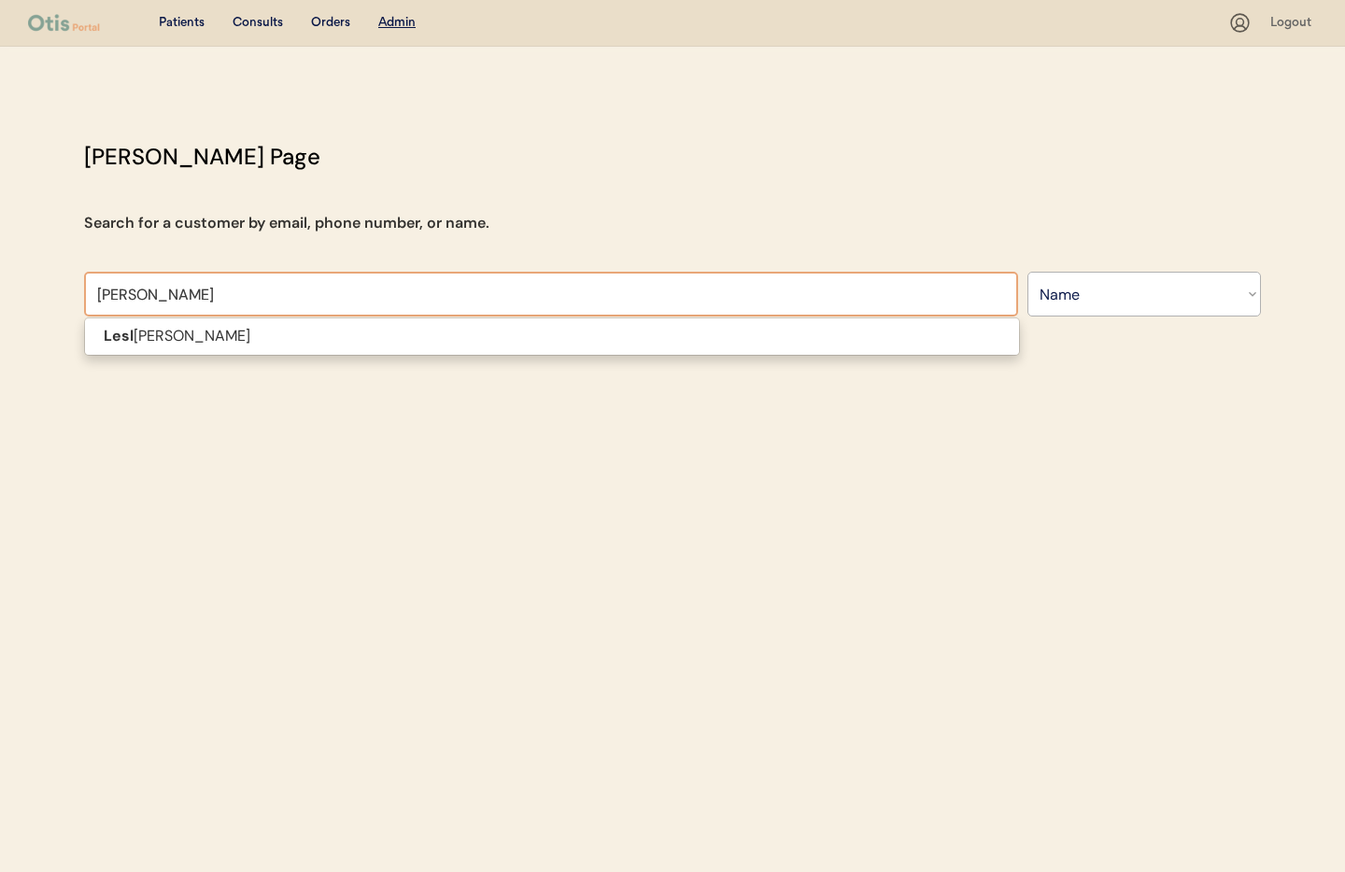
type input "Leslie"
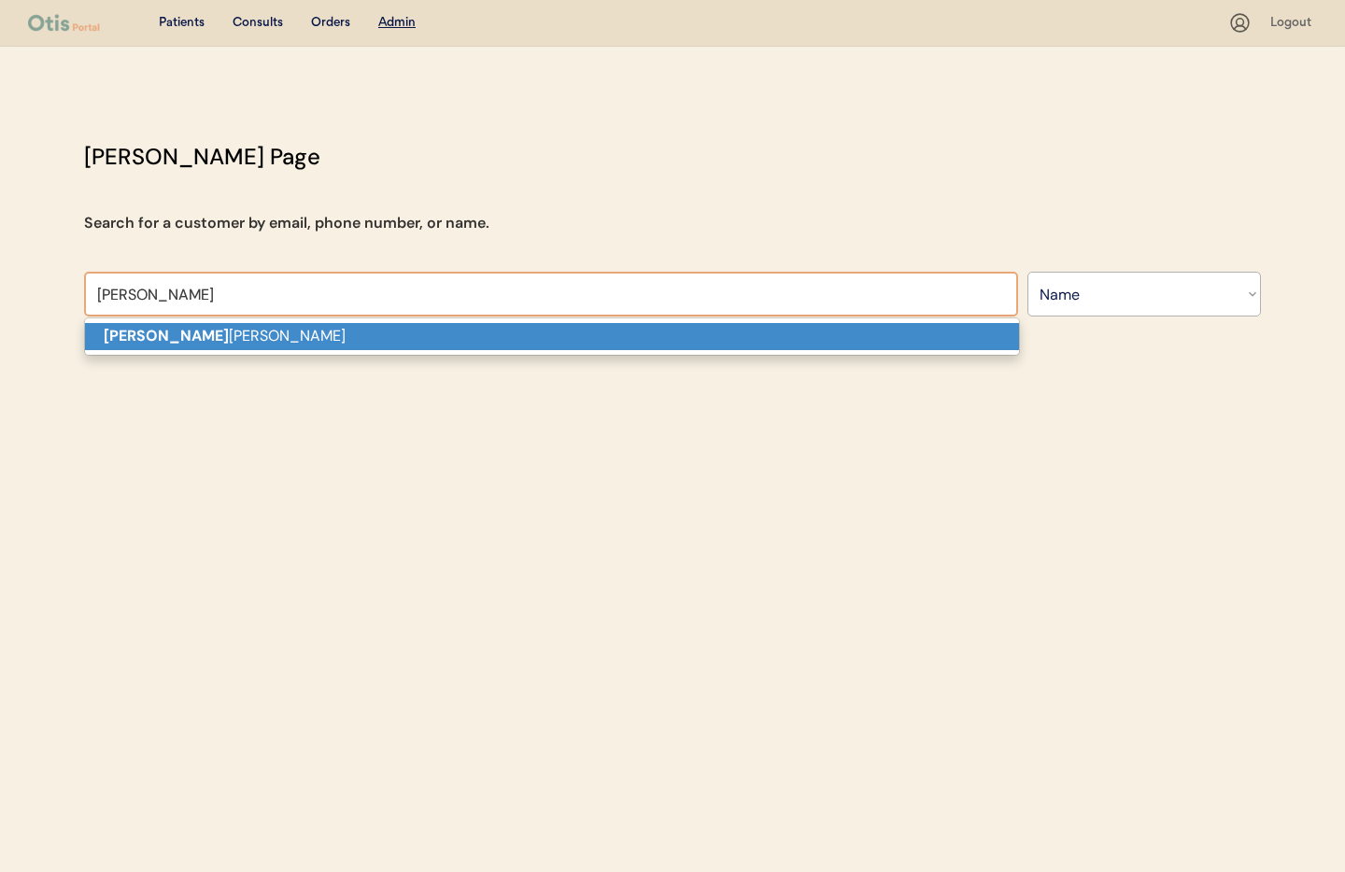
click at [355, 335] on p "Leslie Bryant" at bounding box center [552, 336] width 934 height 27
type input "[PERSON_NAME]"
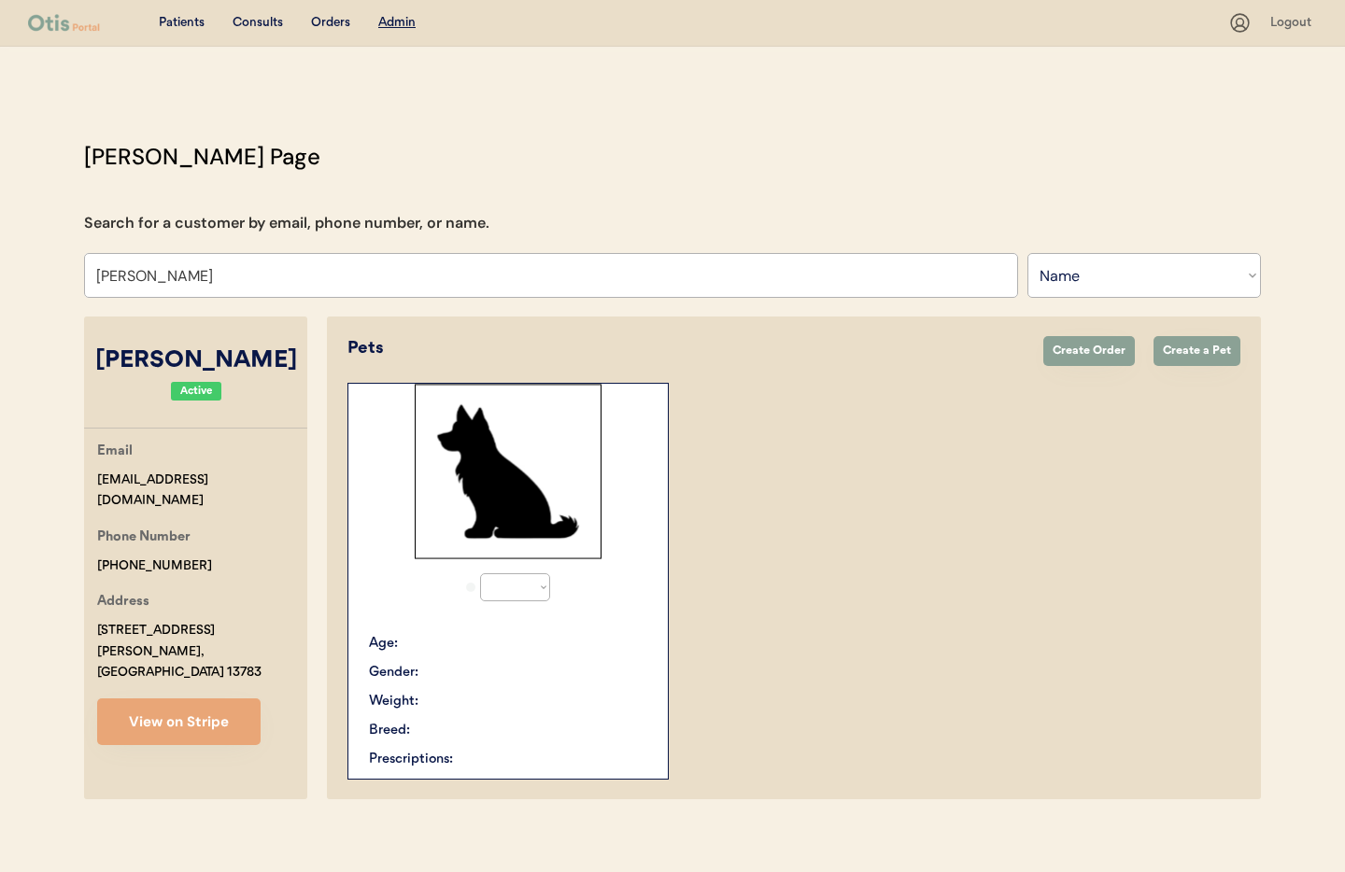
select select "true"
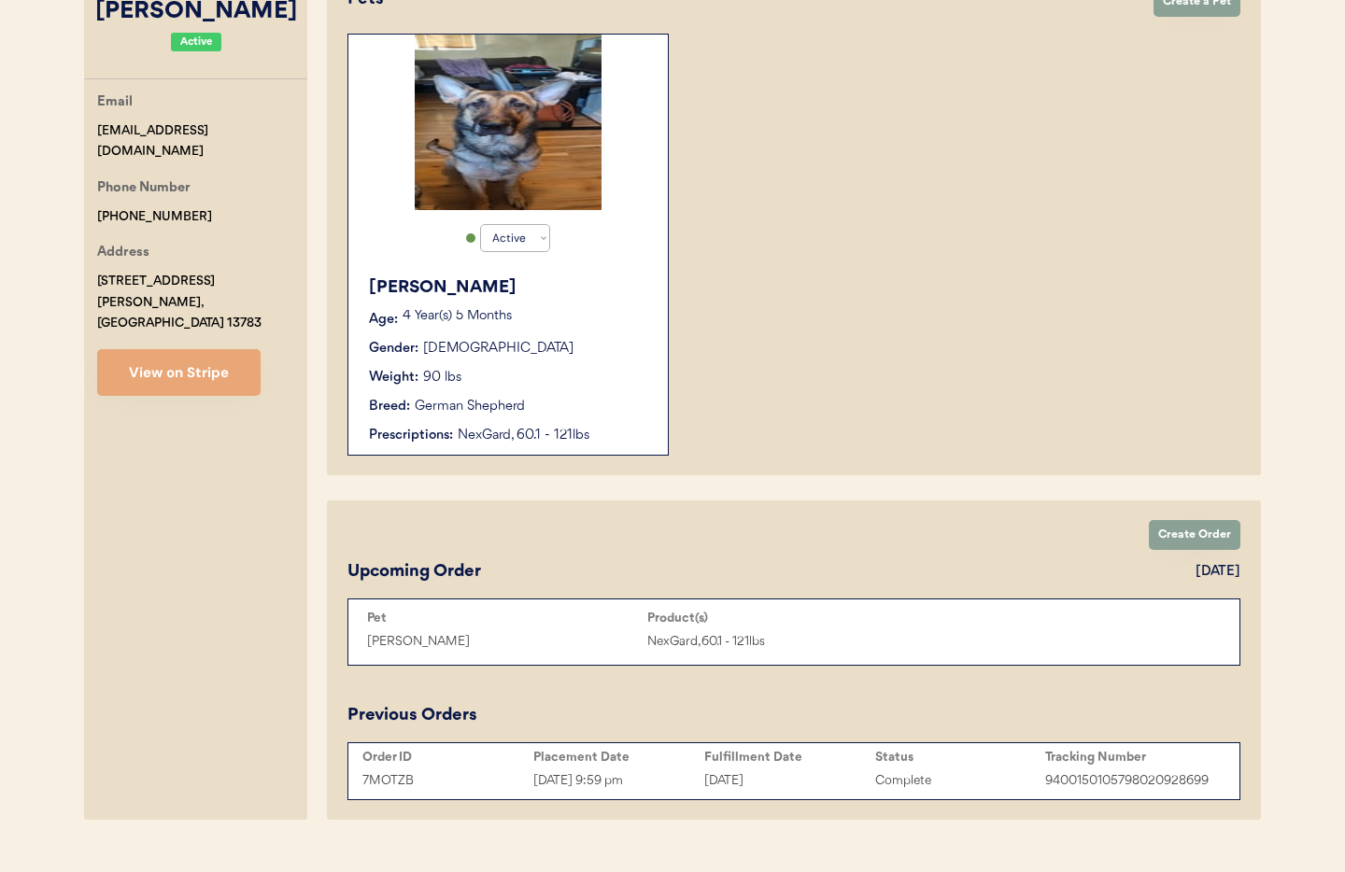
scroll to position [384, 0]
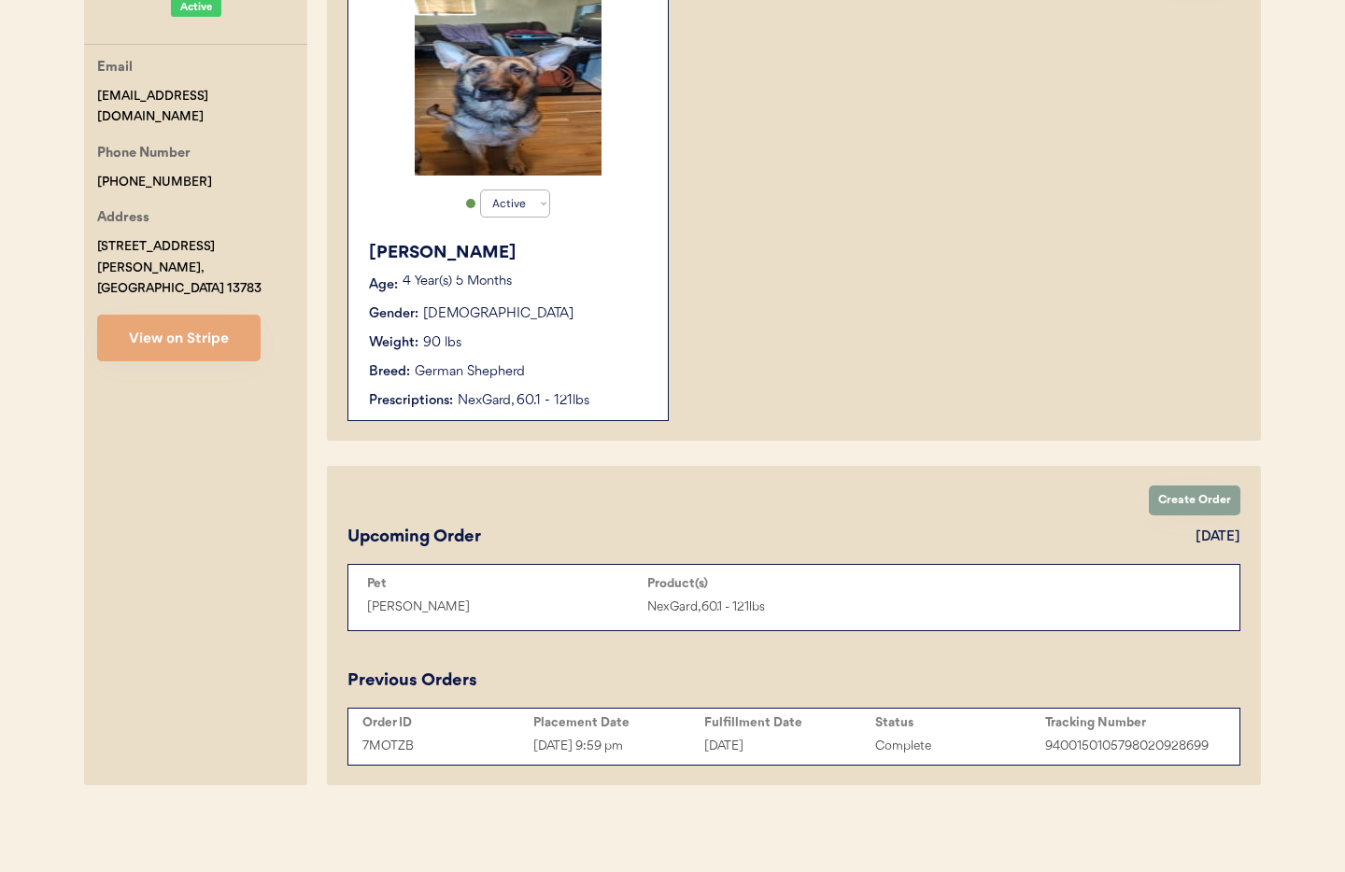
type input "[PERSON_NAME]"
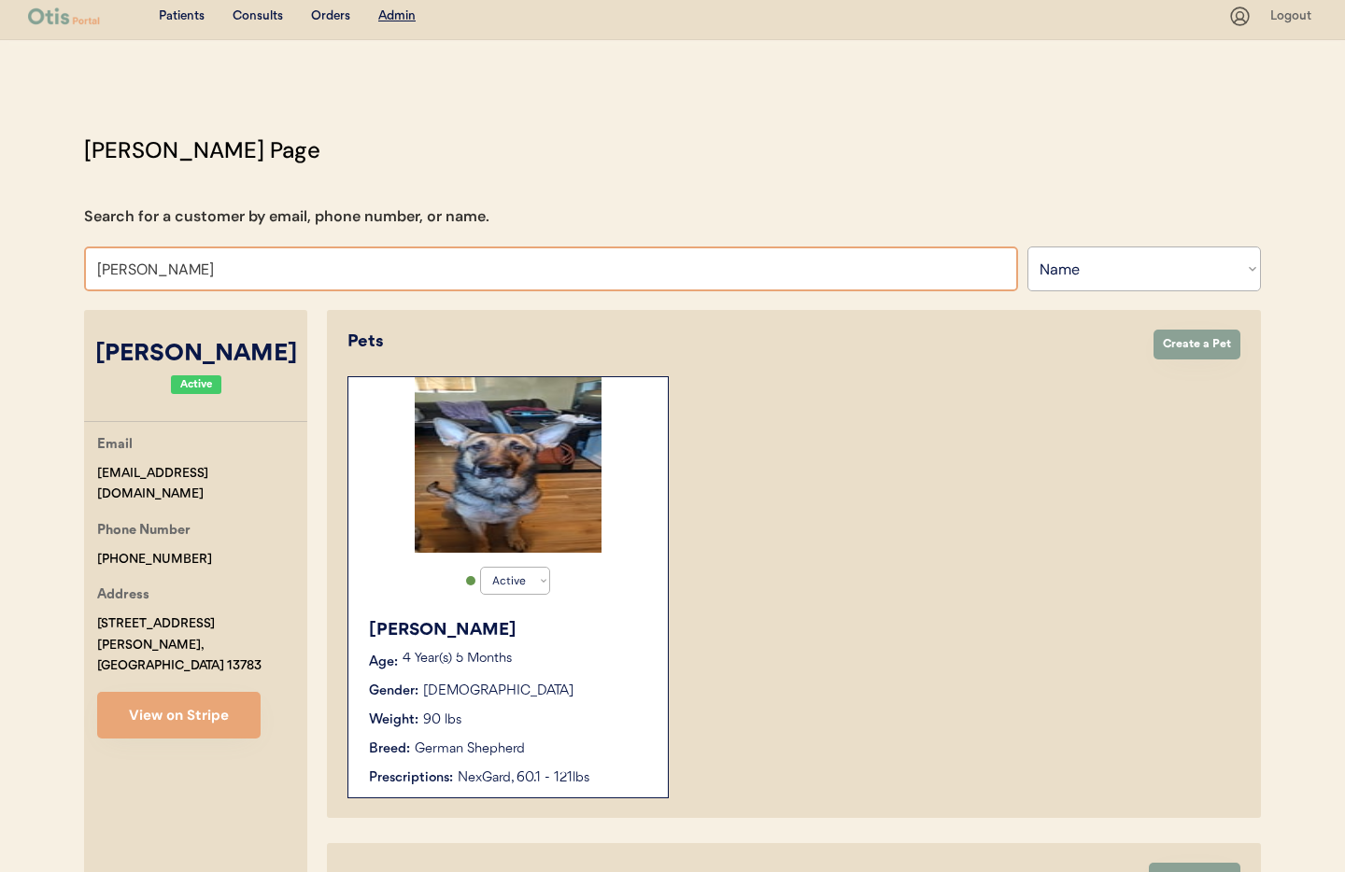
scroll to position [0, 0]
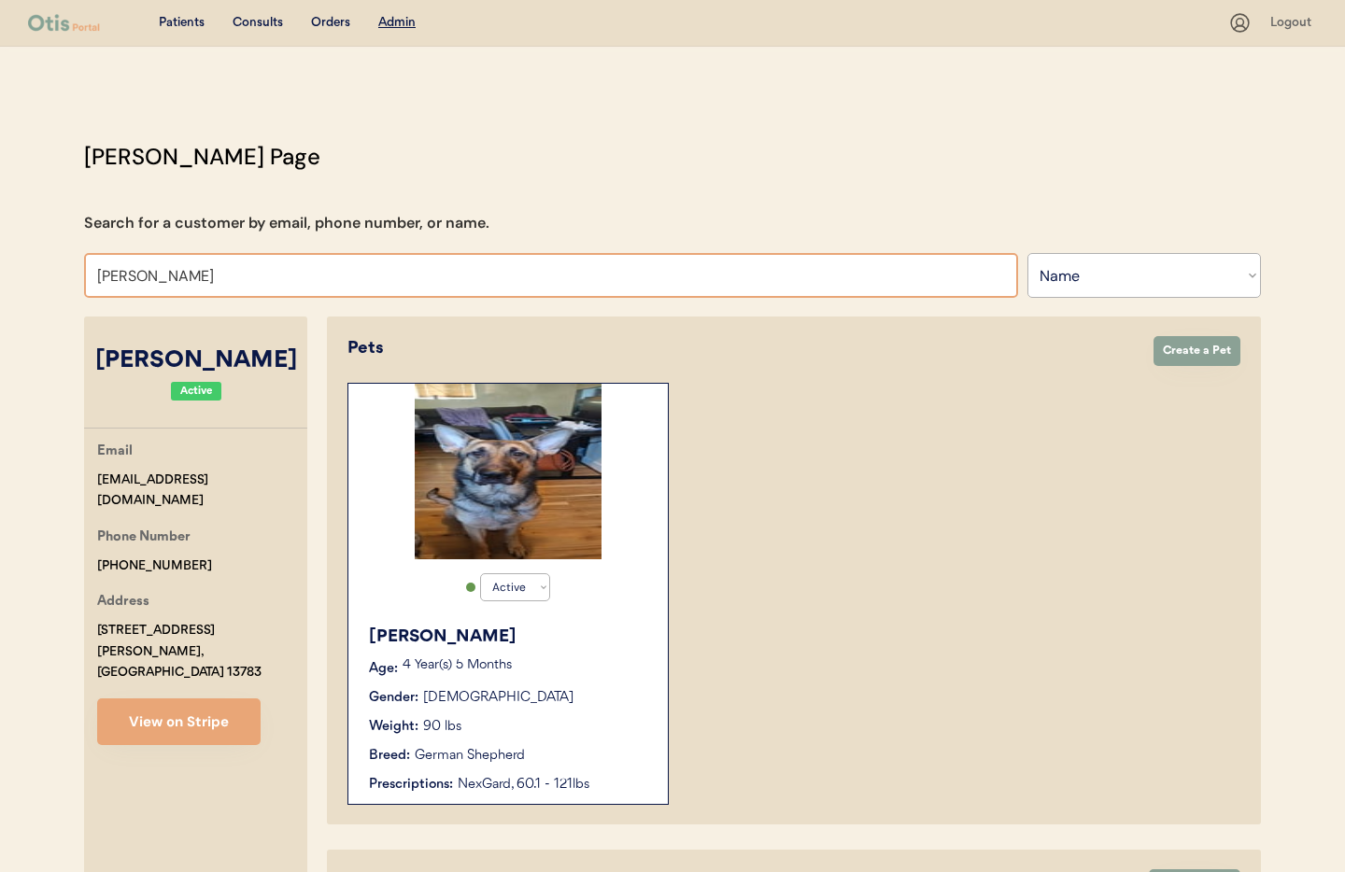
click at [624, 641] on div "Amos" at bounding box center [509, 637] width 280 height 25
